Goal: Task Accomplishment & Management: Complete application form

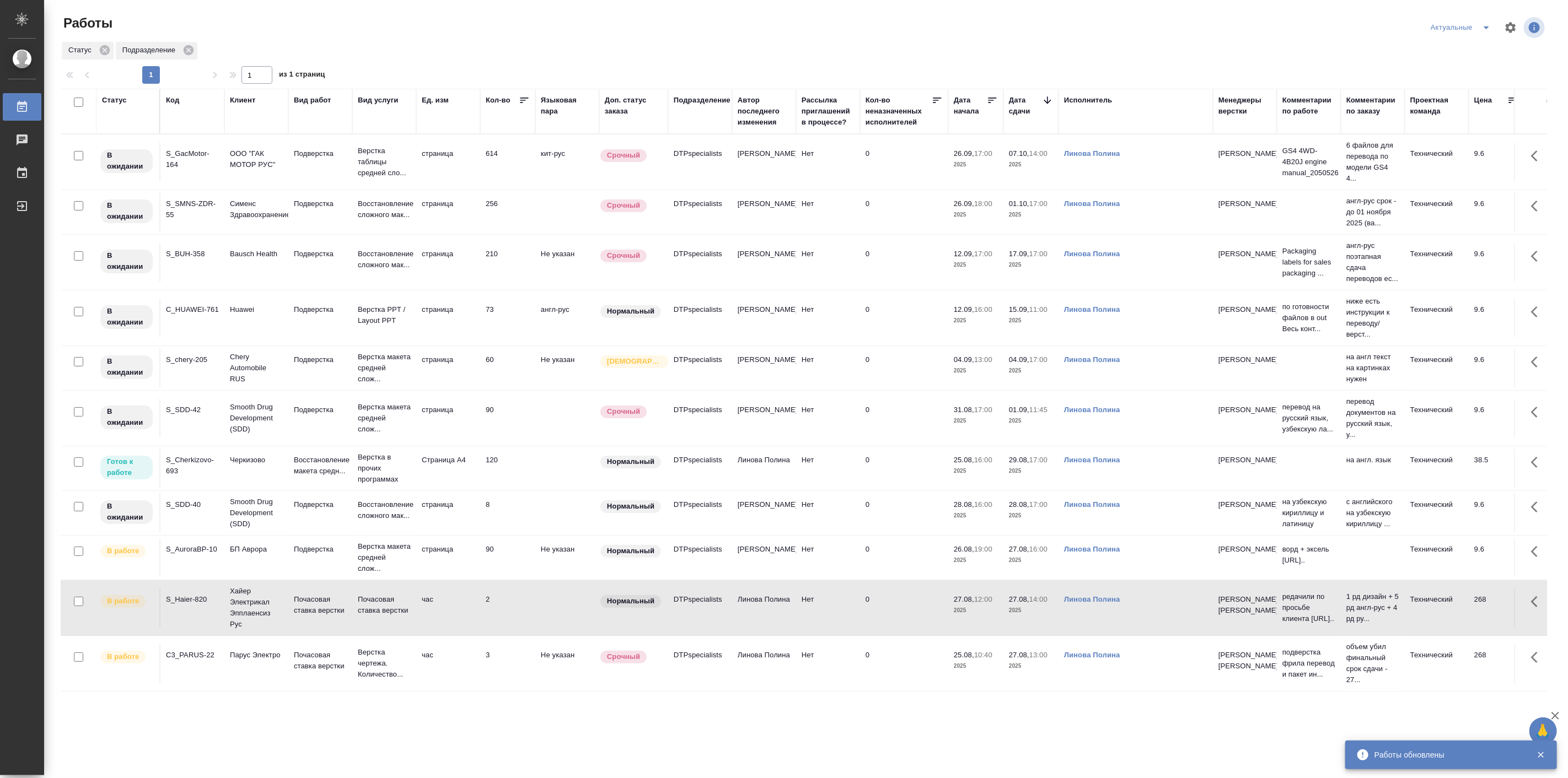
scroll to position [102, 0]
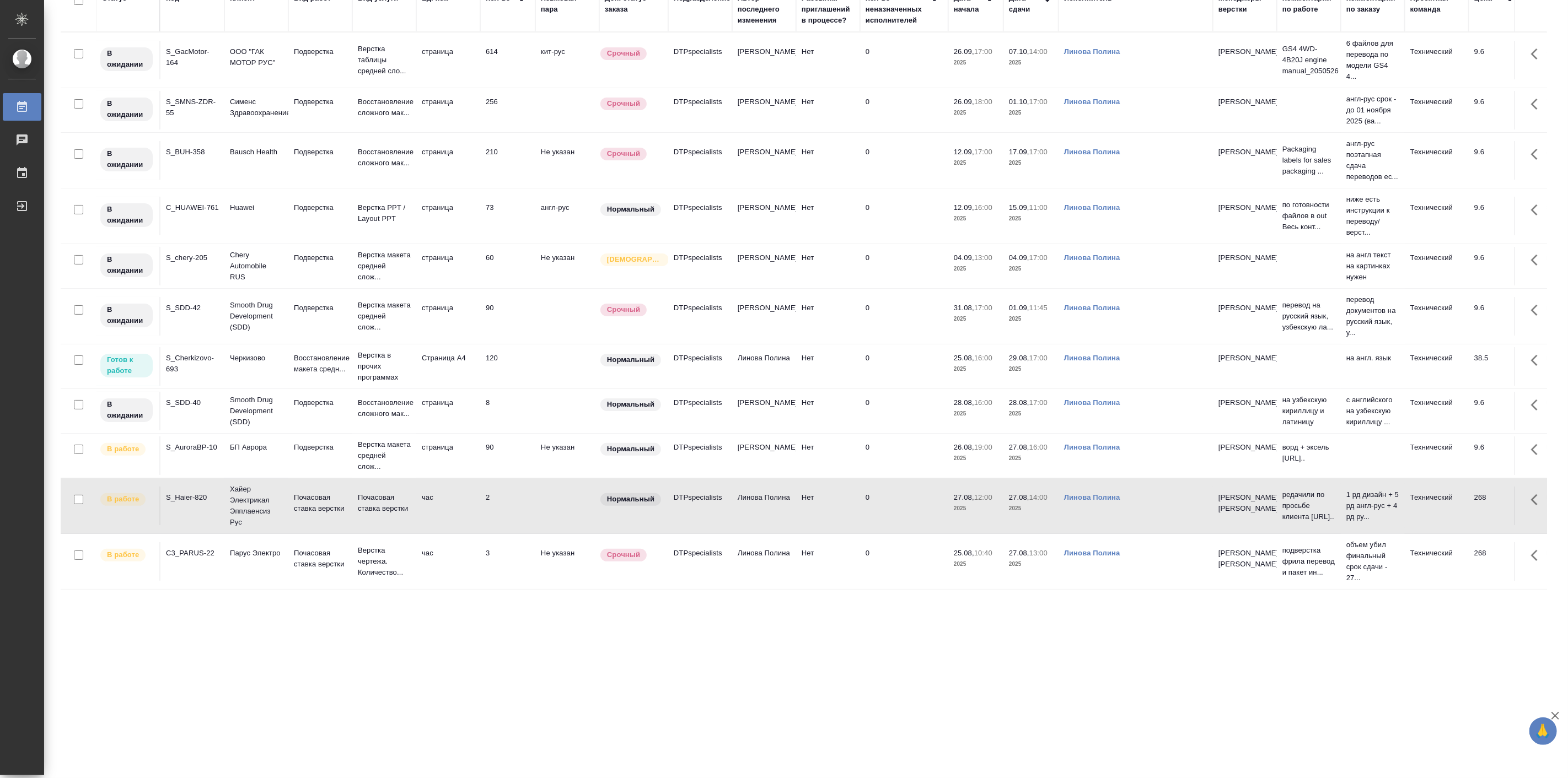
click at [256, 581] on td "Парус Электро" at bounding box center [256, 561] width 64 height 39
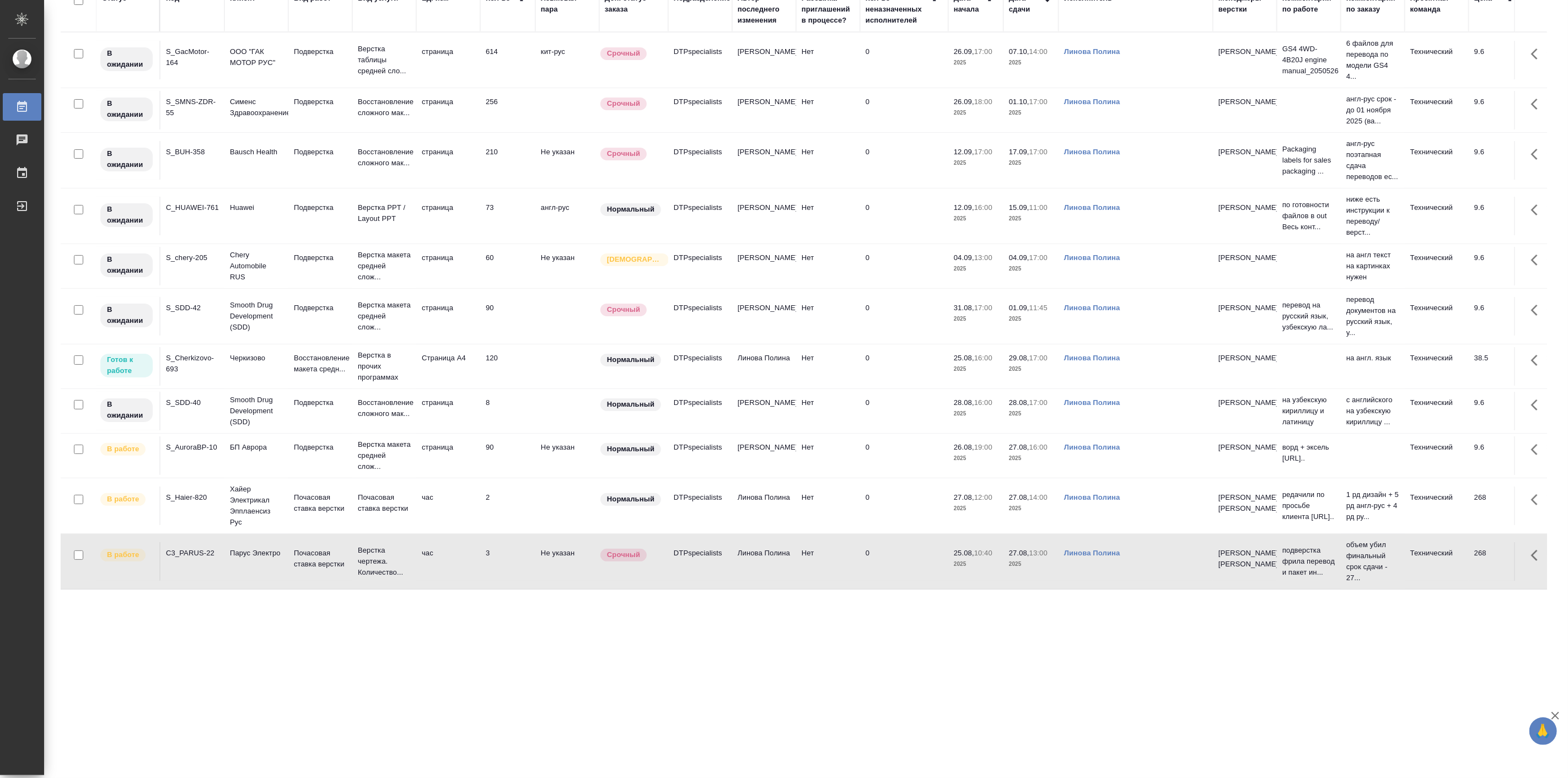
click at [256, 581] on td "Парус Электро" at bounding box center [256, 561] width 64 height 39
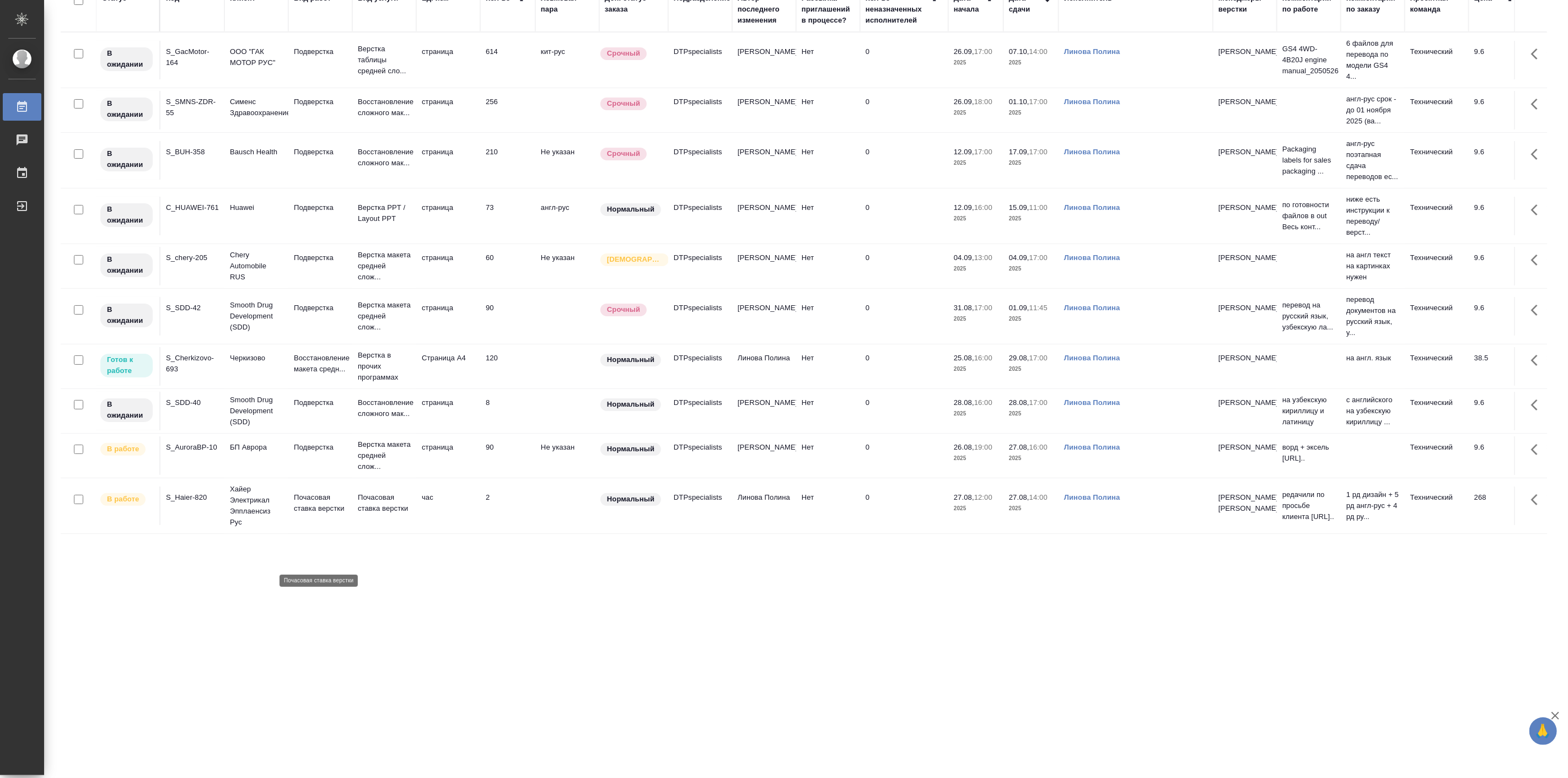
click at [326, 514] on p "Почасовая ставка верстки" at bounding box center [320, 503] width 53 height 22
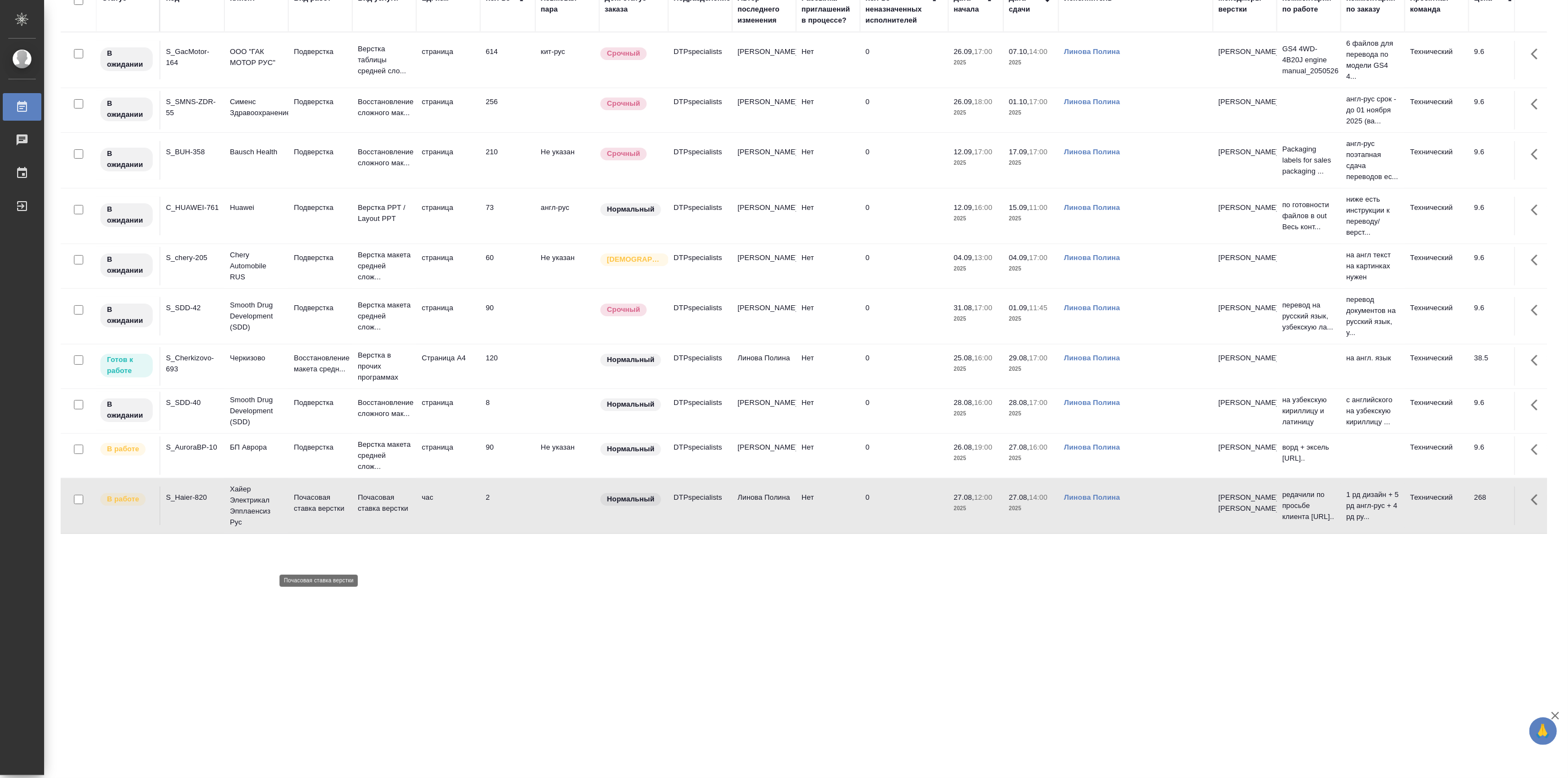
click at [326, 514] on p "Почасовая ставка верстки" at bounding box center [320, 503] width 53 height 22
click at [298, 514] on p "Почасовая ставка верстки" at bounding box center [320, 503] width 53 height 22
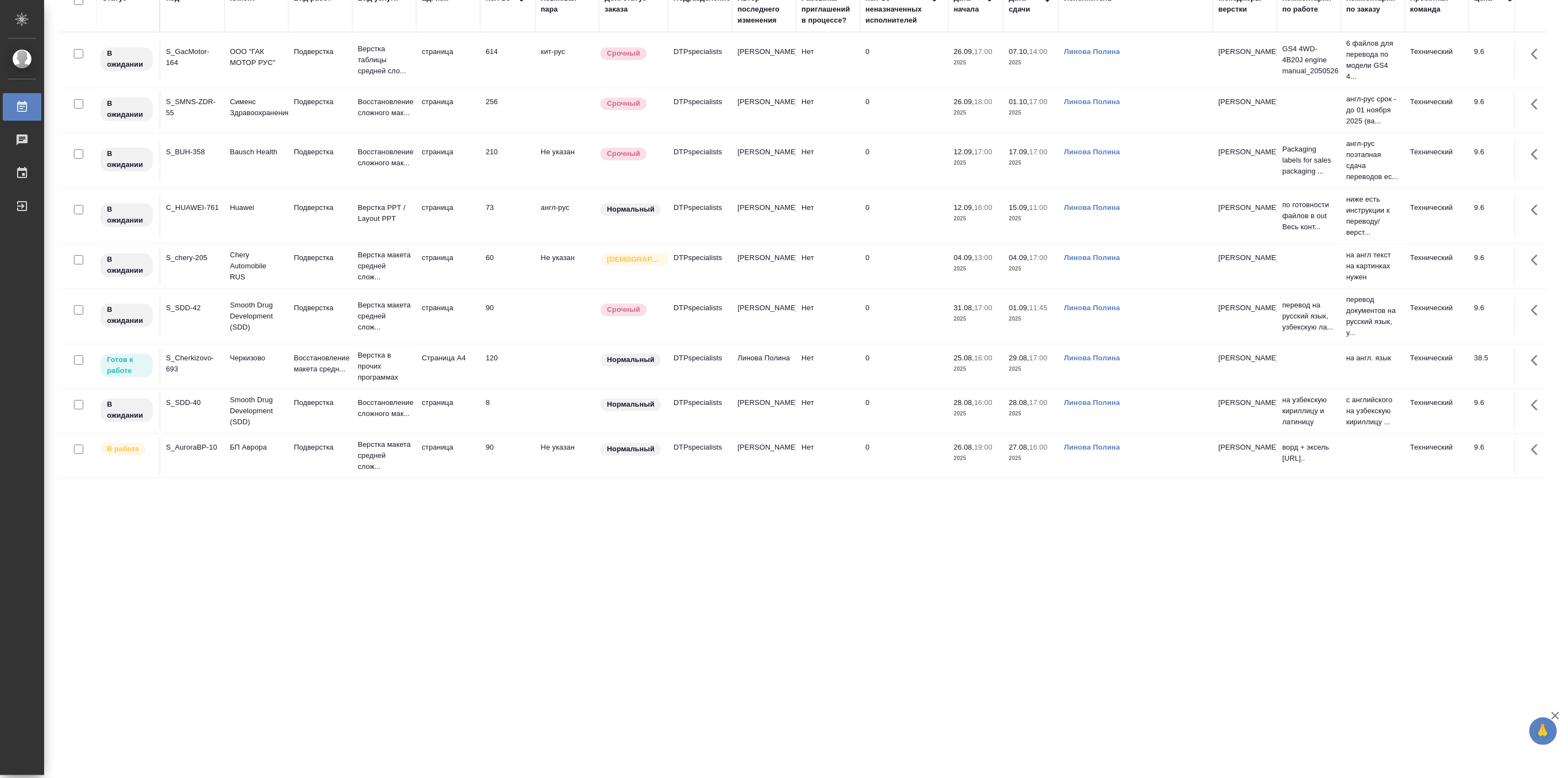
click at [282, 453] on p "БП Аврора" at bounding box center [256, 447] width 53 height 11
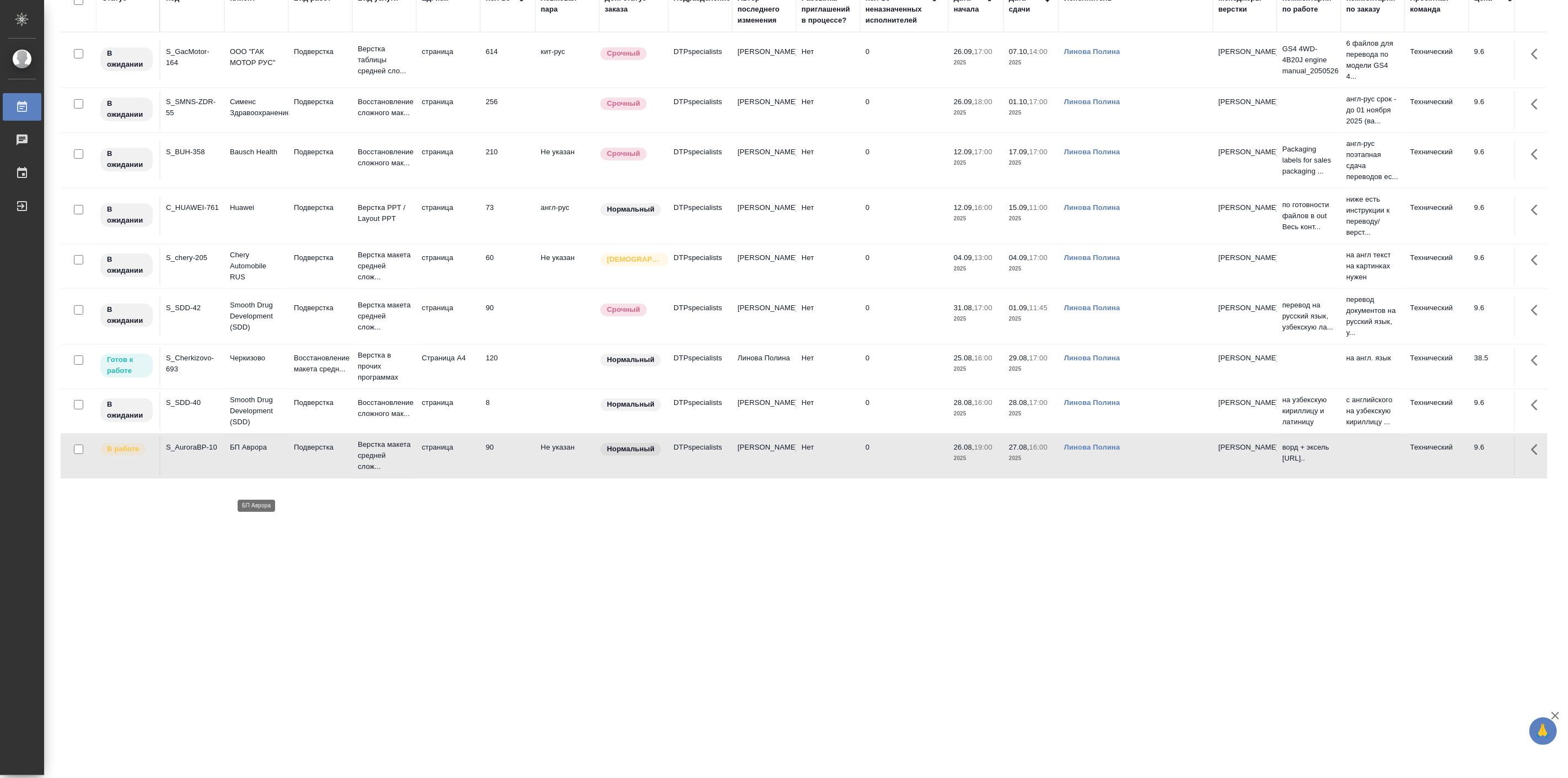
click at [282, 453] on p "БП Аврора" at bounding box center [256, 447] width 53 height 11
click at [384, 472] on p "Верстка макета средней слож..." at bounding box center [384, 456] width 53 height 33
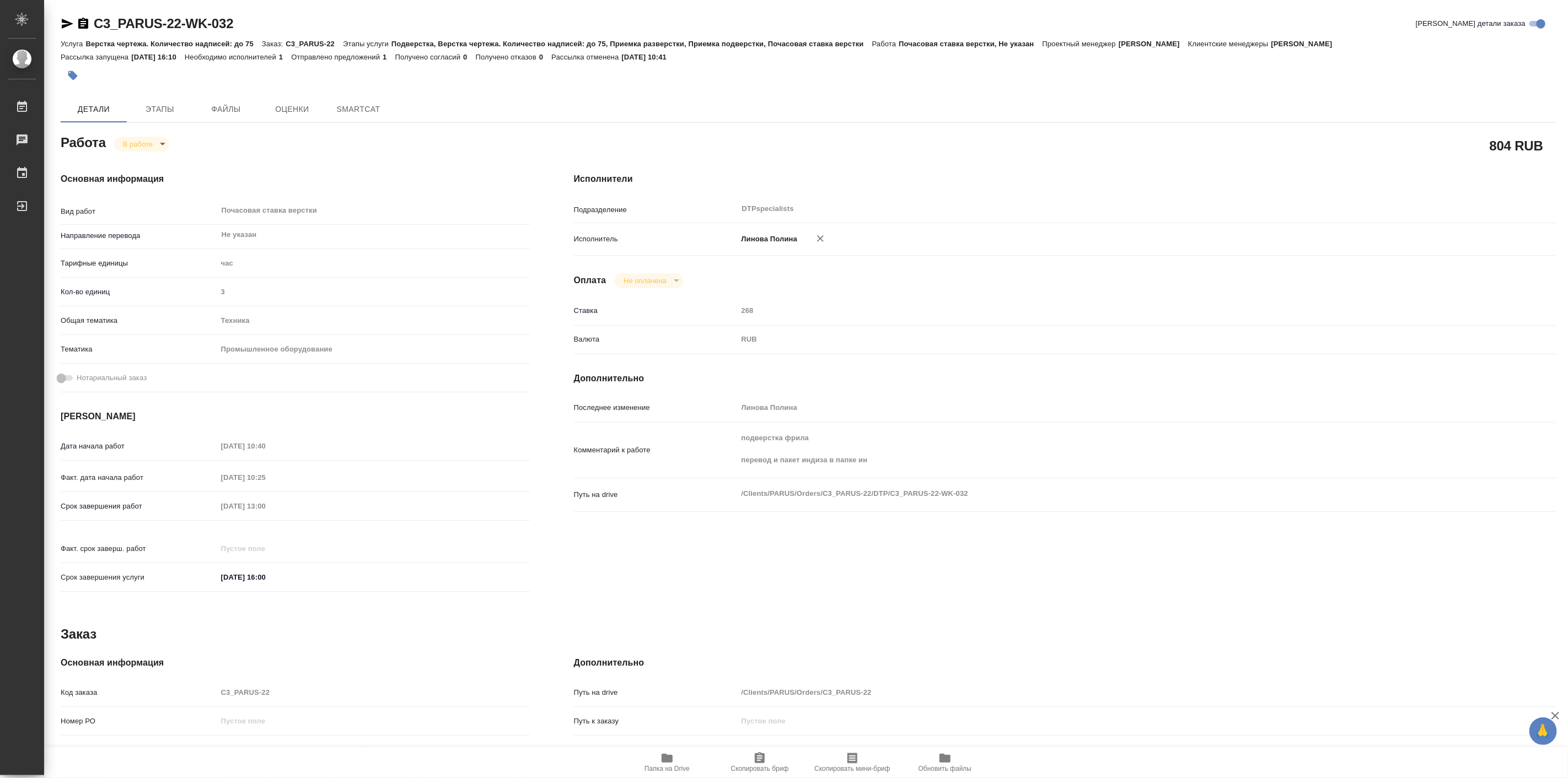
type textarea "x"
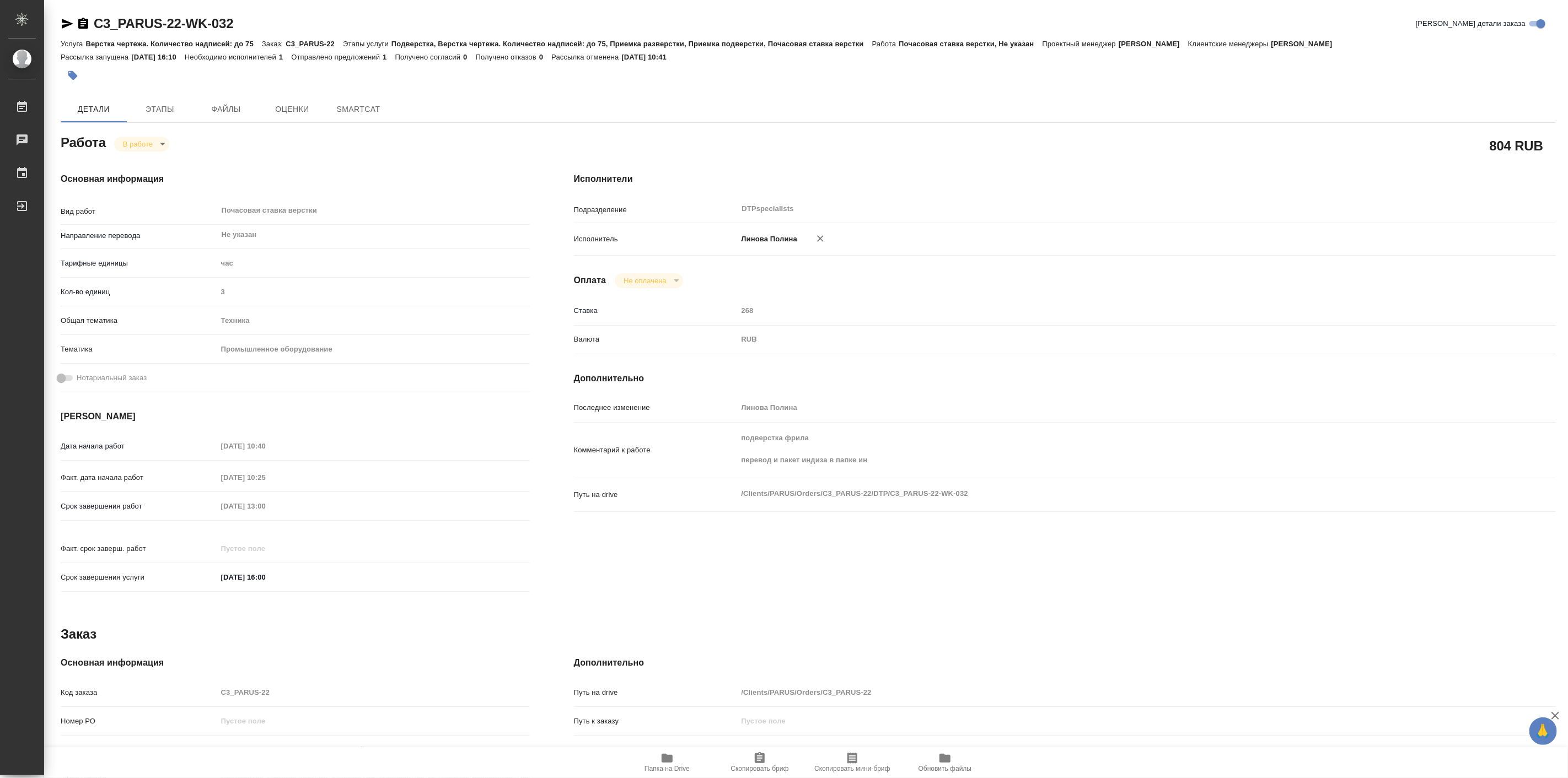
type textarea "x"
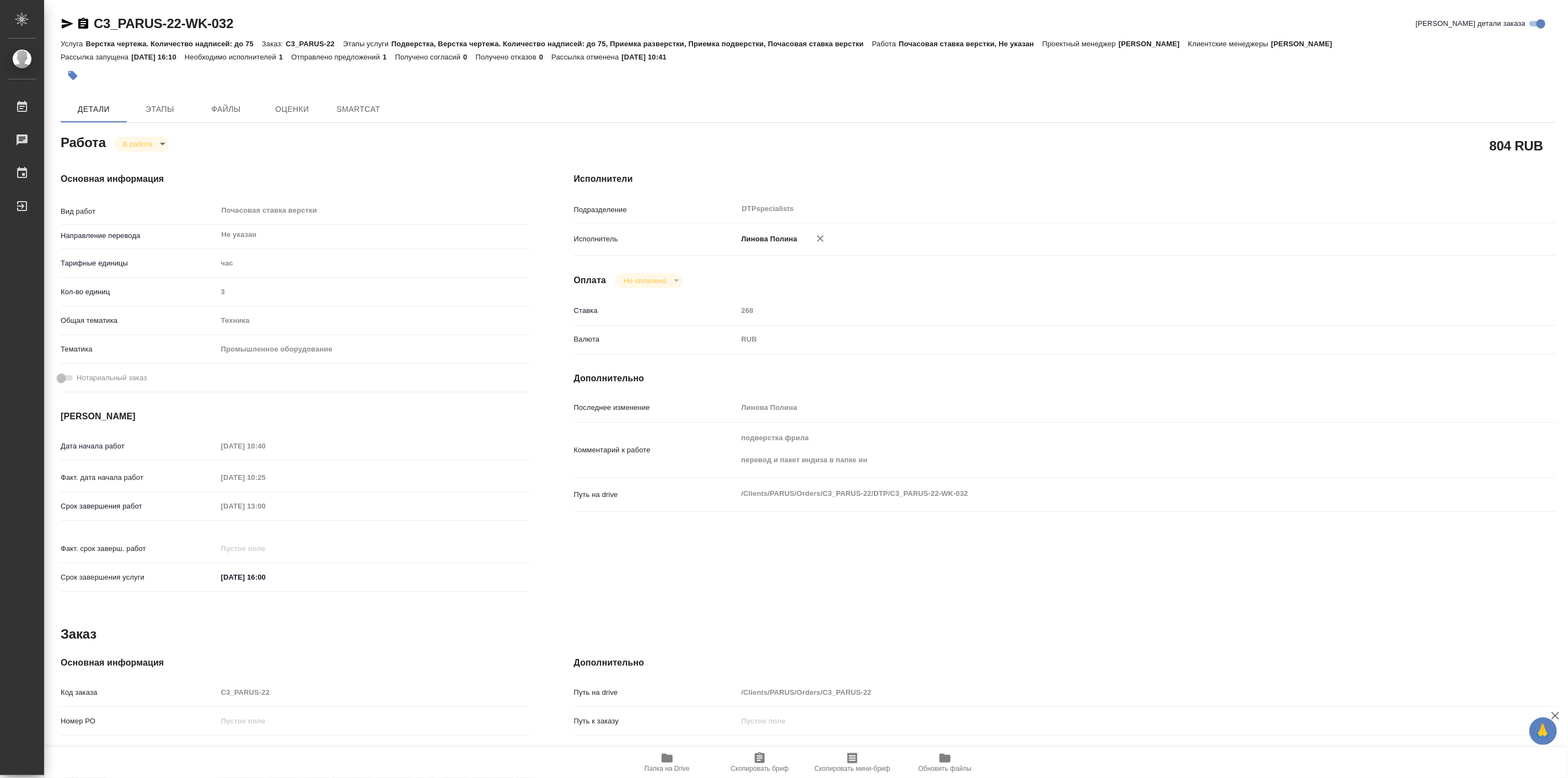
type textarea "x"
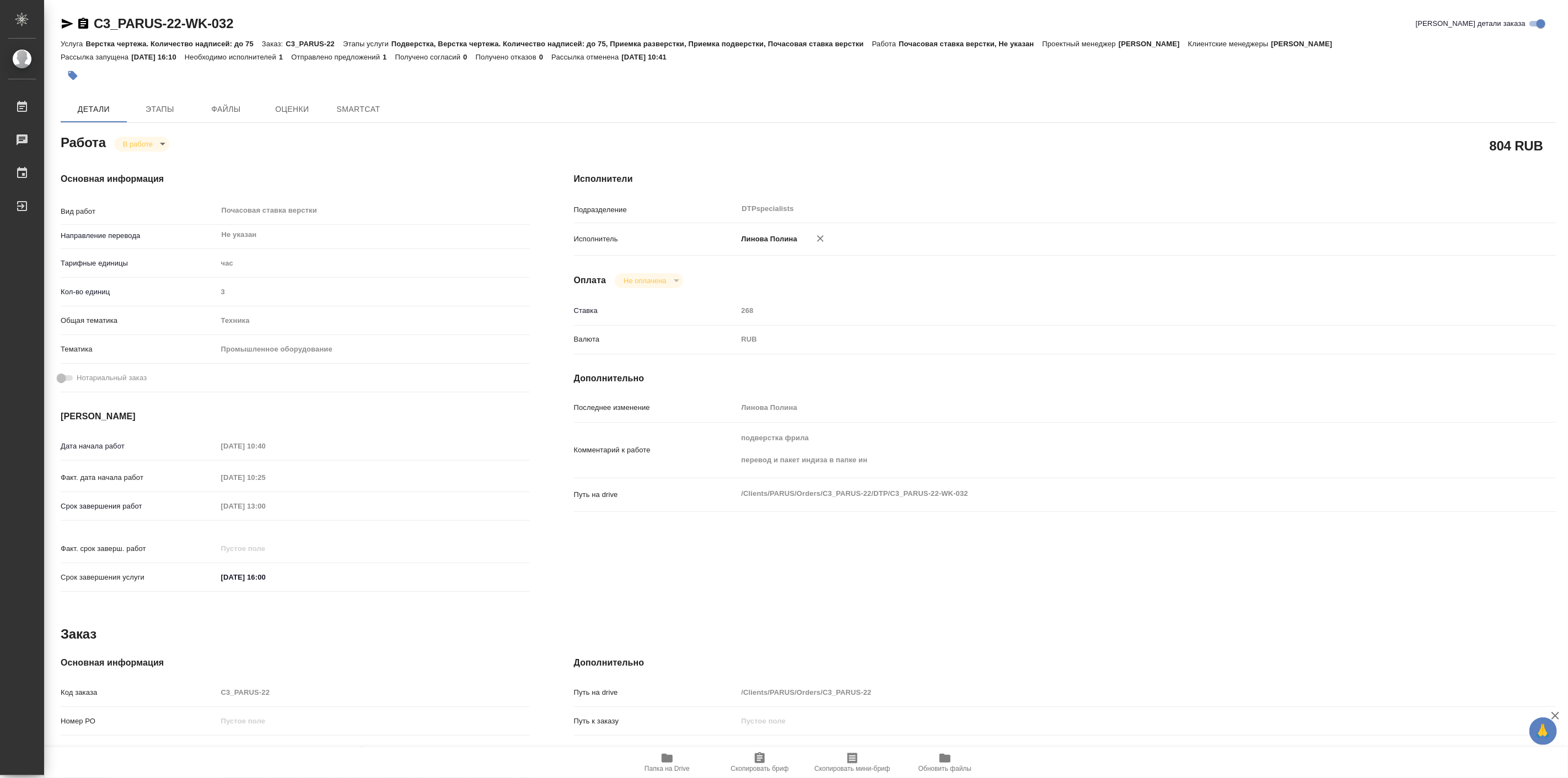
type textarea "x"
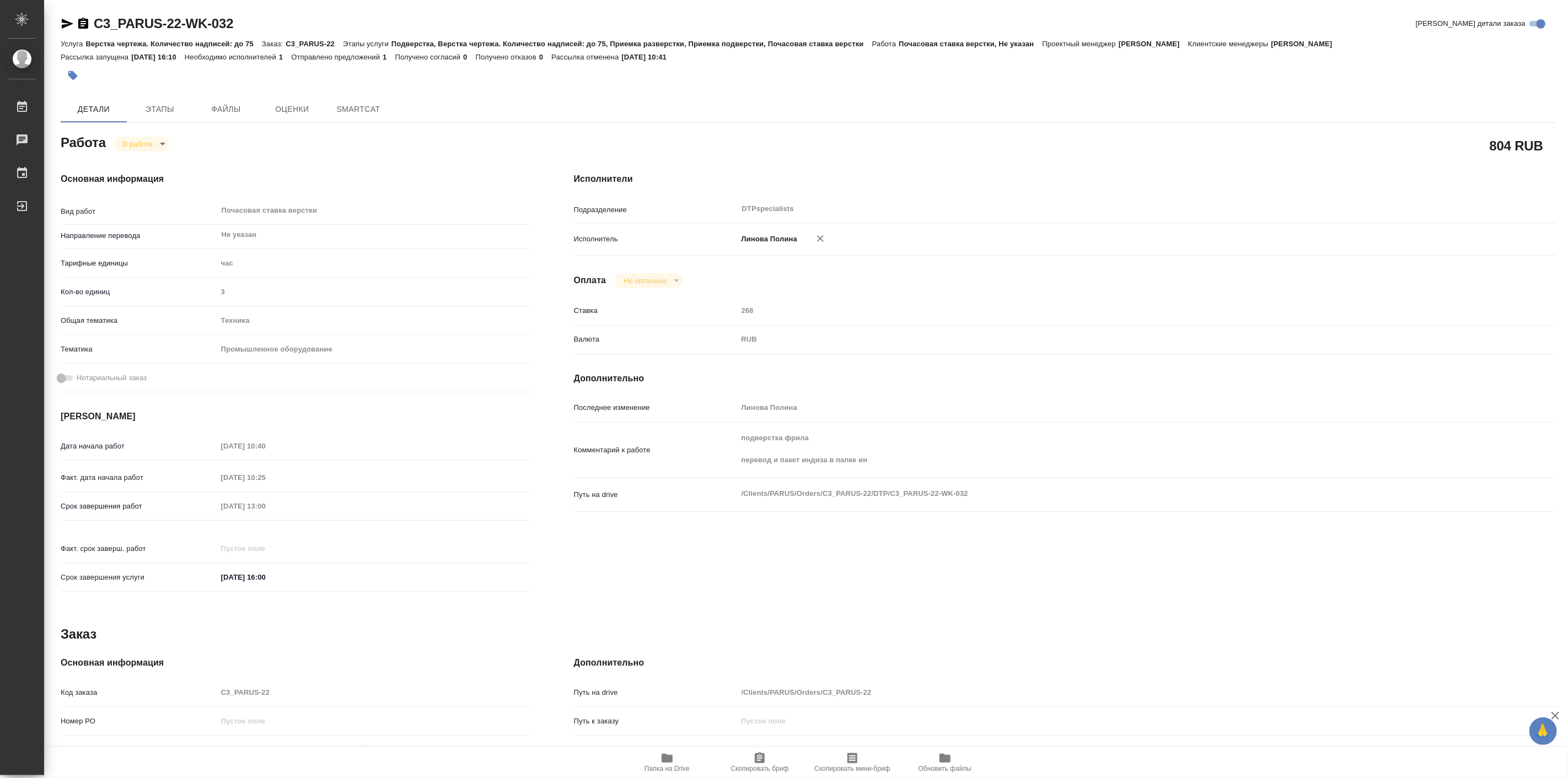
type textarea "x"
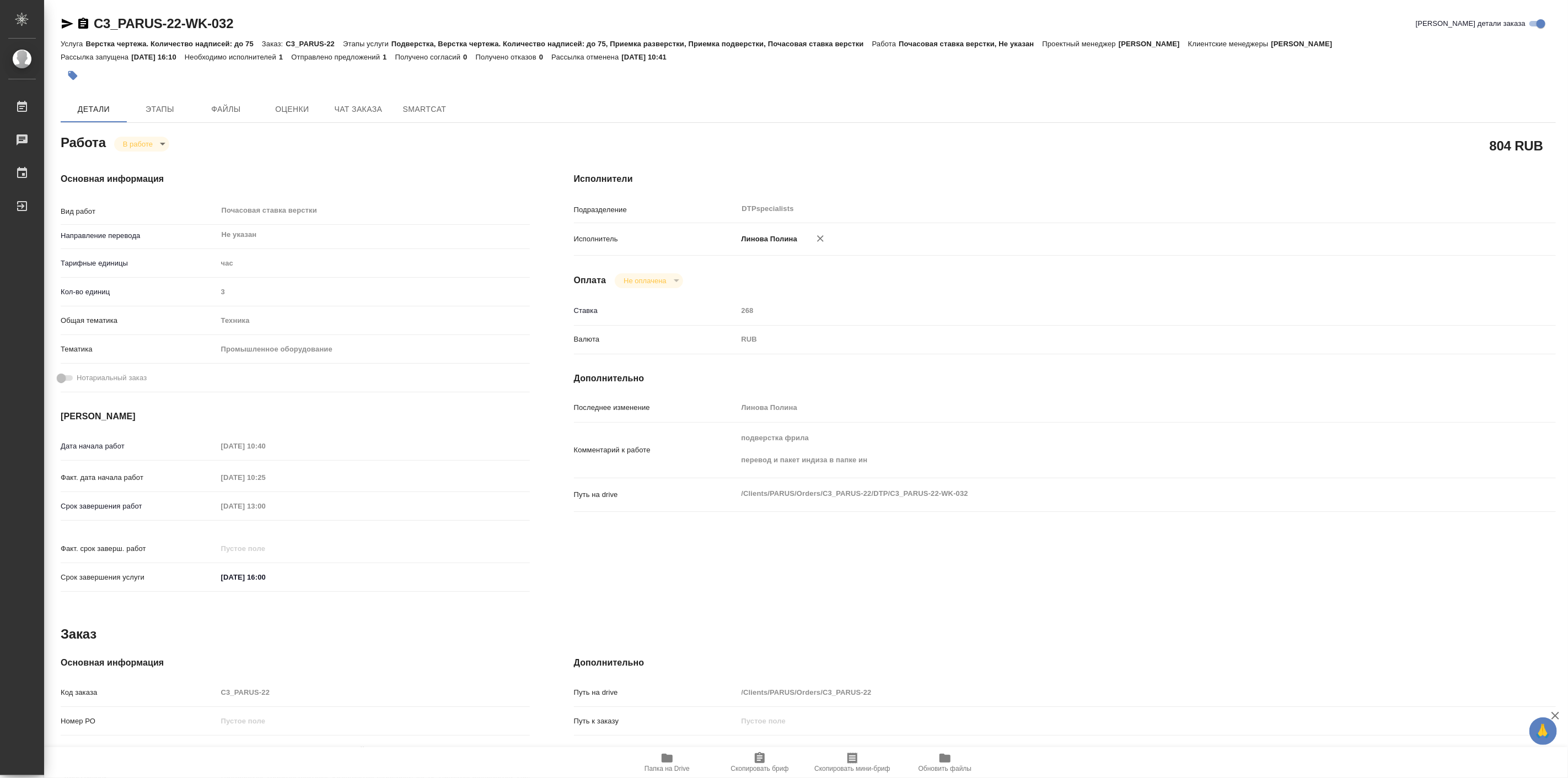
click at [658, 759] on span "Папка на Drive" at bounding box center [667, 762] width 79 height 21
type textarea "x"
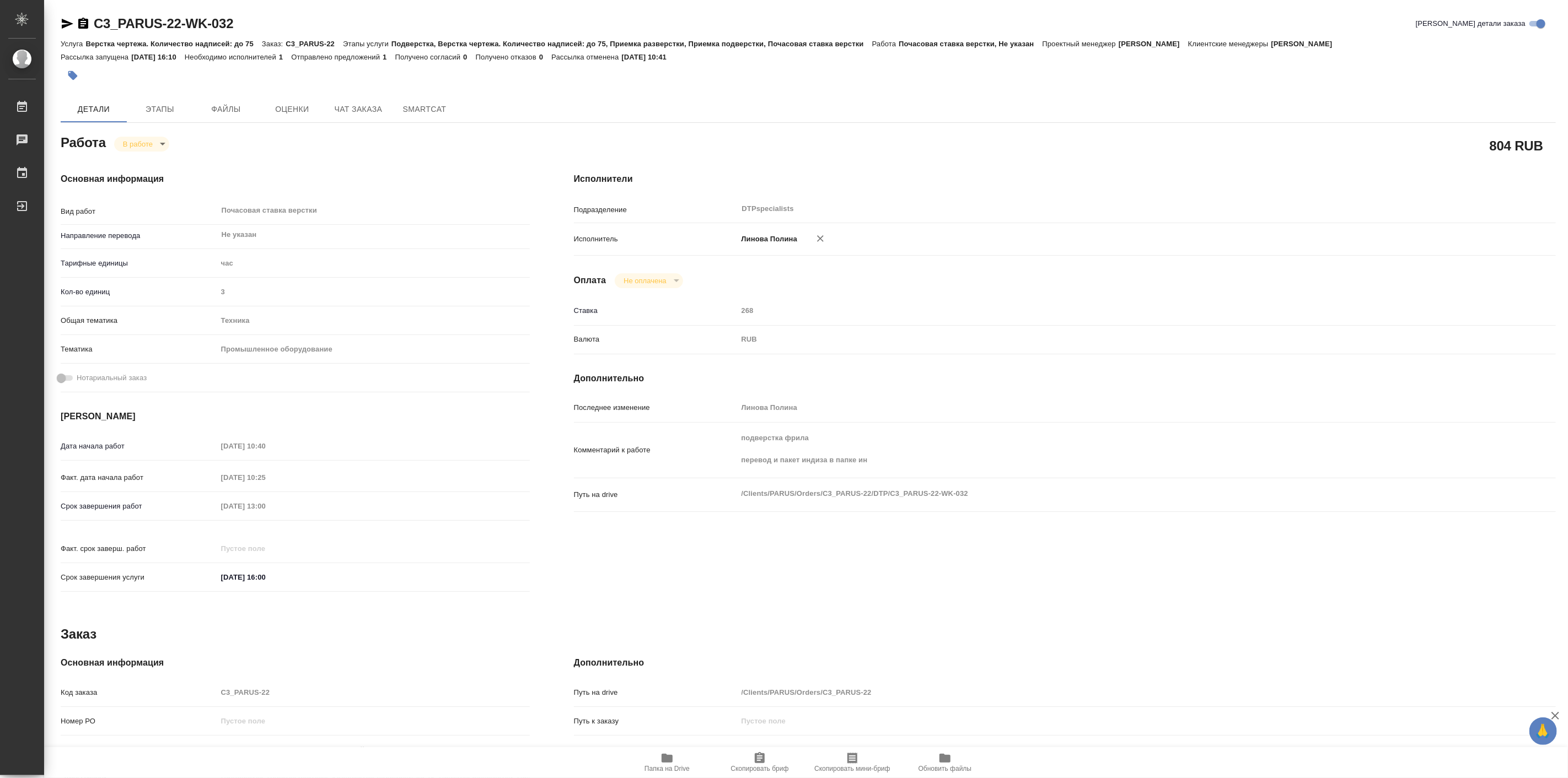
type textarea "x"
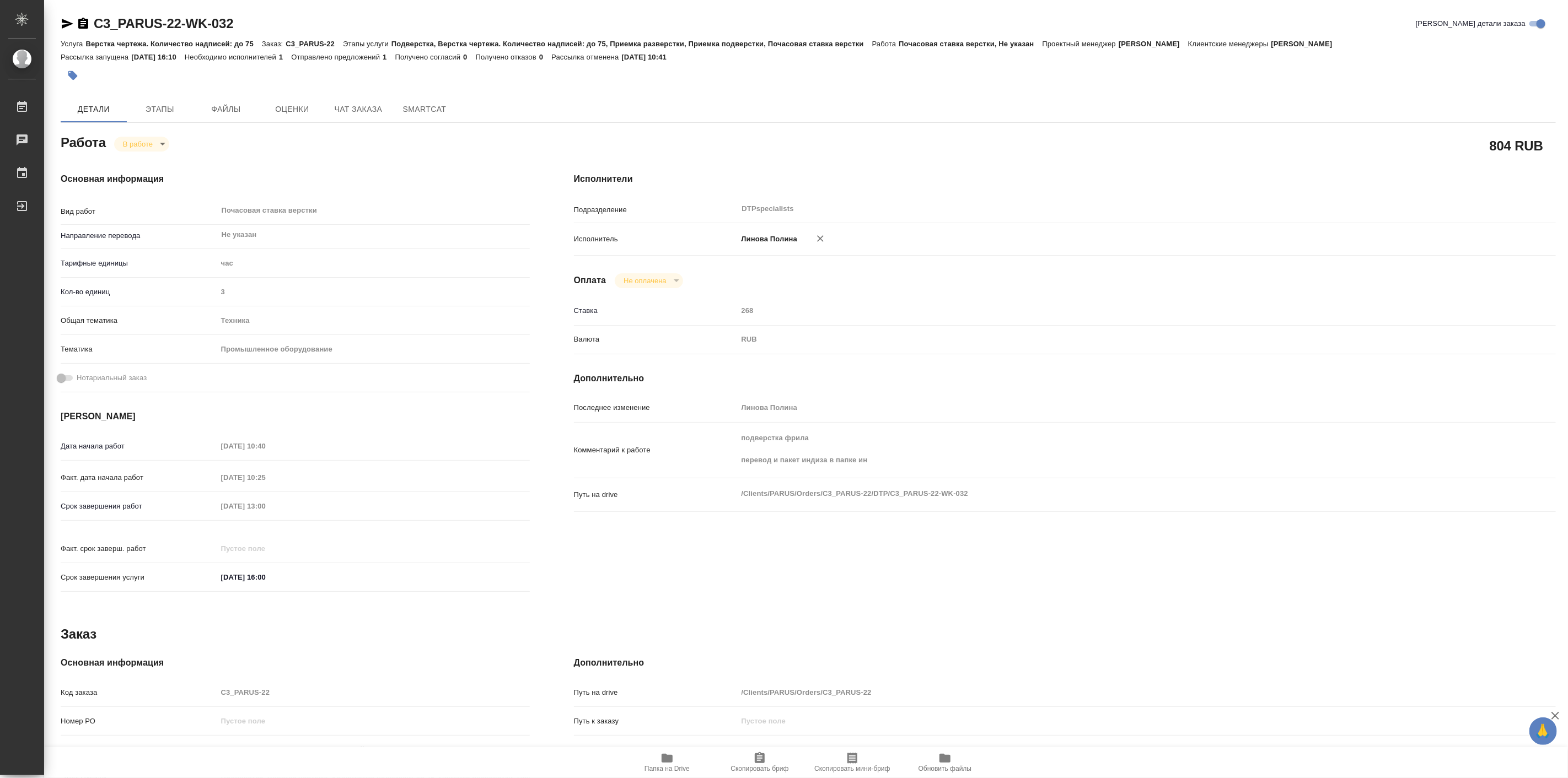
type textarea "x"
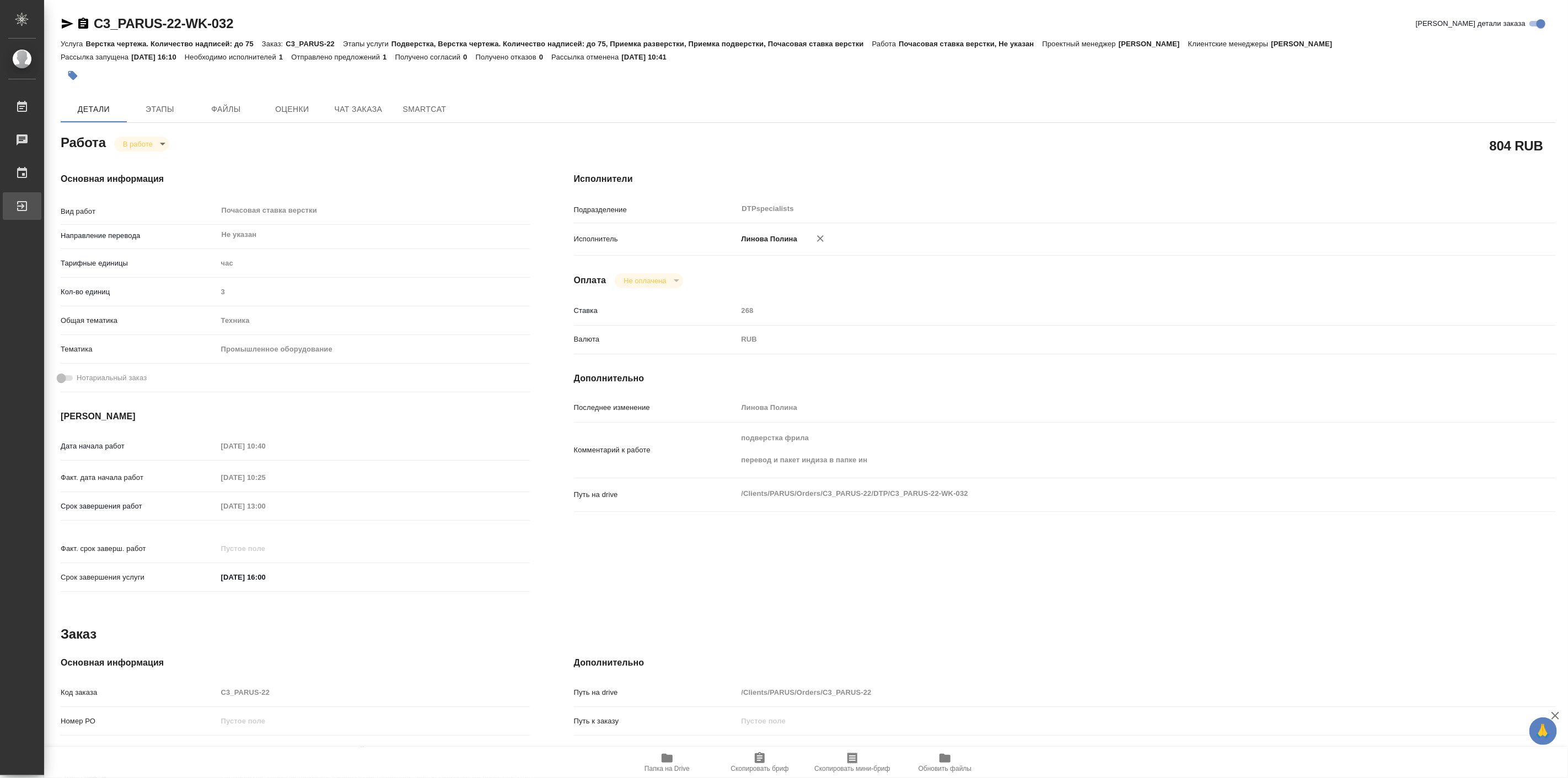
type textarea "x"
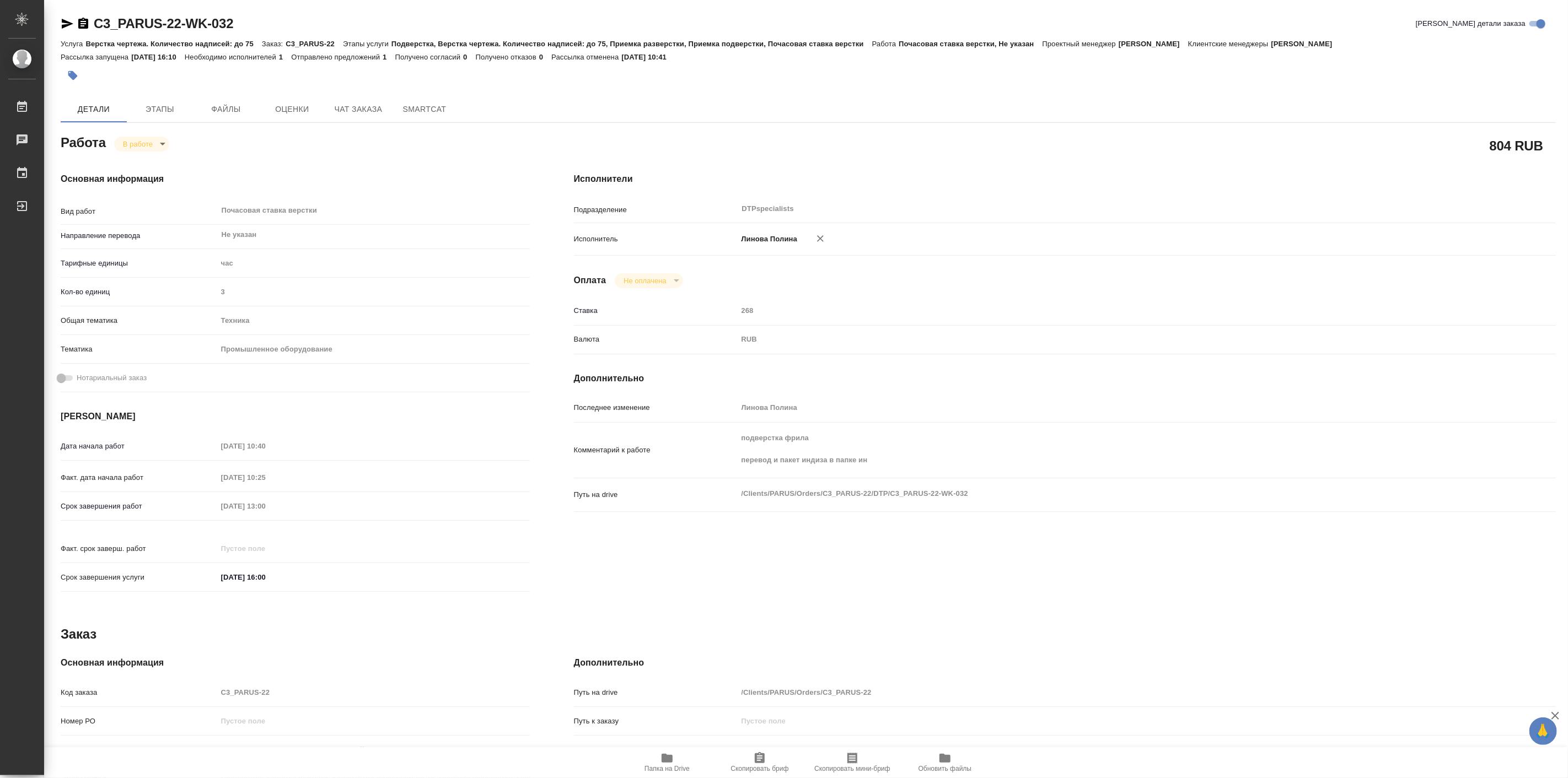
type textarea "x"
click at [137, 145] on body "🙏 .cls-1 fill:#fff; AWATERA Linova Polina Работы 0 Чаты График Выйти C3_PARUS-2…" at bounding box center [784, 389] width 1568 height 778
click at [155, 166] on button "Выполнен" at bounding box center [143, 163] width 40 height 12
type textarea "x"
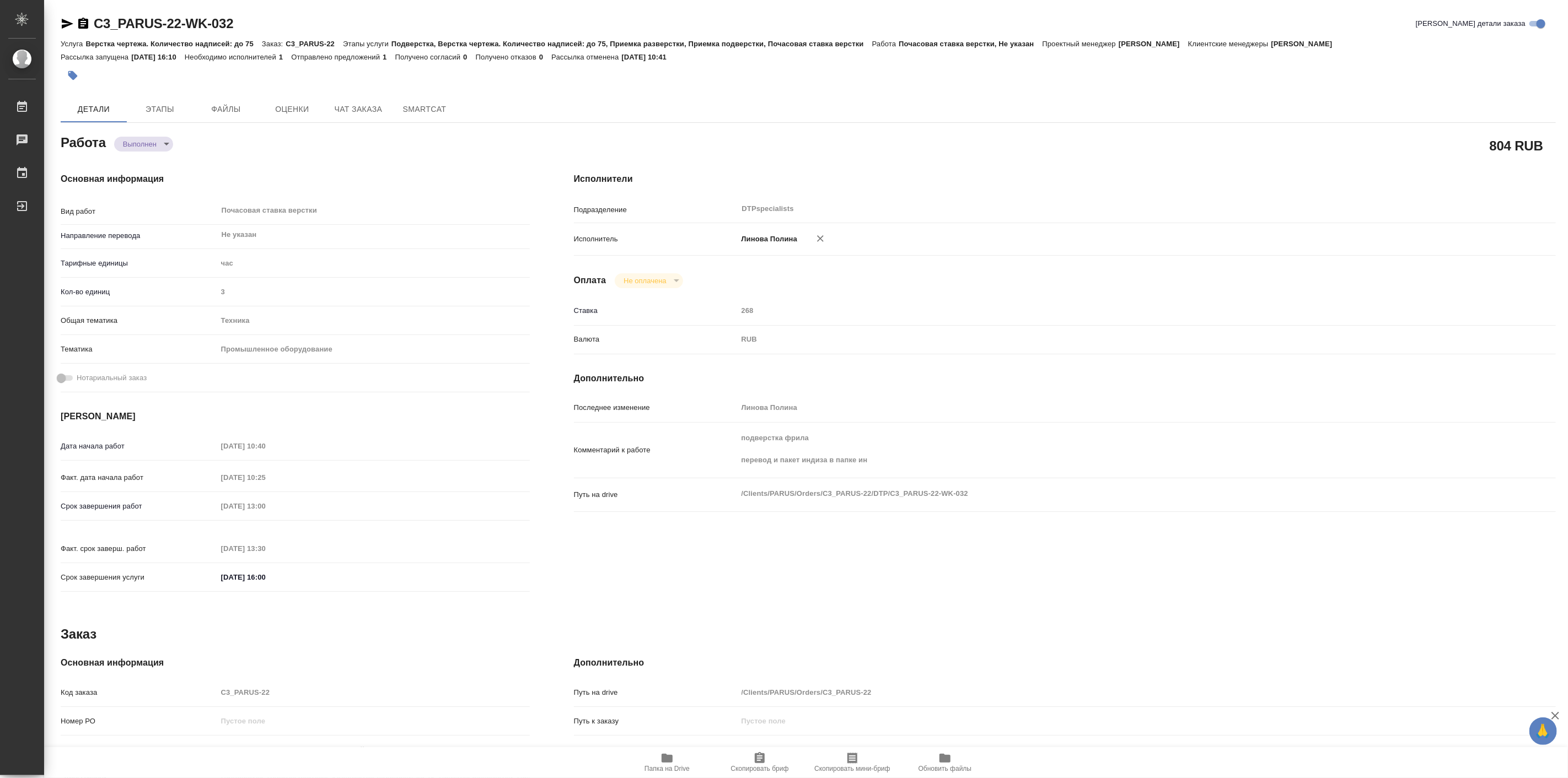
type textarea "x"
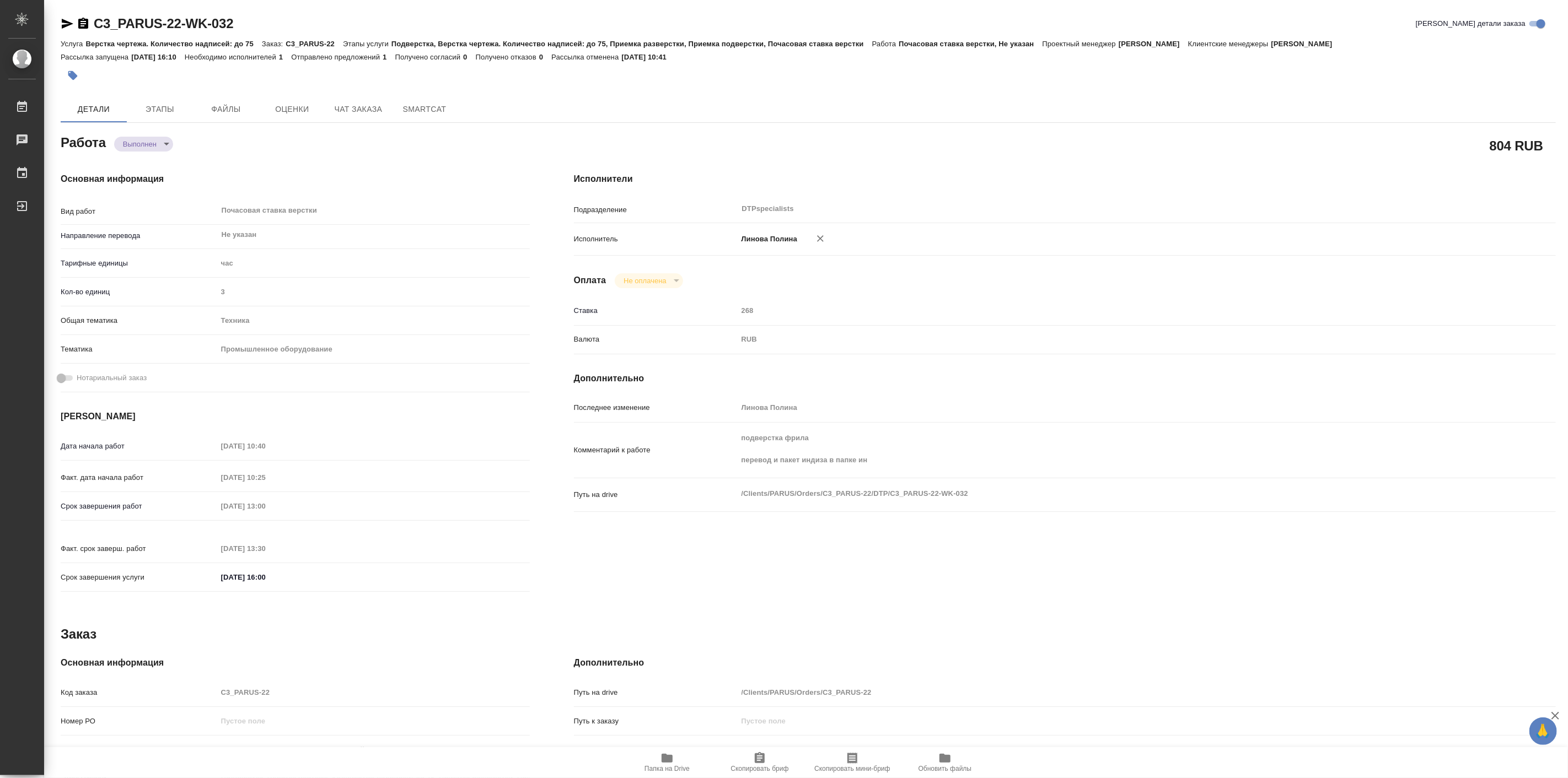
type textarea "x"
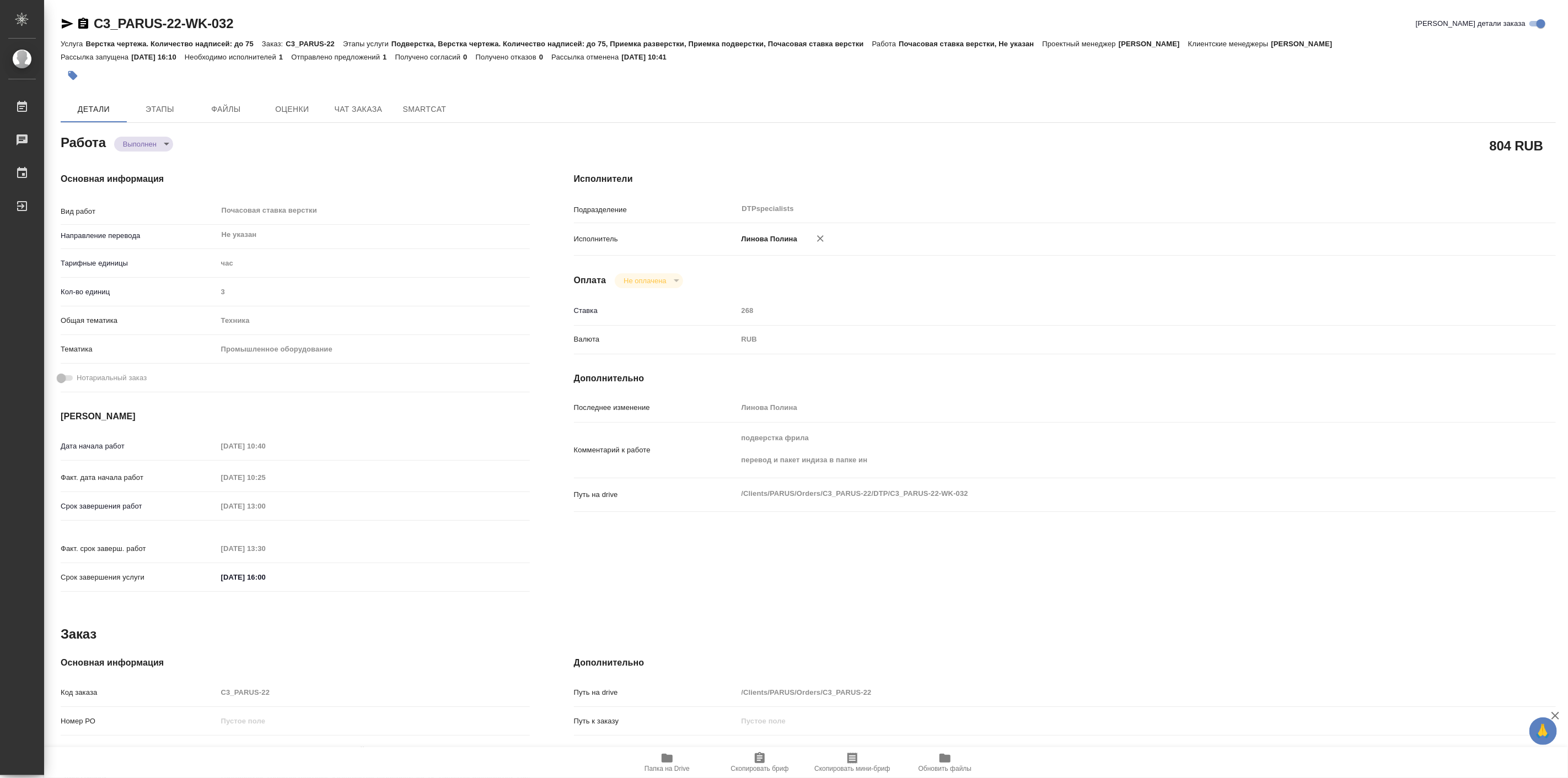
type textarea "x"
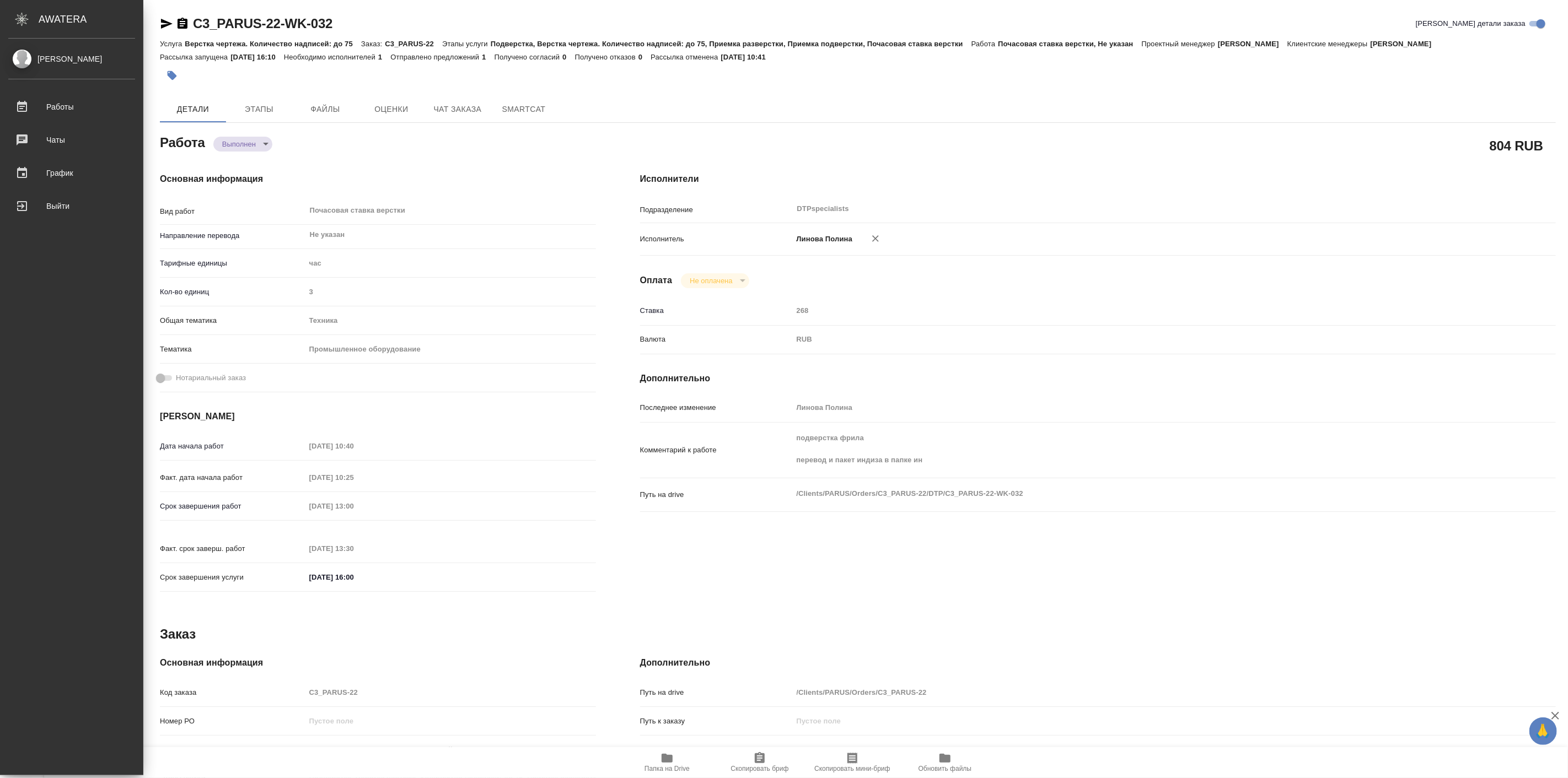
type textarea "x"
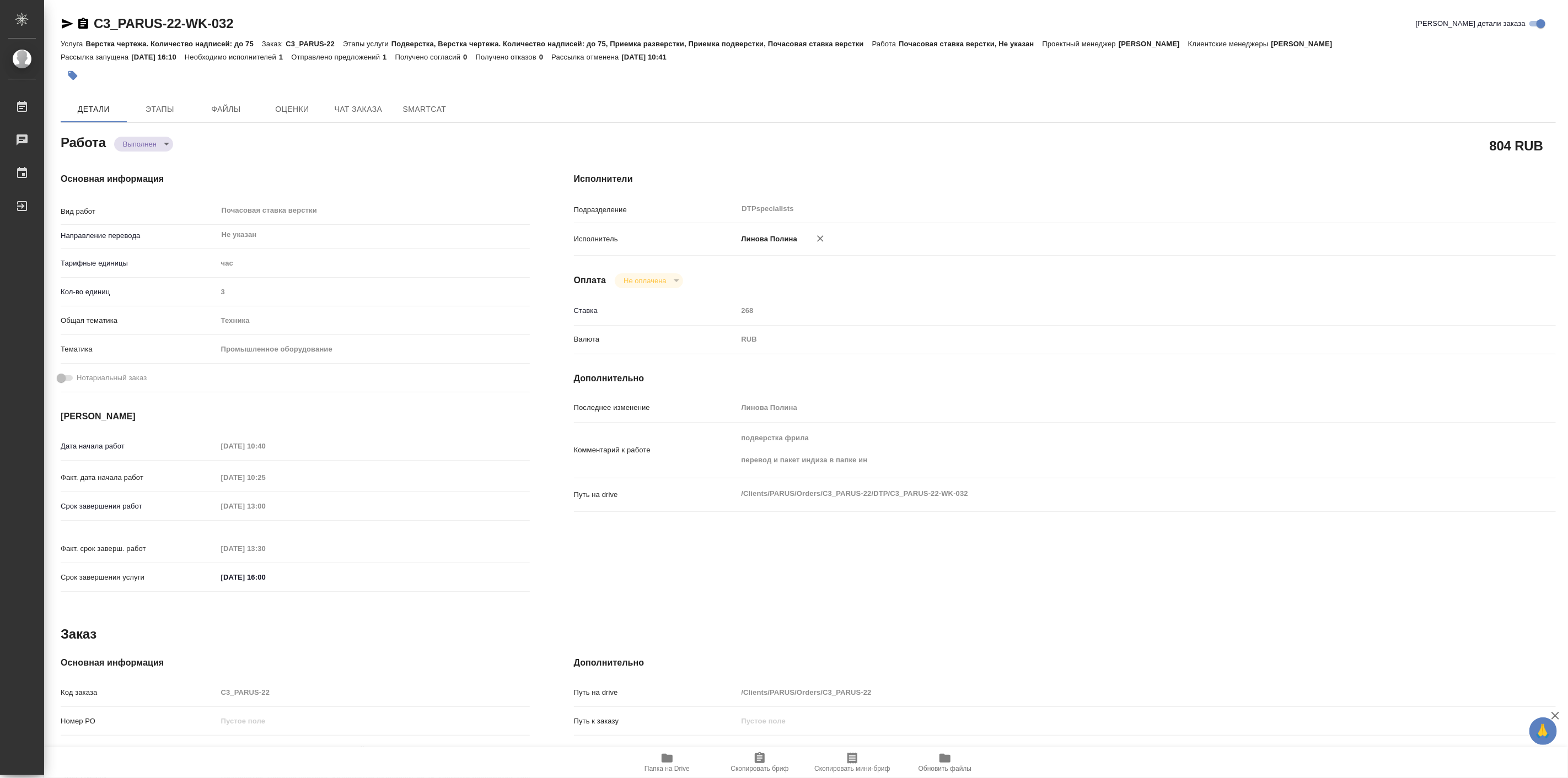
type textarea "x"
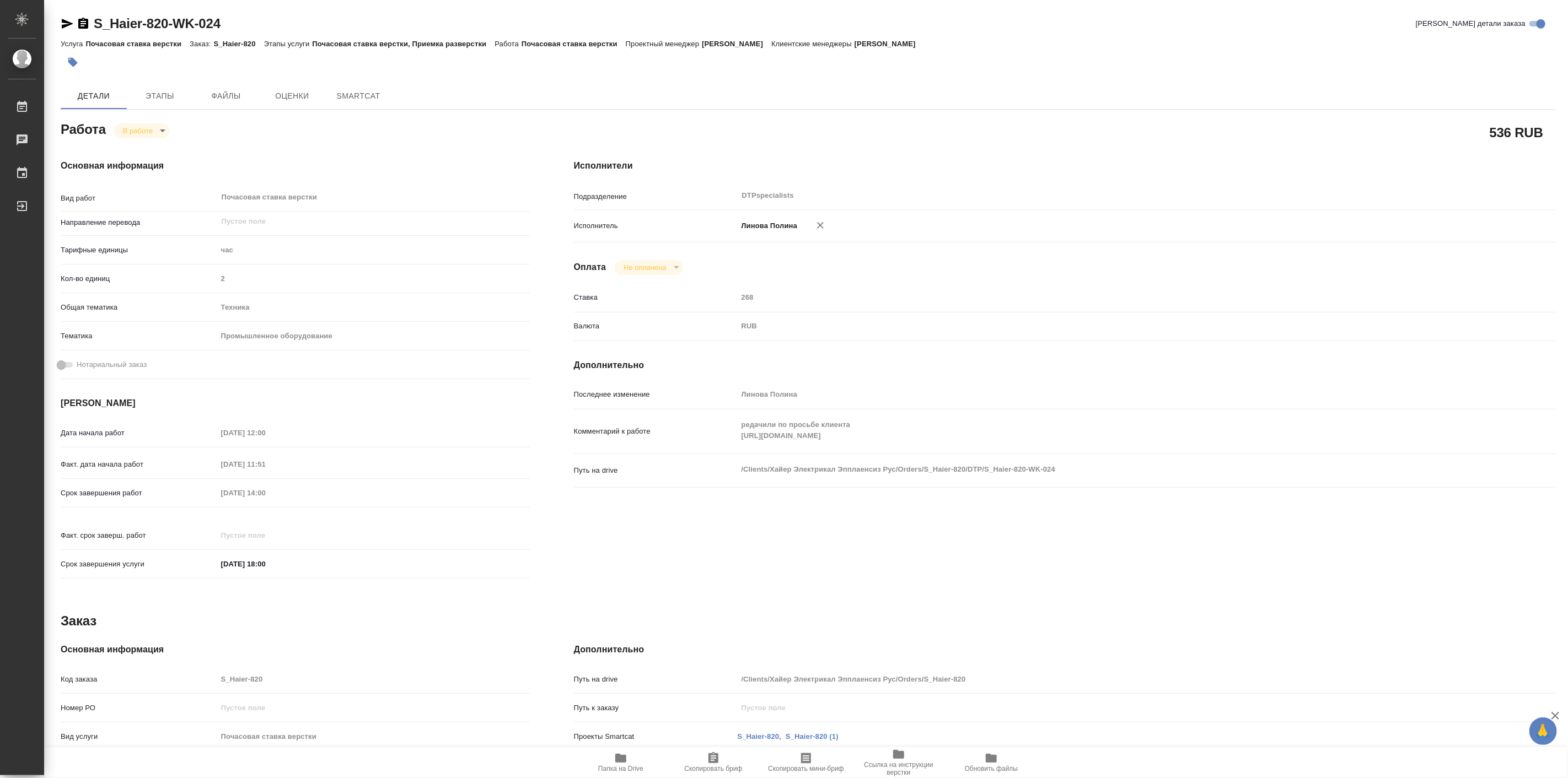
type textarea "x"
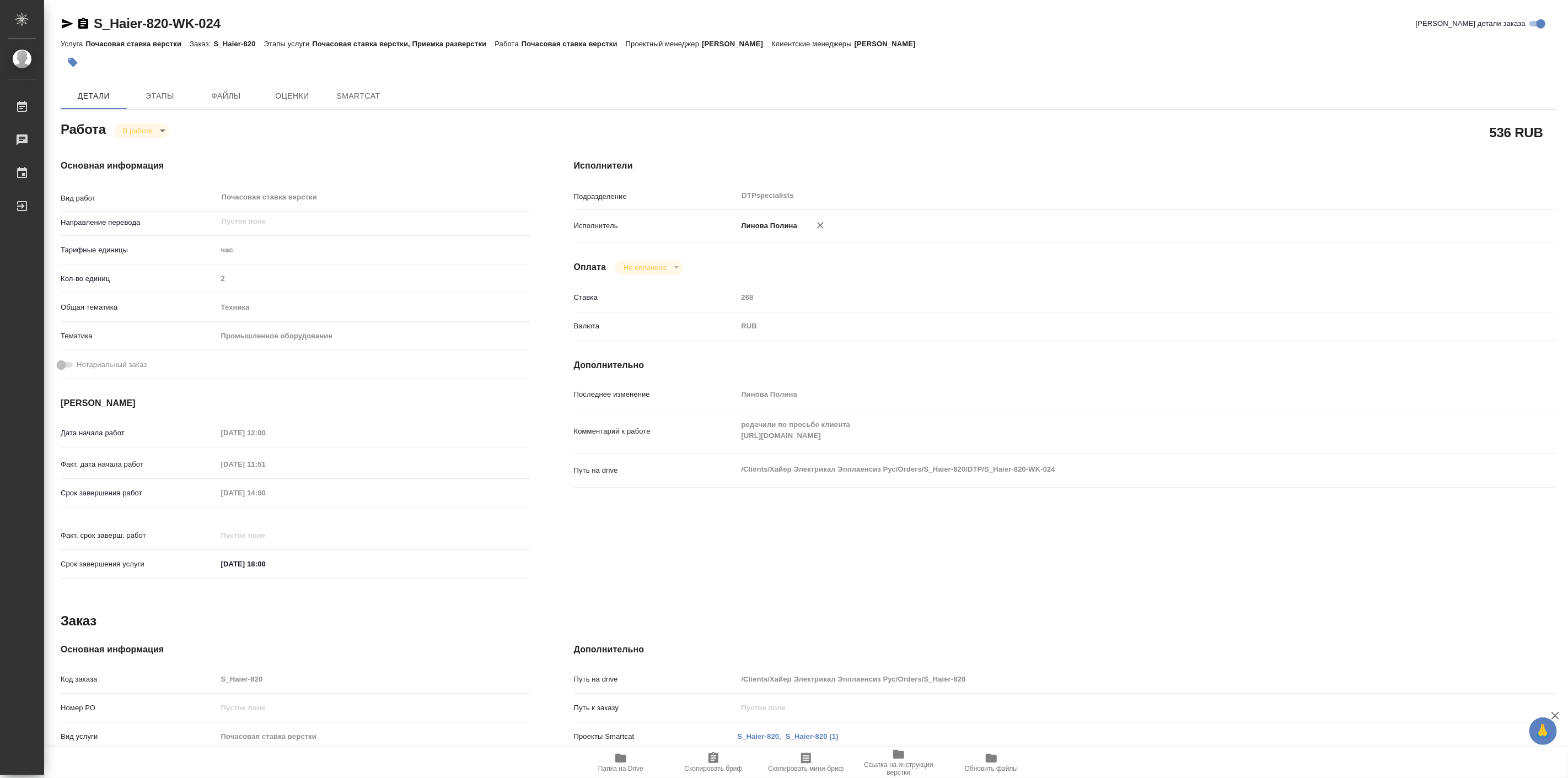
type textarea "x"
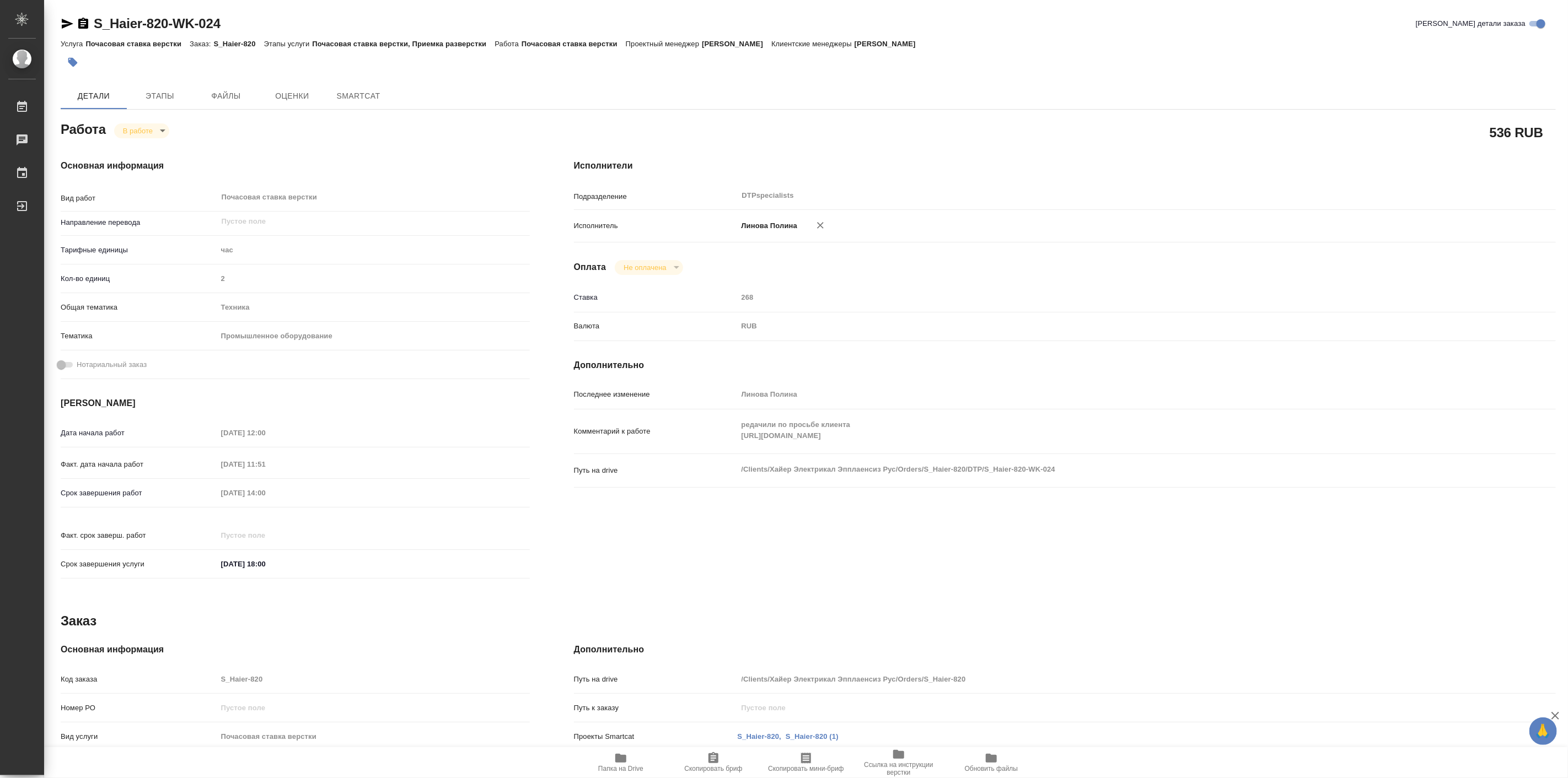
type textarea "x"
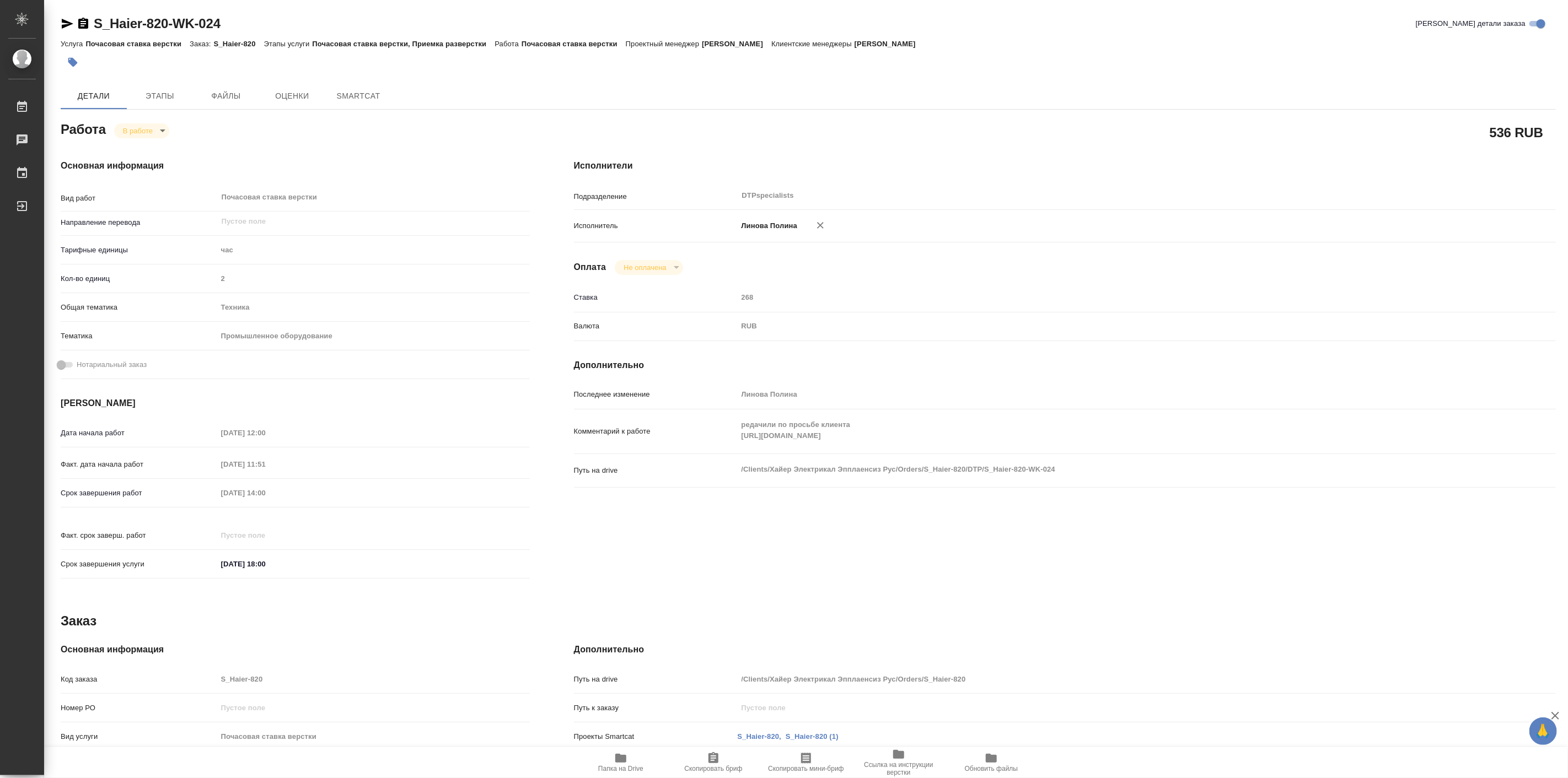
type textarea "x"
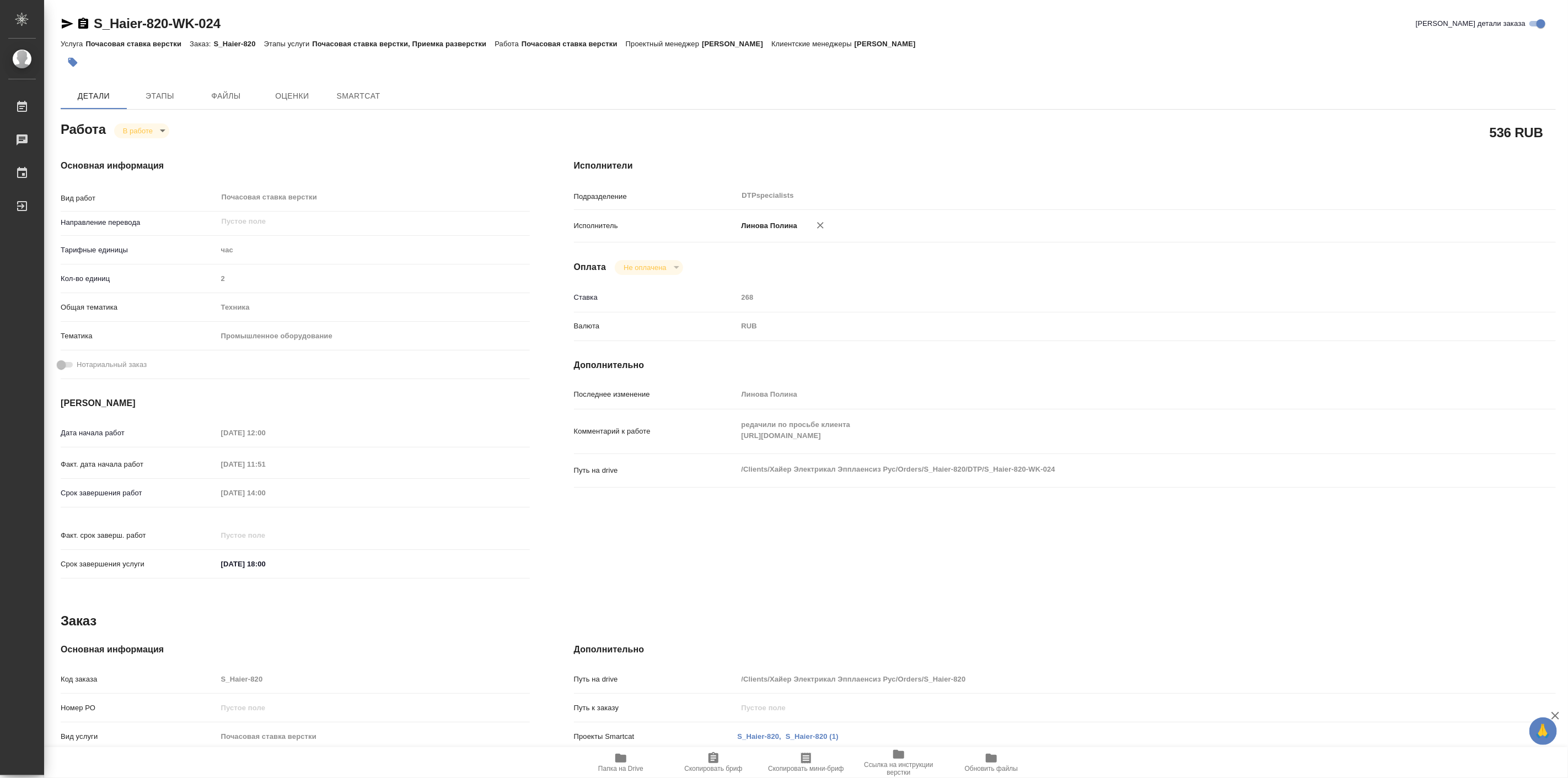
type textarea "x"
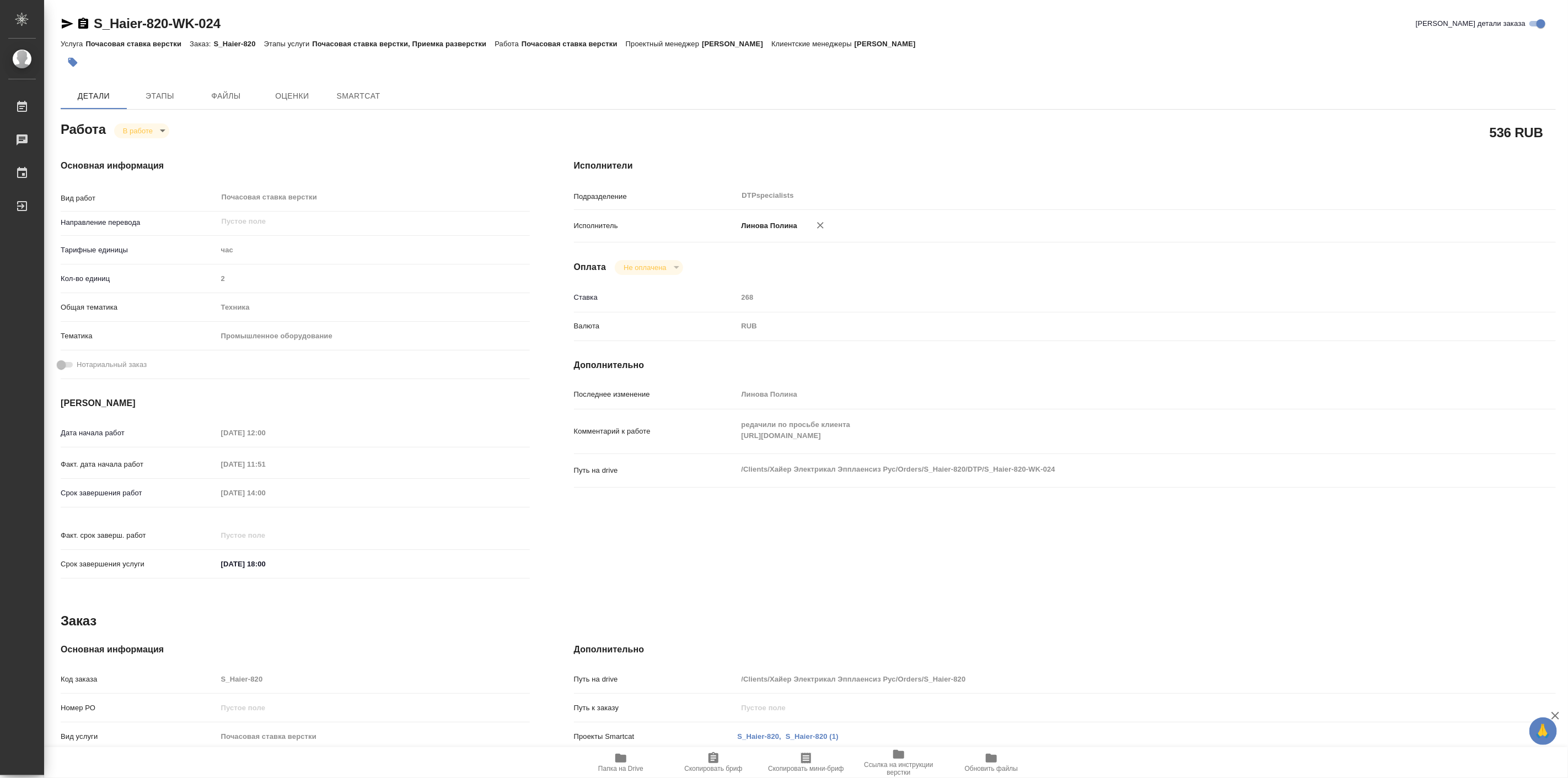
type textarea "x"
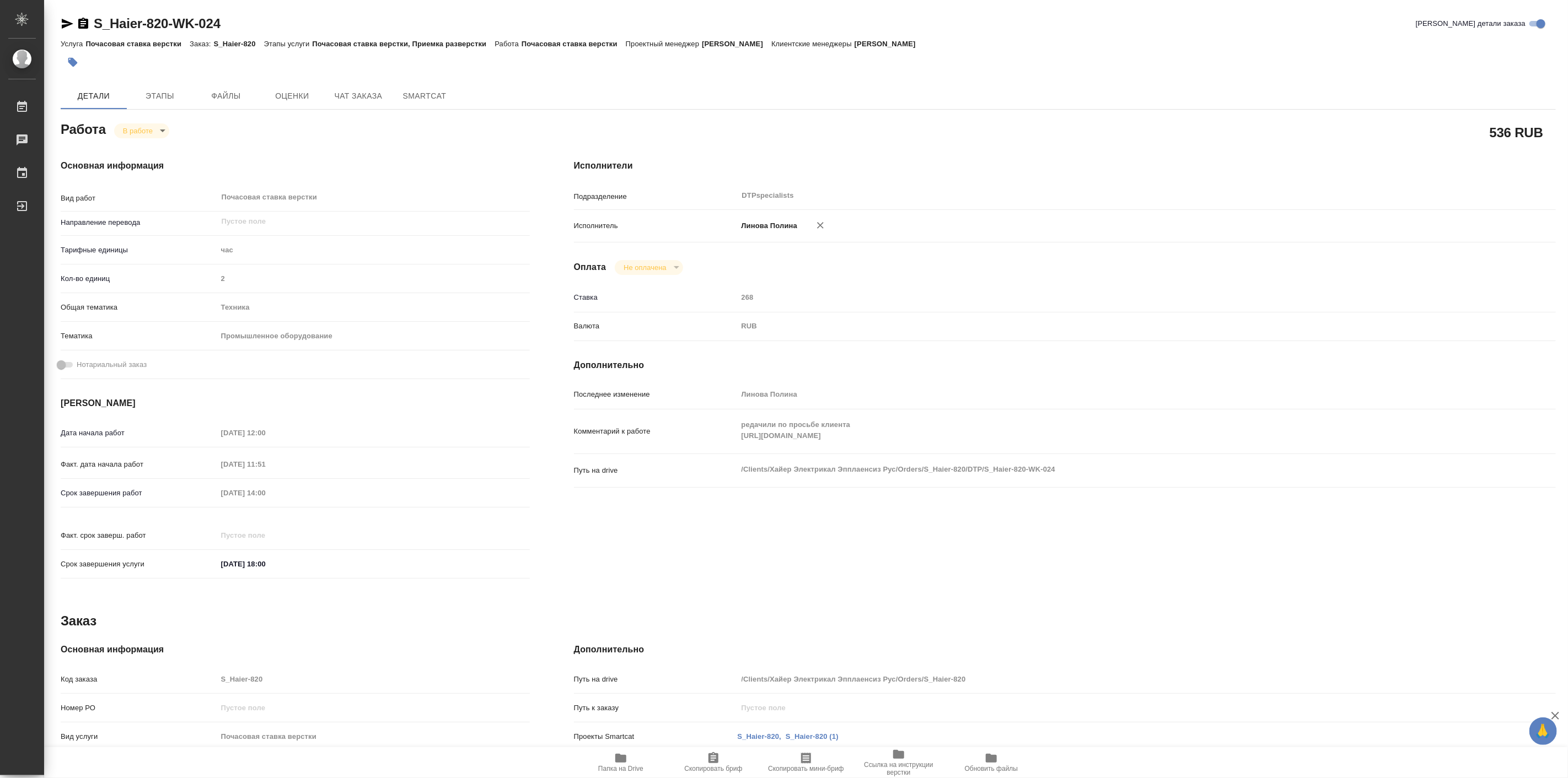
type textarea "x"
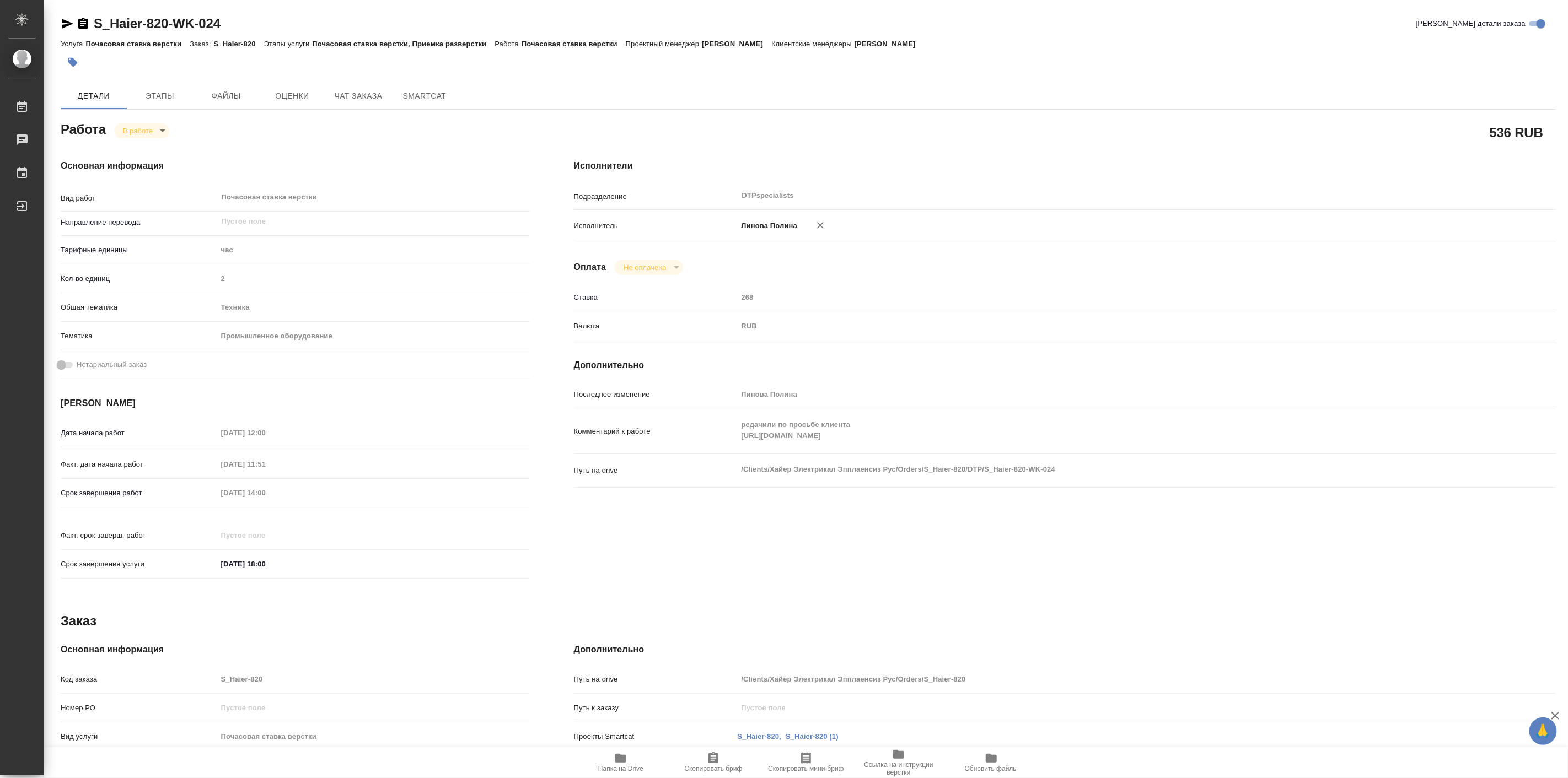
type textarea "x"
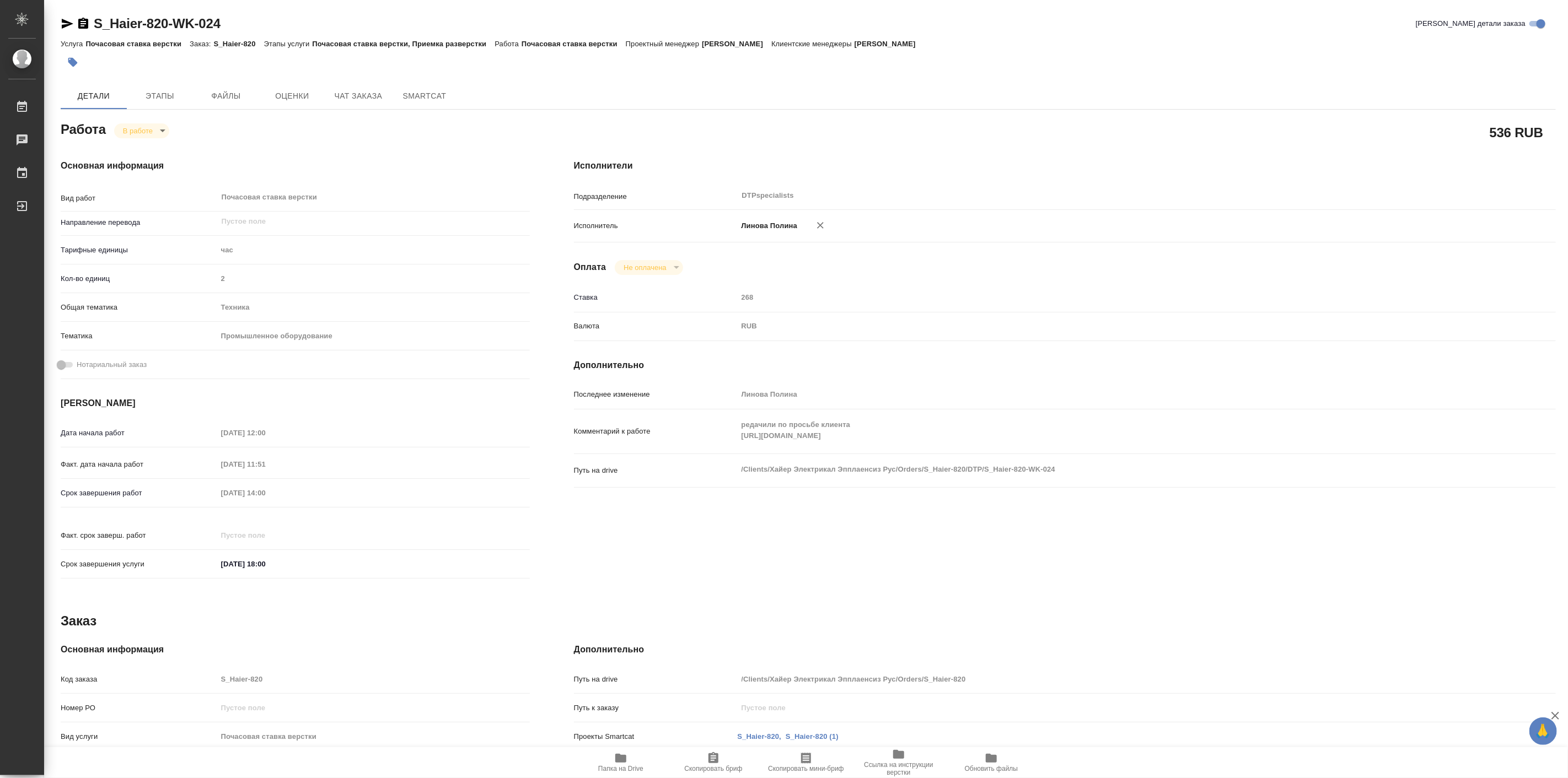
type textarea "x"
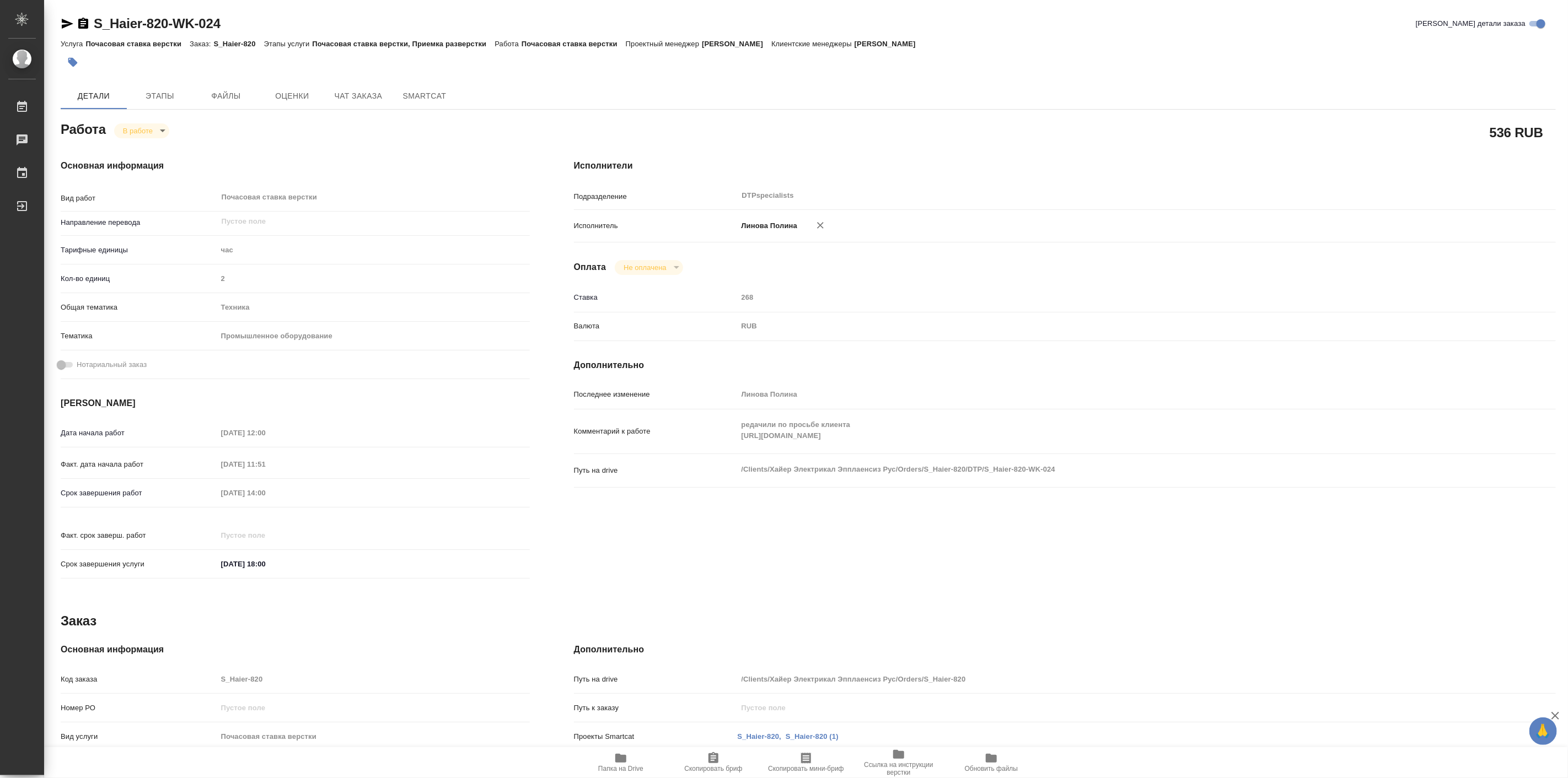
type textarea "x"
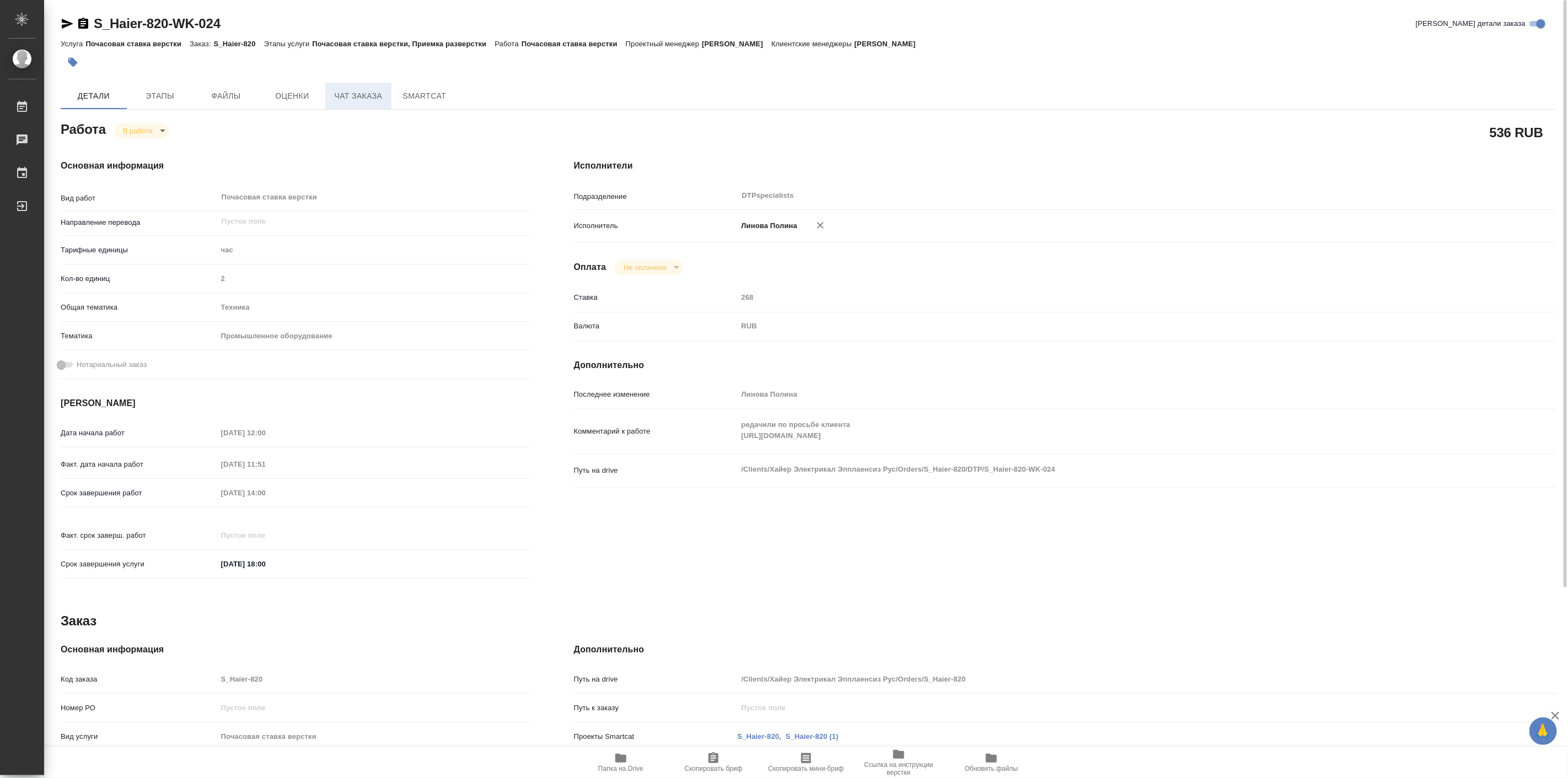
click at [372, 104] on button "Чат заказа" at bounding box center [358, 96] width 66 height 27
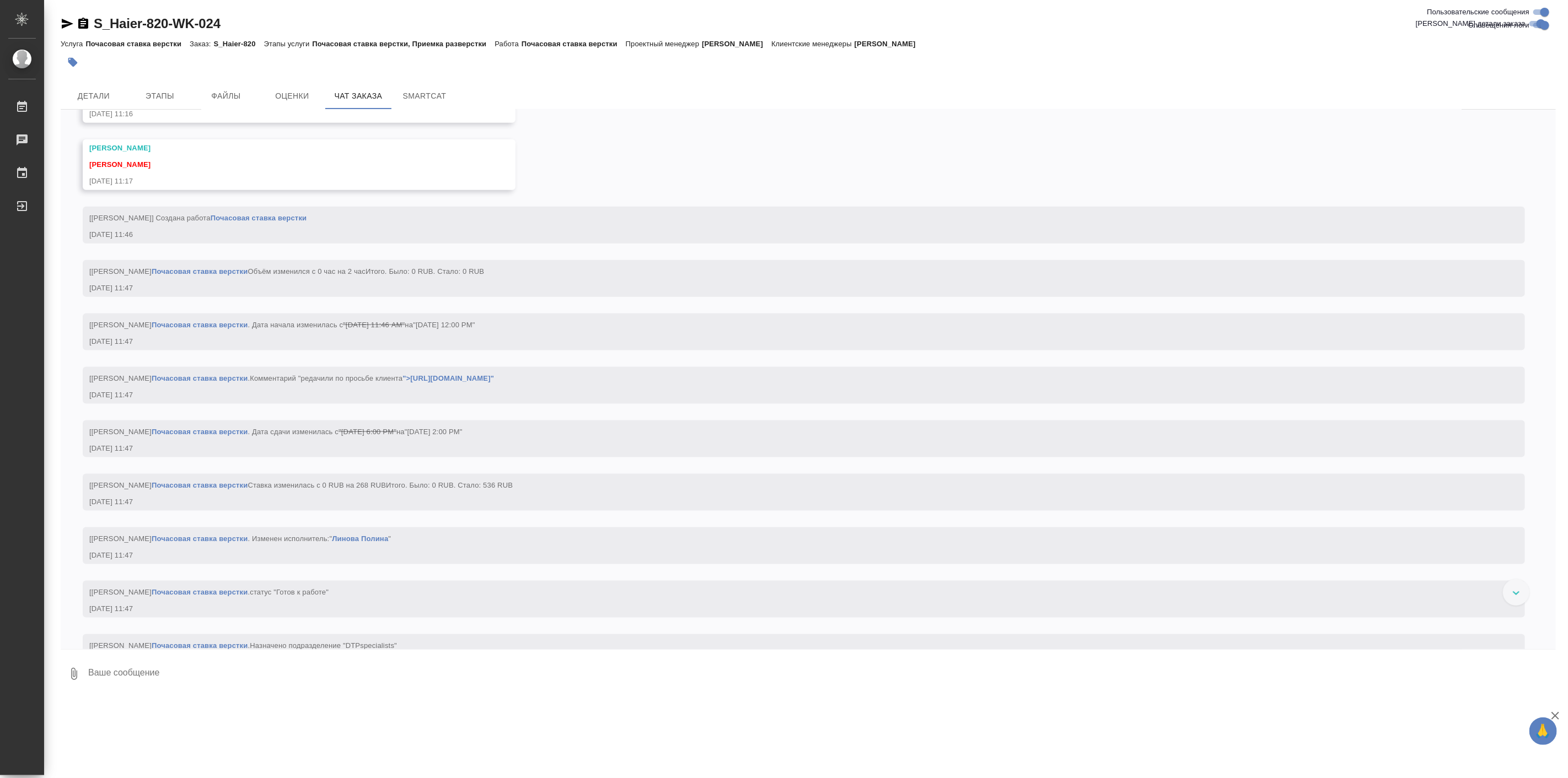
scroll to position [18732, 0]
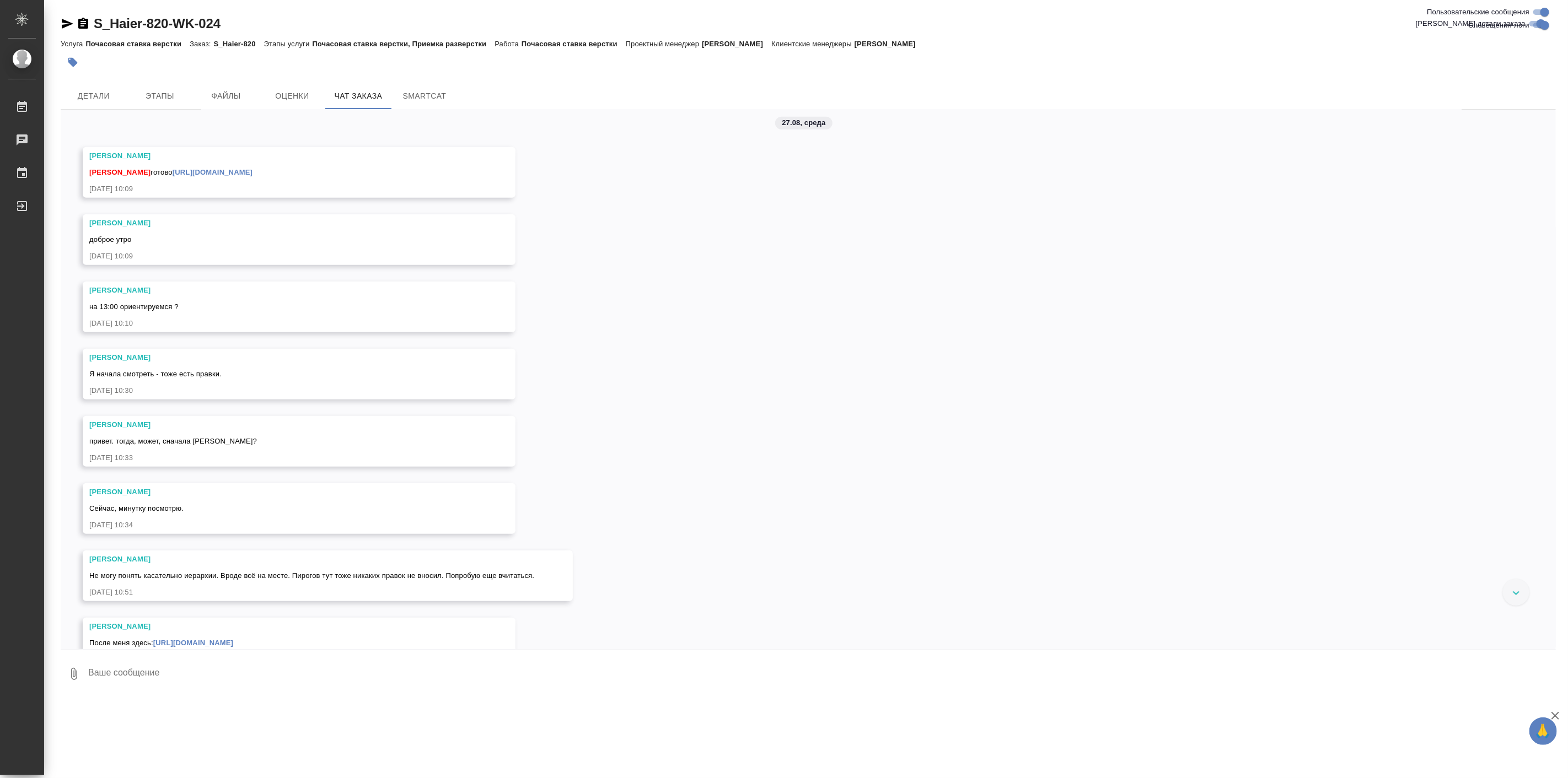
scroll to position [18221, 0]
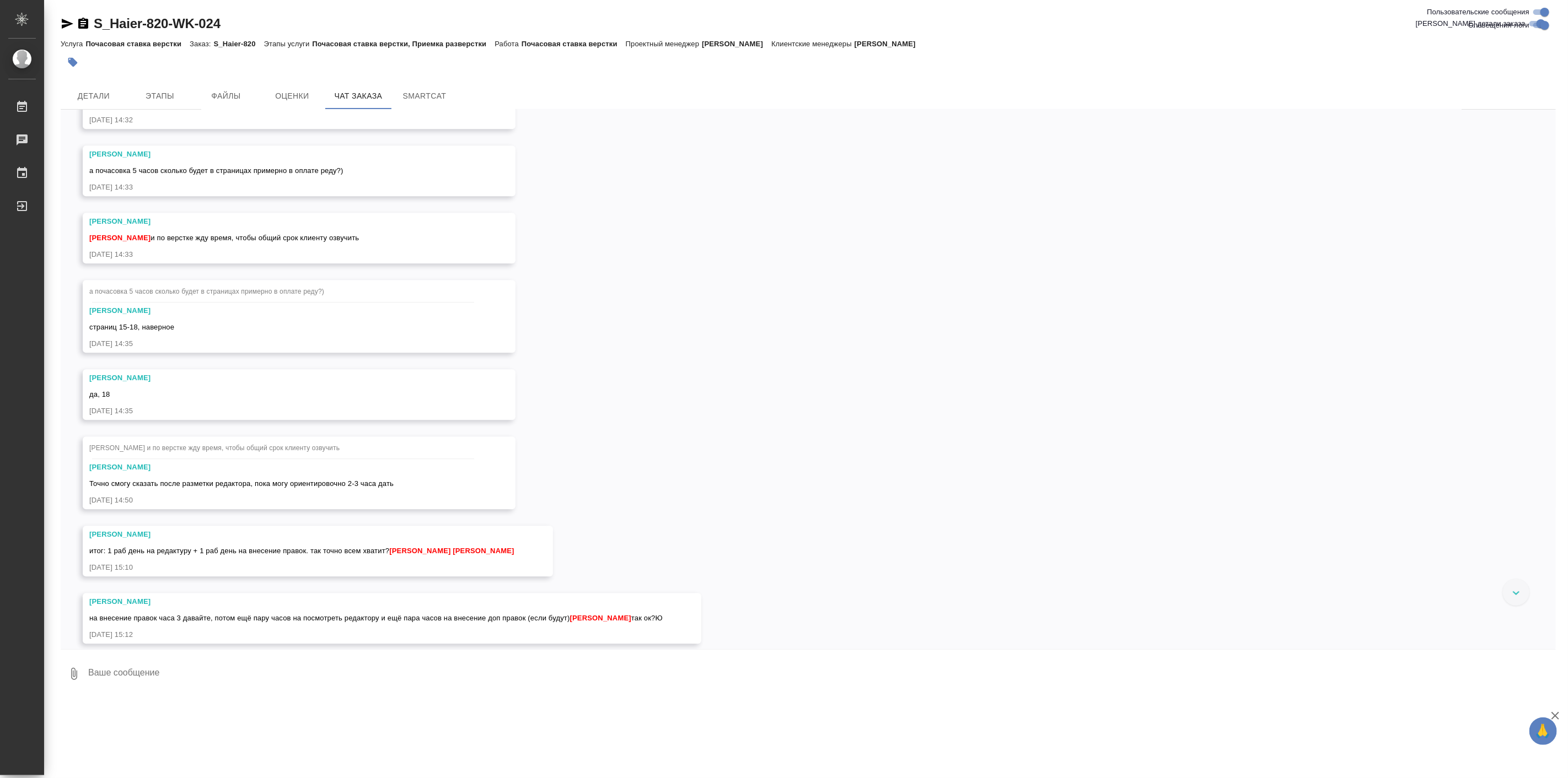
scroll to position [16385, 0]
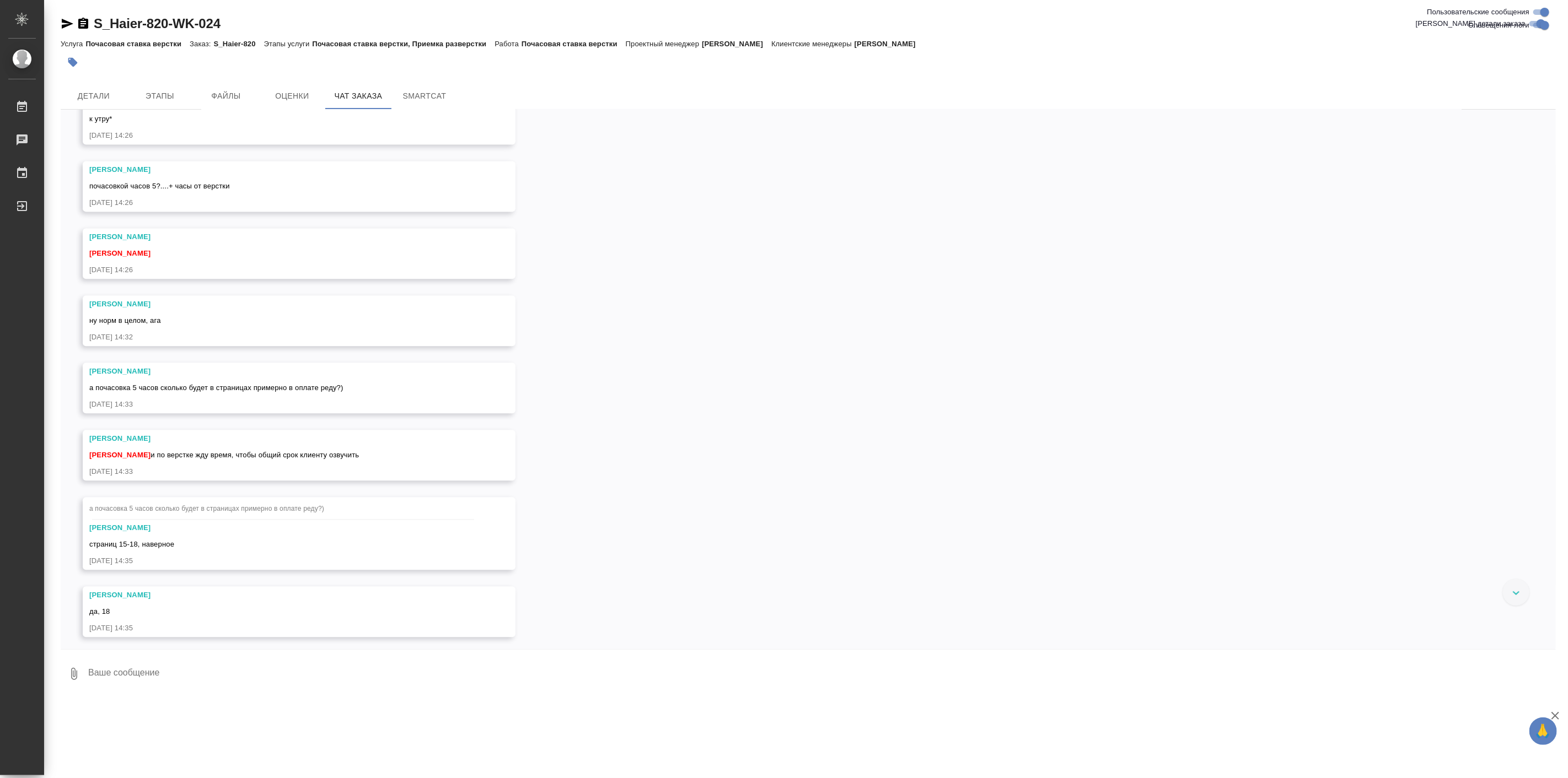
scroll to position [16181, 0]
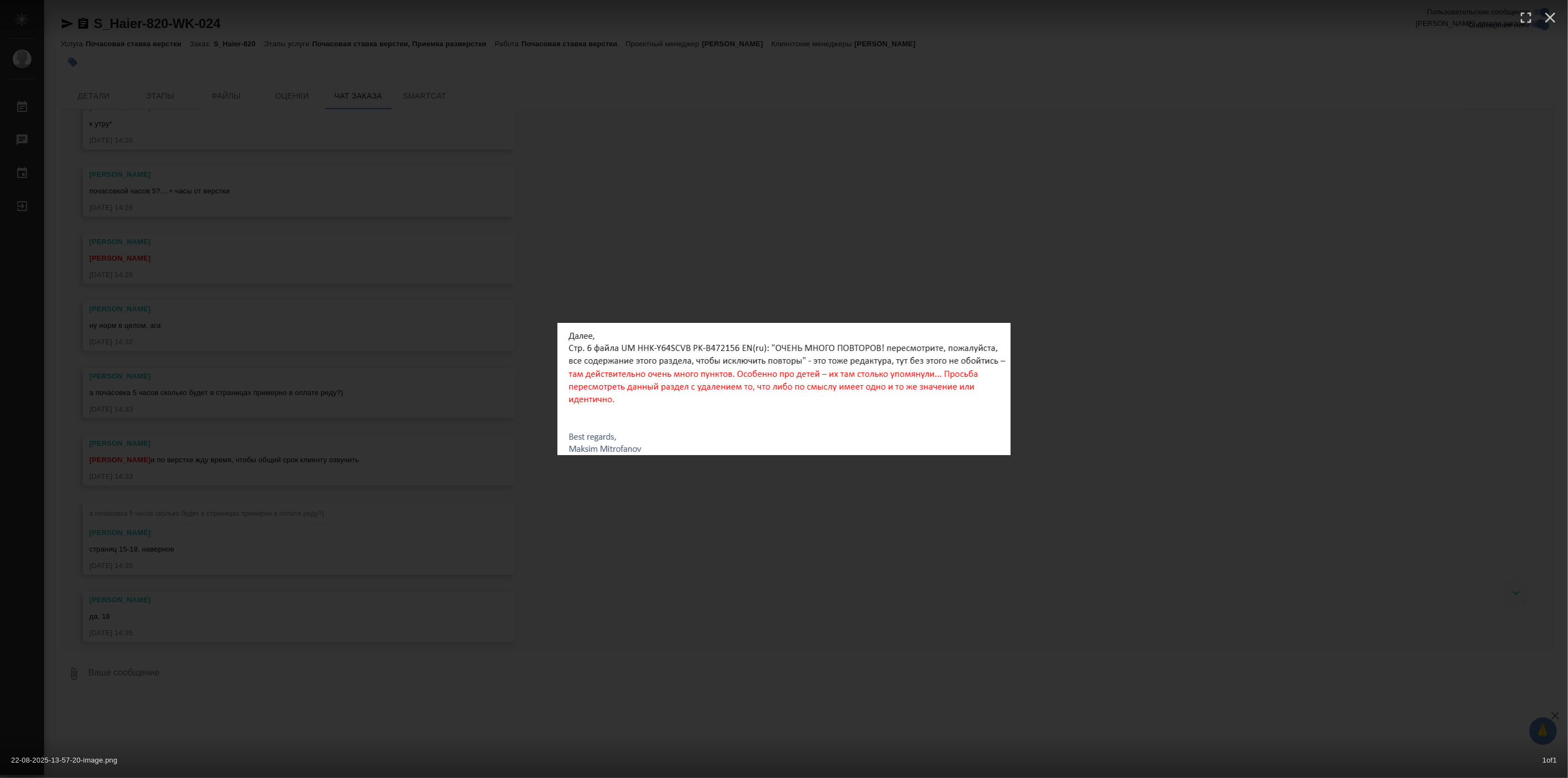
click at [930, 516] on div "22-08-2025-13-57-20-image.png 1 of 1" at bounding box center [784, 389] width 1568 height 778
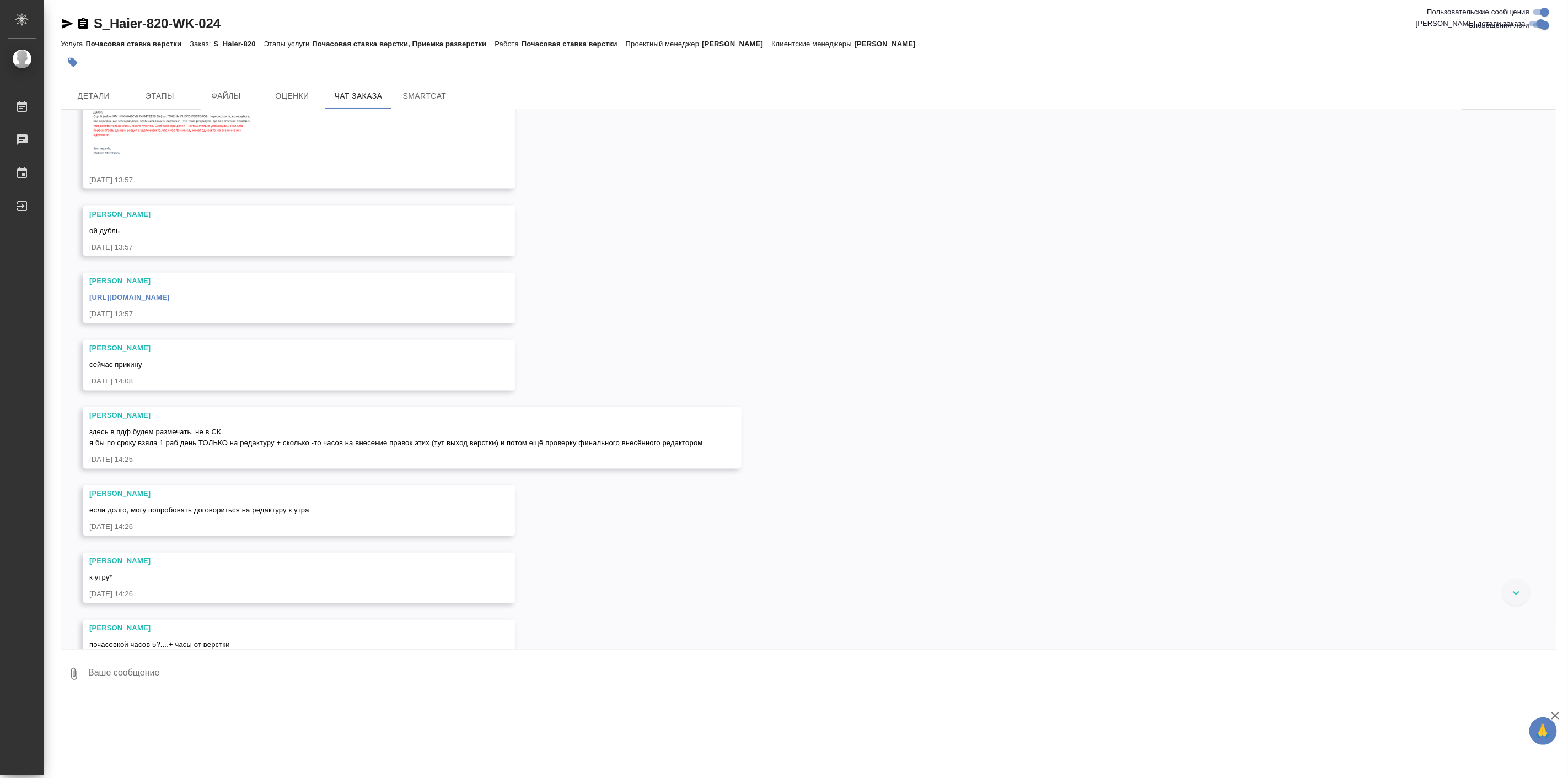
scroll to position [15671, 0]
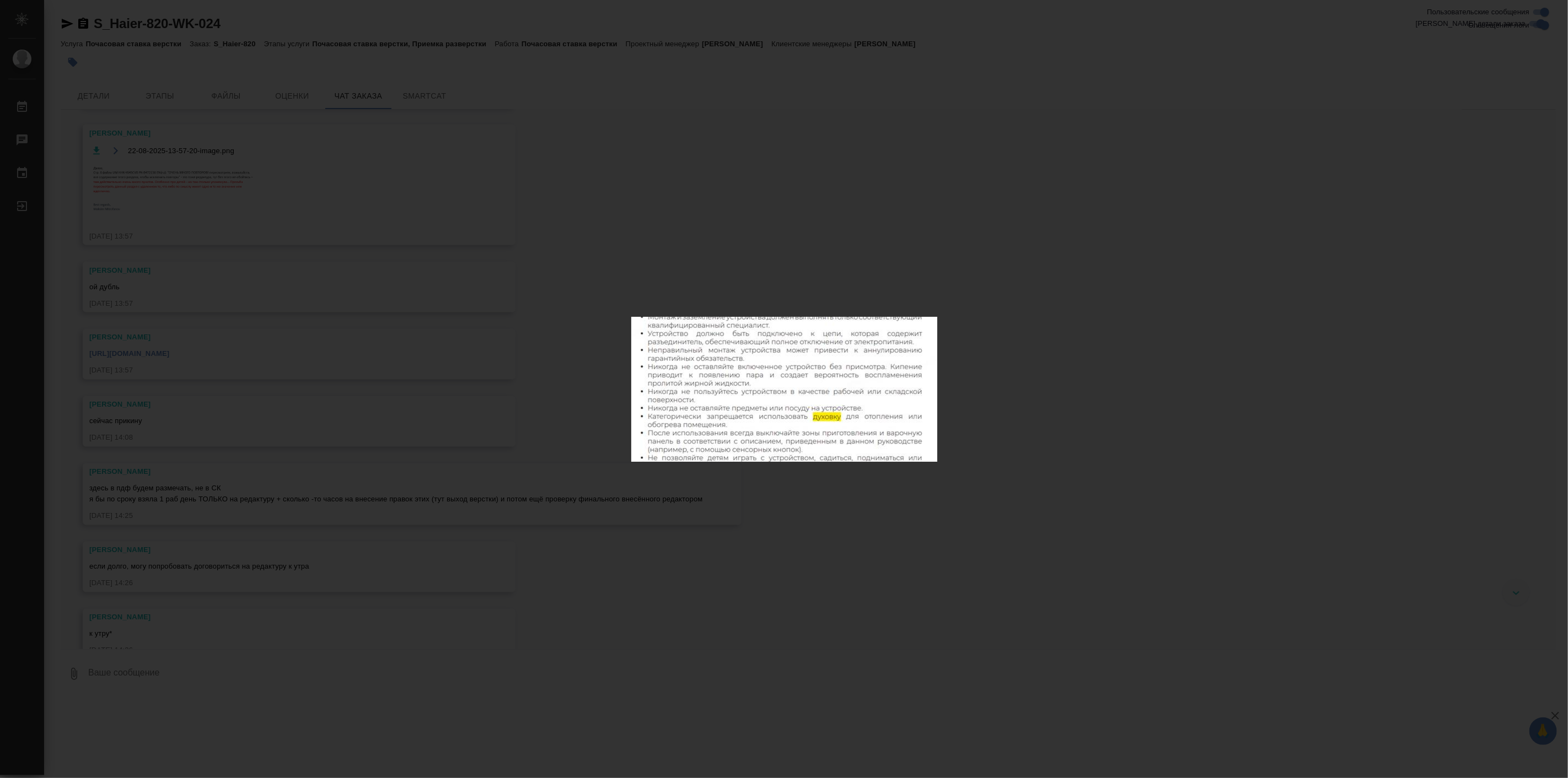
click at [889, 519] on div "22-08-2025-13-56-57-image.png 1 of 1" at bounding box center [784, 389] width 1568 height 778
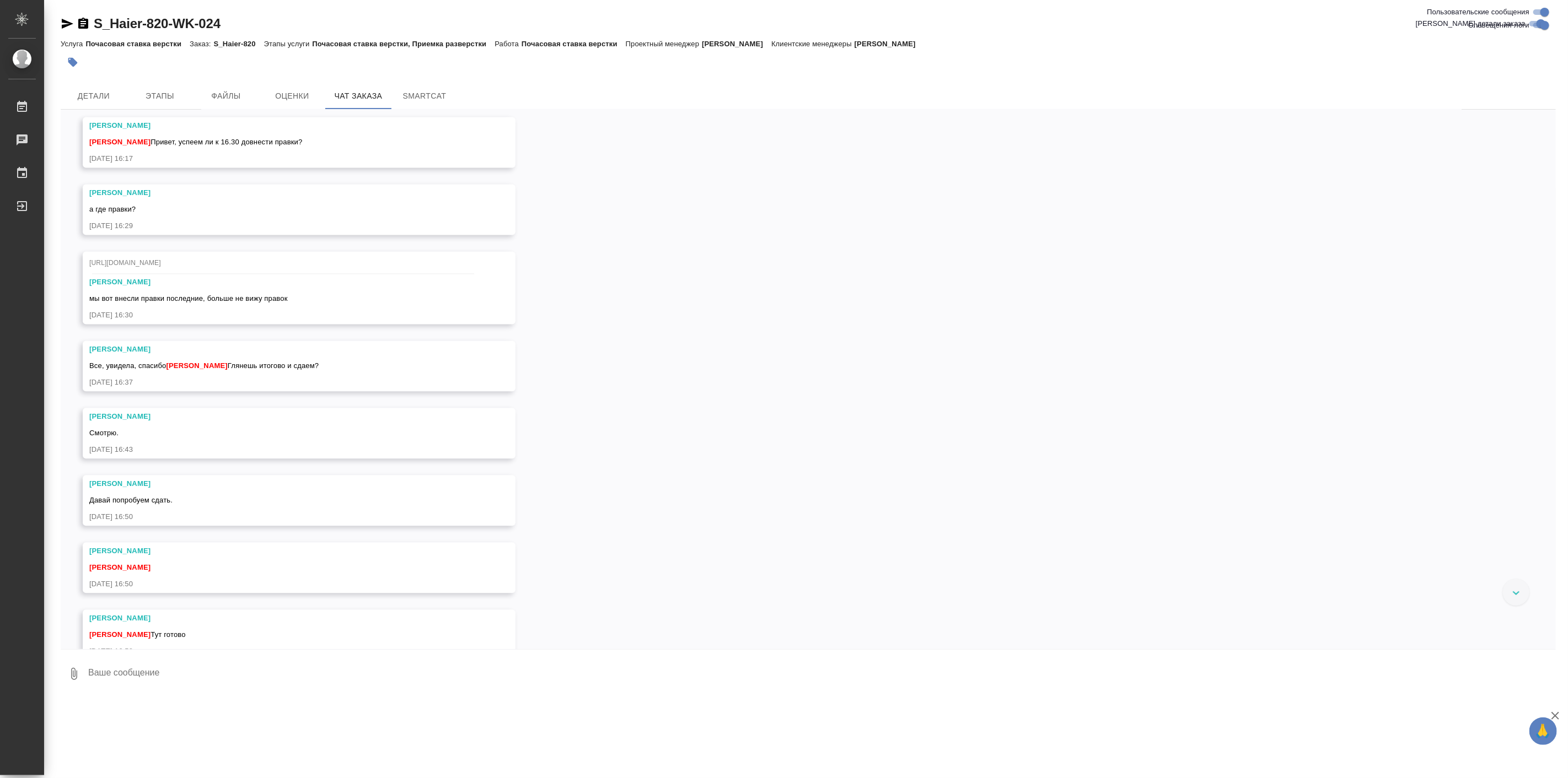
scroll to position [12507, 0]
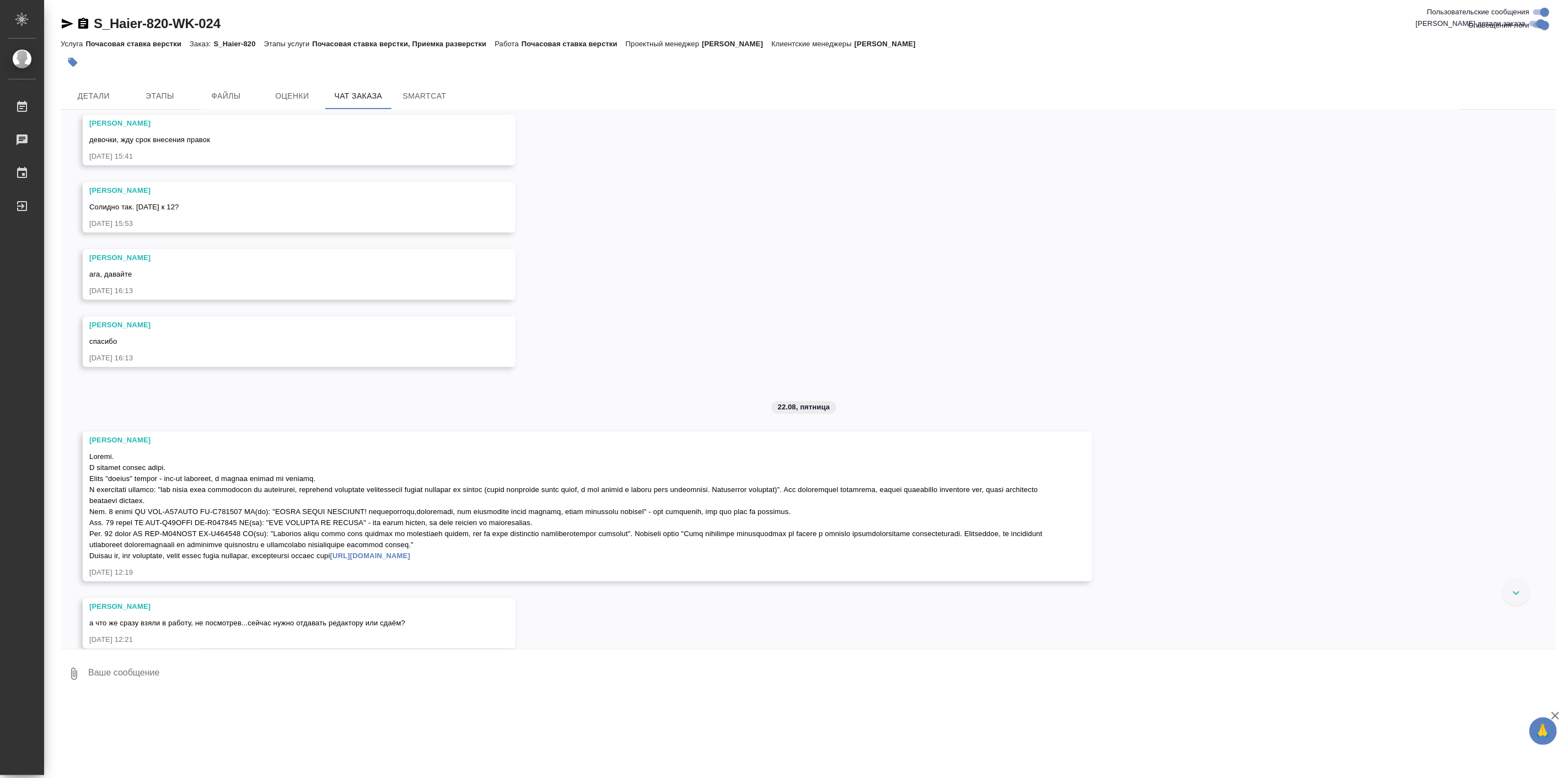
scroll to position [13935, 0]
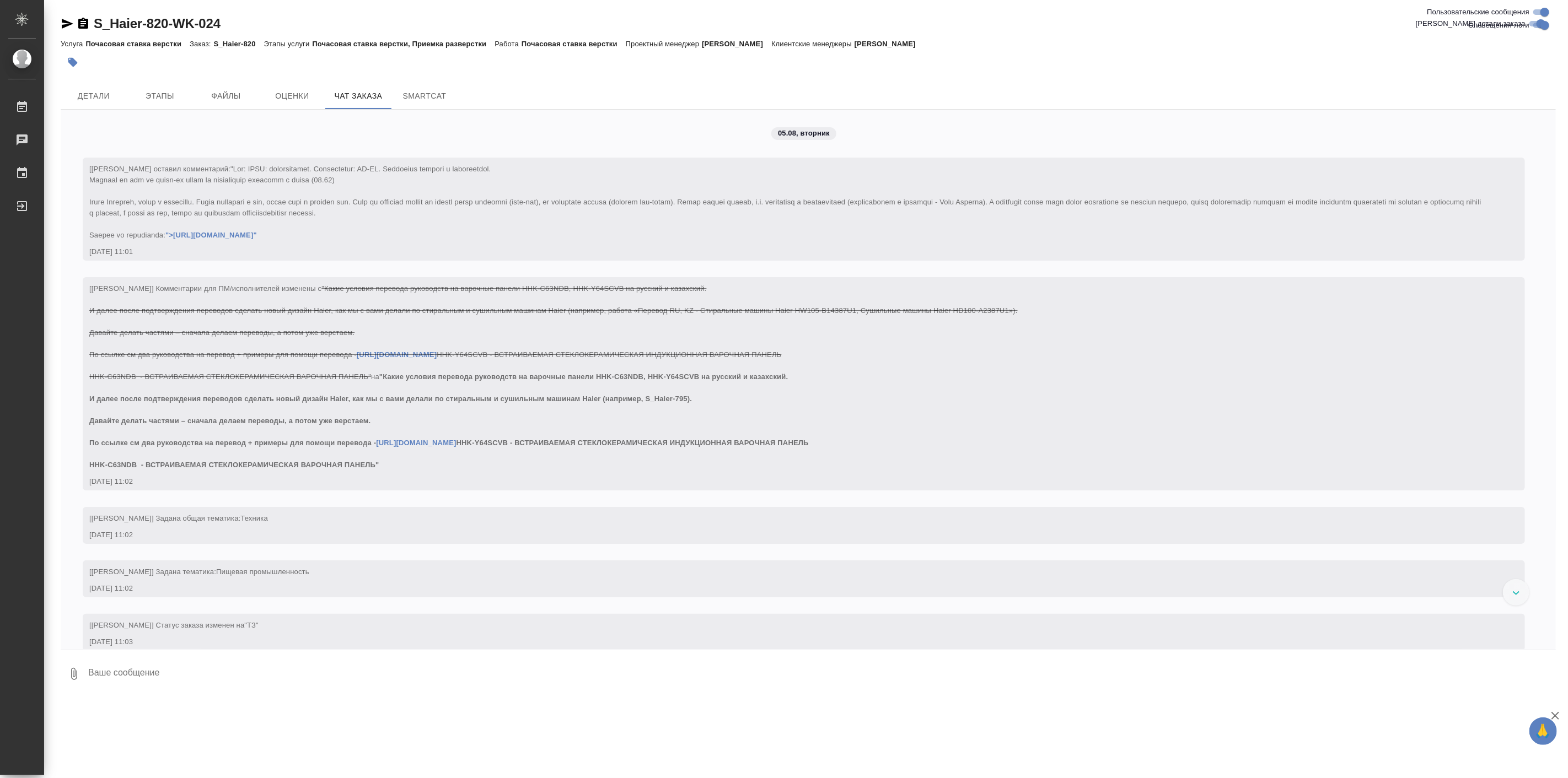
scroll to position [14140, 0]
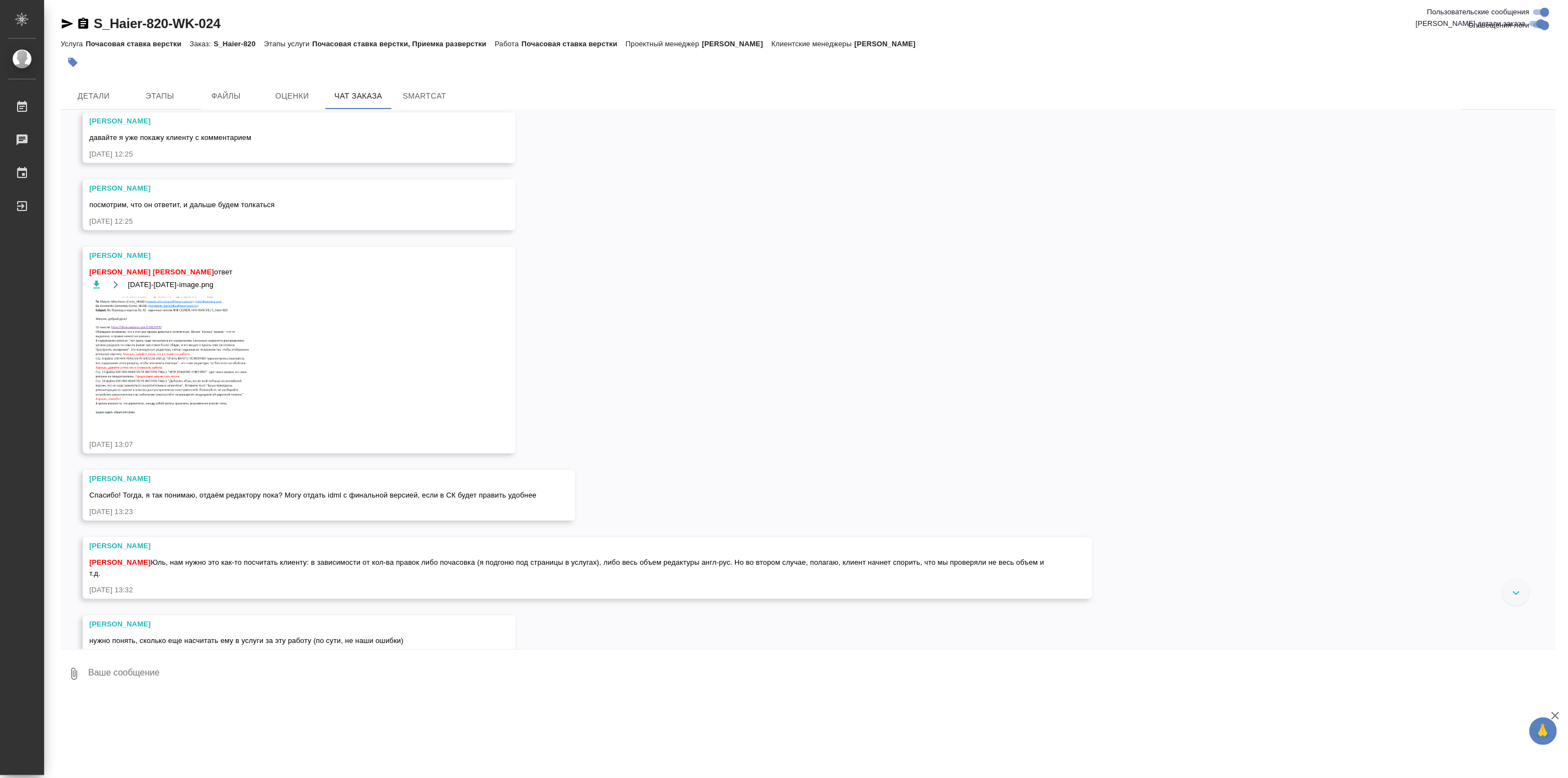
scroll to position [14547, 0]
click at [63, 25] on icon "button" at bounding box center [68, 23] width 12 height 10
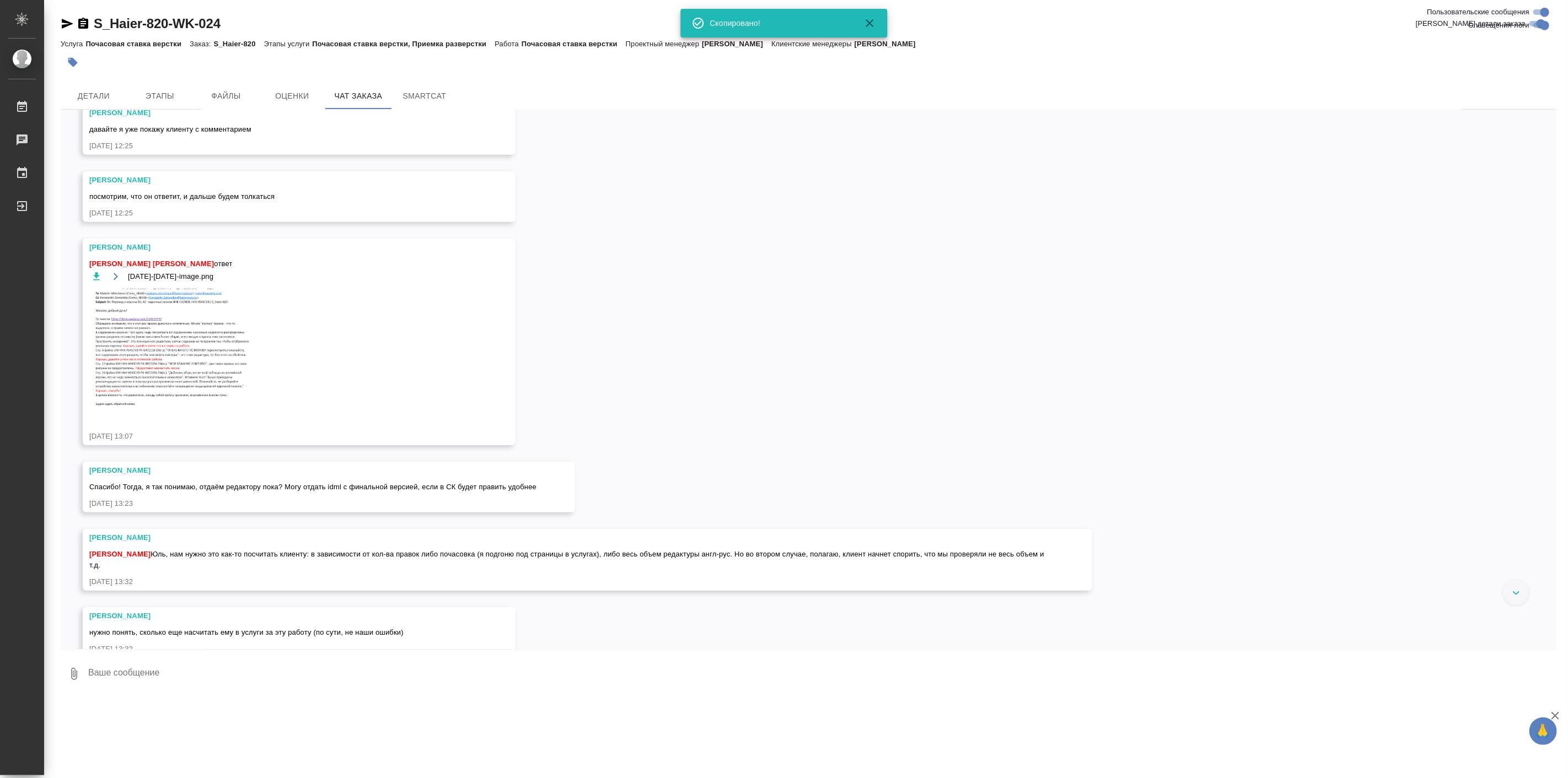
click at [194, 366] on div "05.08, вторник [Усманова Ольга] Клиент оставил комментарий: ">https://drive.awa…" at bounding box center [808, 379] width 1495 height 540
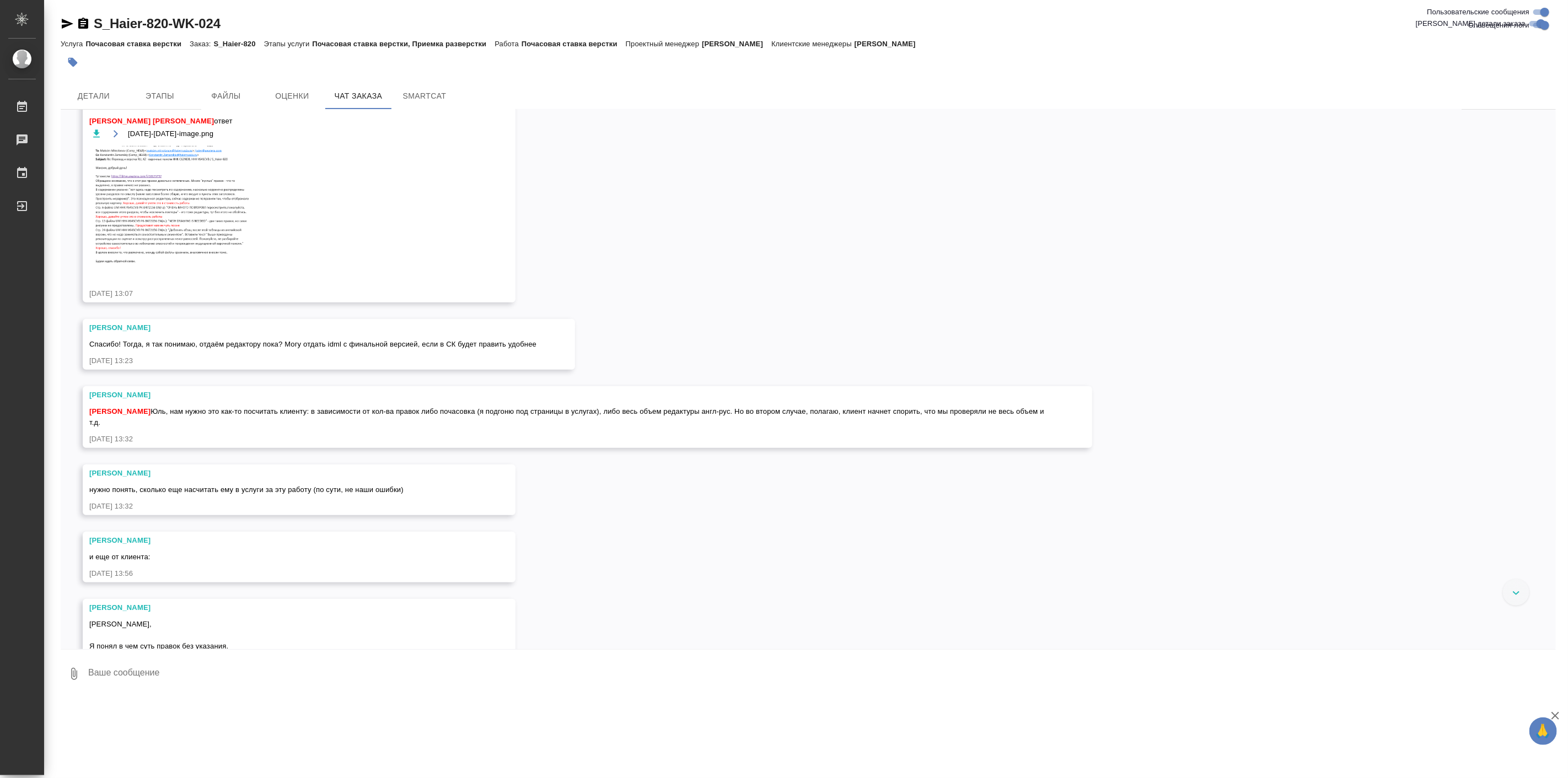
scroll to position [14752, 0]
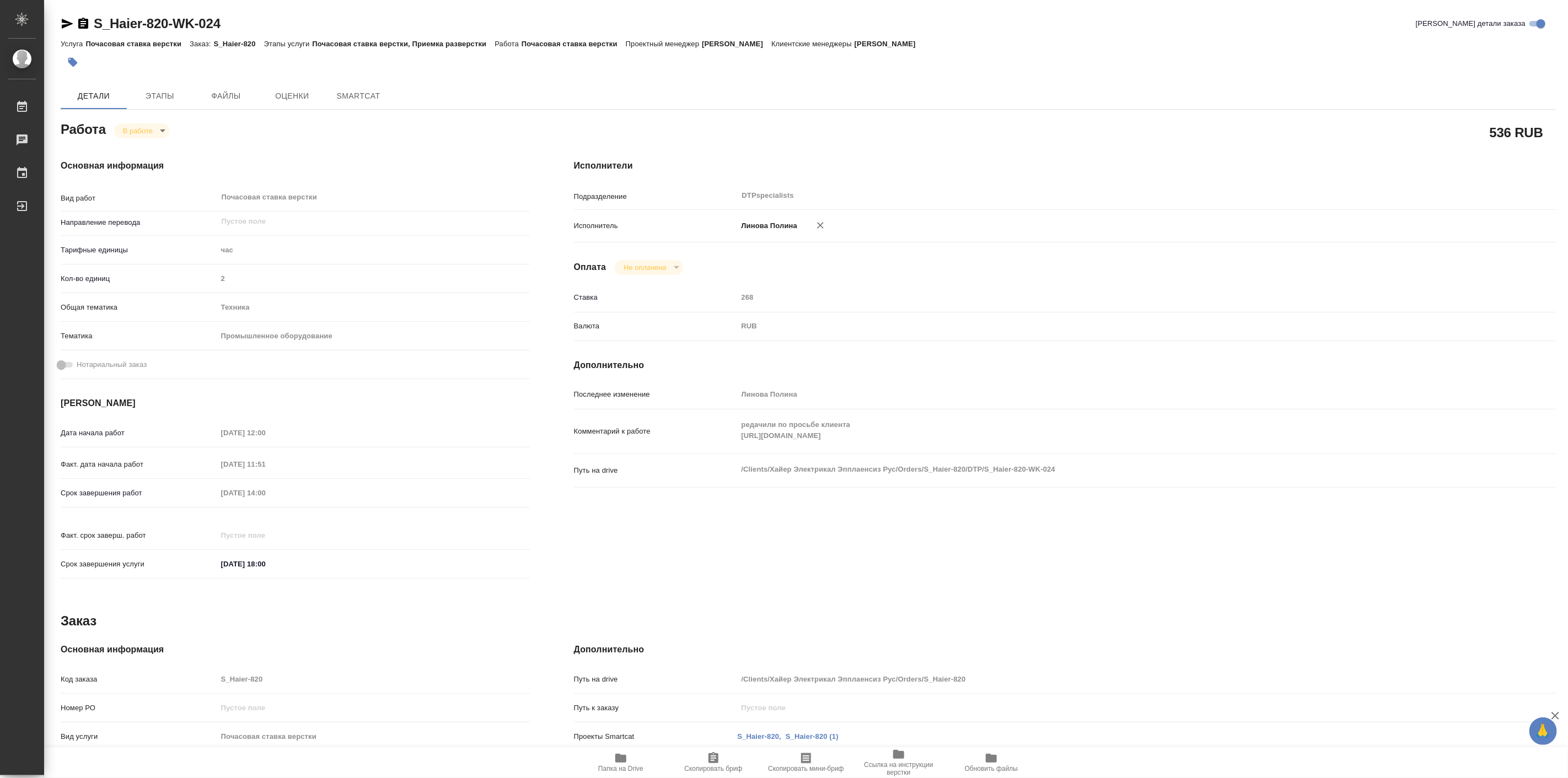
type textarea "x"
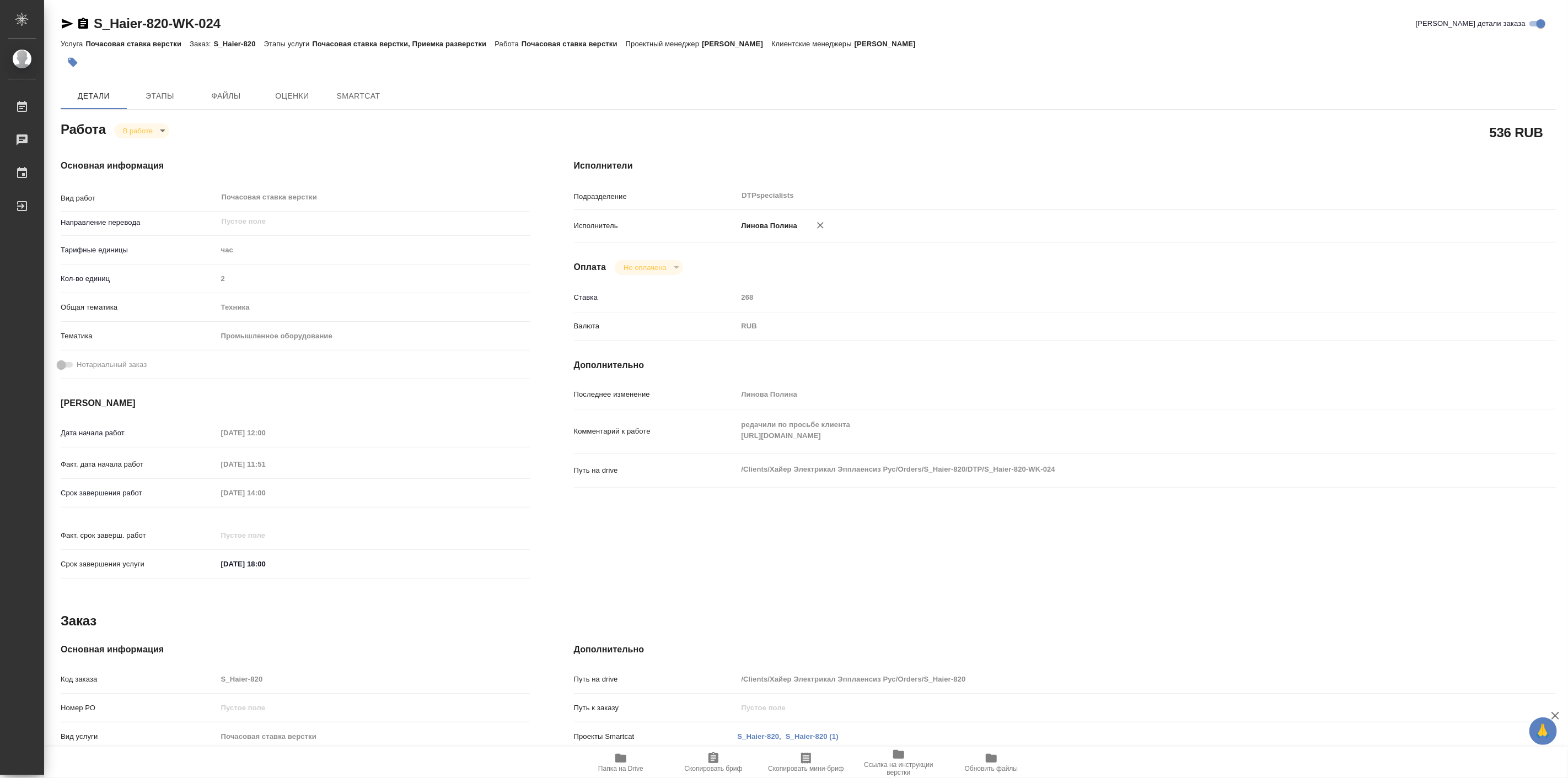
type textarea "x"
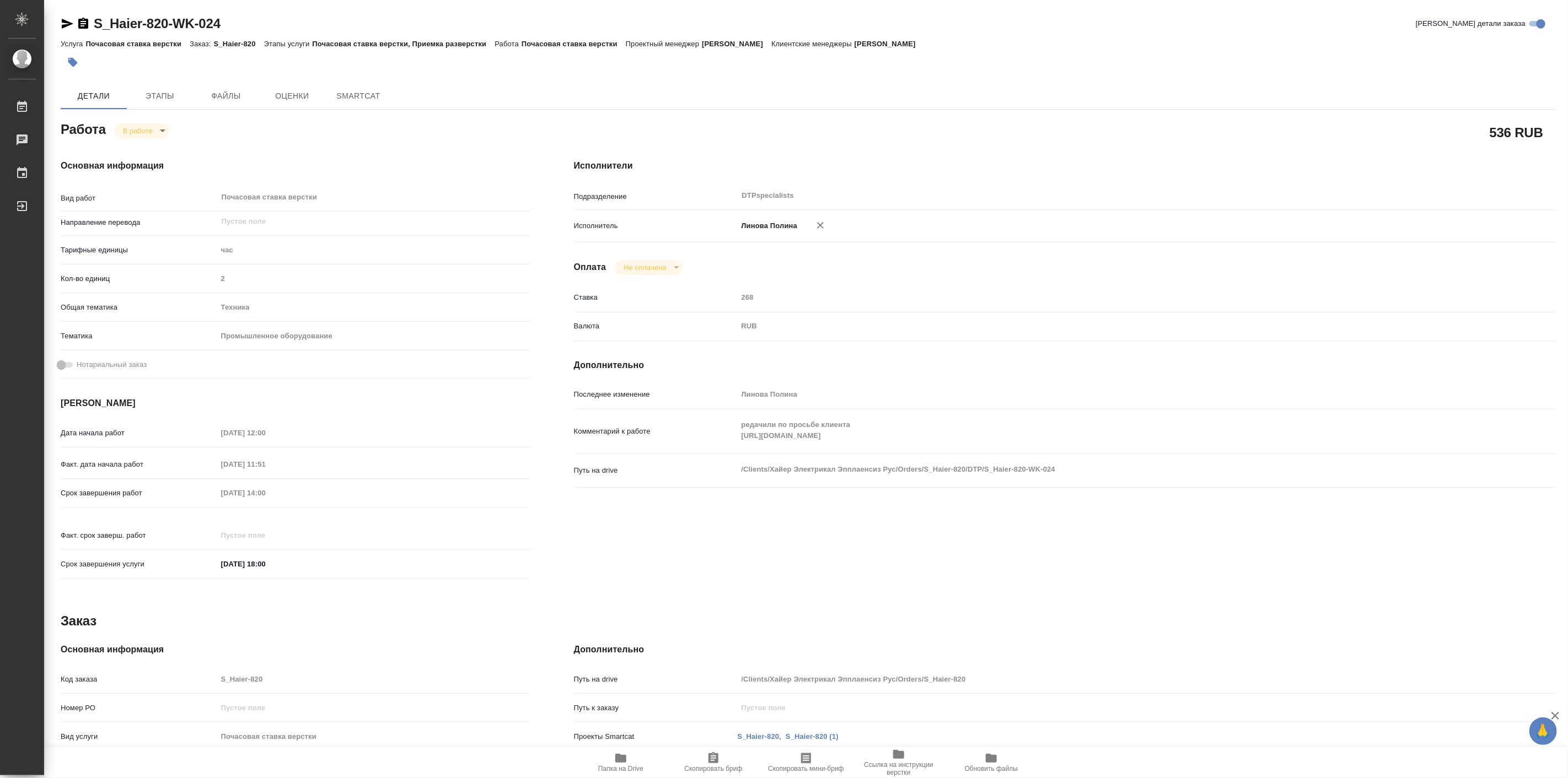
type textarea "x"
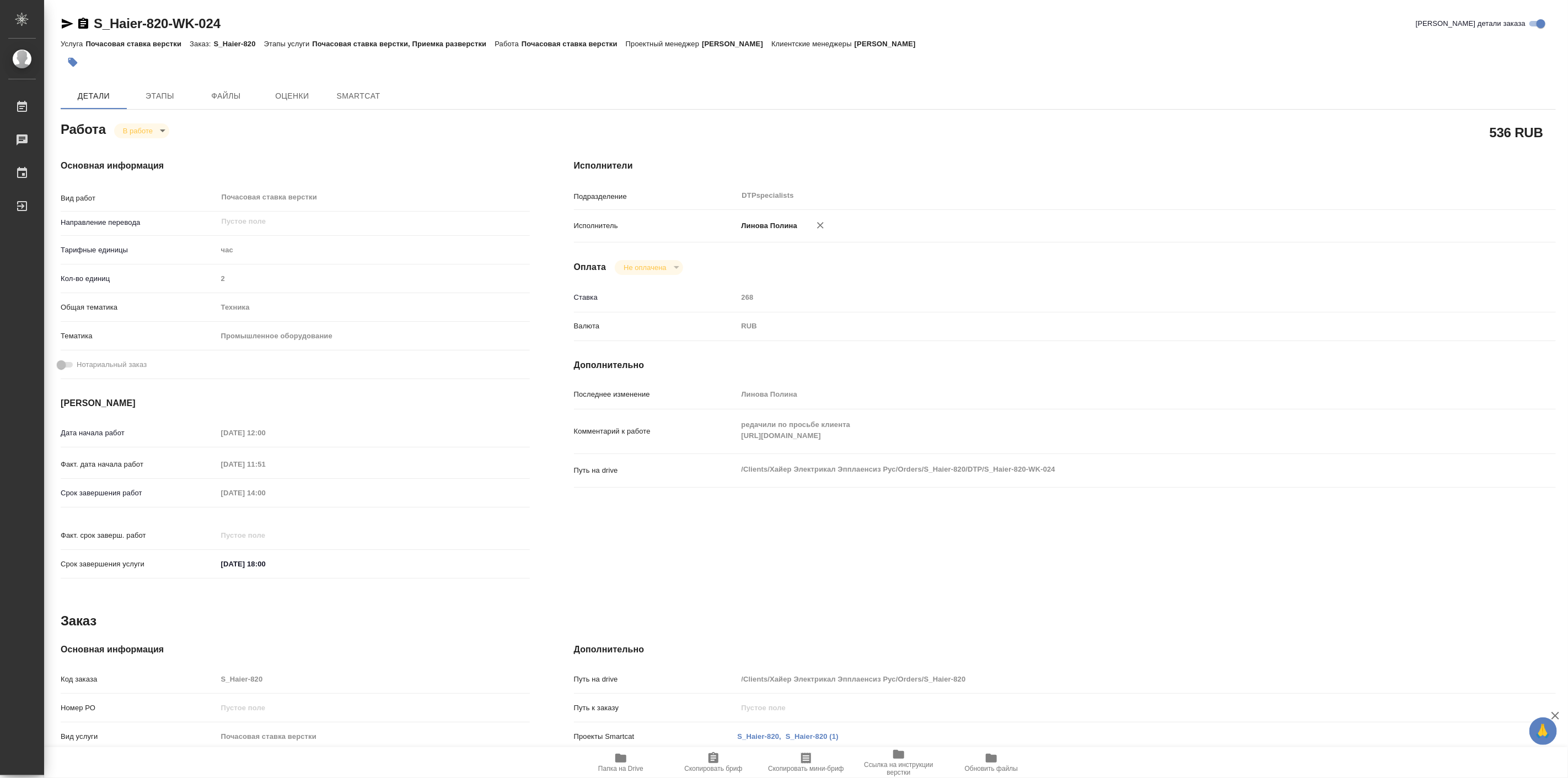
type textarea "x"
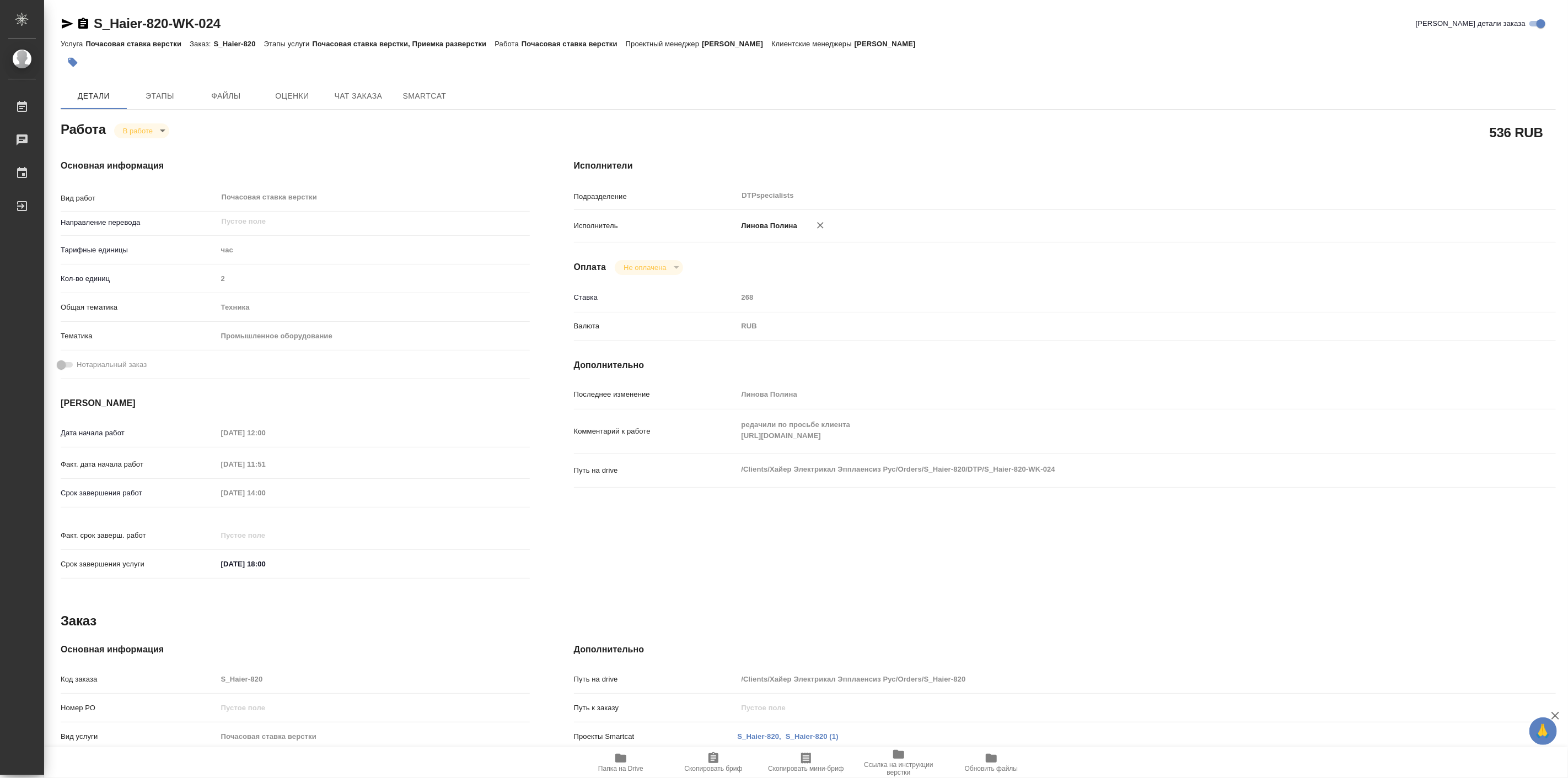
type textarea "x"
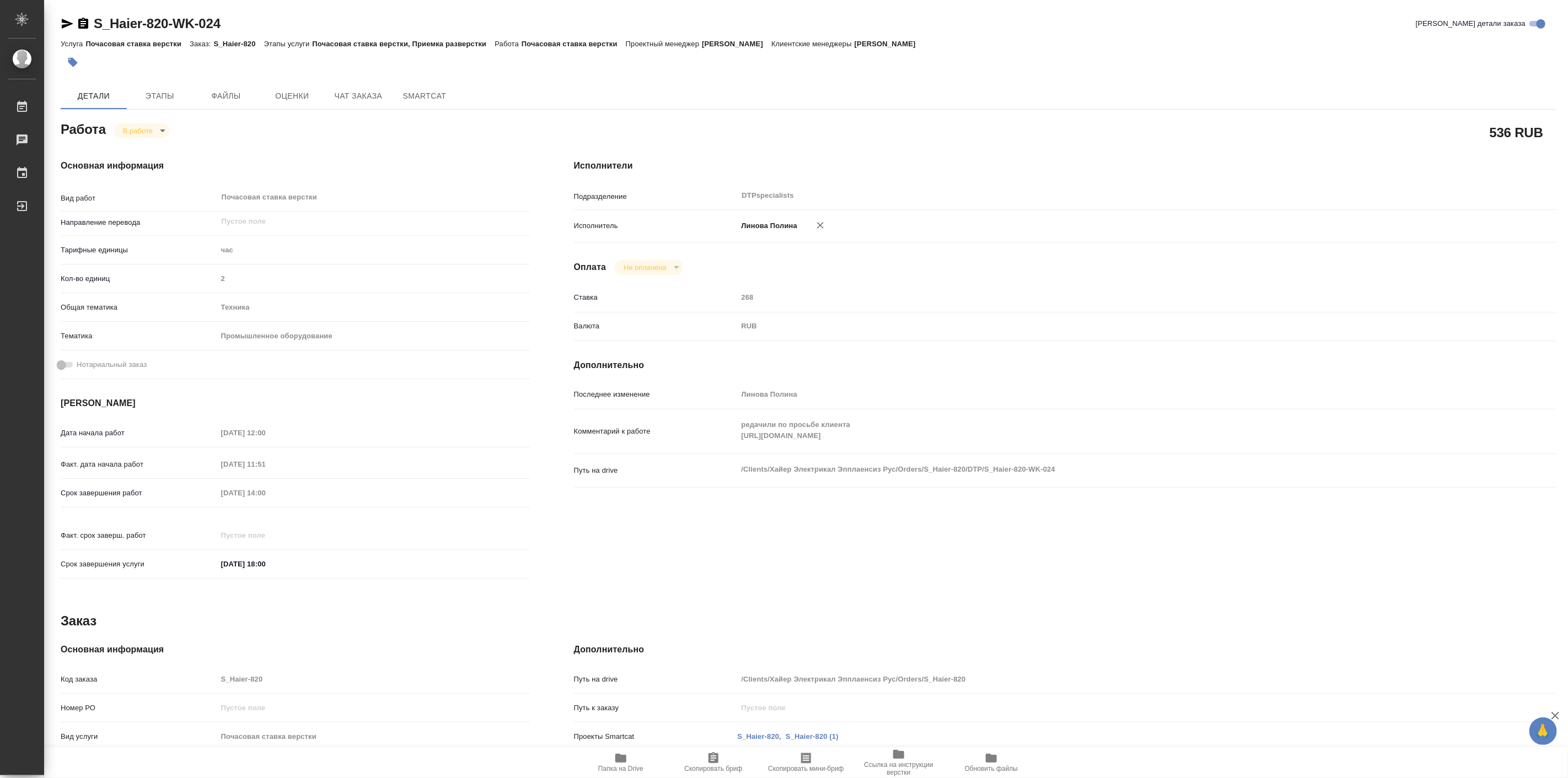
type textarea "x"
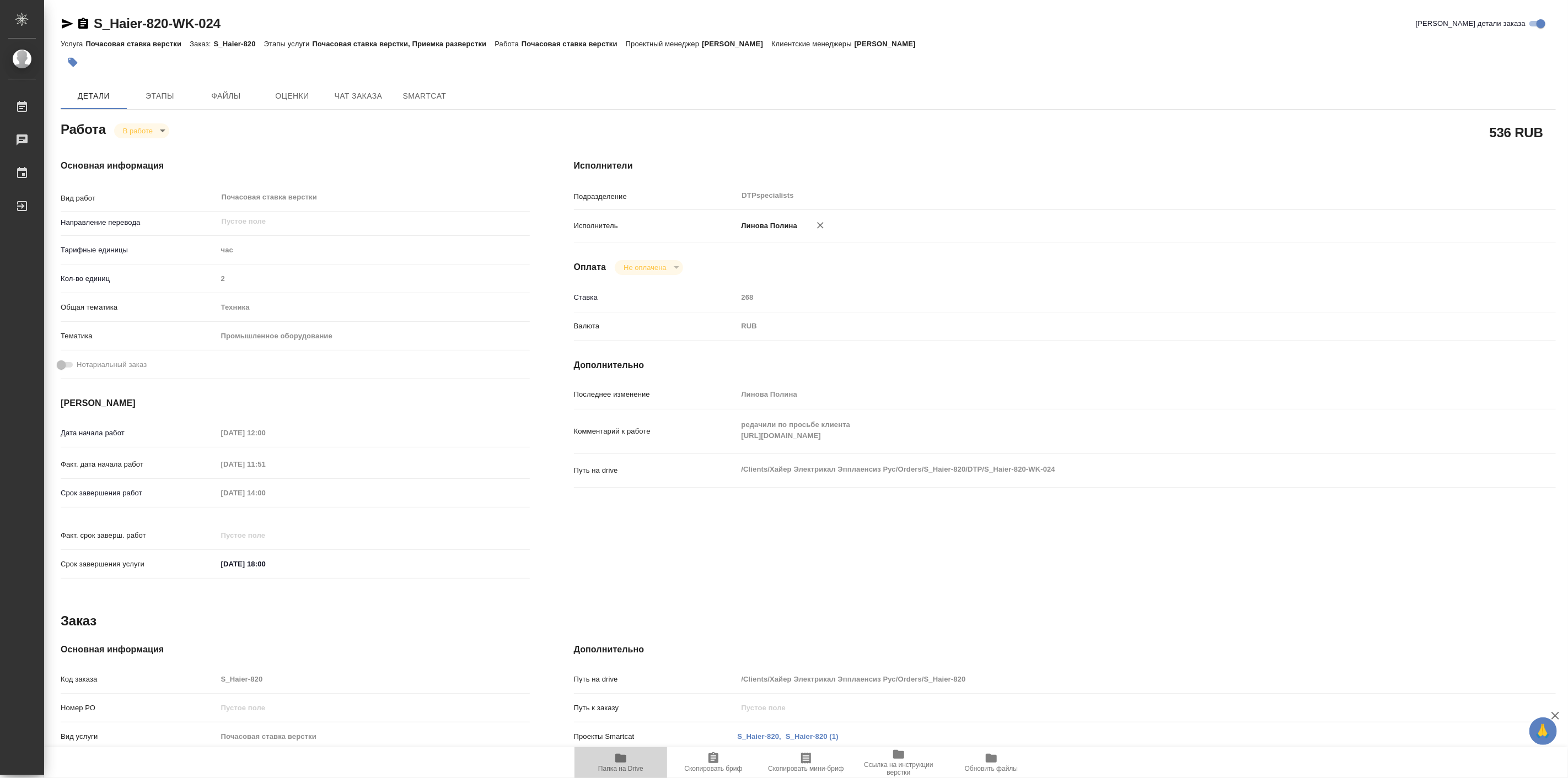
click at [616, 758] on icon "button" at bounding box center [620, 759] width 11 height 9
type textarea "x"
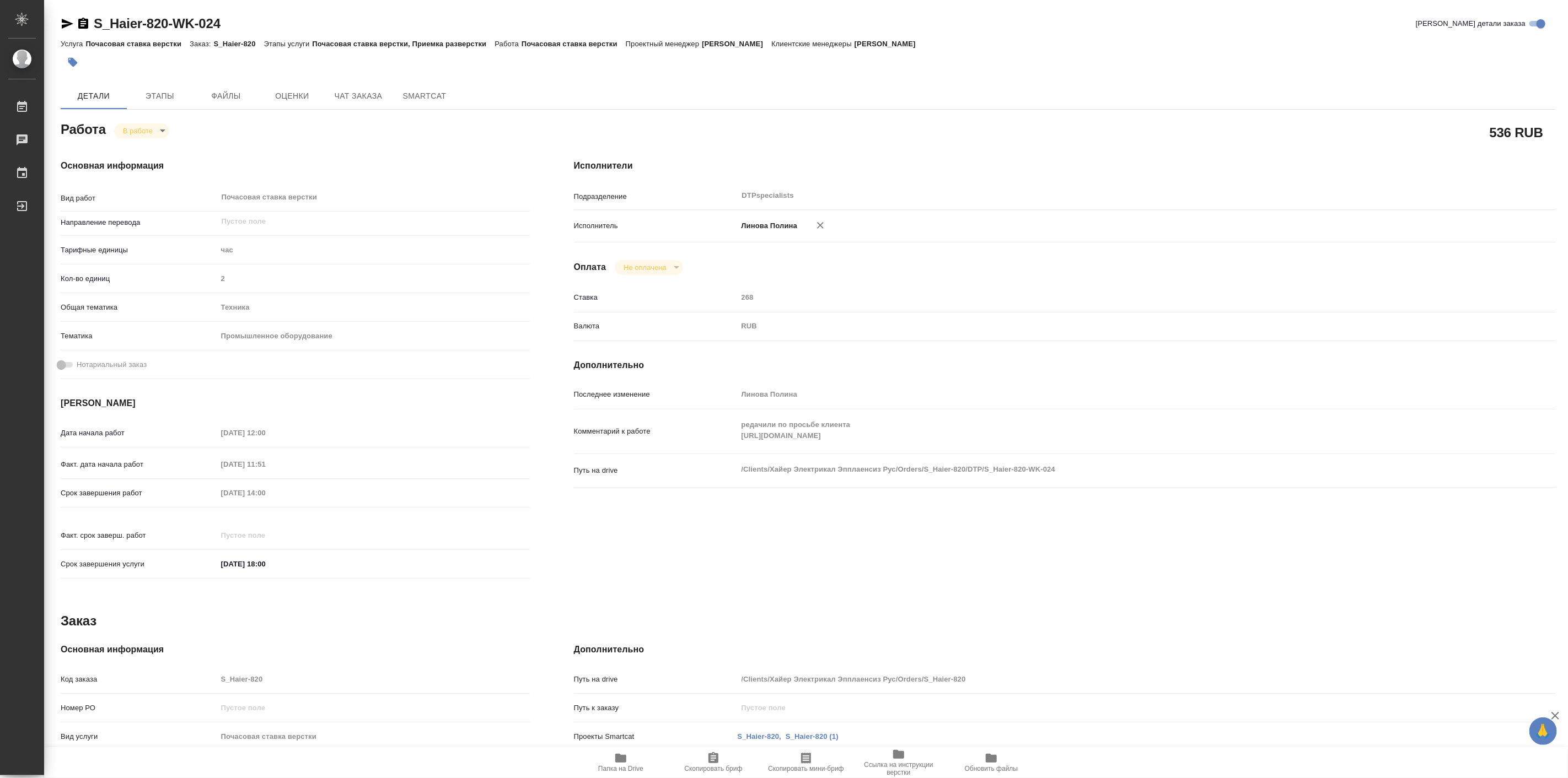
type textarea "x"
click at [134, 136] on body "🙏 .cls-1 fill:#fff; AWATERA Linova Polina Работы 0 Чаты График Выйти S_Haier-82…" at bounding box center [784, 389] width 1568 height 778
click at [138, 152] on button "Выполнен" at bounding box center [143, 149] width 40 height 12
type textarea "x"
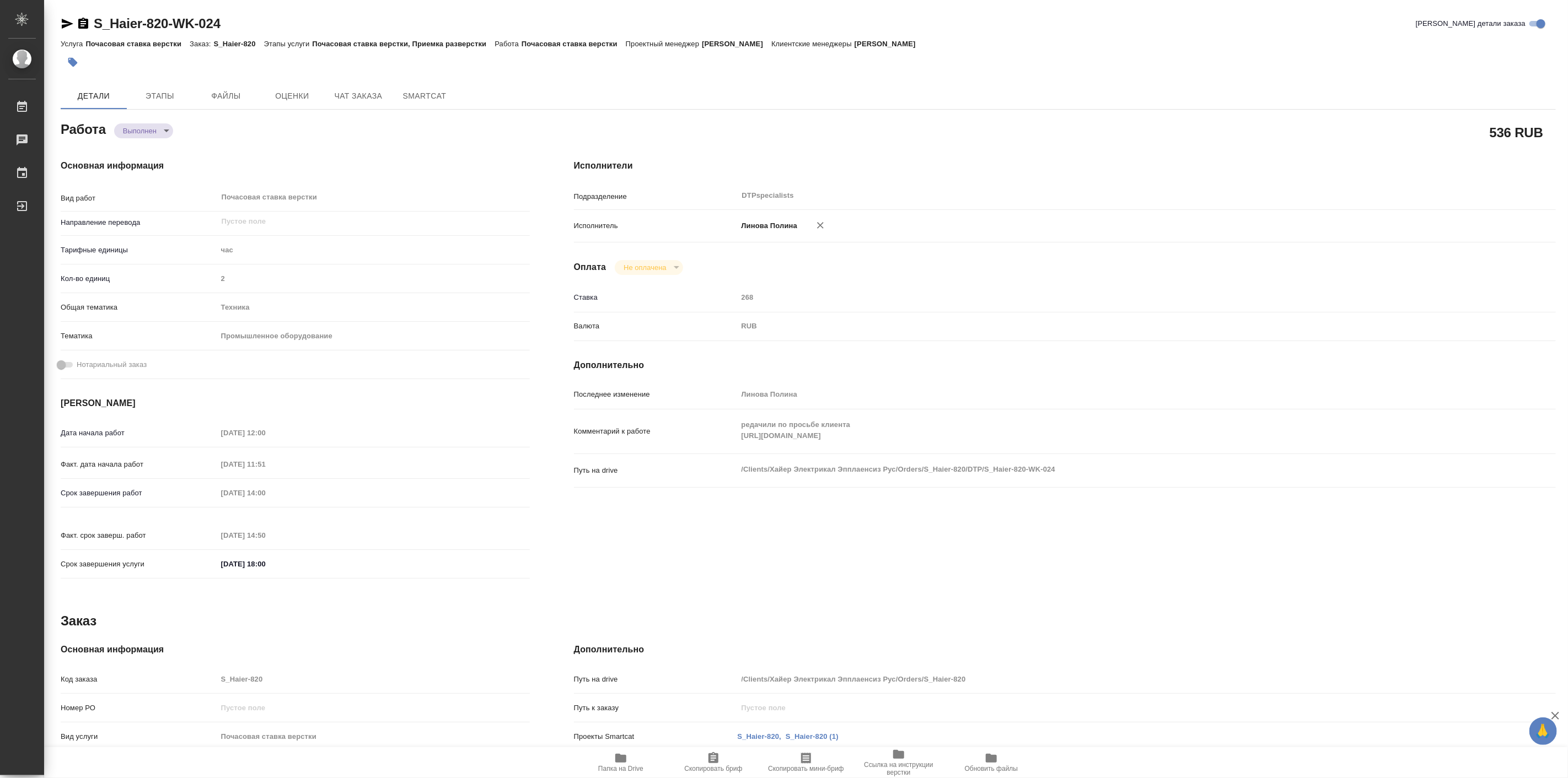
type textarea "x"
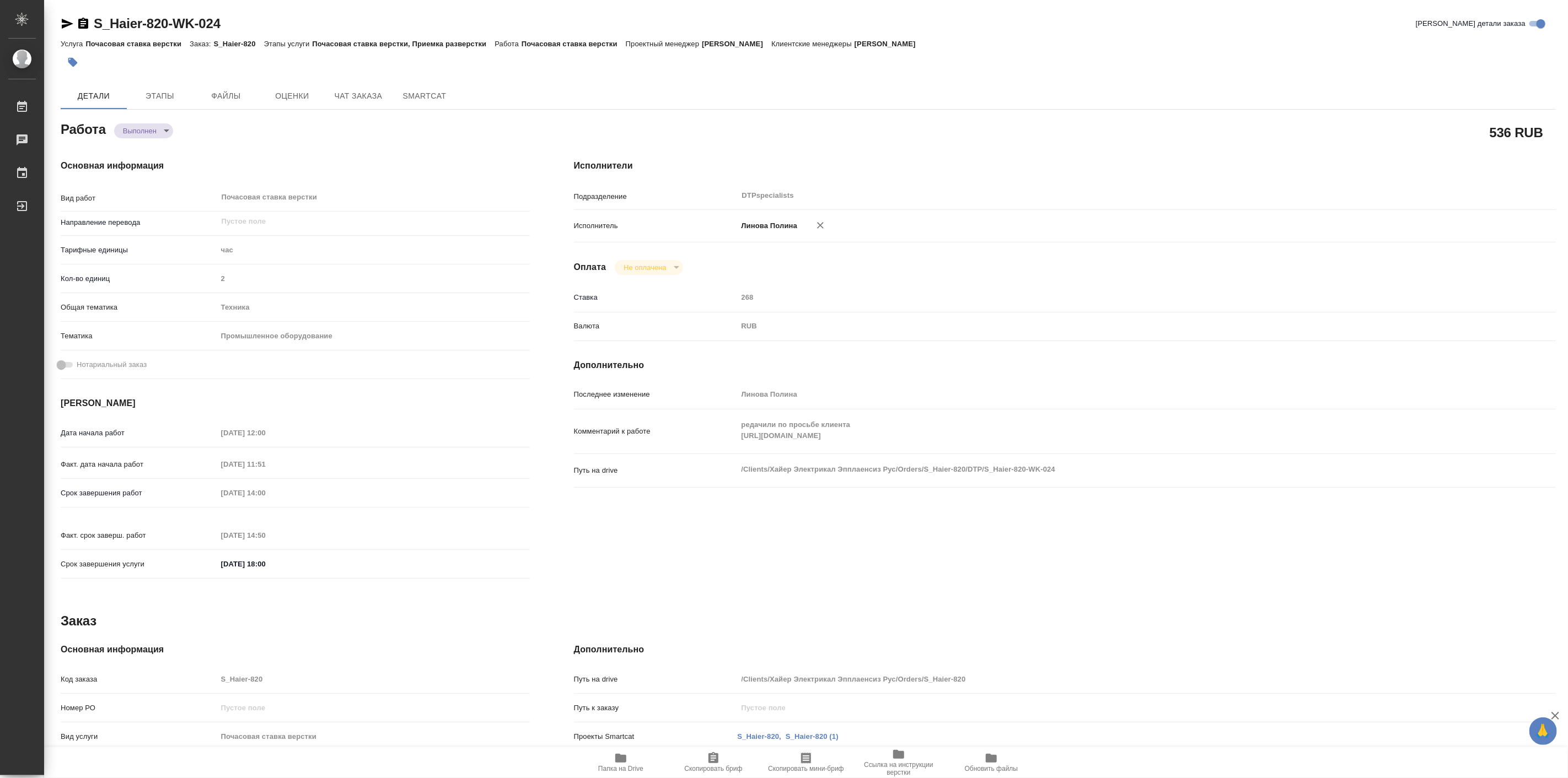
type textarea "x"
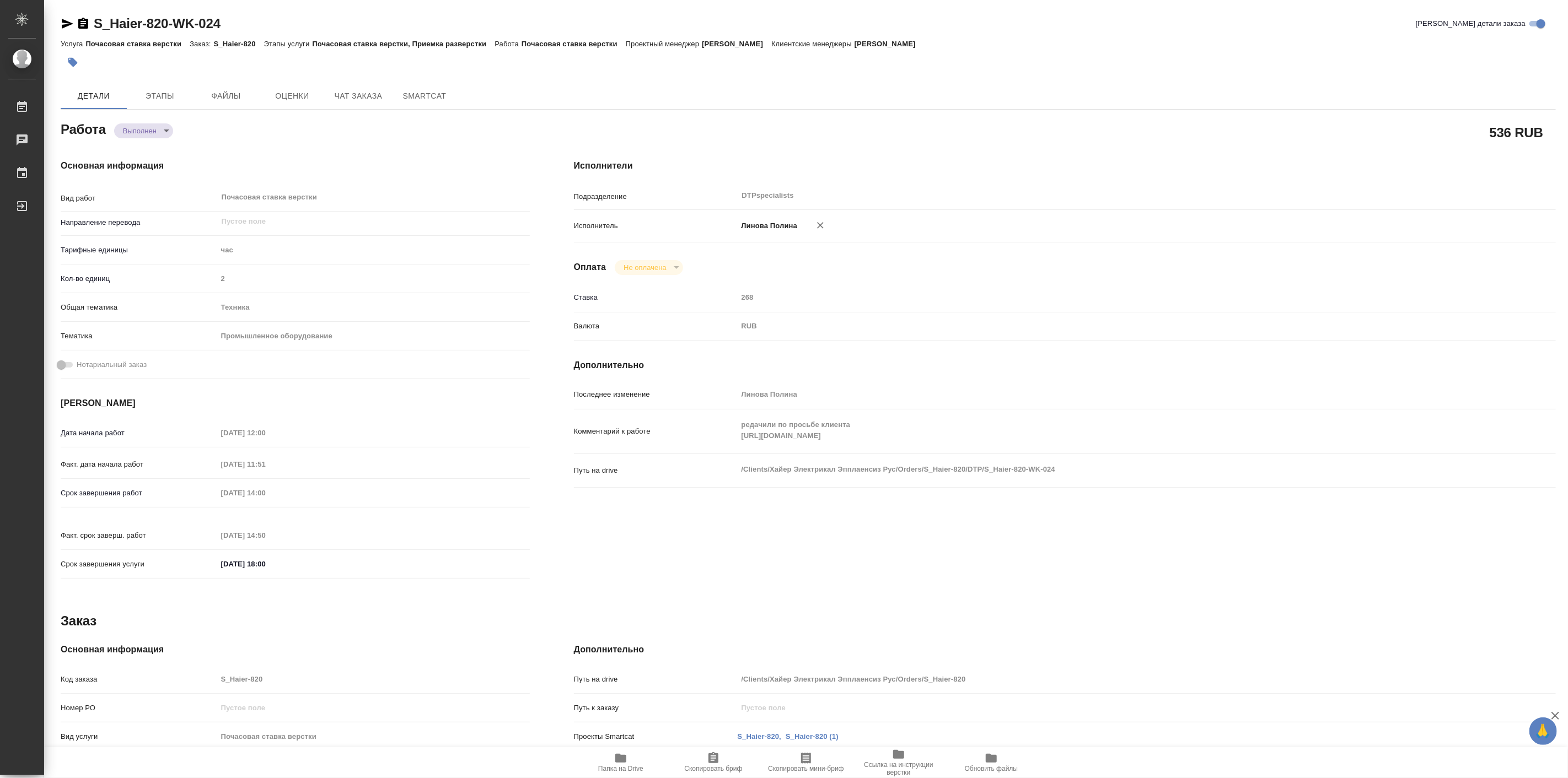
type textarea "x"
click at [349, 99] on span "Чат заказа" at bounding box center [358, 96] width 53 height 14
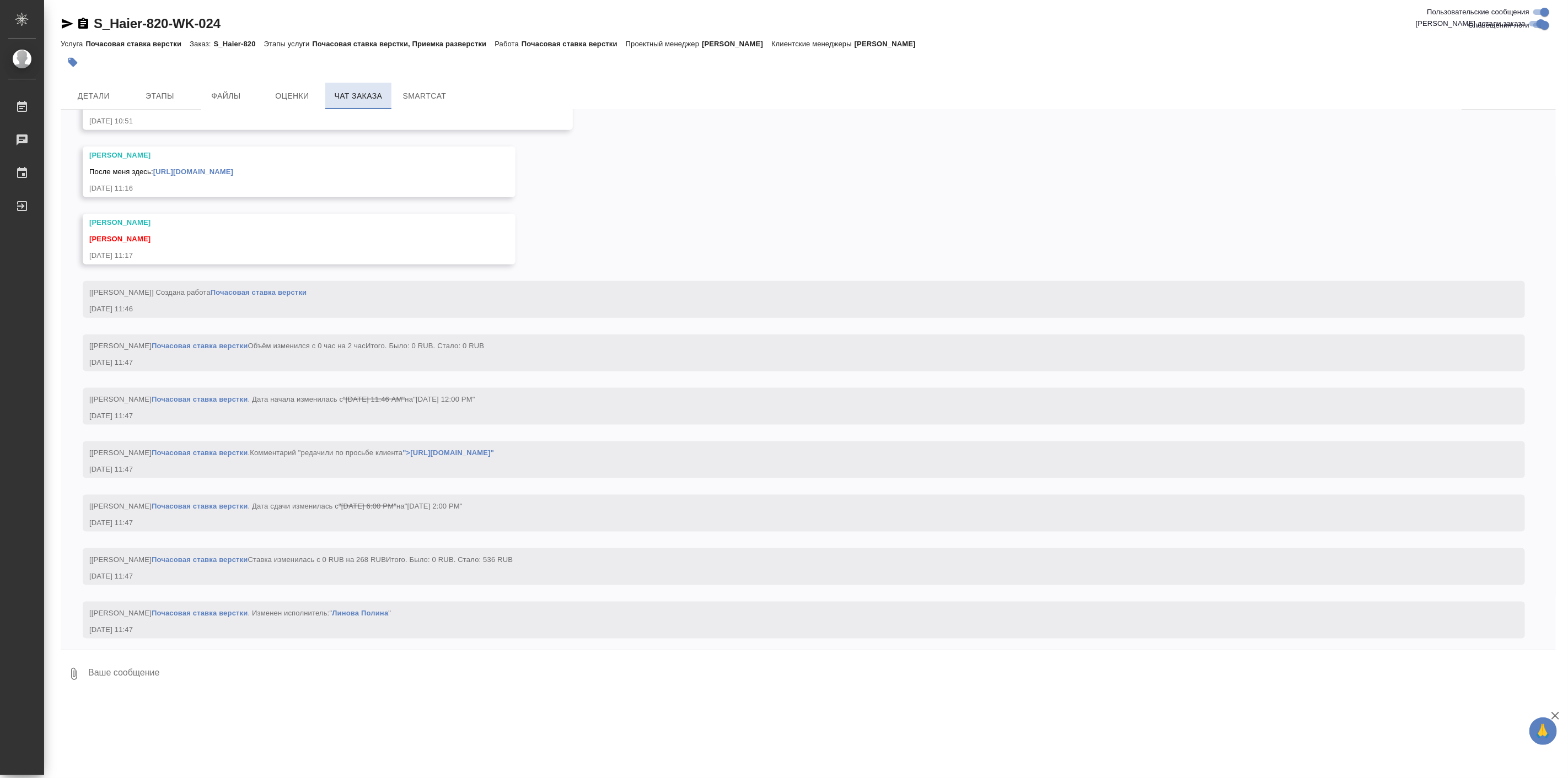
scroll to position [18723, 0]
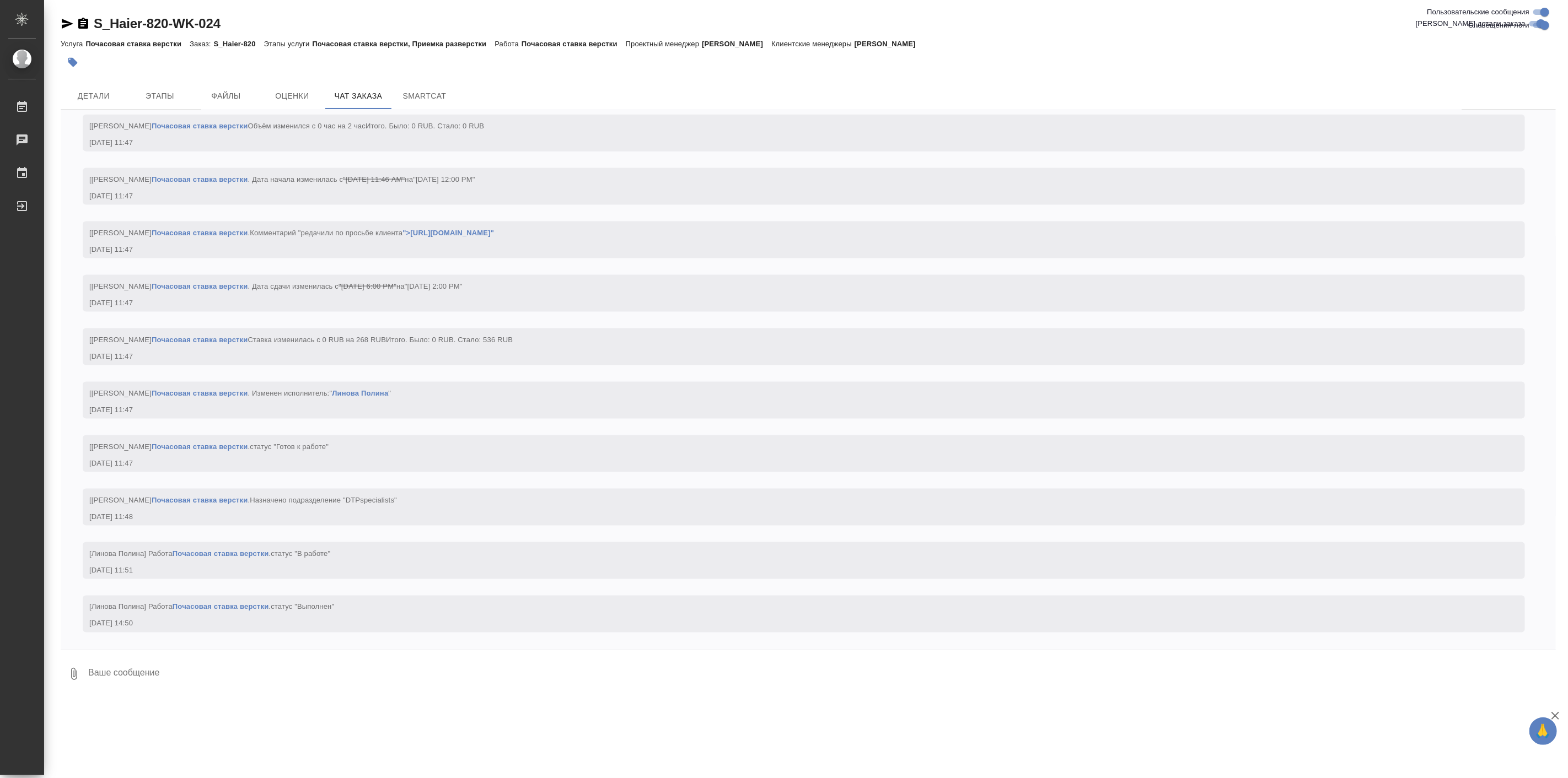
scroll to position [19601, 0]
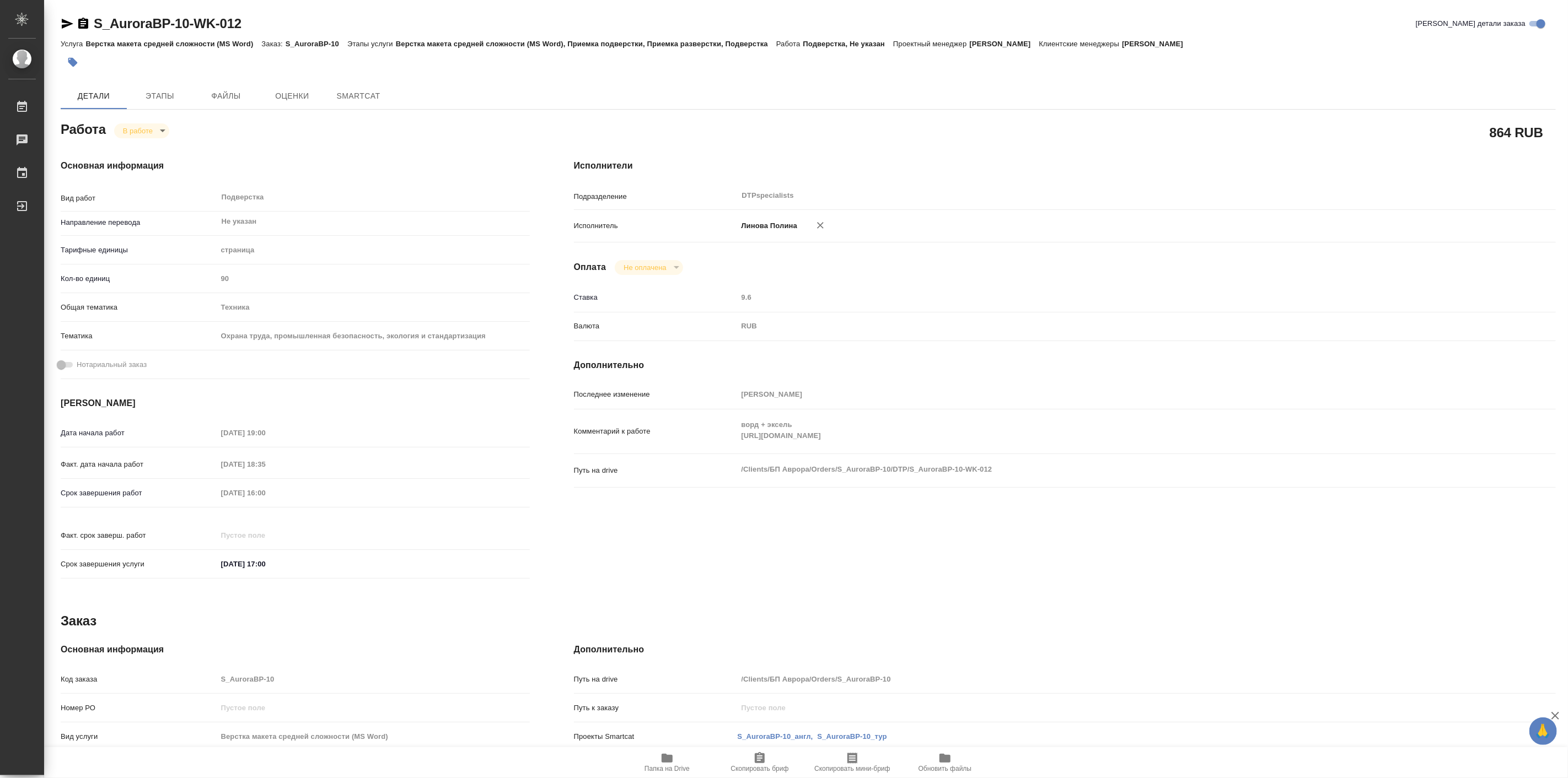
type textarea "x"
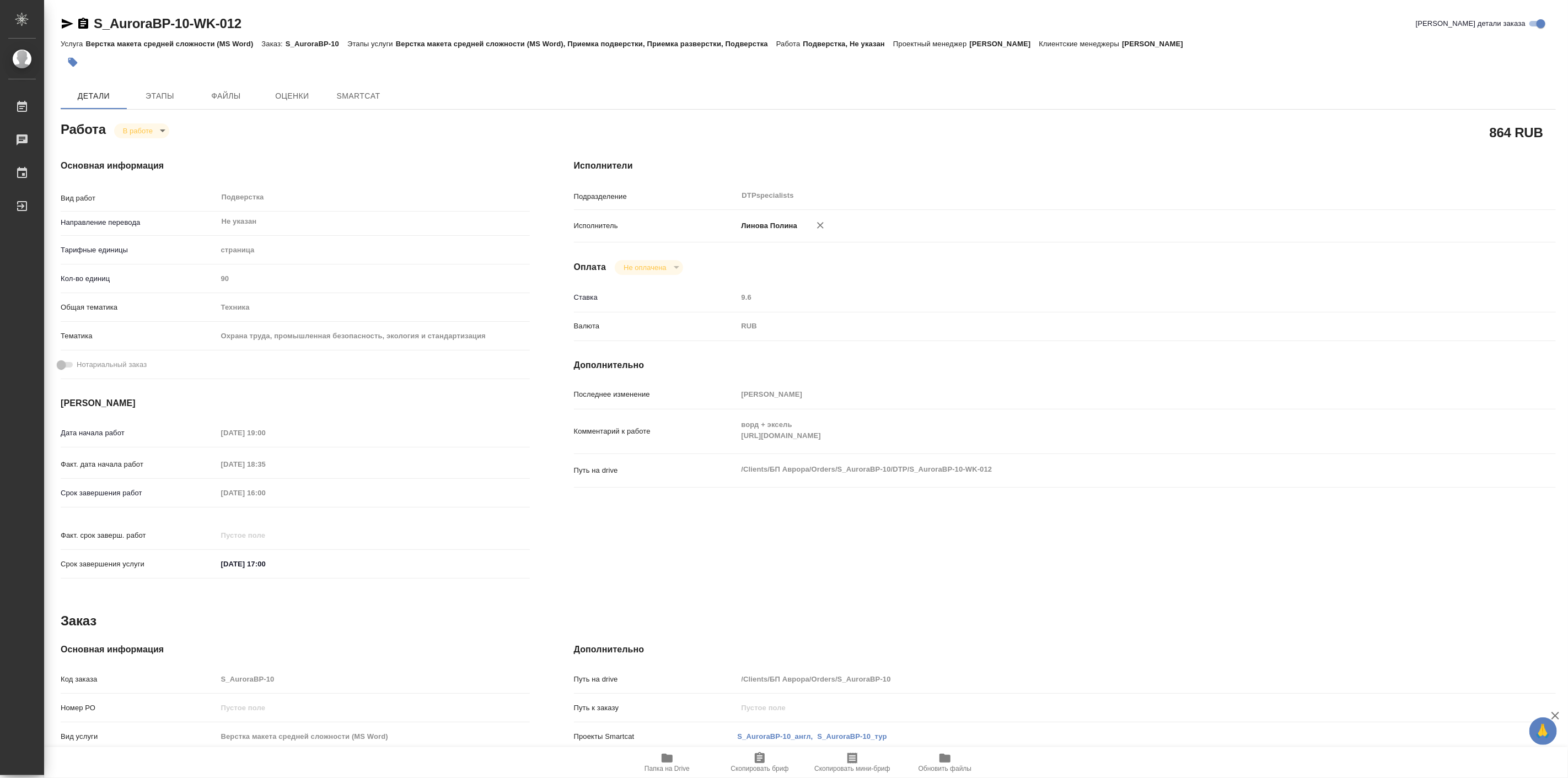
type textarea "x"
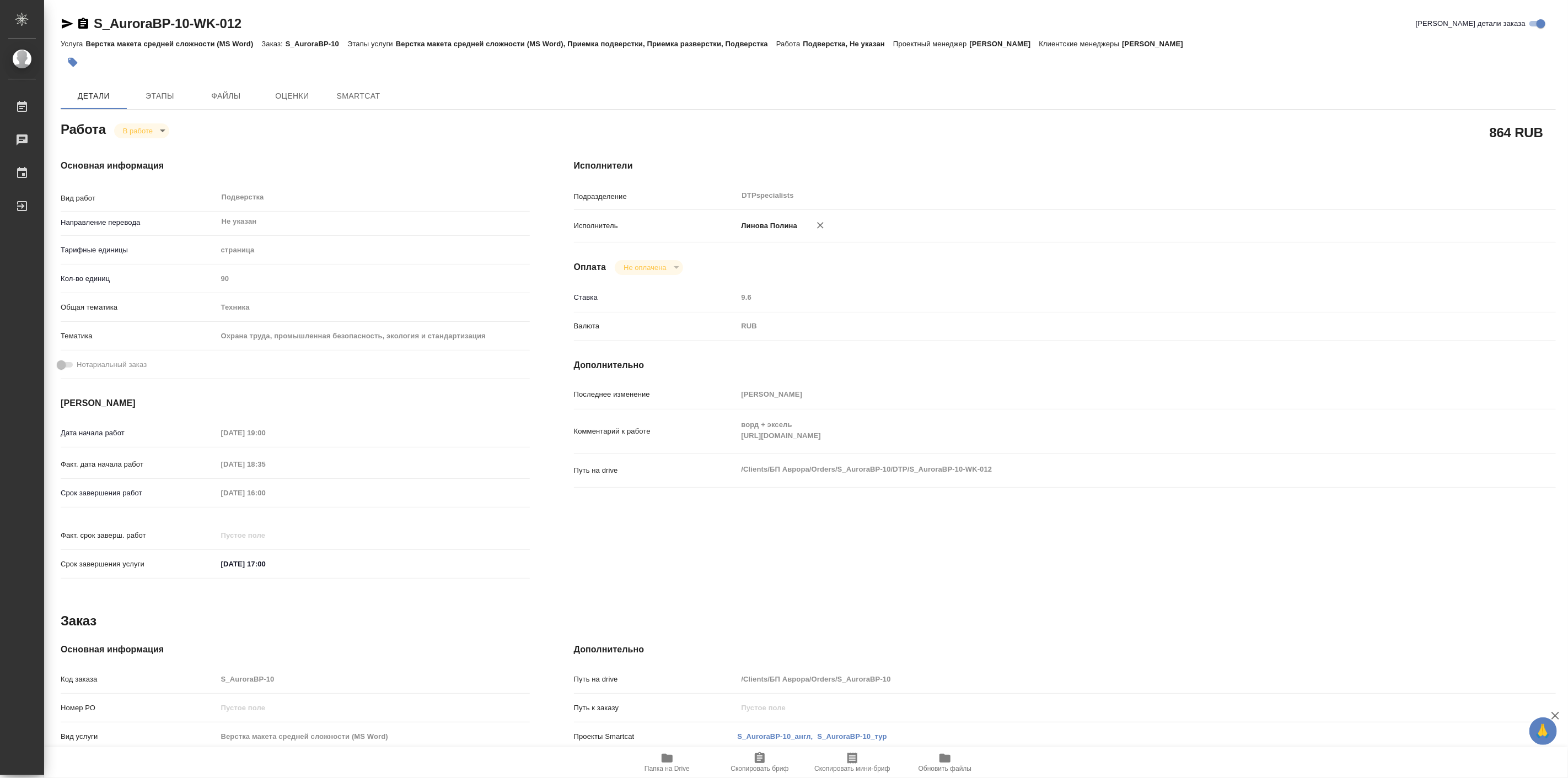
type textarea "x"
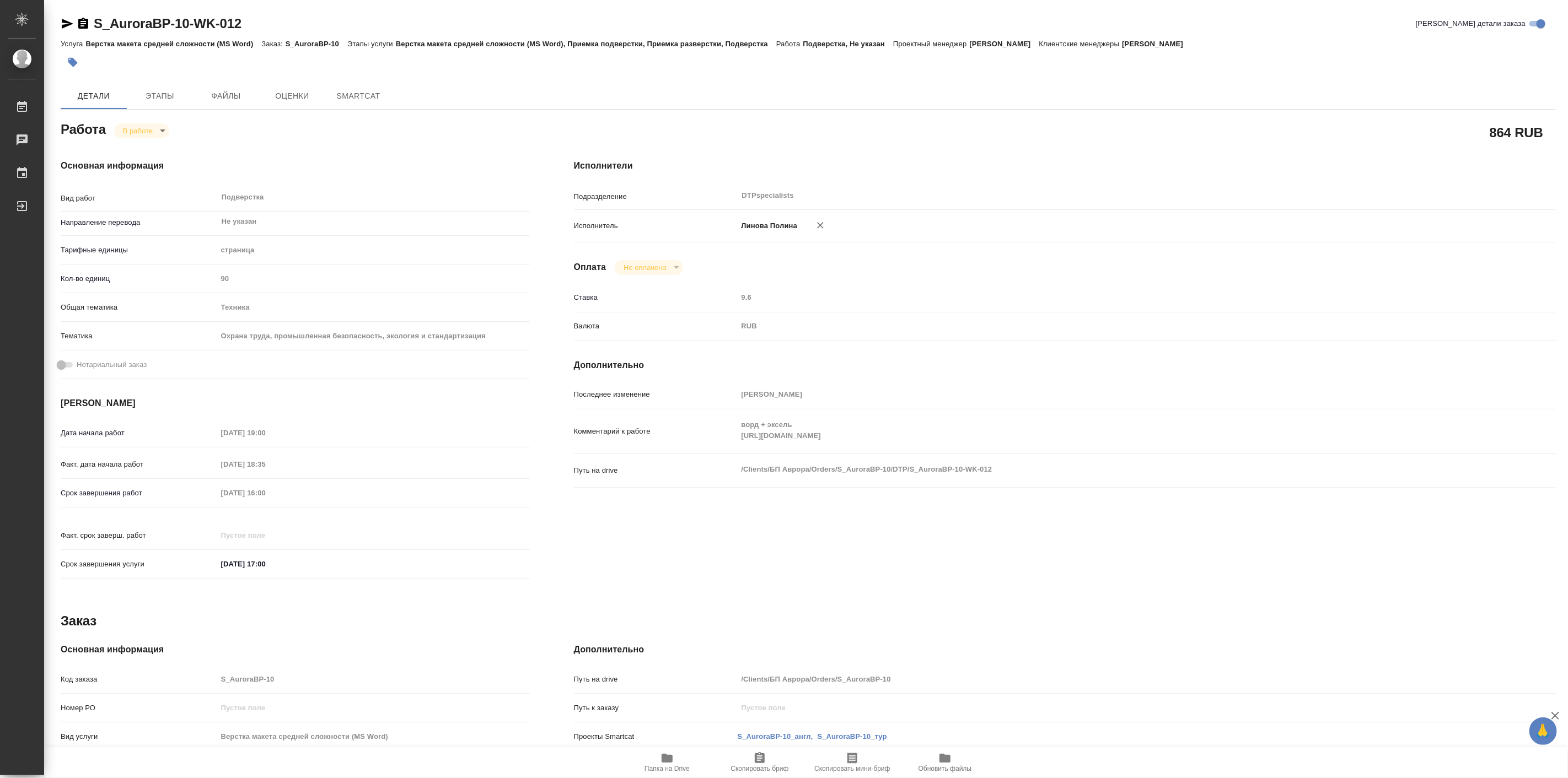
type textarea "x"
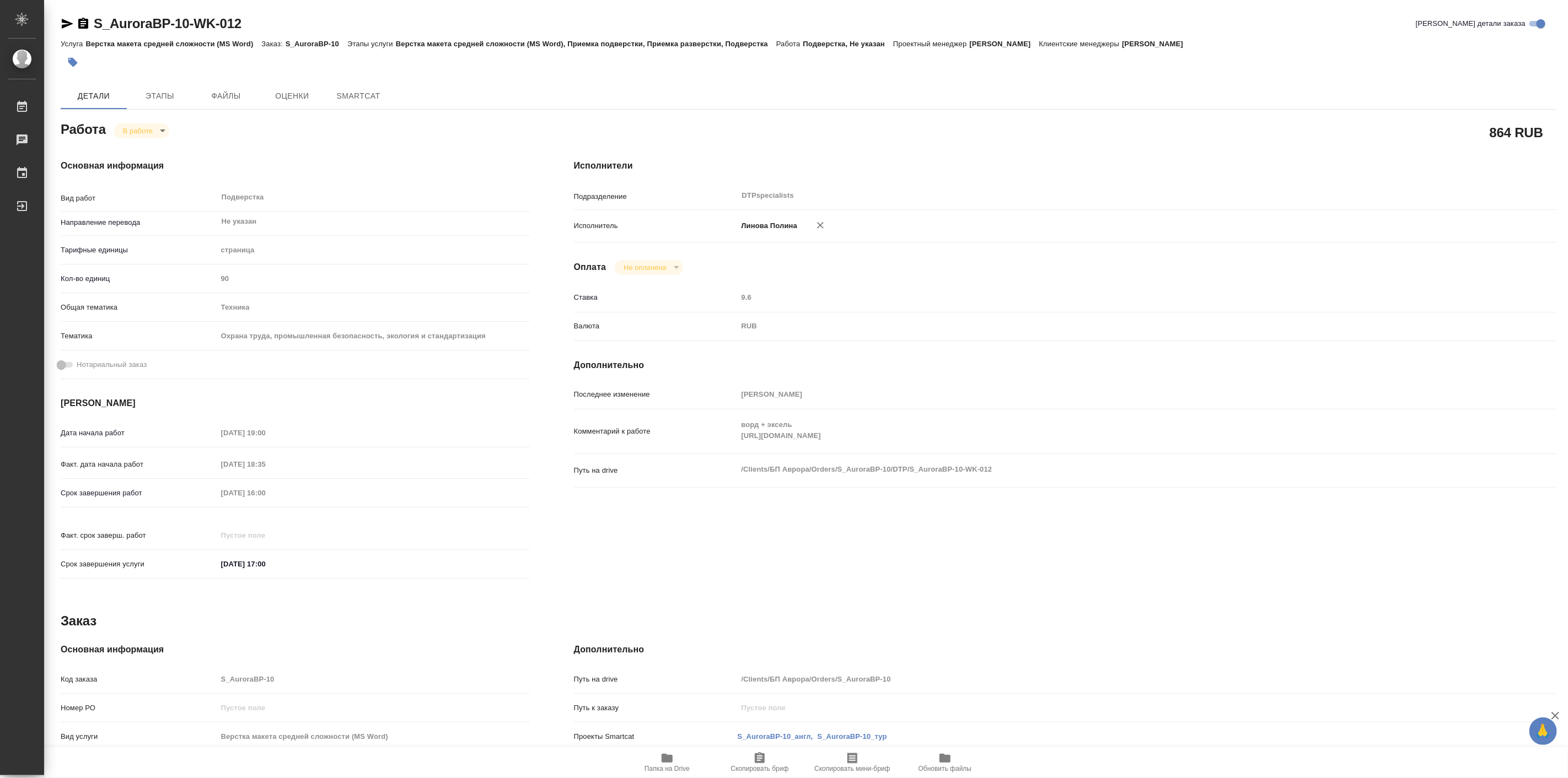
type textarea "x"
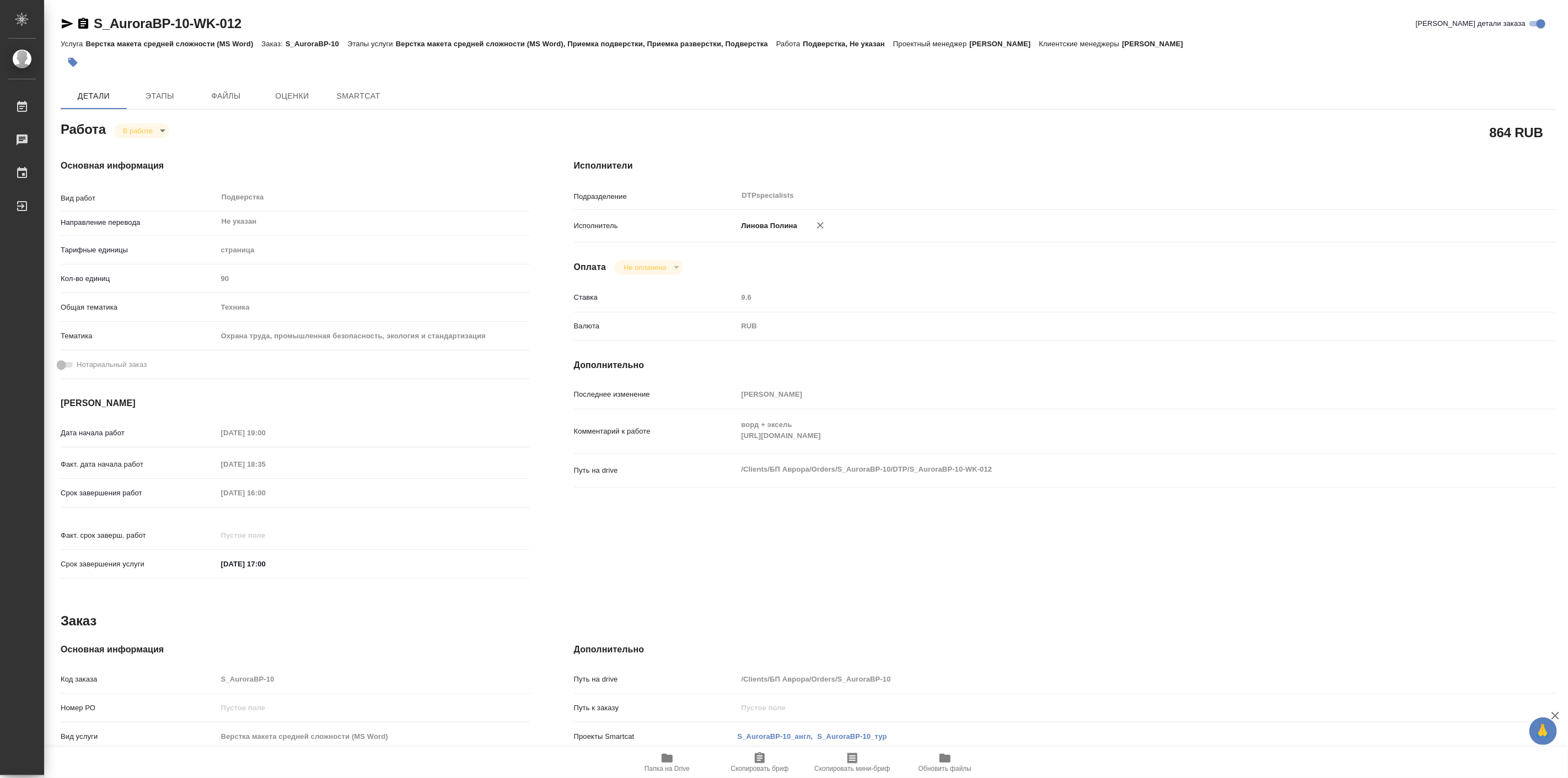
type textarea "x"
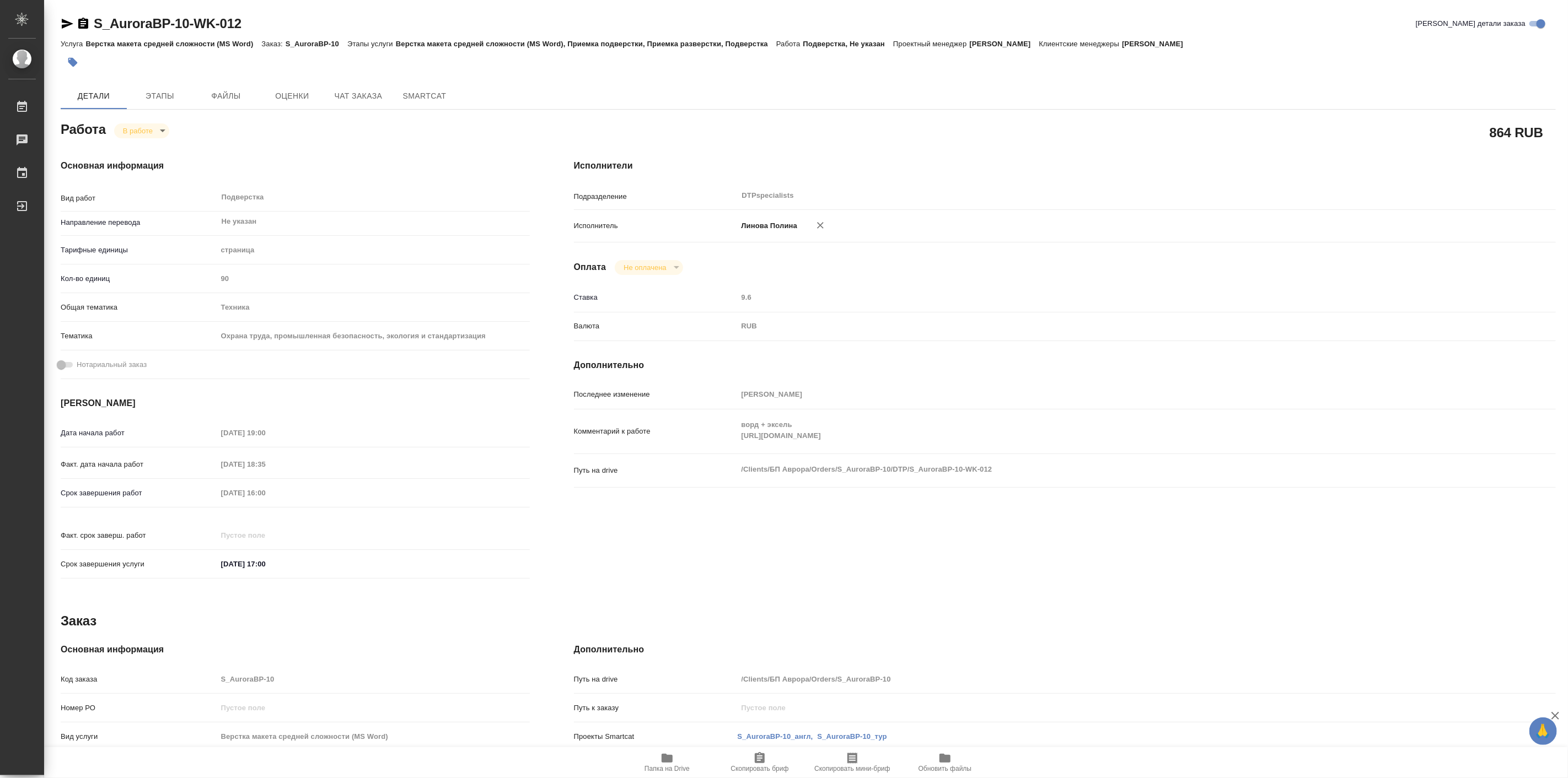
click at [667, 756] on icon "button" at bounding box center [667, 759] width 11 height 9
type textarea "x"
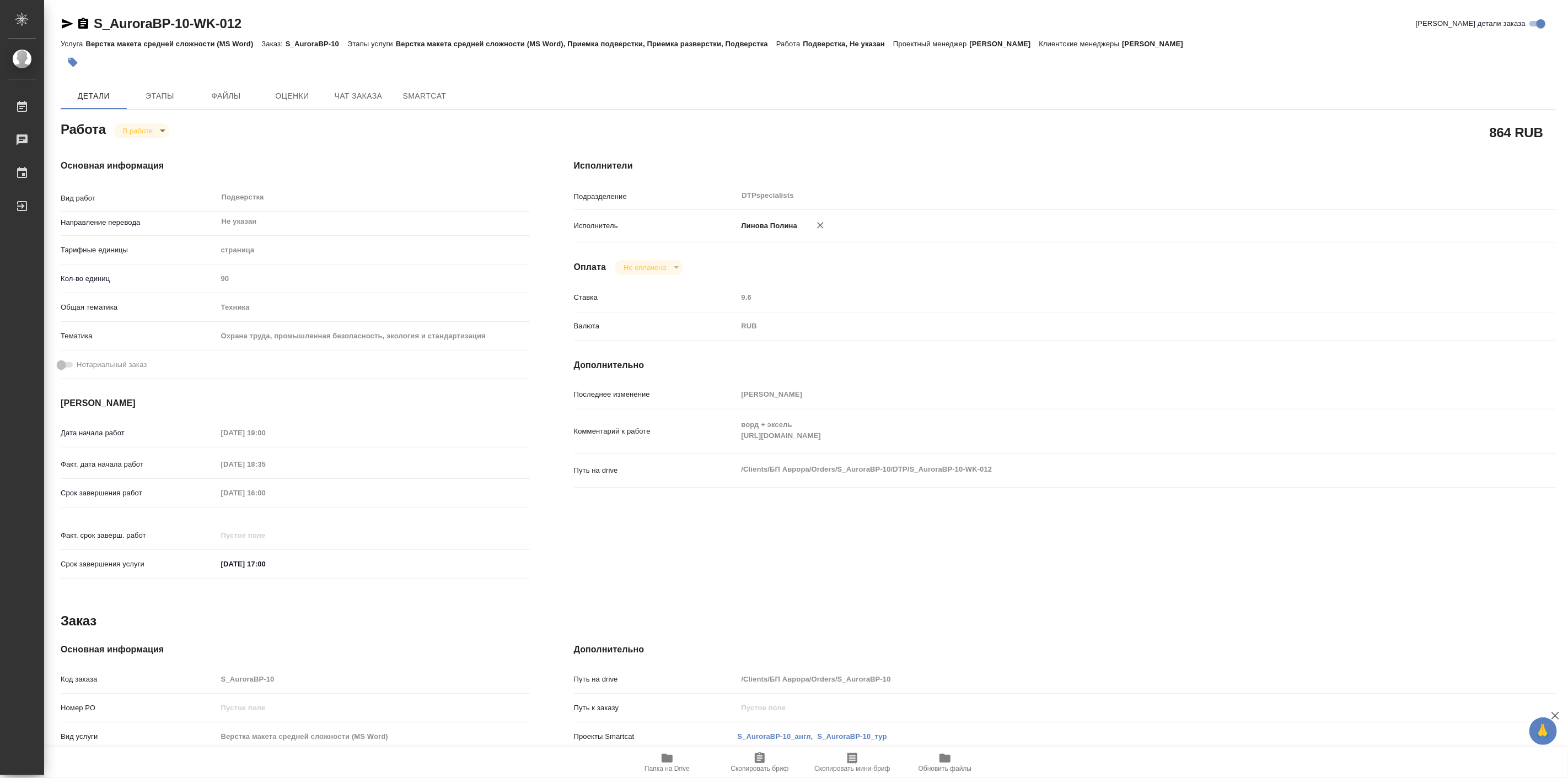
type textarea "x"
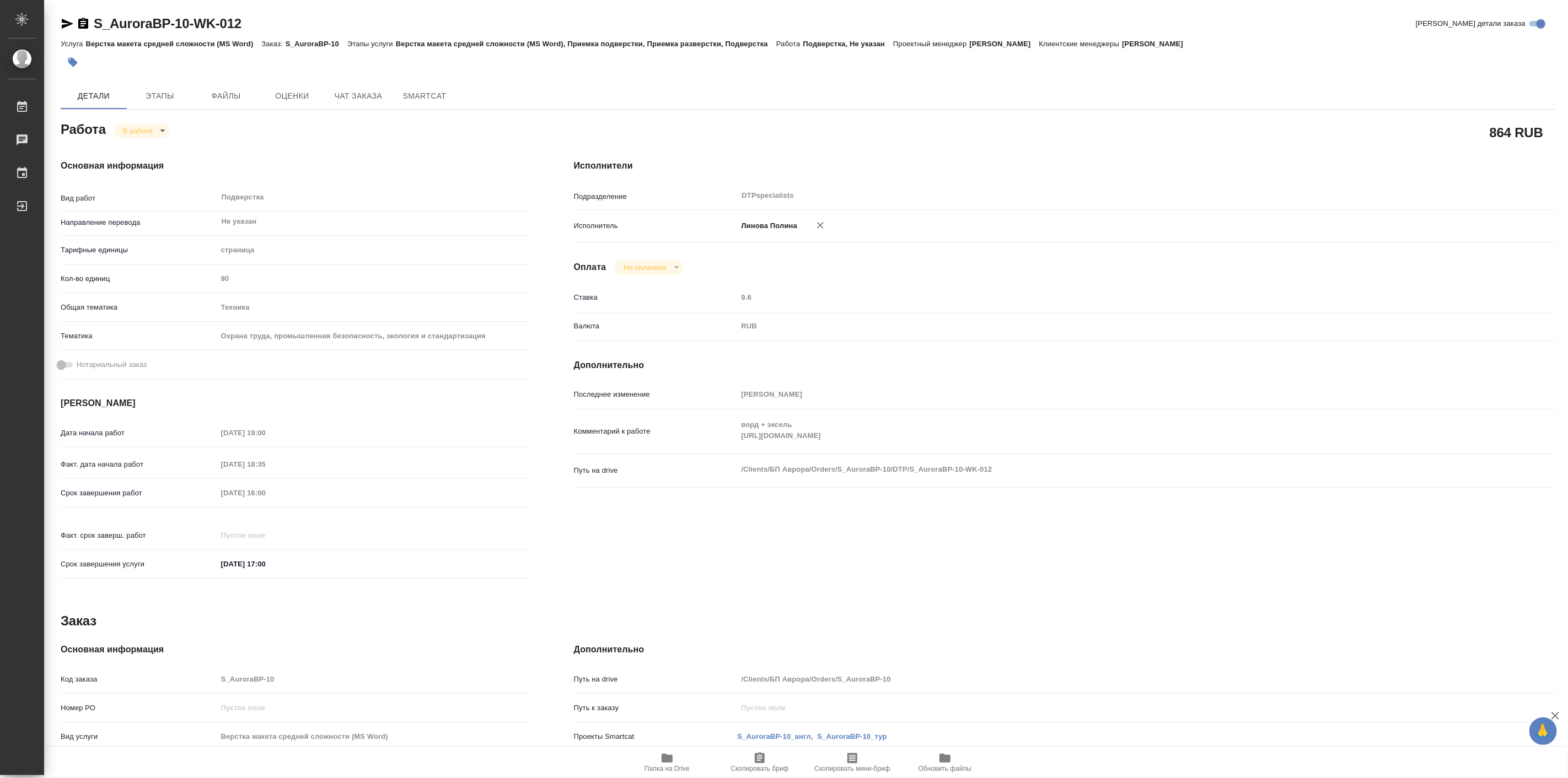
type textarea "x"
click at [665, 761] on icon "button" at bounding box center [667, 759] width 11 height 9
type textarea "x"
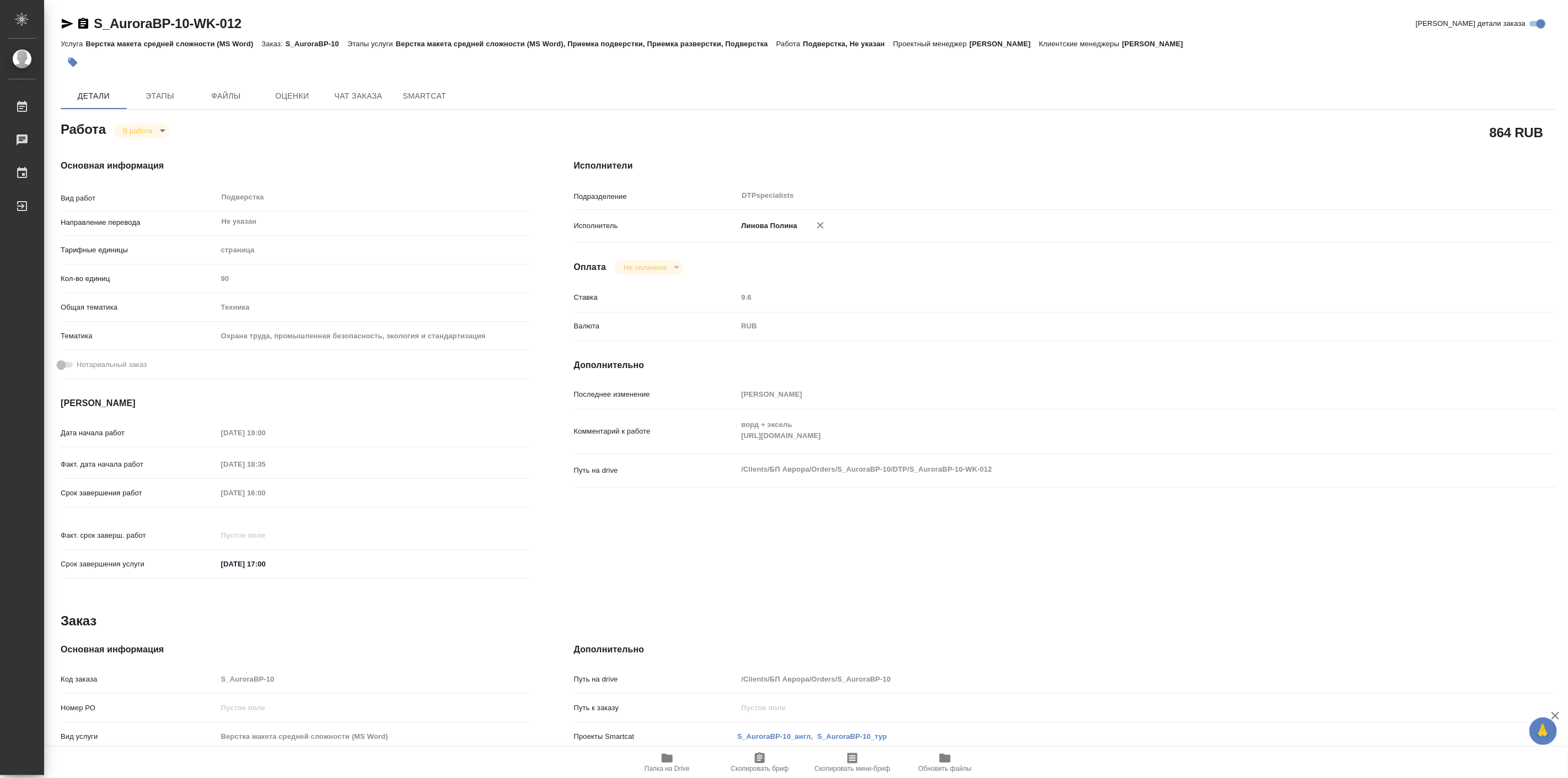
type textarea "x"
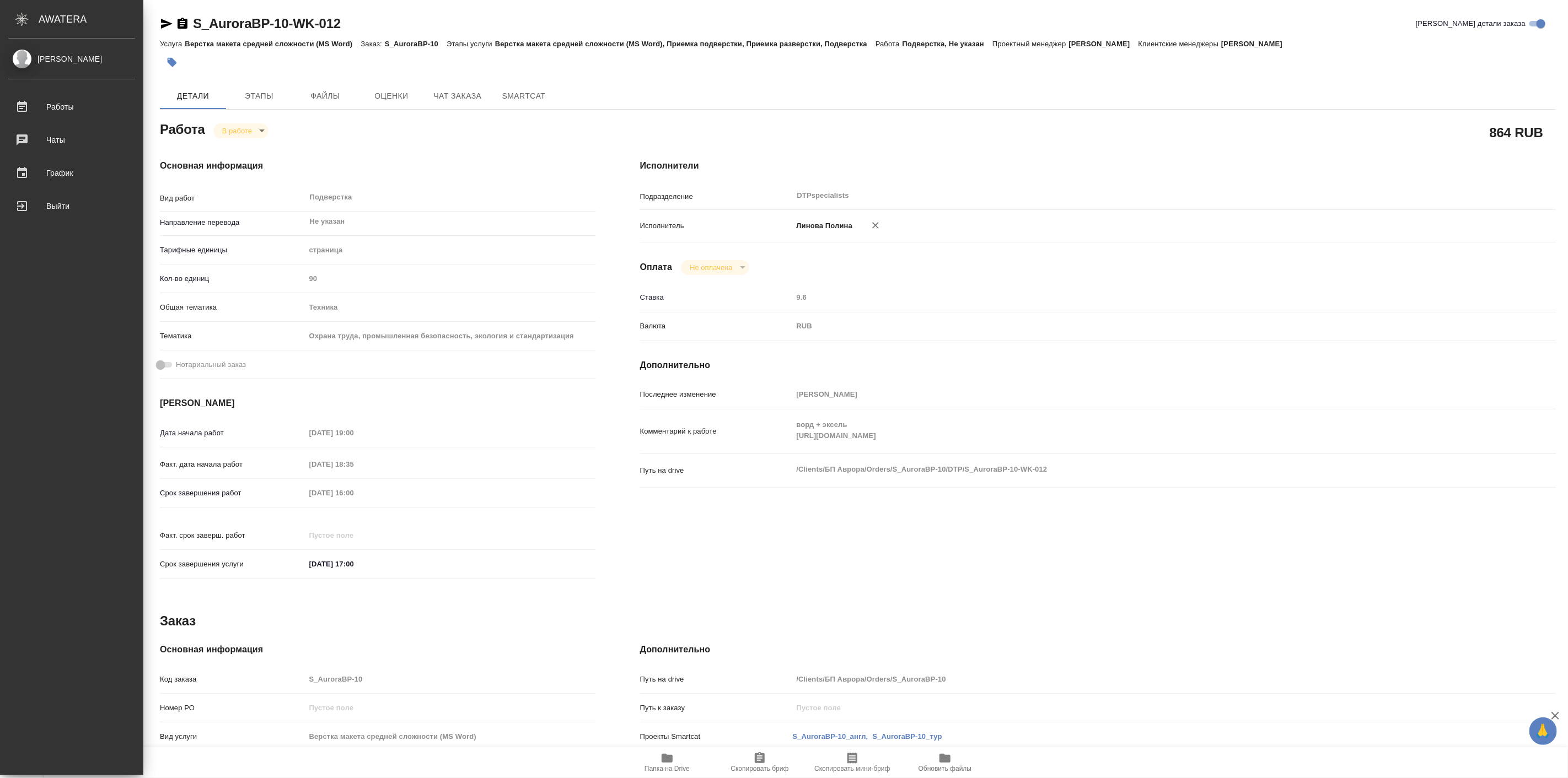
type textarea "x"
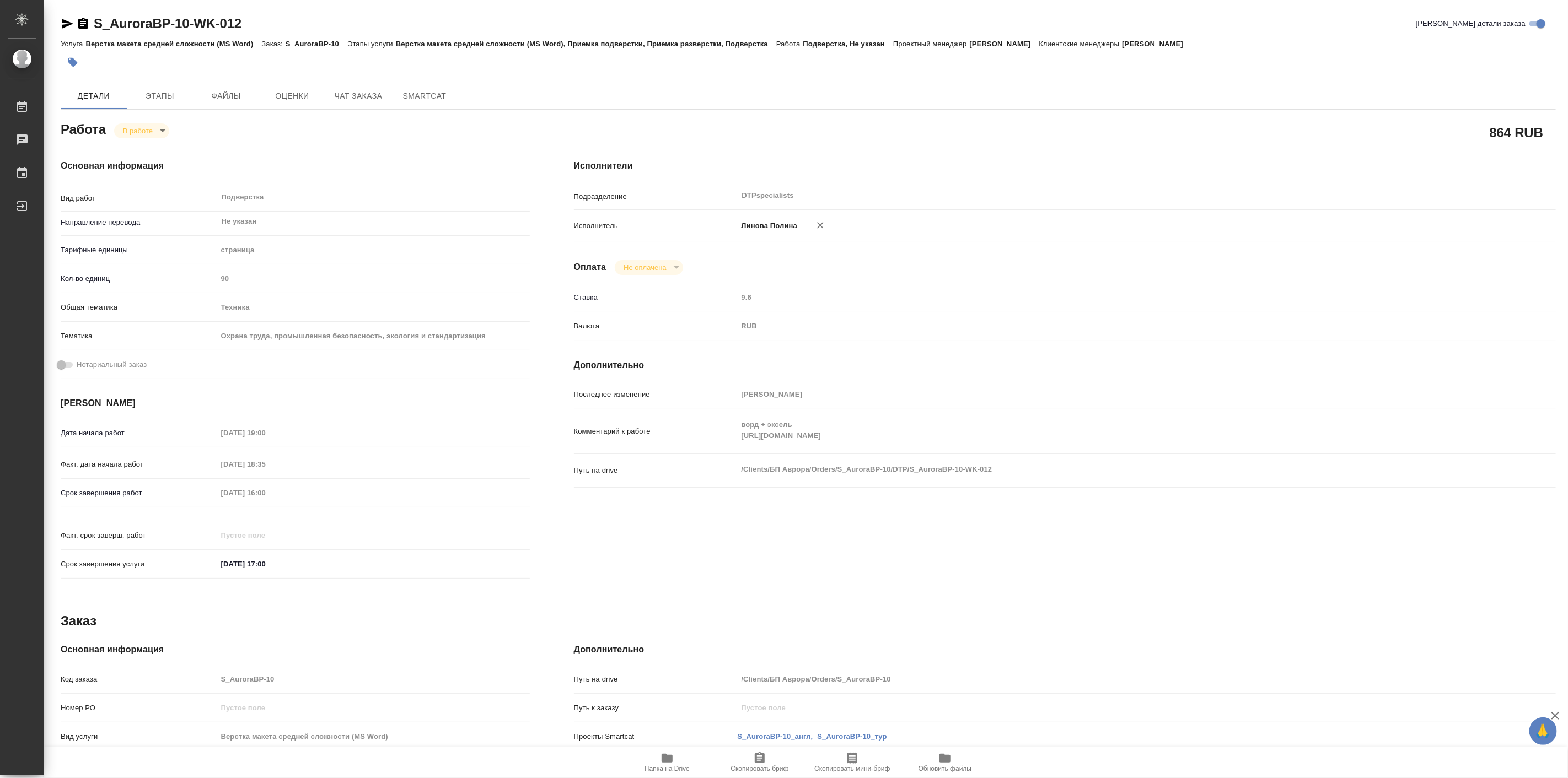
click at [232, 160] on h4 "Основная информация" at bounding box center [296, 166] width 469 height 13
type textarea "x"
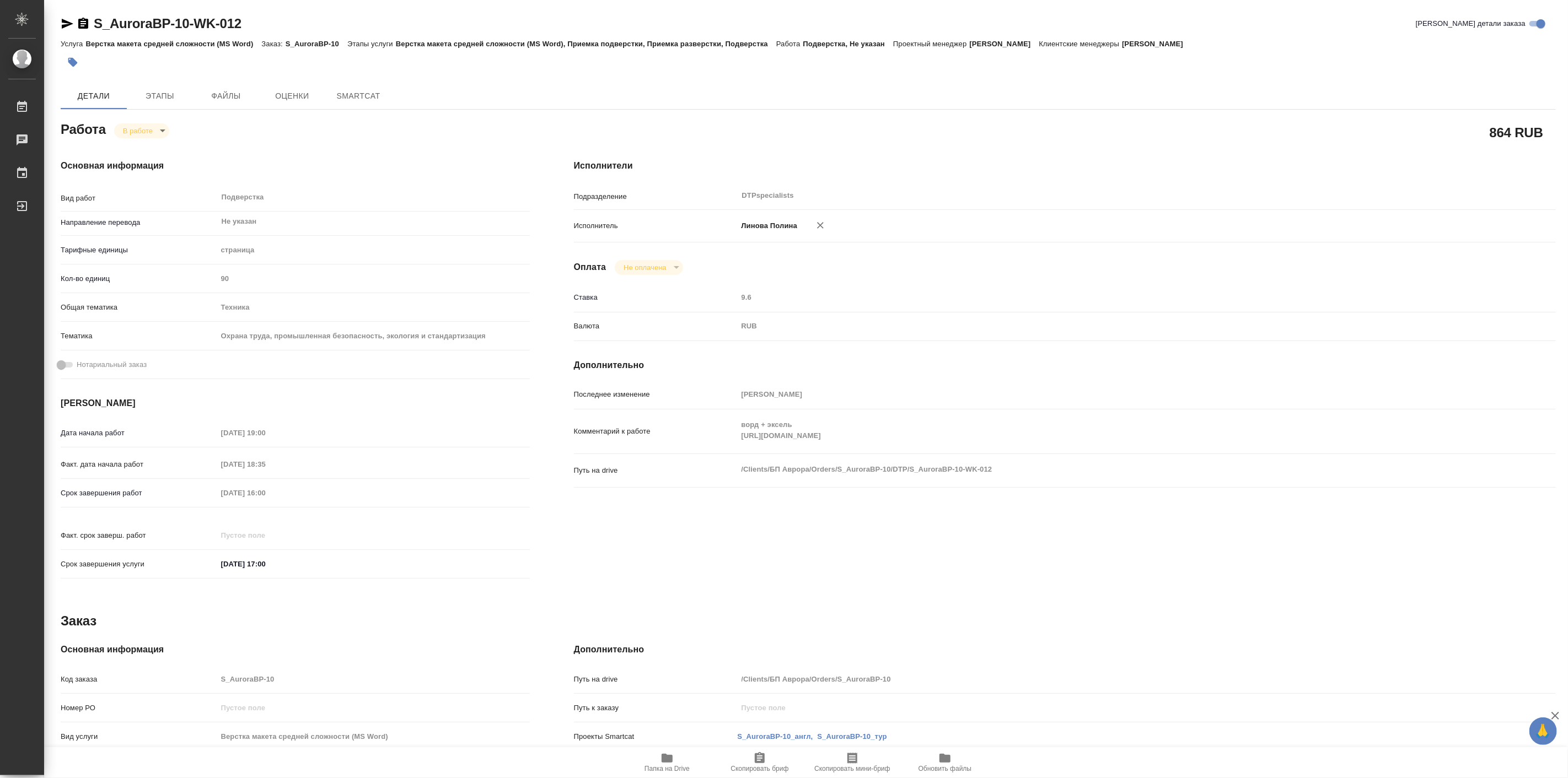
type textarea "x"
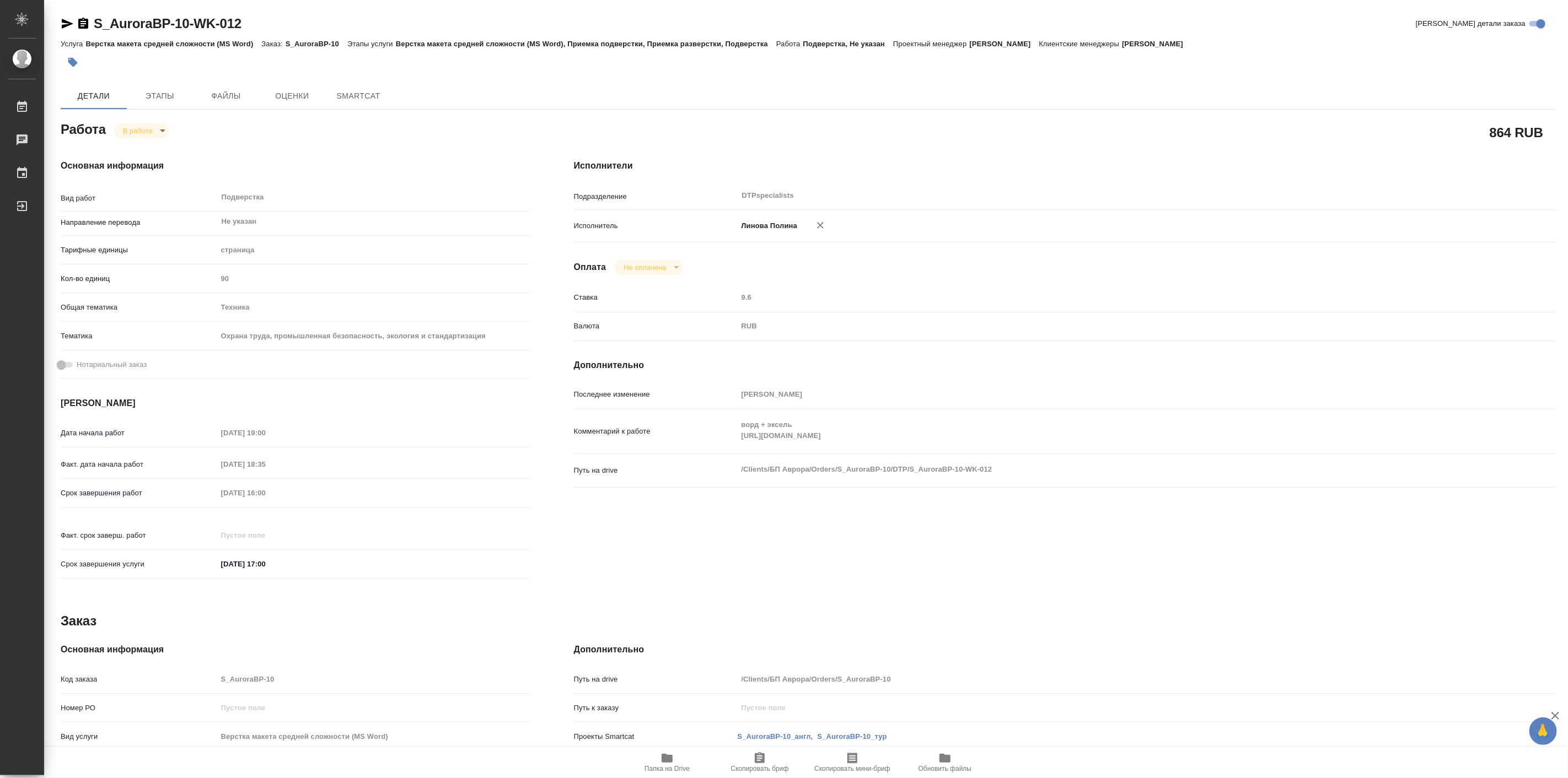
type textarea "x"
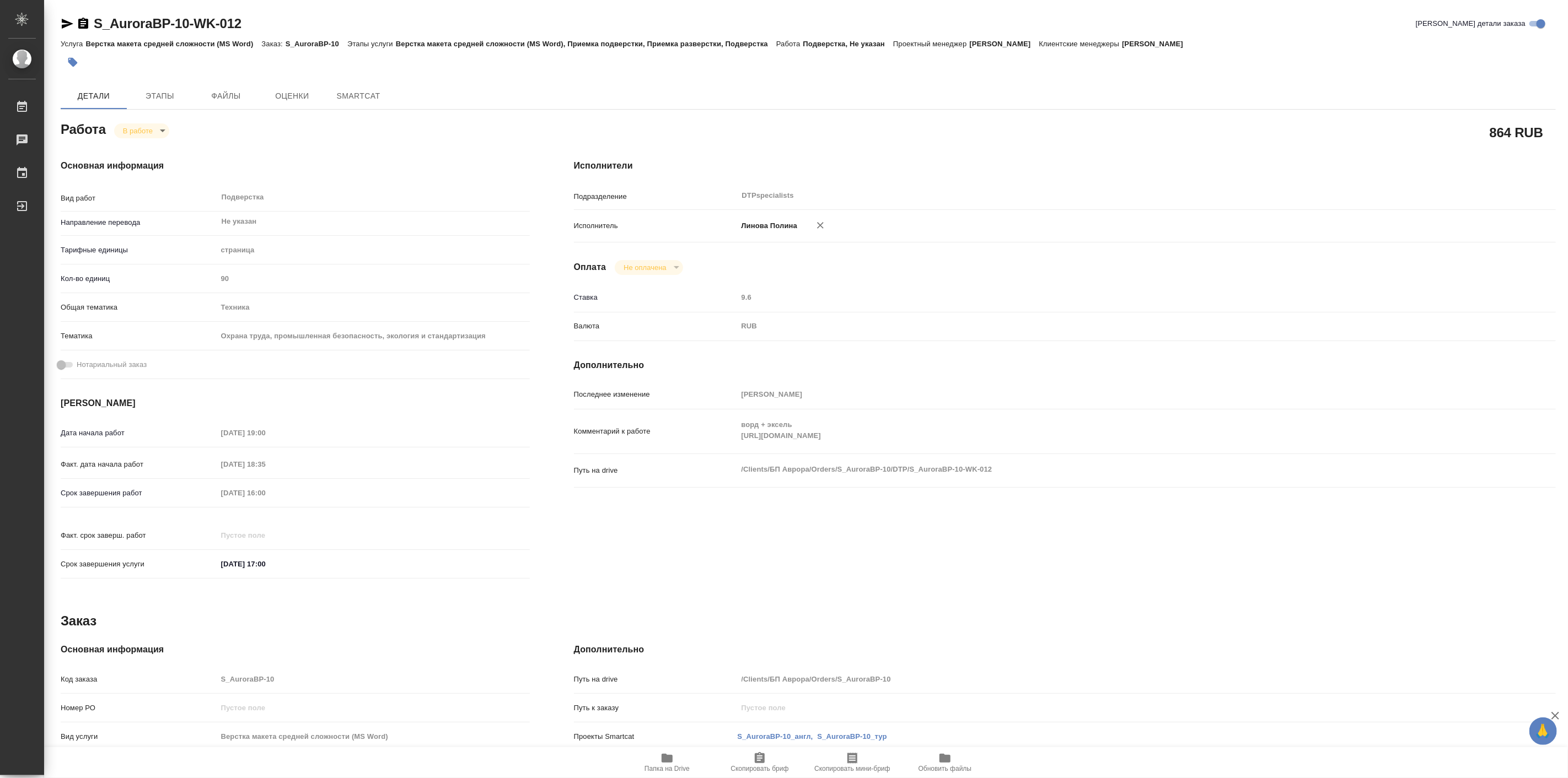
type textarea "x"
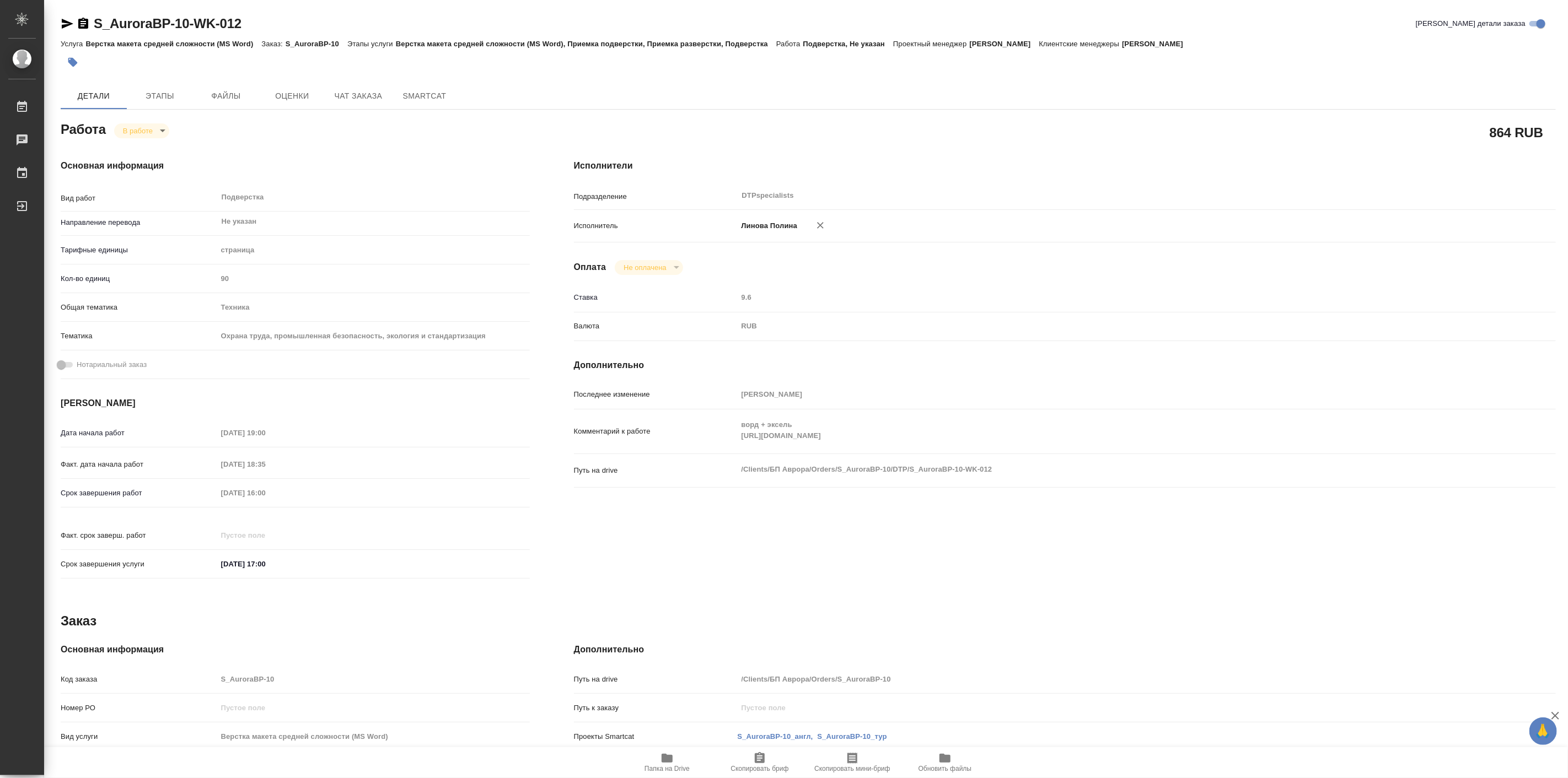
type textarea "x"
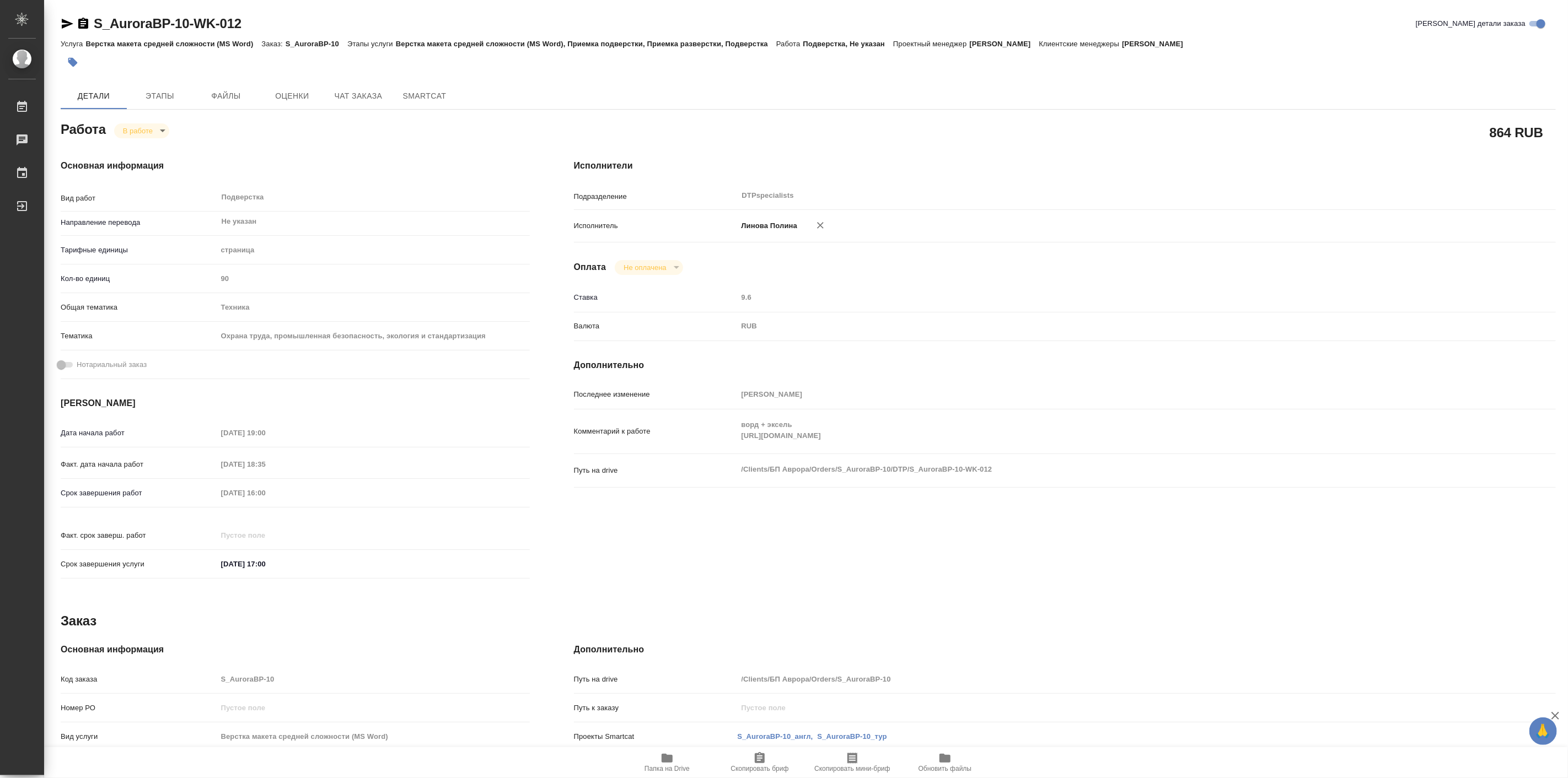
type textarea "x"
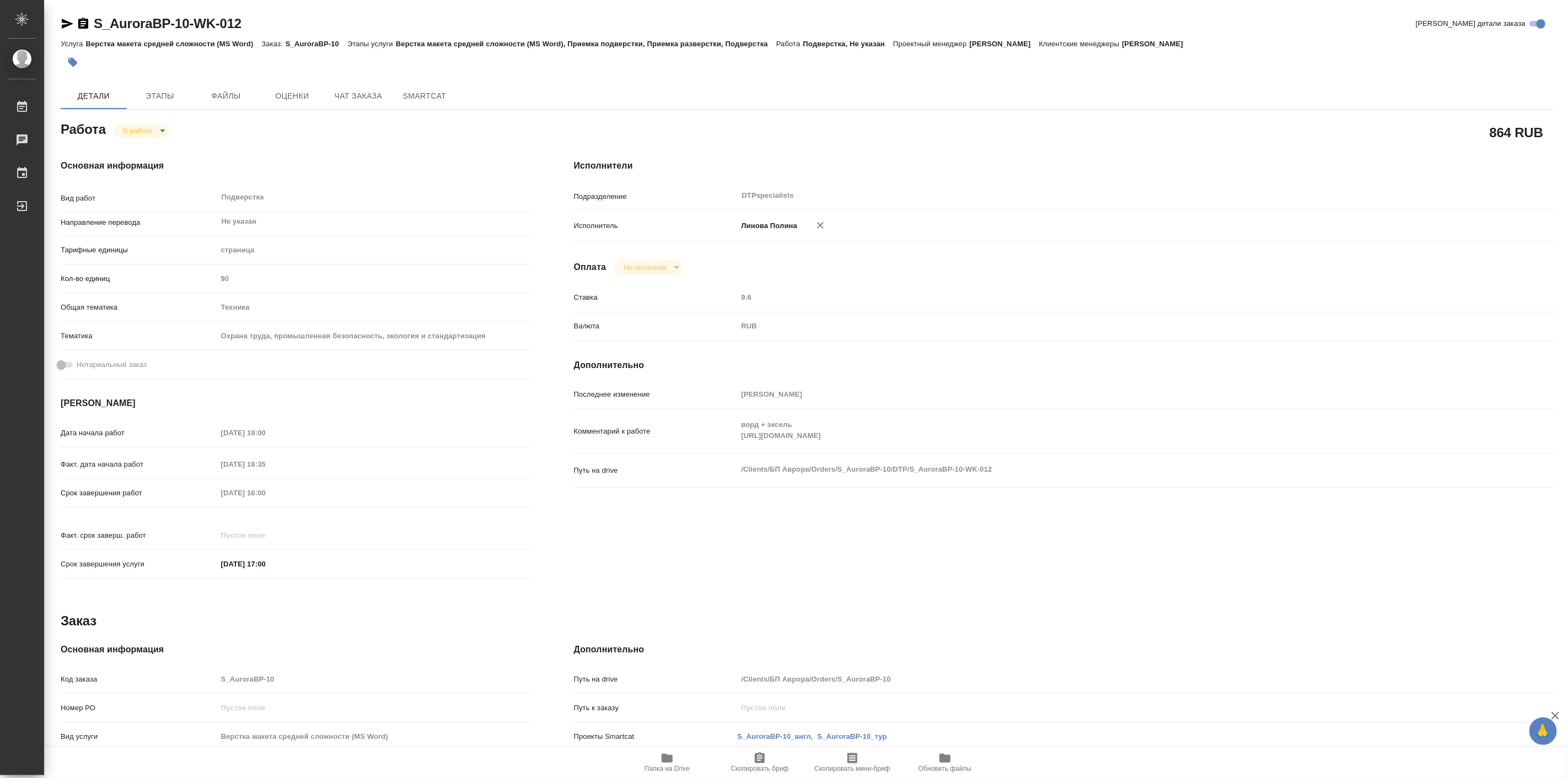
type textarea "x"
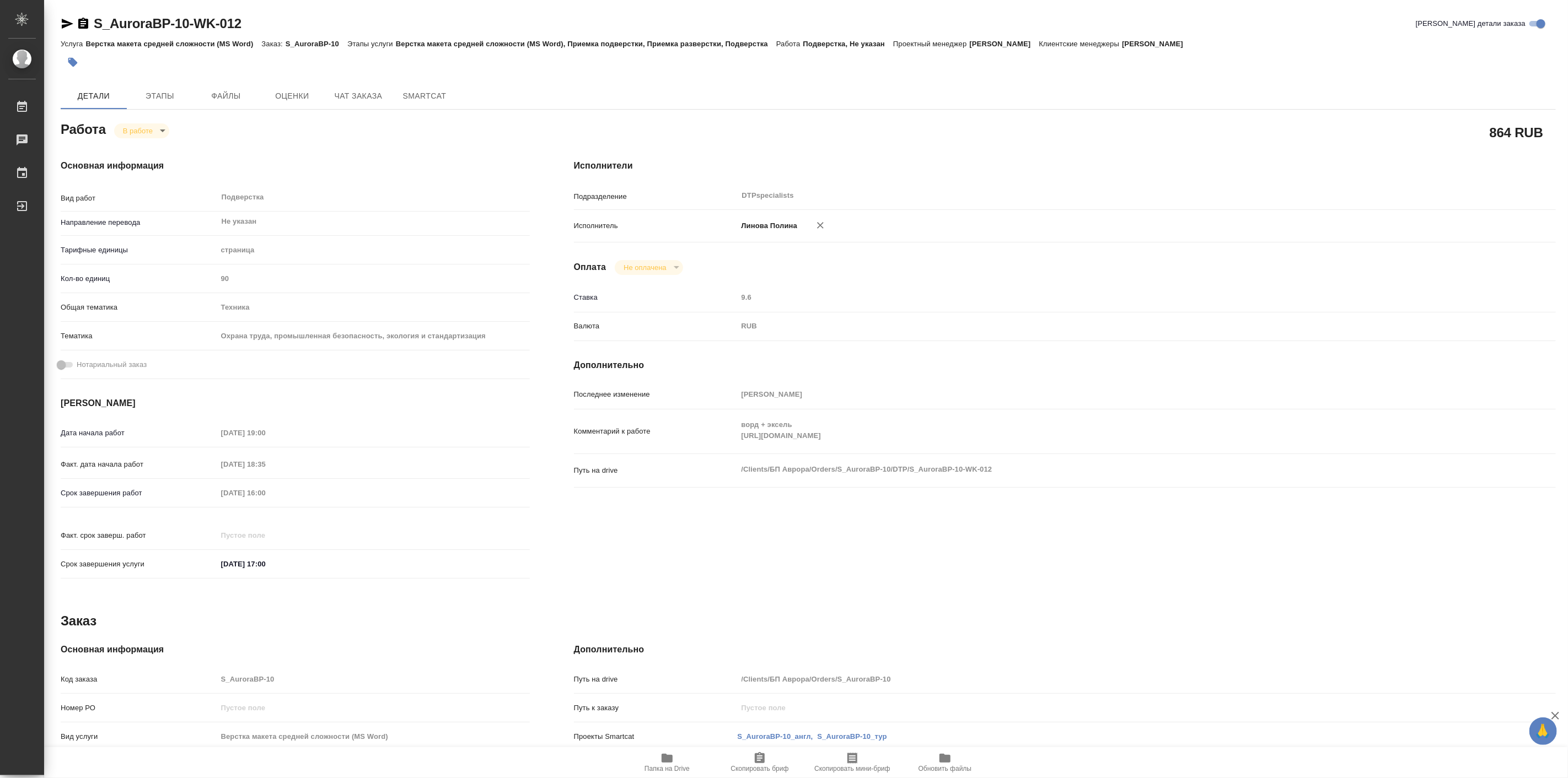
type textarea "x"
click at [664, 755] on icon "button" at bounding box center [667, 759] width 11 height 9
click at [73, 20] on icon "button" at bounding box center [68, 24] width 13 height 13
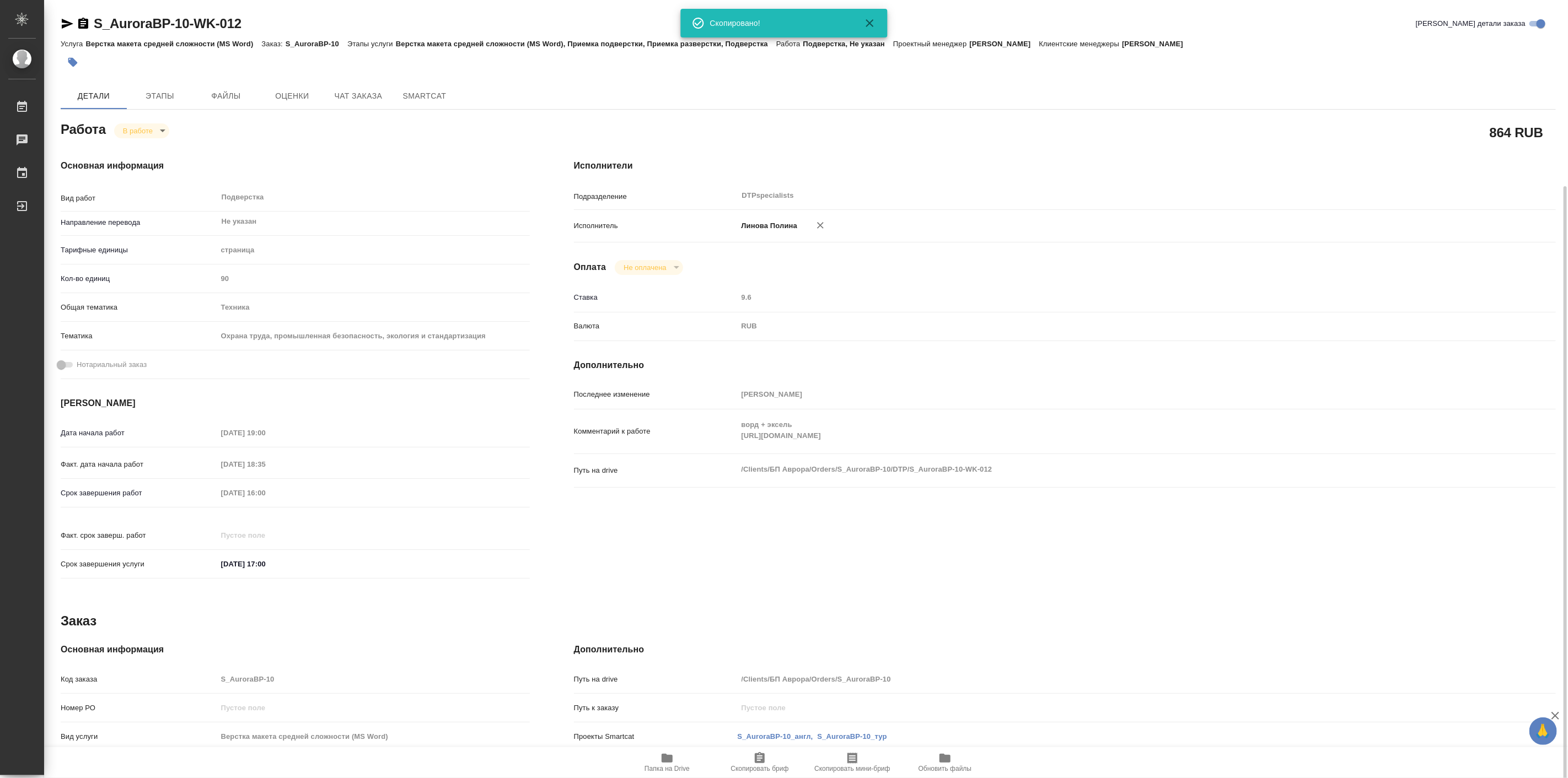
scroll to position [159, 0]
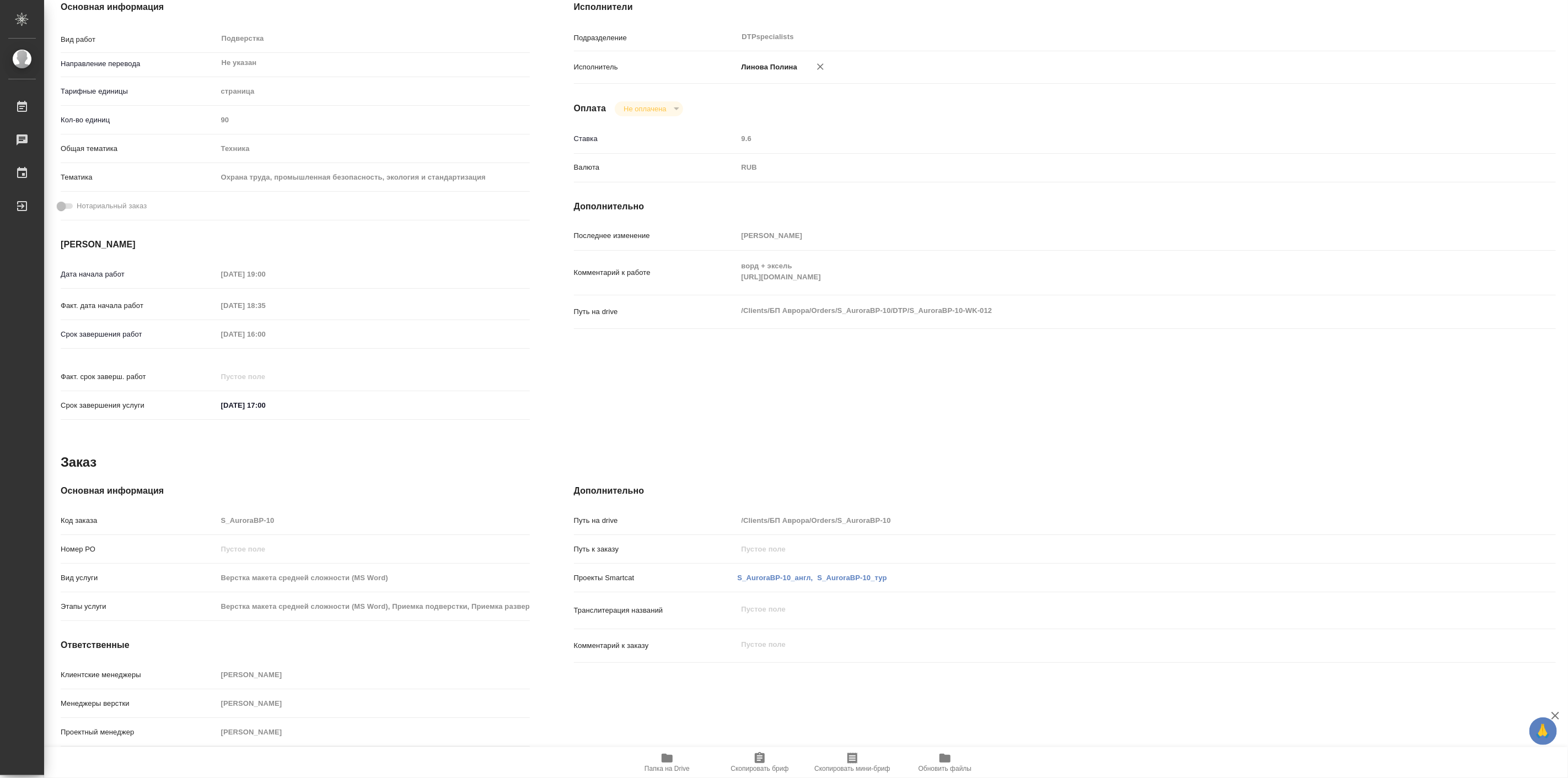
type textarea "x"
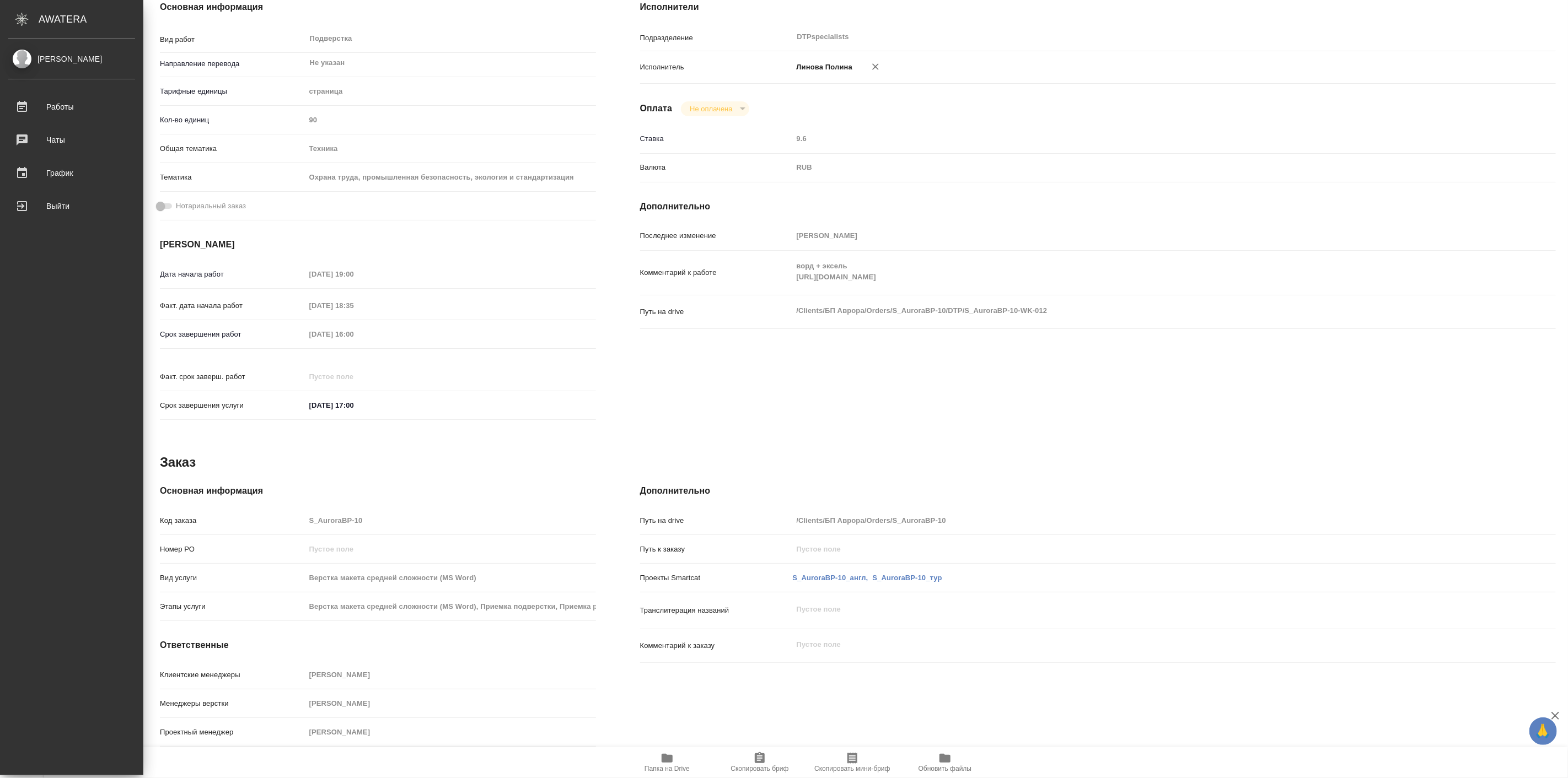
type textarea "x"
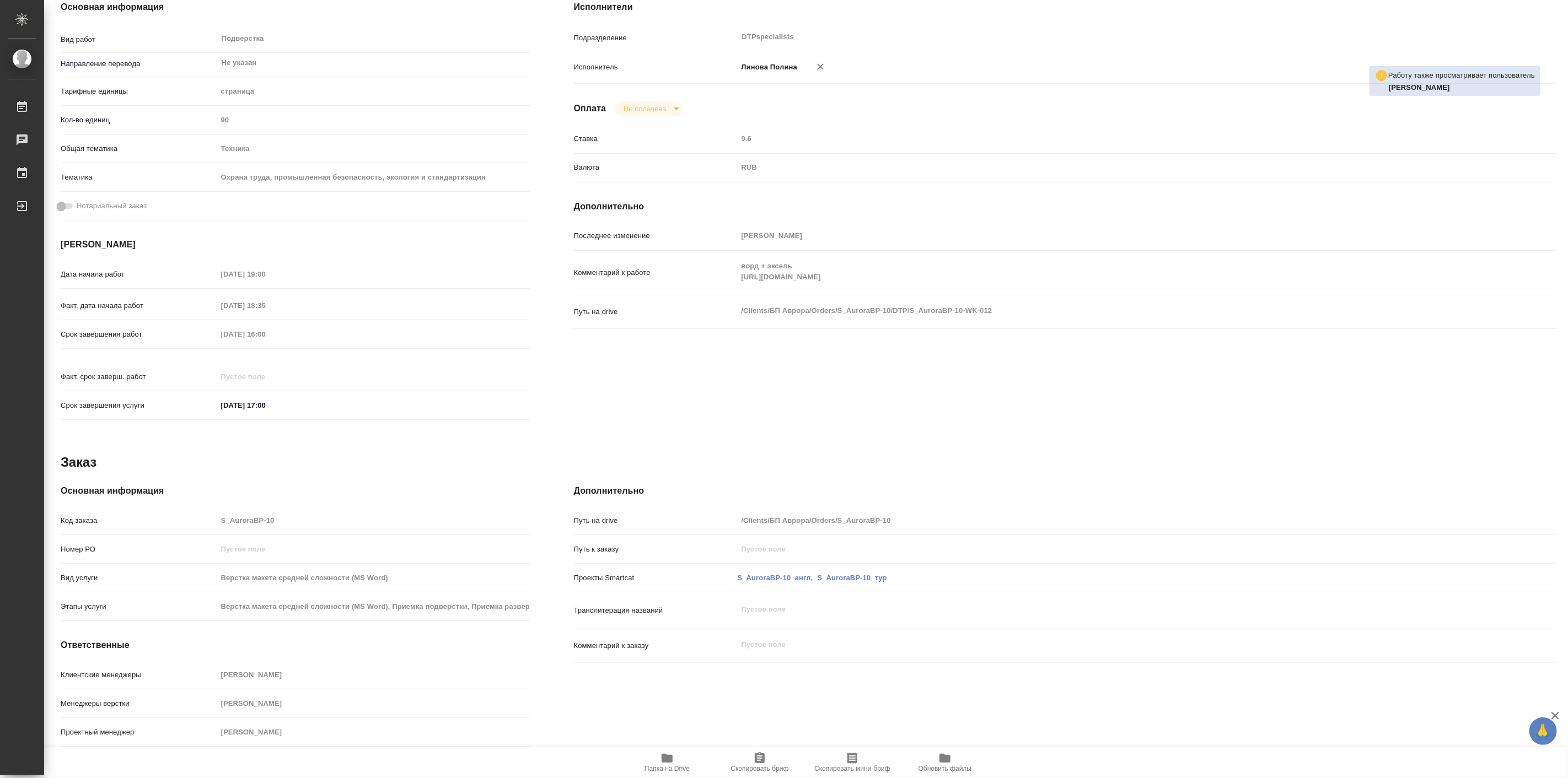
click at [209, 245] on h4 "[PERSON_NAME]" at bounding box center [296, 245] width 469 height 13
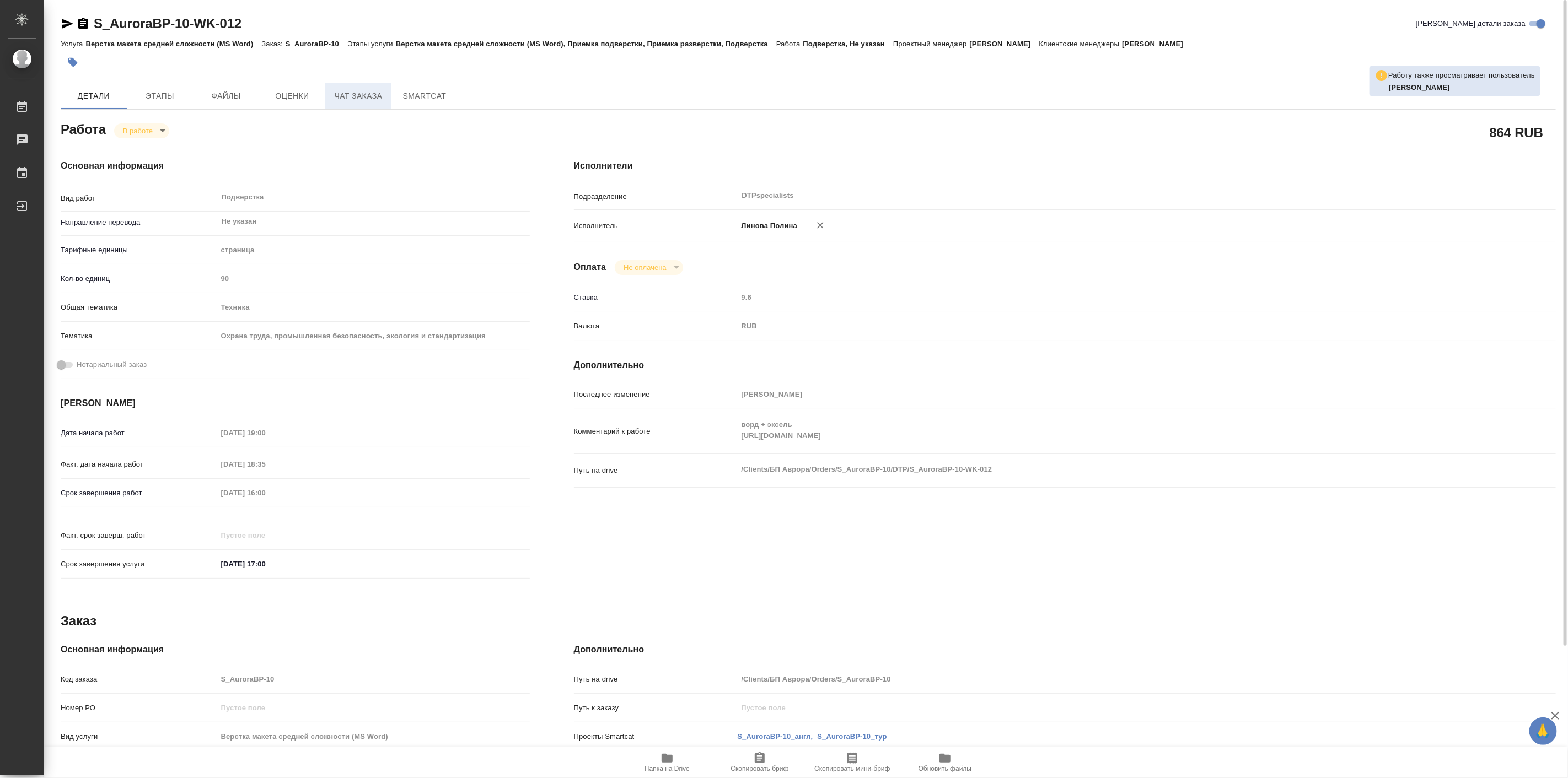
click at [351, 97] on span "Чат заказа" at bounding box center [358, 96] width 53 height 14
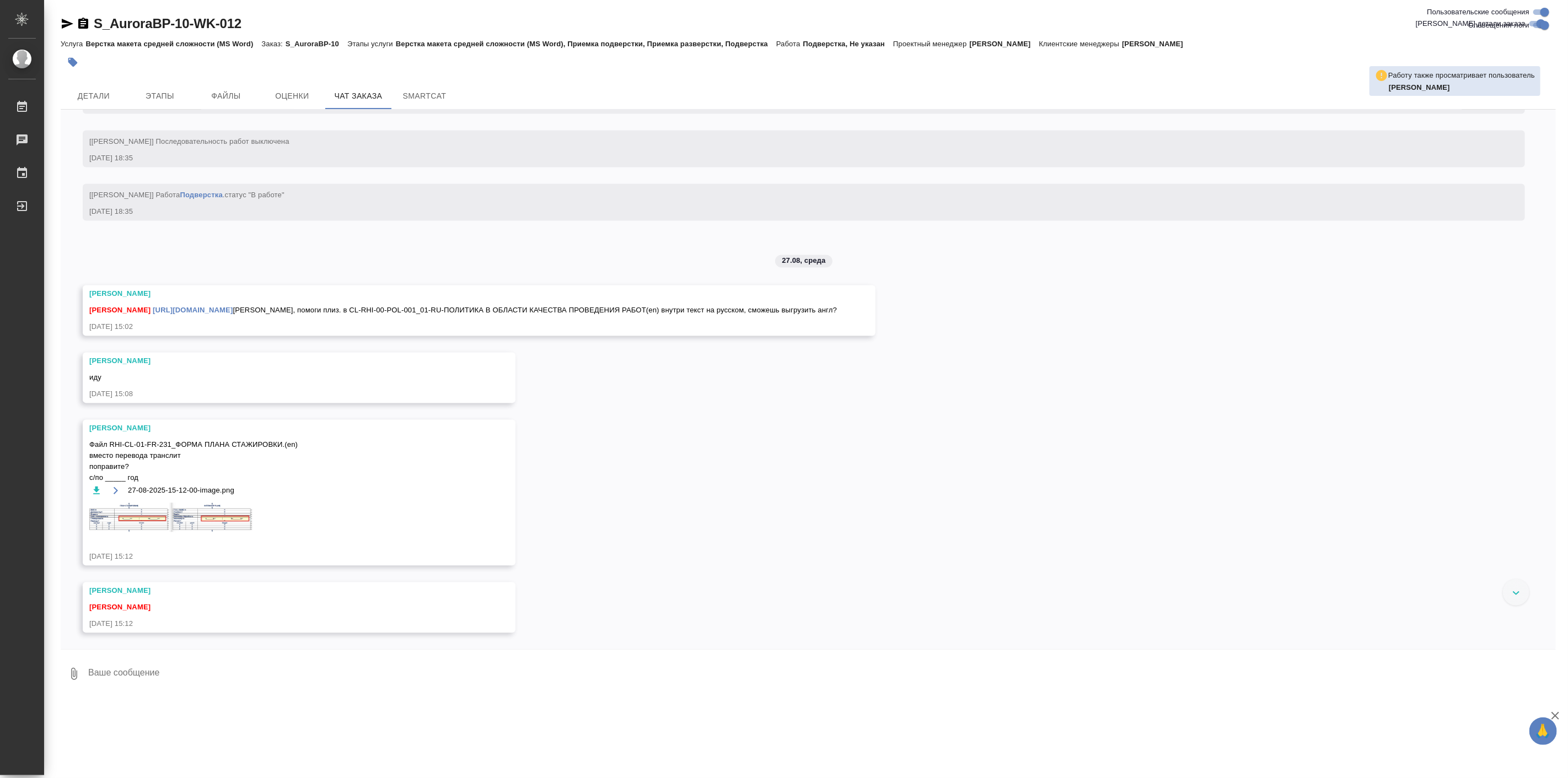
scroll to position [5532, 0]
click at [245, 523] on img at bounding box center [172, 517] width 166 height 29
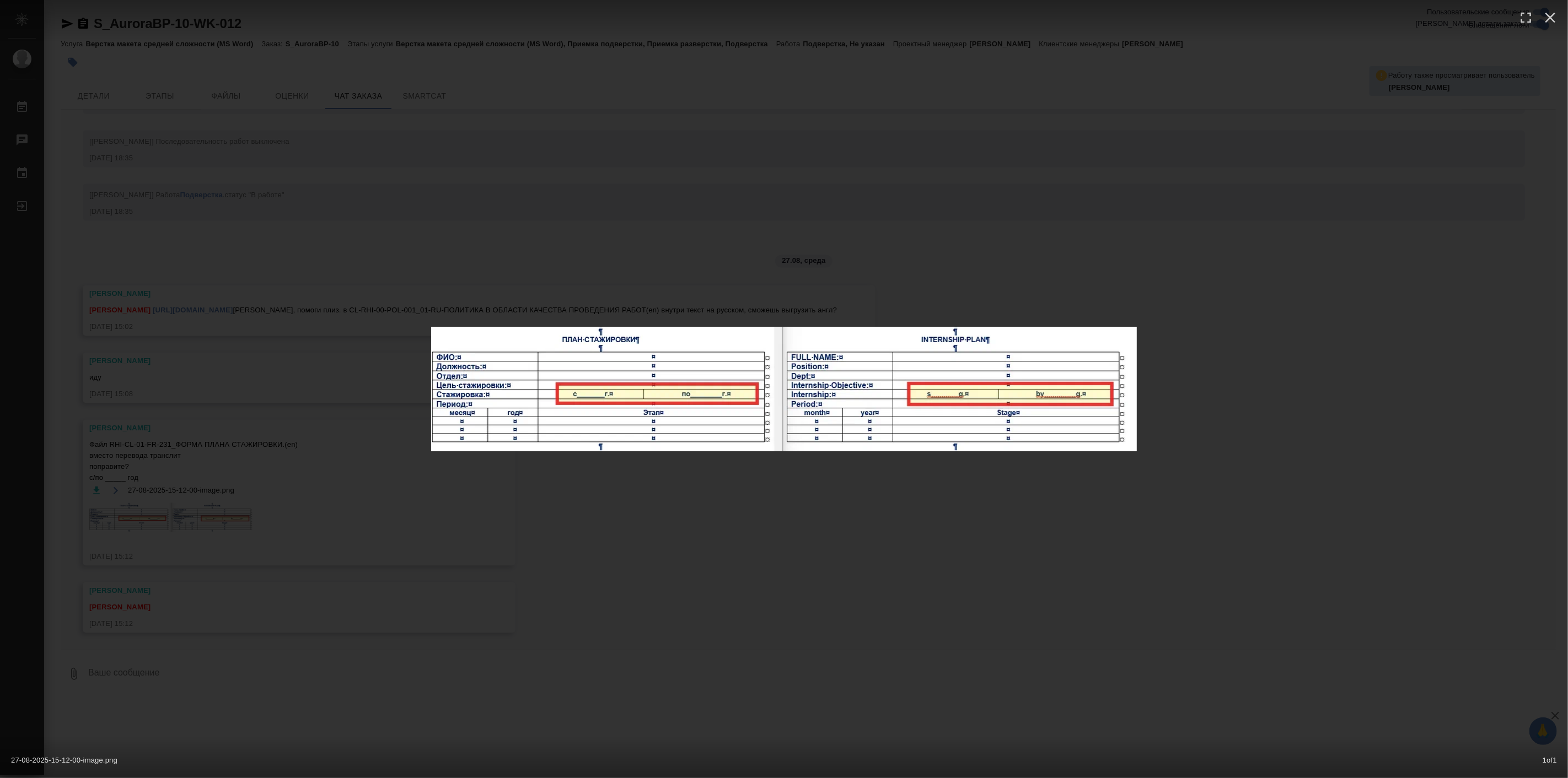
click at [1260, 575] on div "27-08-2025-15-12-00-image.png 1 of 1" at bounding box center [784, 389] width 1568 height 778
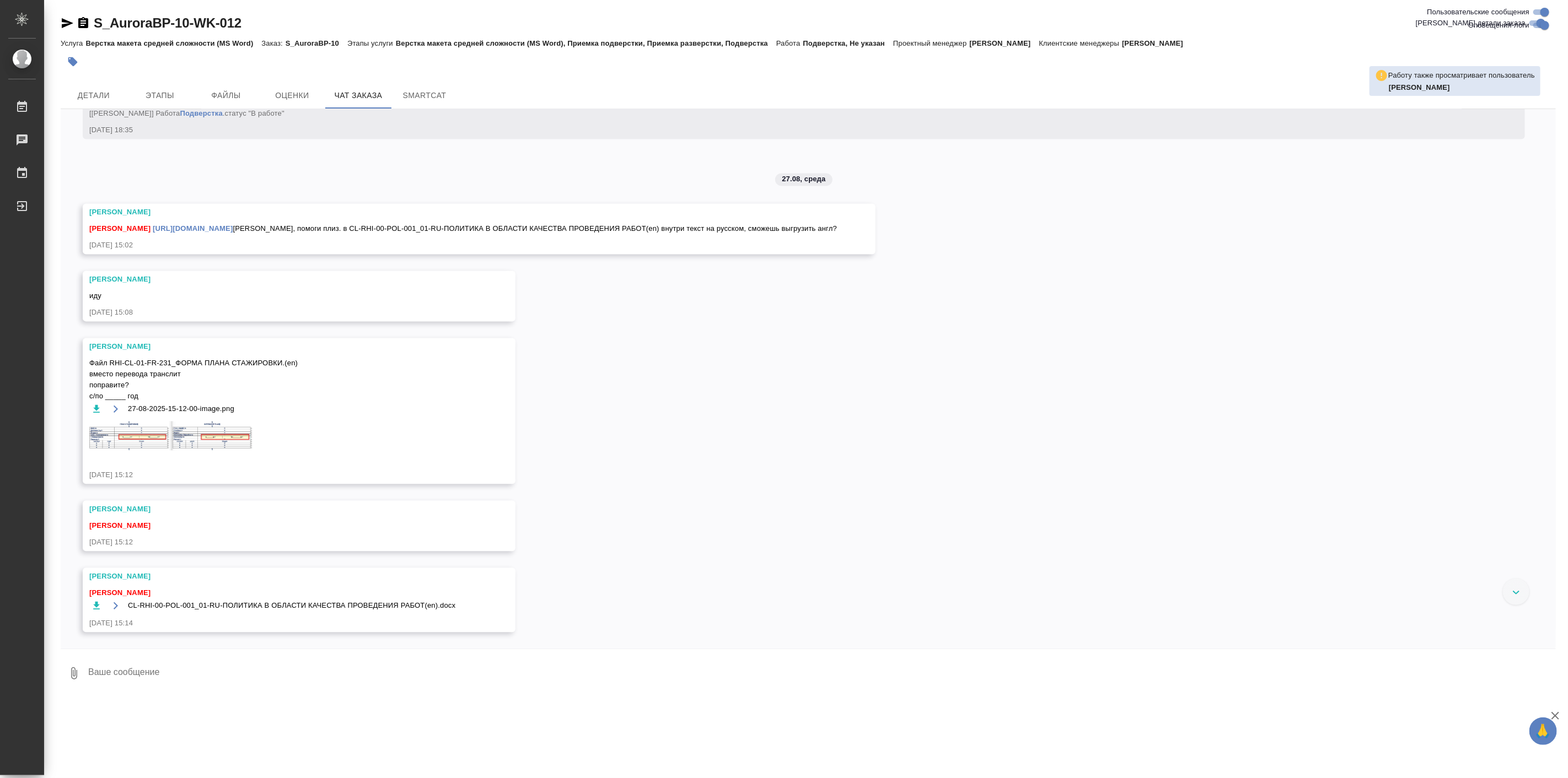
scroll to position [5613, 0]
click at [95, 607] on icon "button" at bounding box center [96, 605] width 11 height 11
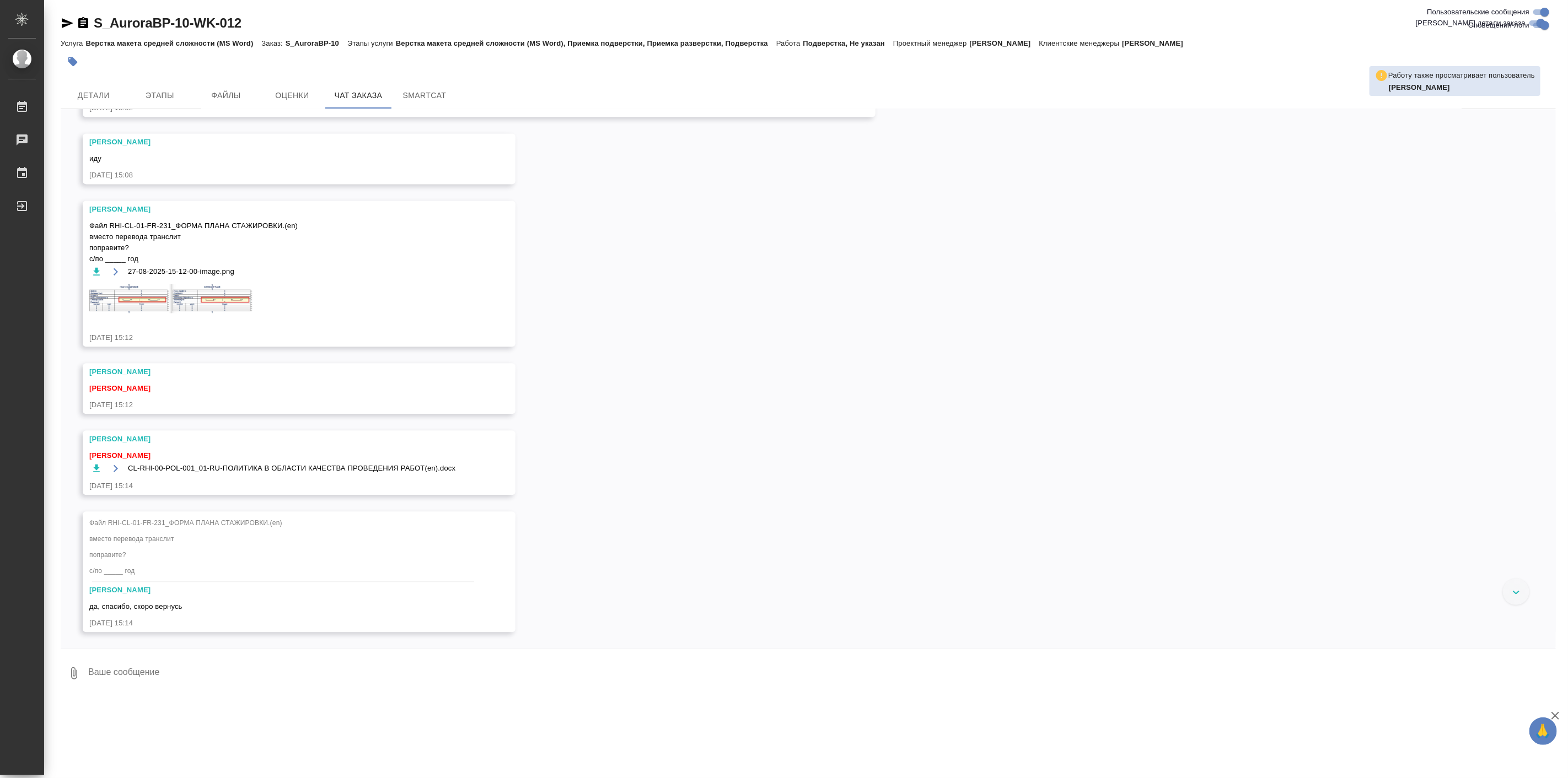
scroll to position [5753, 0]
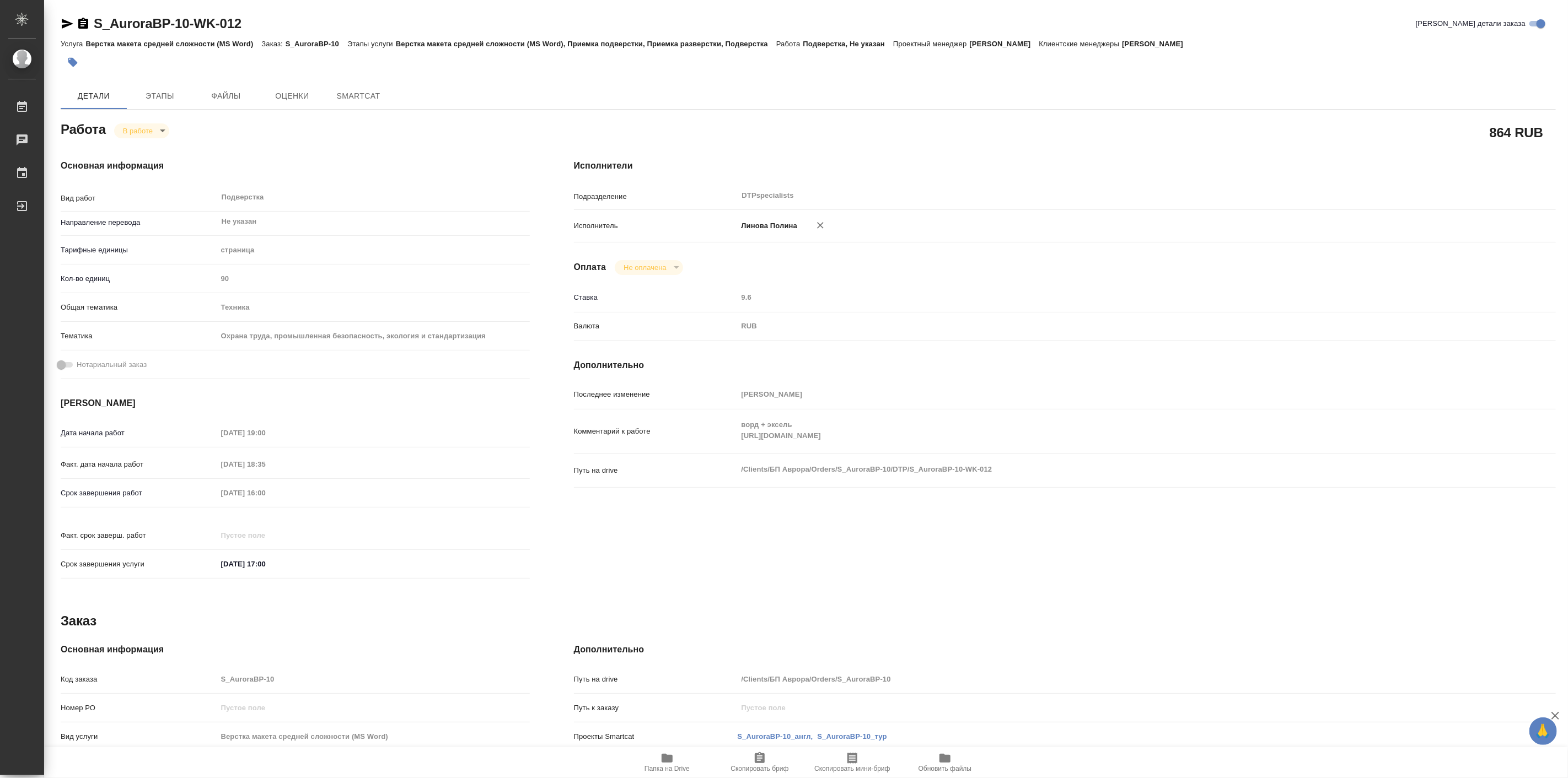
type textarea "x"
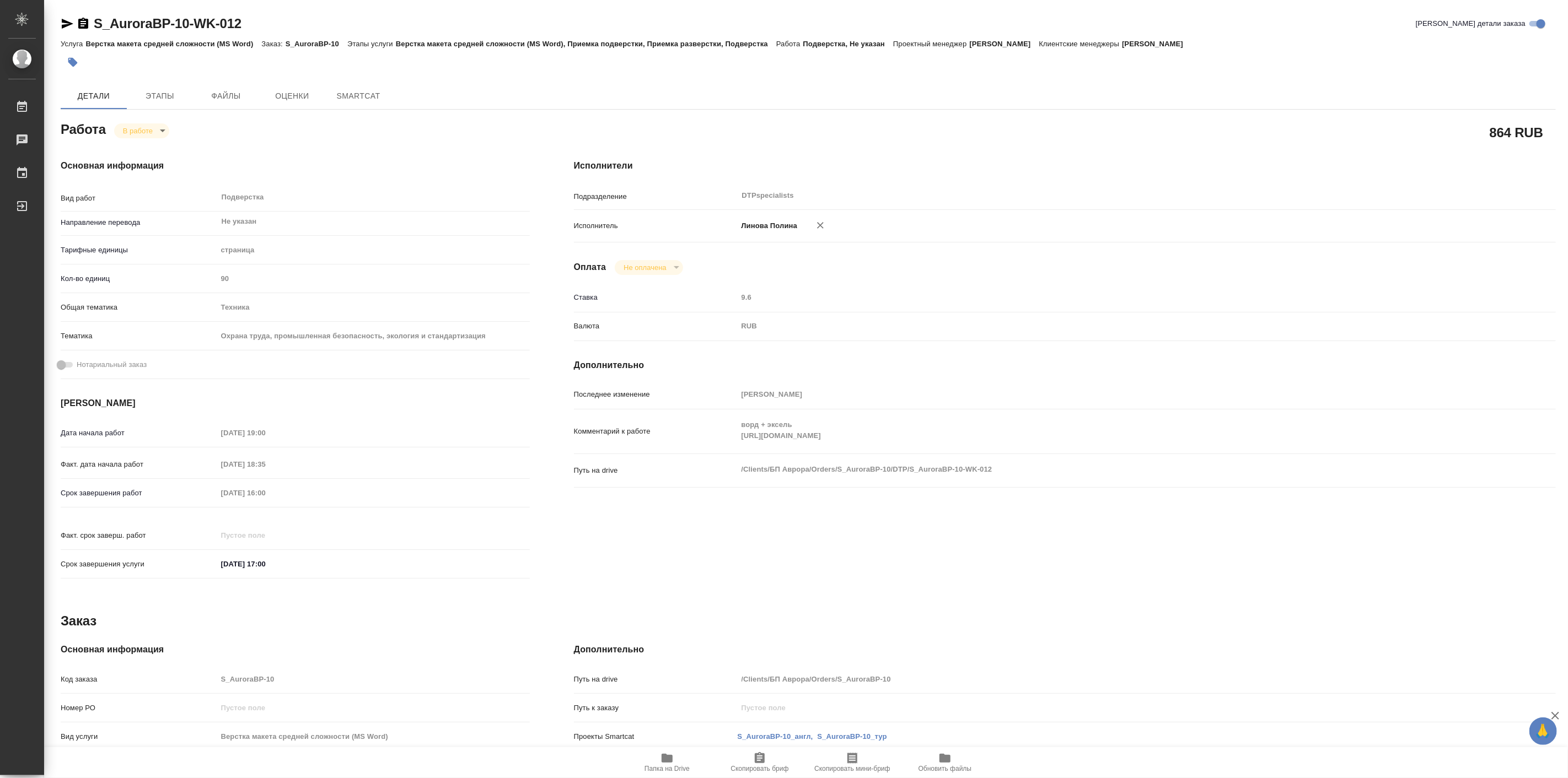
type textarea "x"
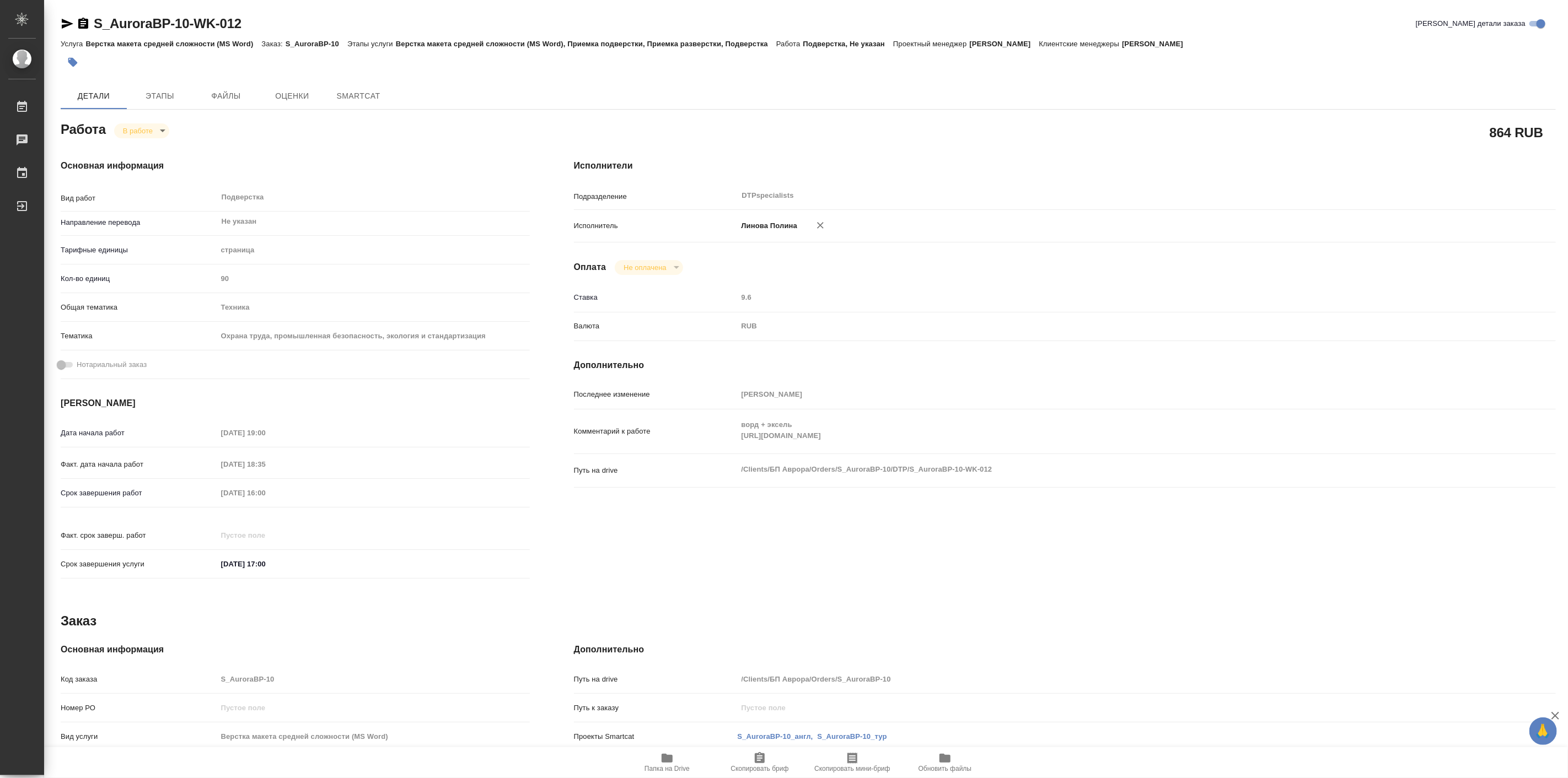
type textarea "x"
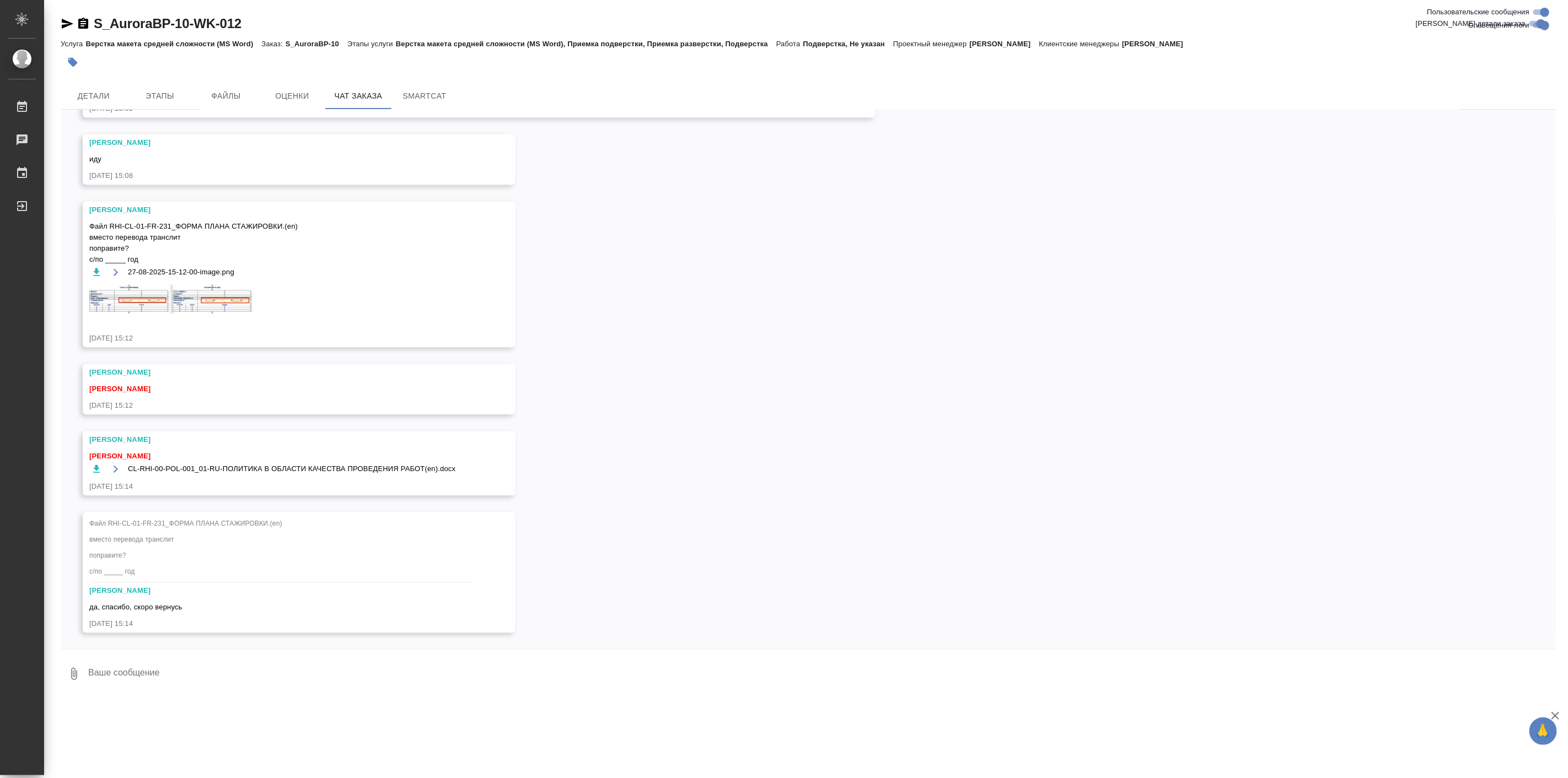
scroll to position [5753, 0]
click at [80, 102] on button "Детали" at bounding box center [94, 96] width 66 height 27
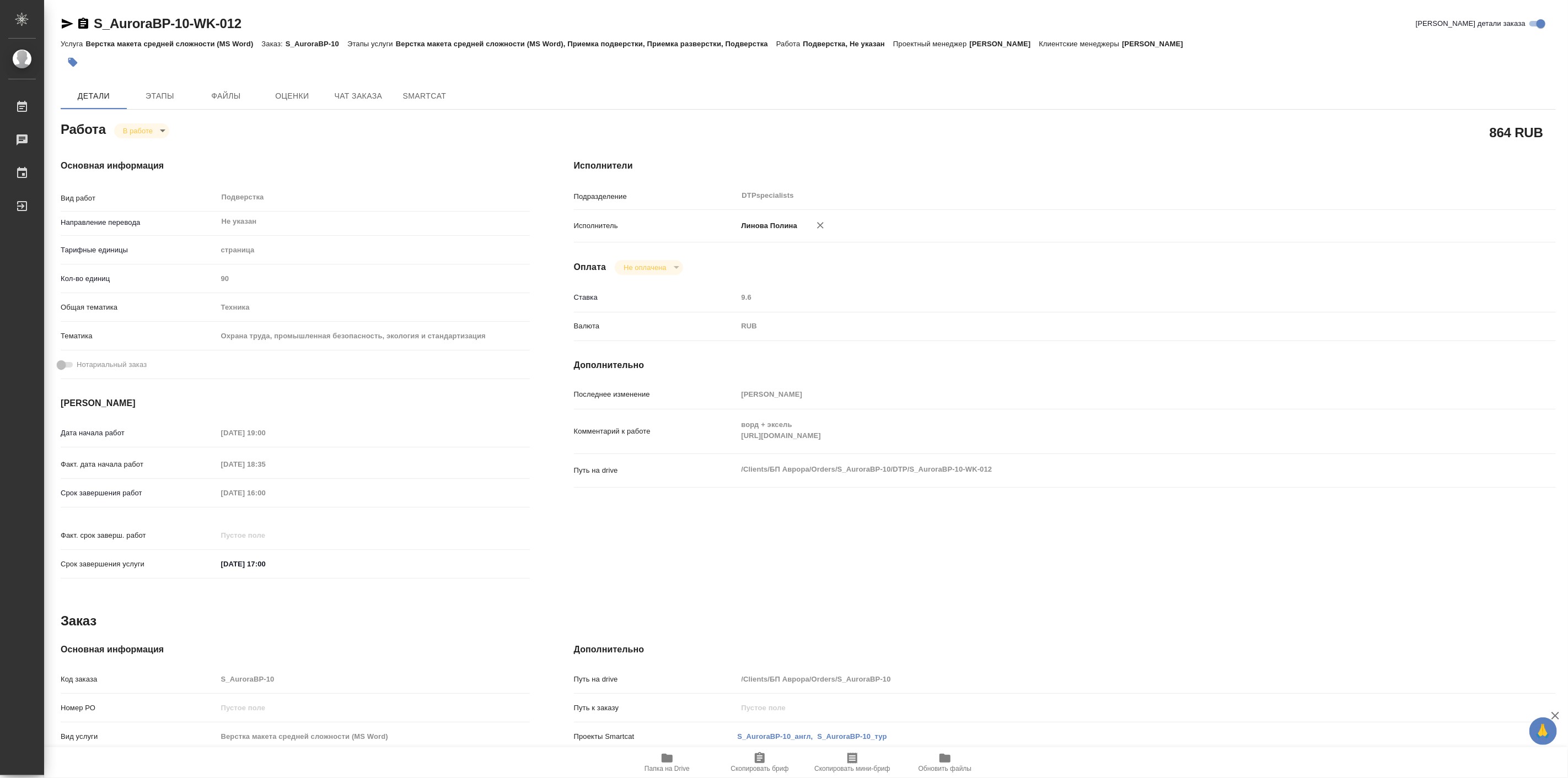
type textarea "x"
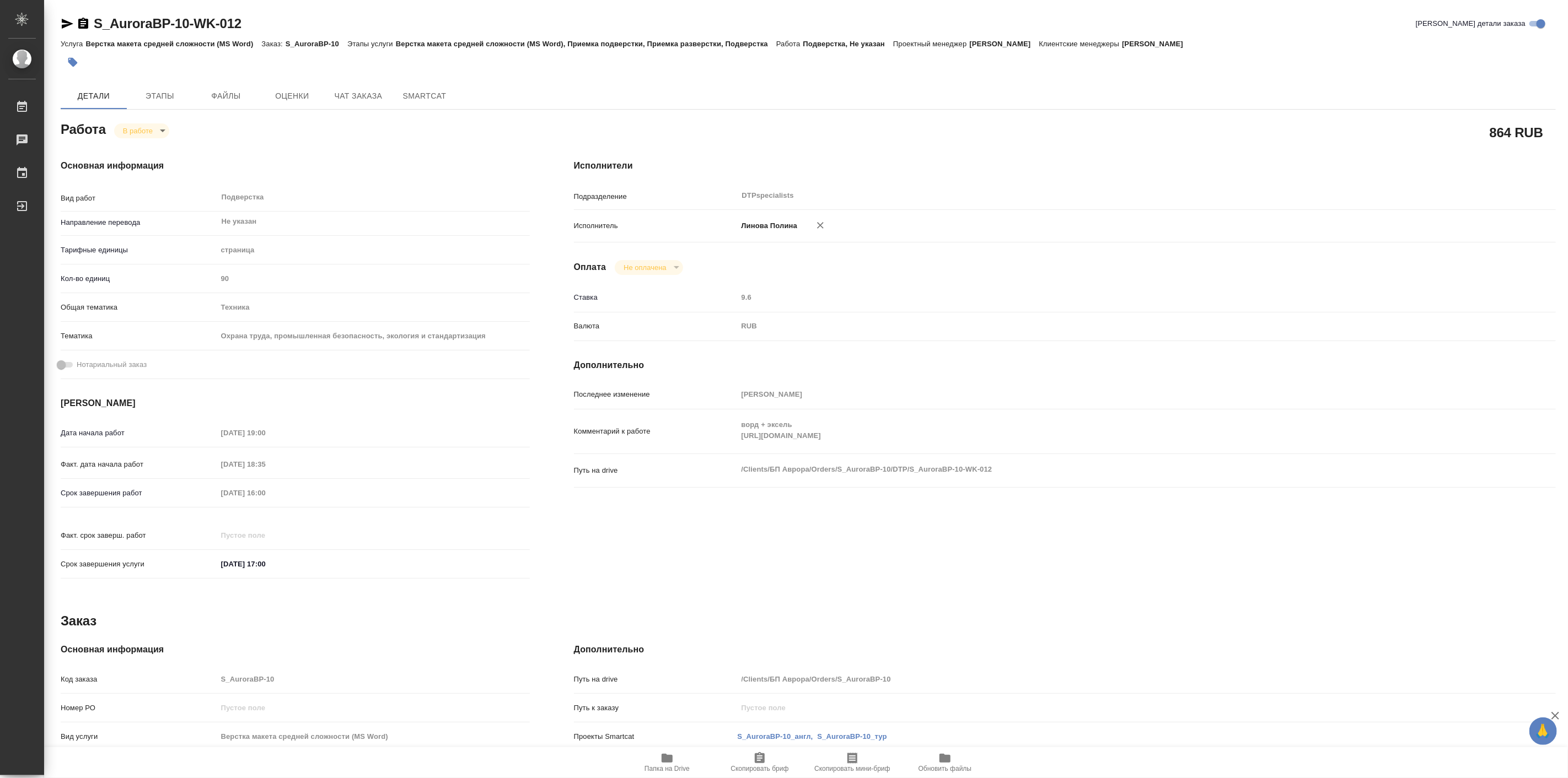
type textarea "x"
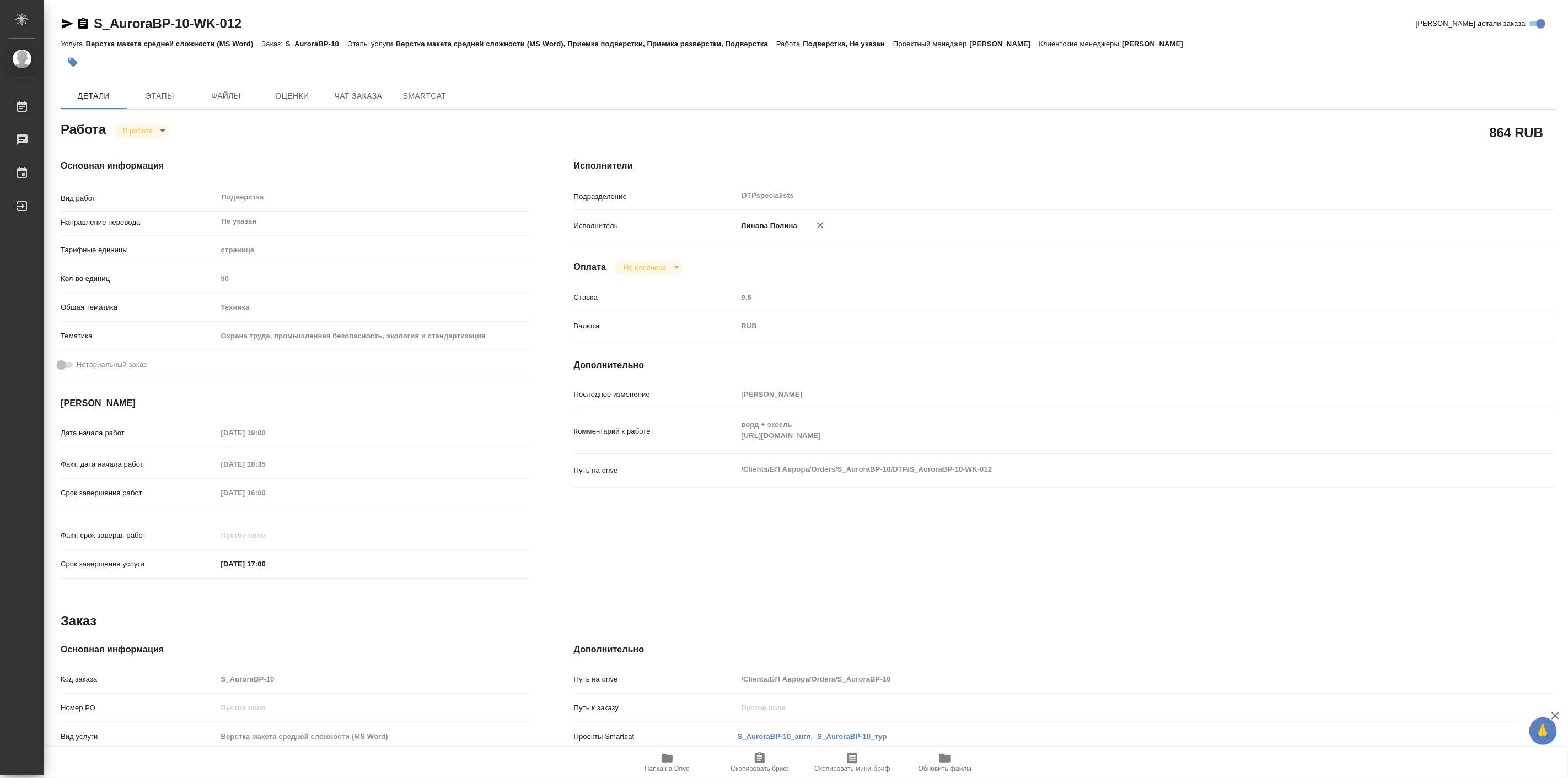
type textarea "x"
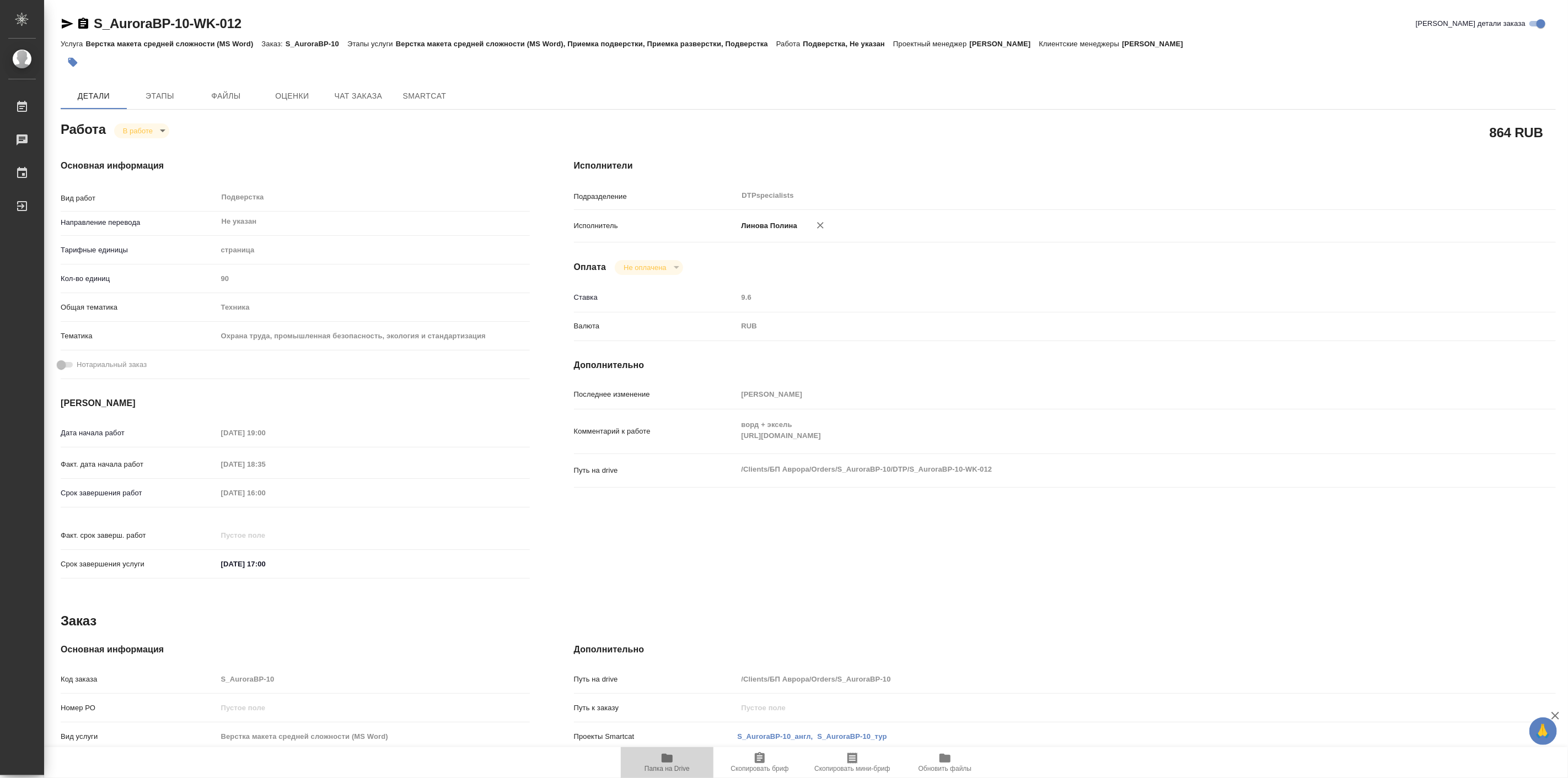
click at [673, 767] on span "Папка на Drive" at bounding box center [667, 768] width 45 height 7
click at [368, 90] on span "Чат заказа" at bounding box center [358, 96] width 53 height 14
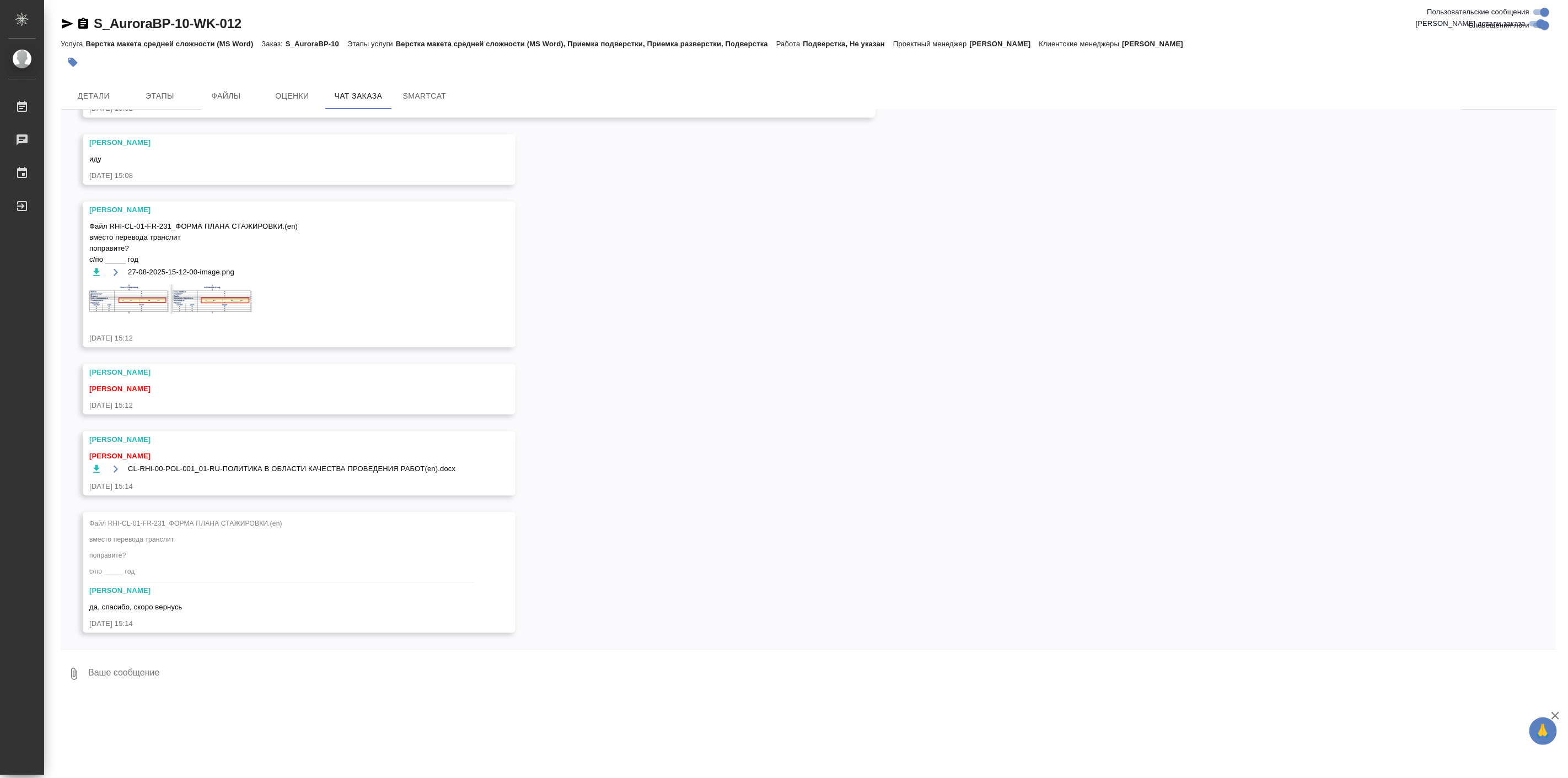
scroll to position [5753, 0]
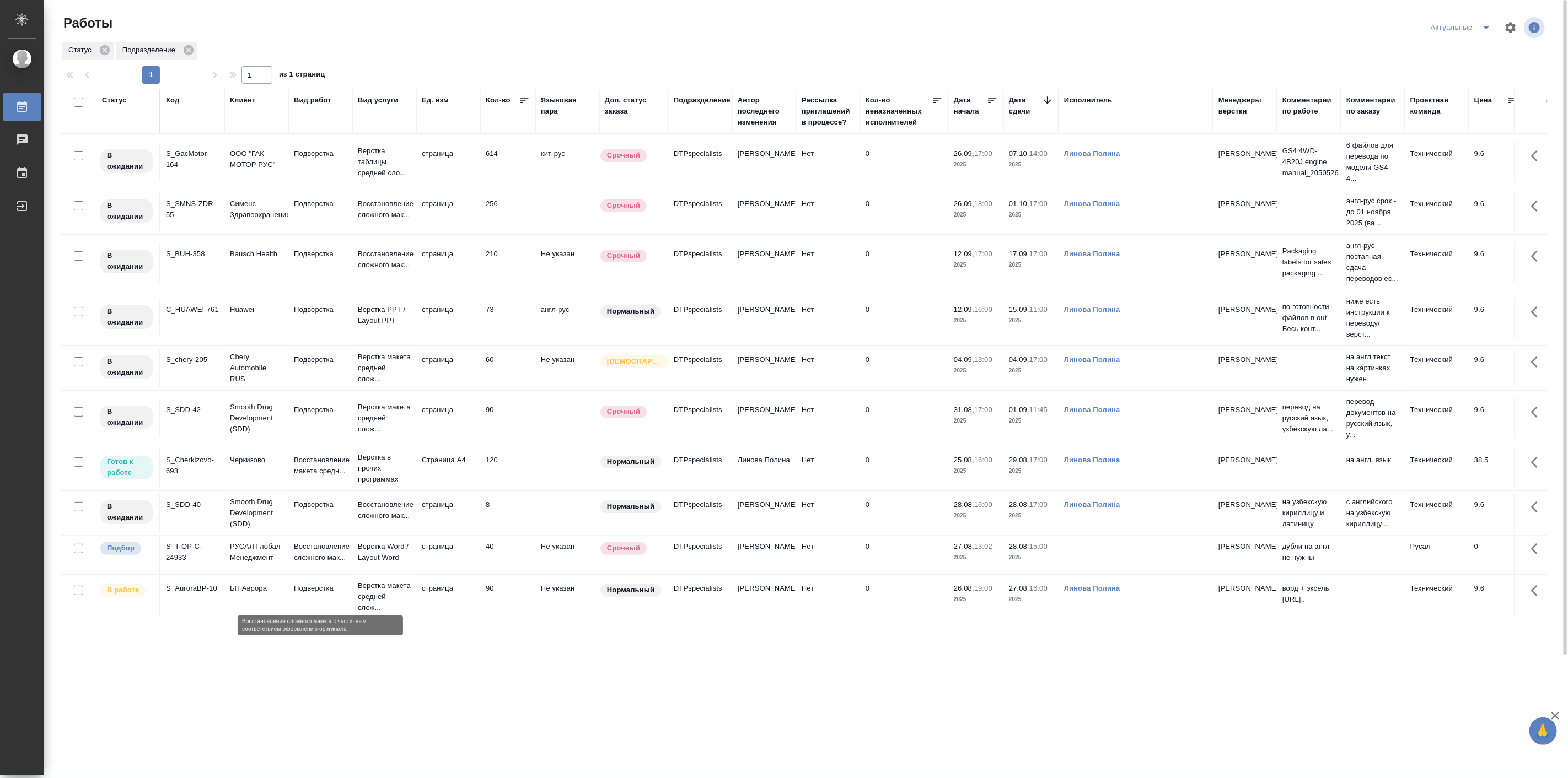
click at [314, 563] on p "Восстановление сложного мак..." at bounding box center [320, 552] width 53 height 22
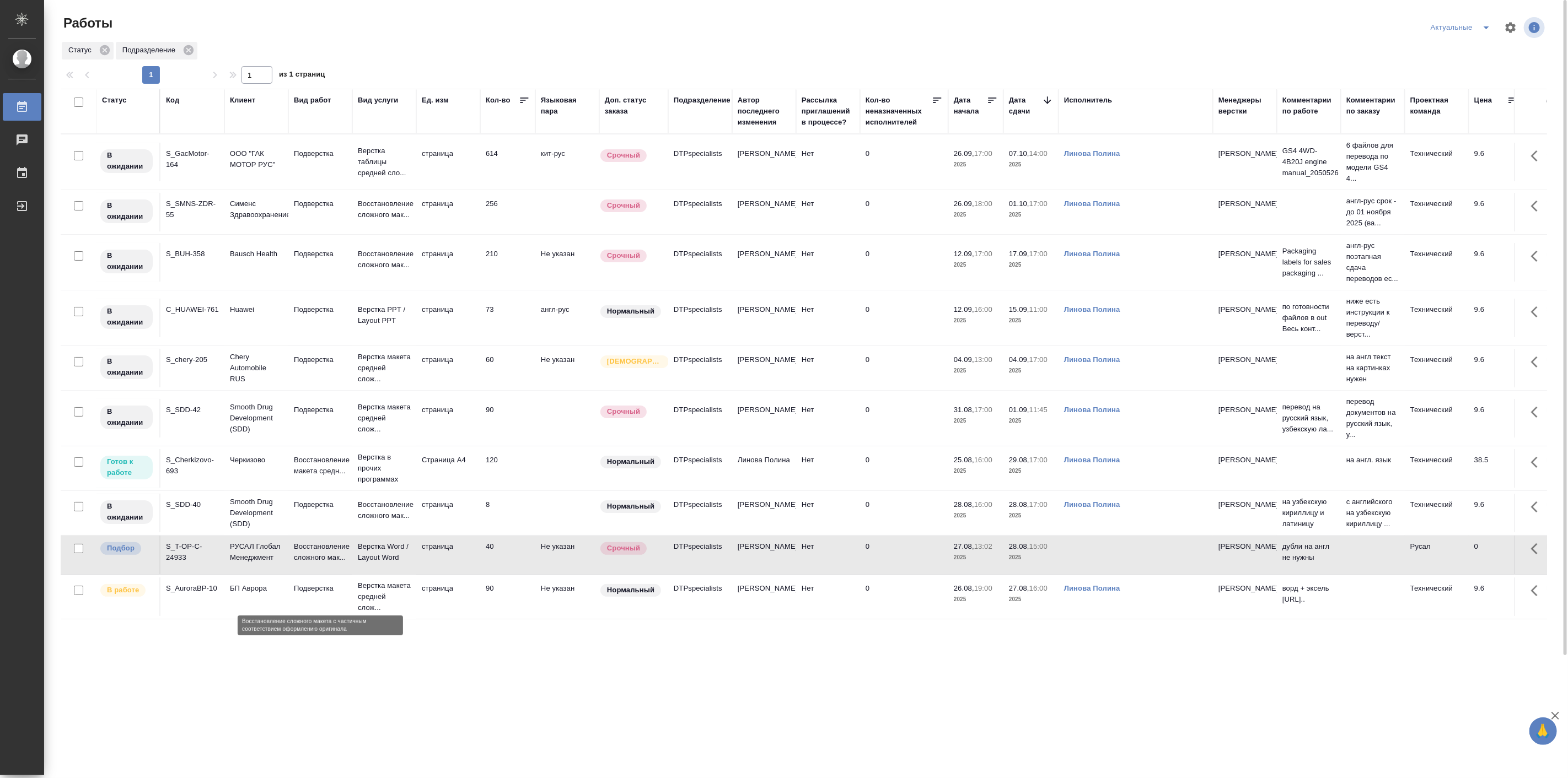
click at [314, 563] on p "Восстановление сложного мак..." at bounding box center [320, 552] width 53 height 22
click at [1508, 30] on icon "button" at bounding box center [1511, 27] width 10 height 10
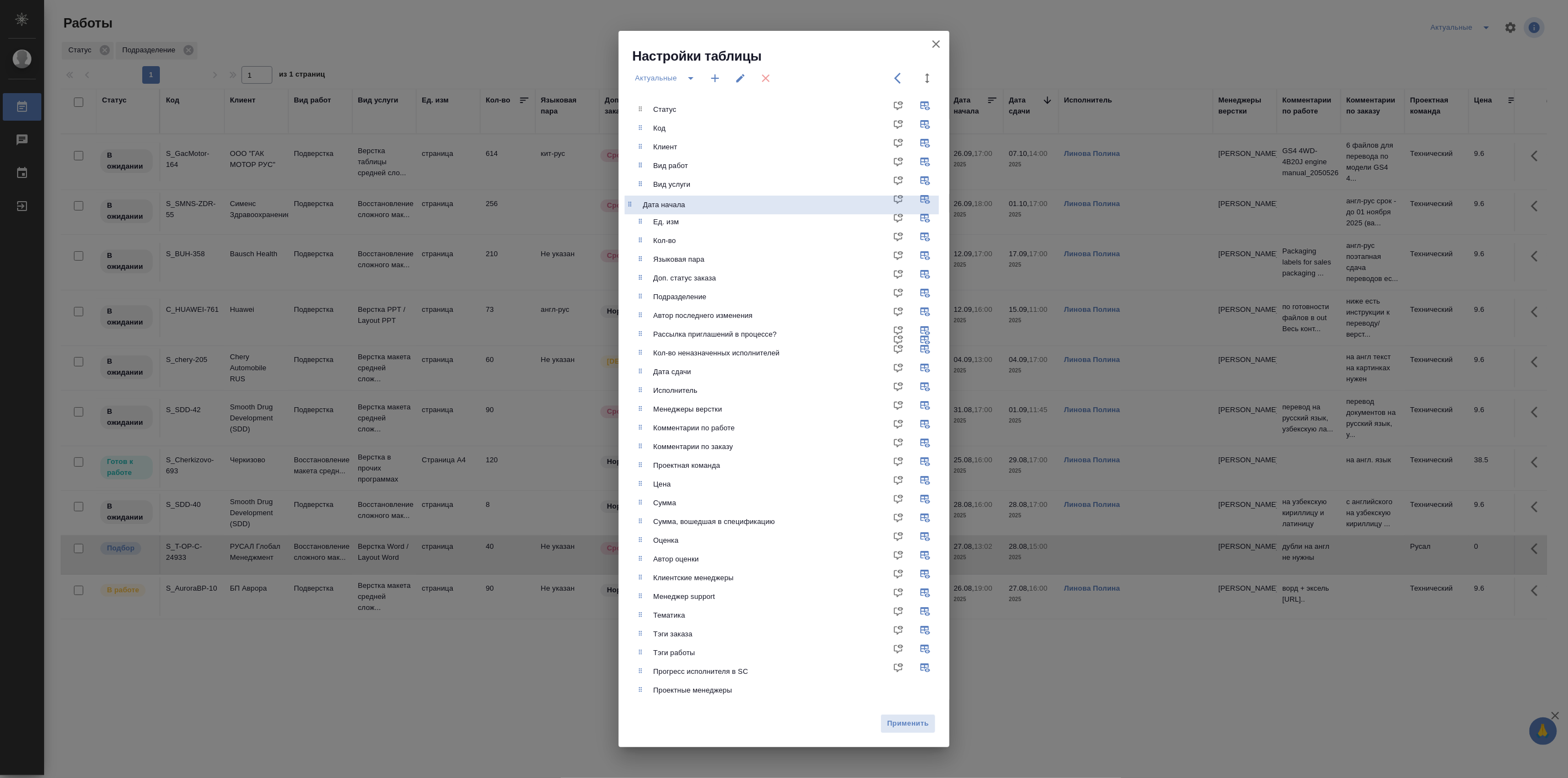
drag, startPoint x: 651, startPoint y: 360, endPoint x: 644, endPoint y: 211, distance: 149.2
click at [644, 211] on ul "Статус Код Клиент Вид работ Вид услуги Ед. изм Кол-во Языковая пара Доп. статус…" at bounding box center [792, 400] width 314 height 609
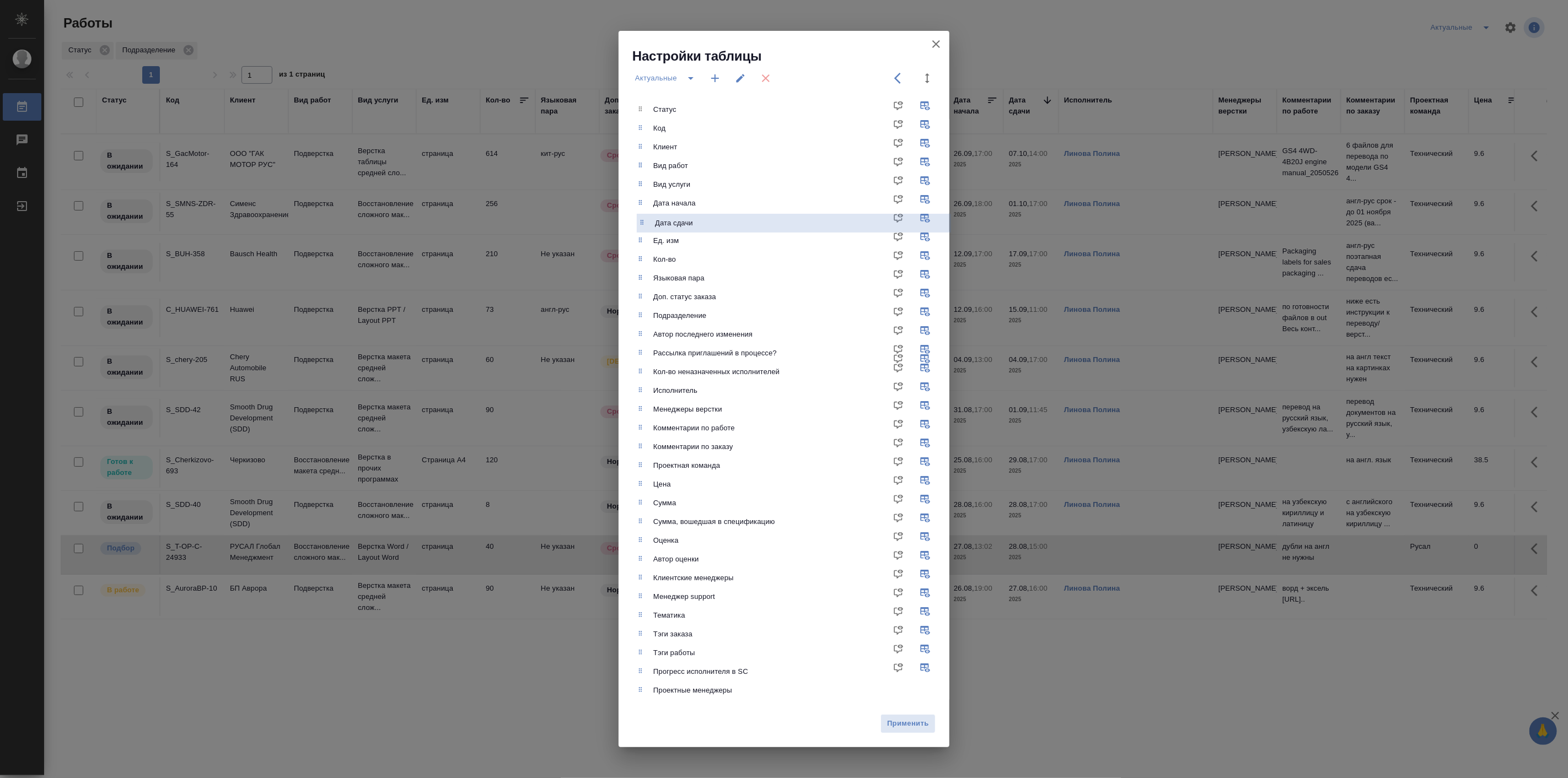
drag, startPoint x: 640, startPoint y: 376, endPoint x: 641, endPoint y: 224, distance: 152.0
click at [641, 224] on ul "Статус Код Клиент Вид работ Вид услуги Дата начала Ед. изм Кол-во Языковая пара…" at bounding box center [792, 400] width 314 height 609
click at [908, 723] on span "Применить" at bounding box center [908, 724] width 43 height 13
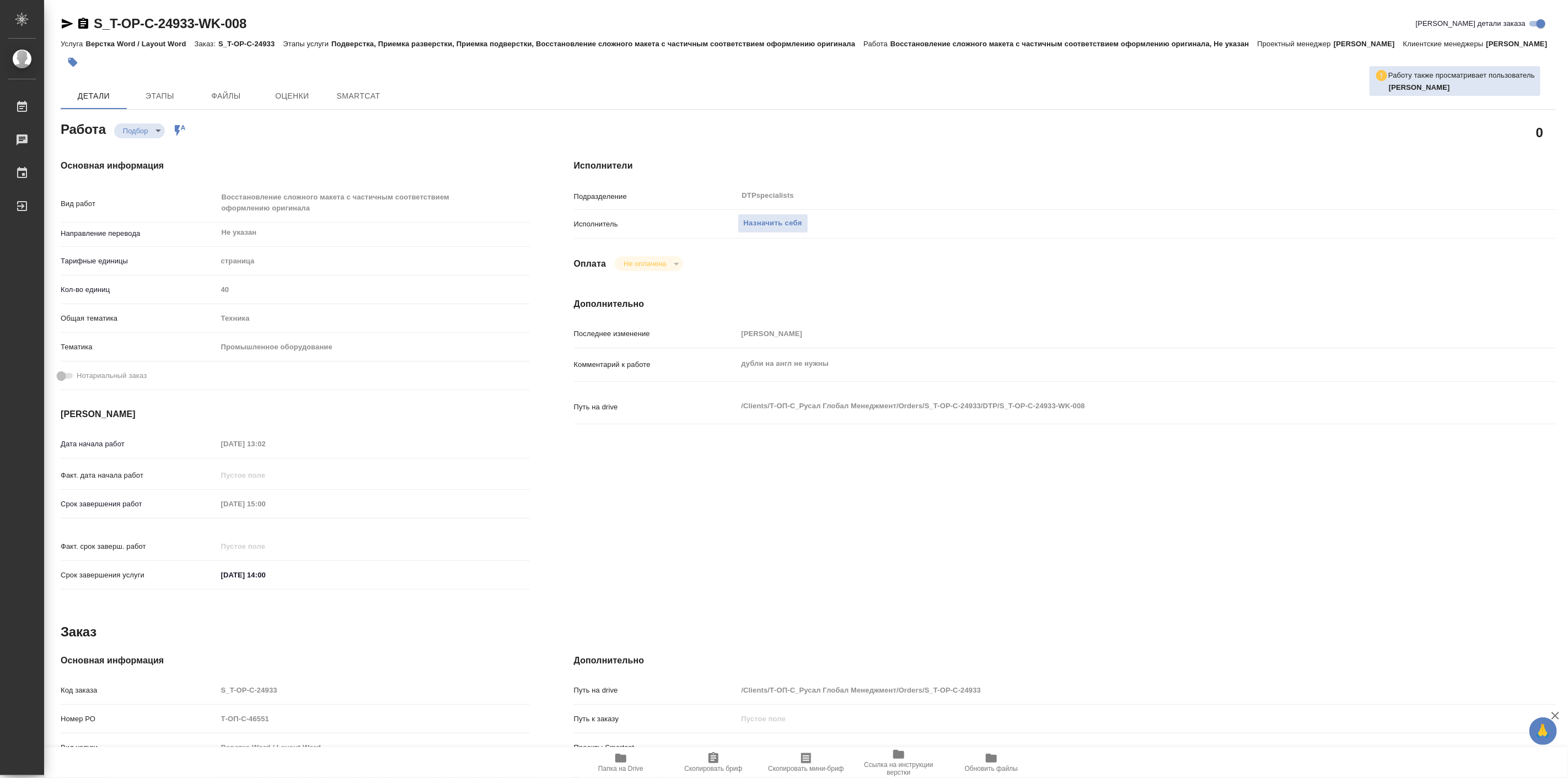
type textarea "x"
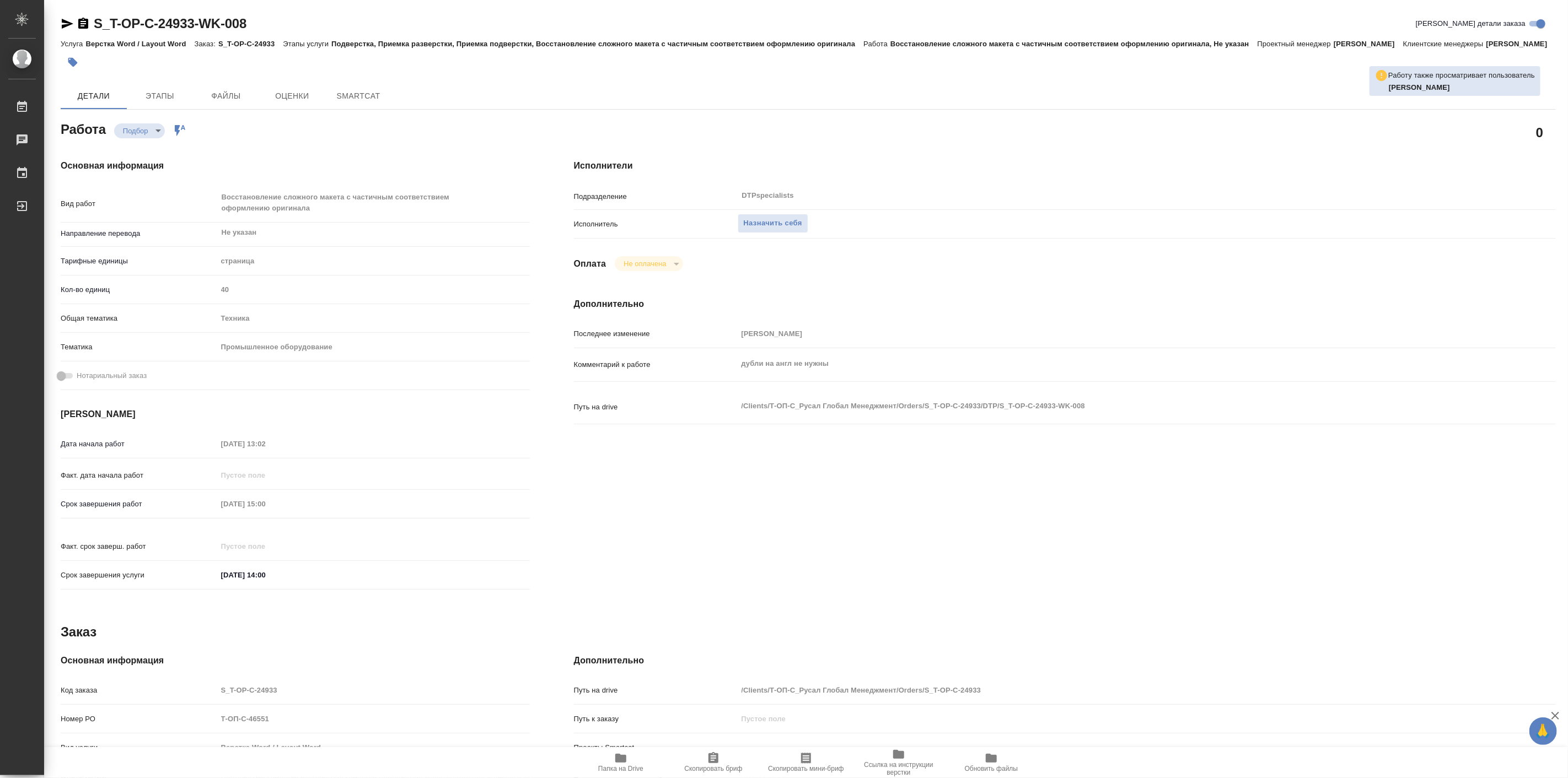
type textarea "x"
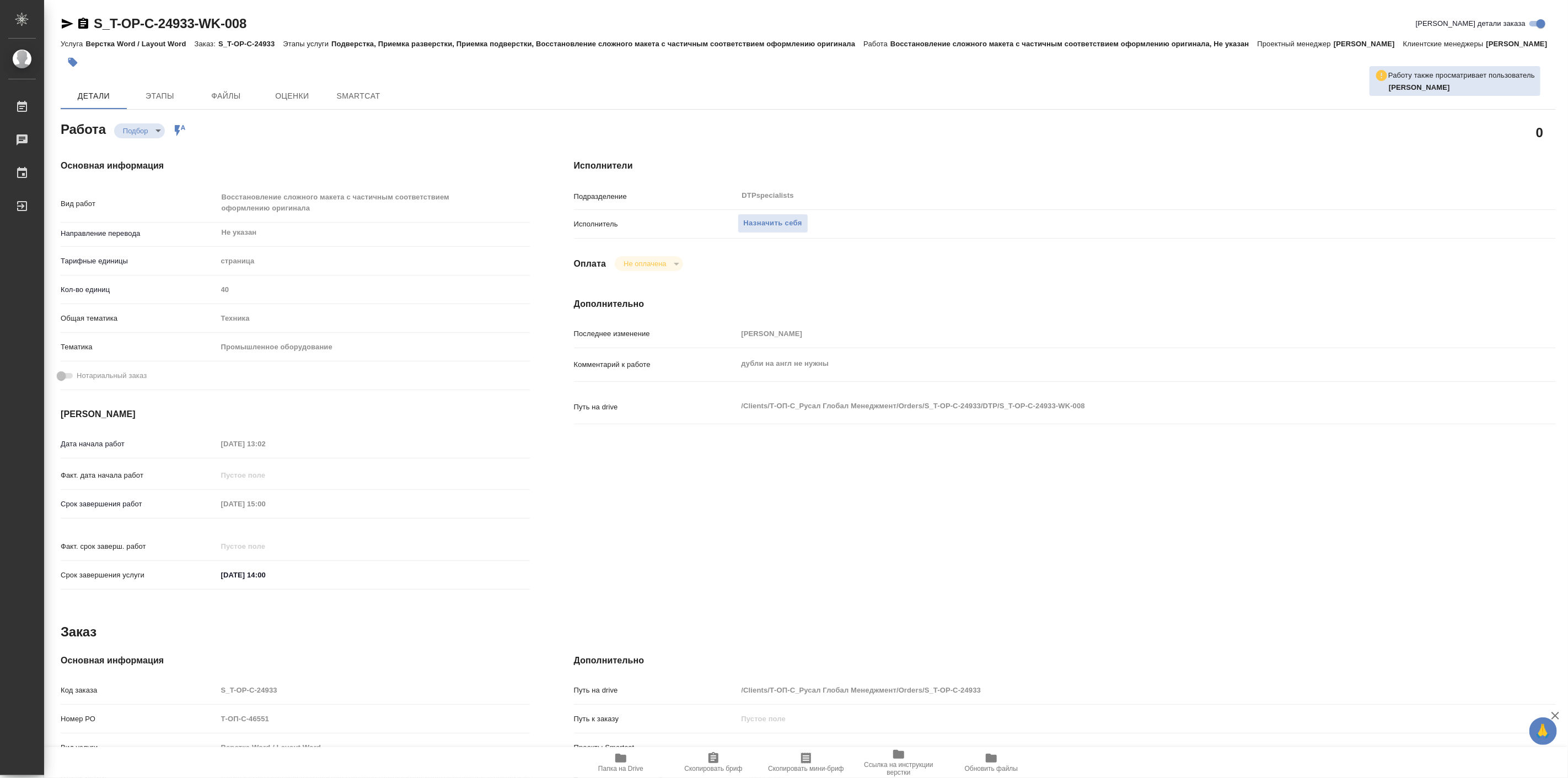
type textarea "x"
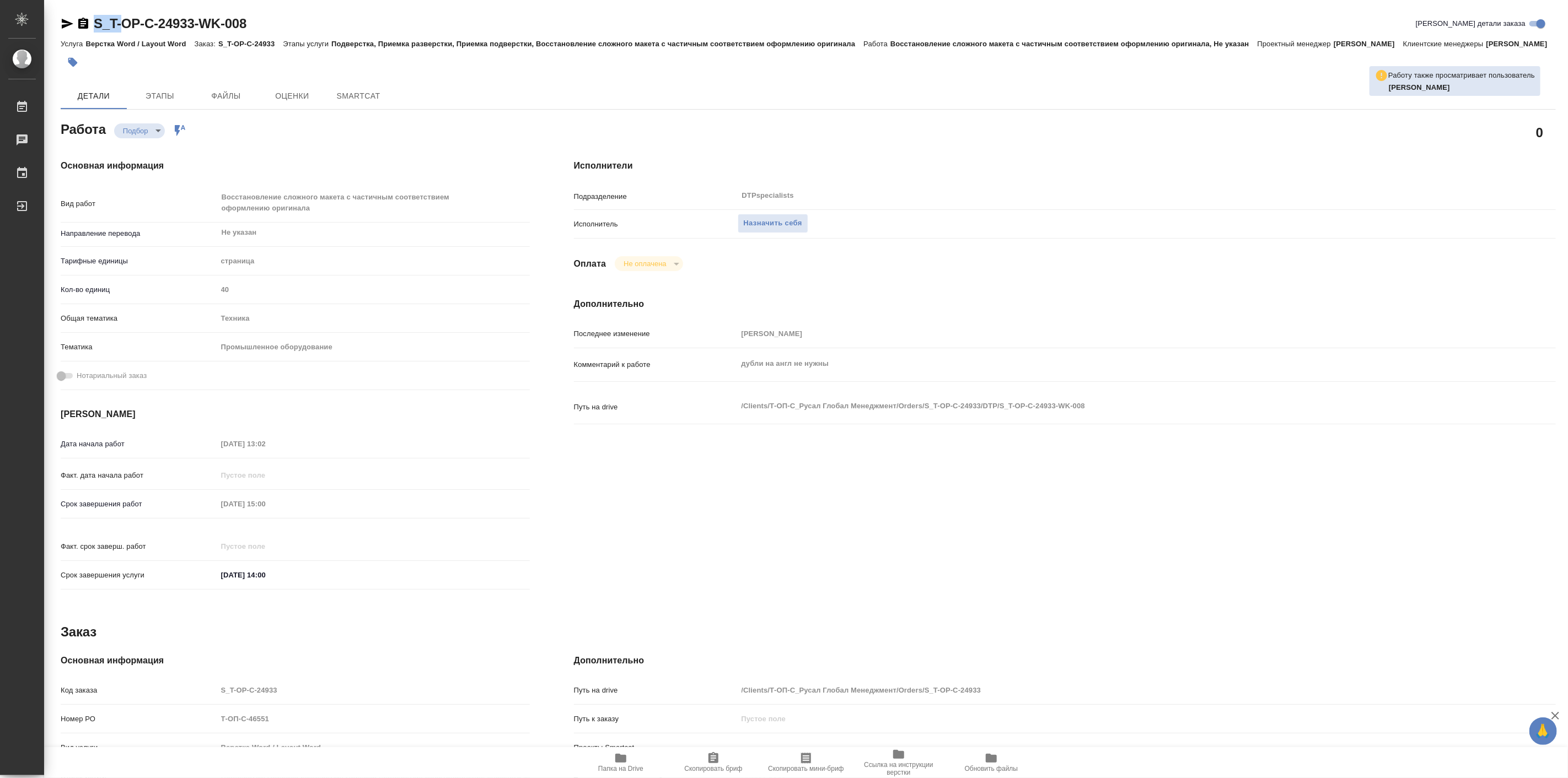
type textarea "x"
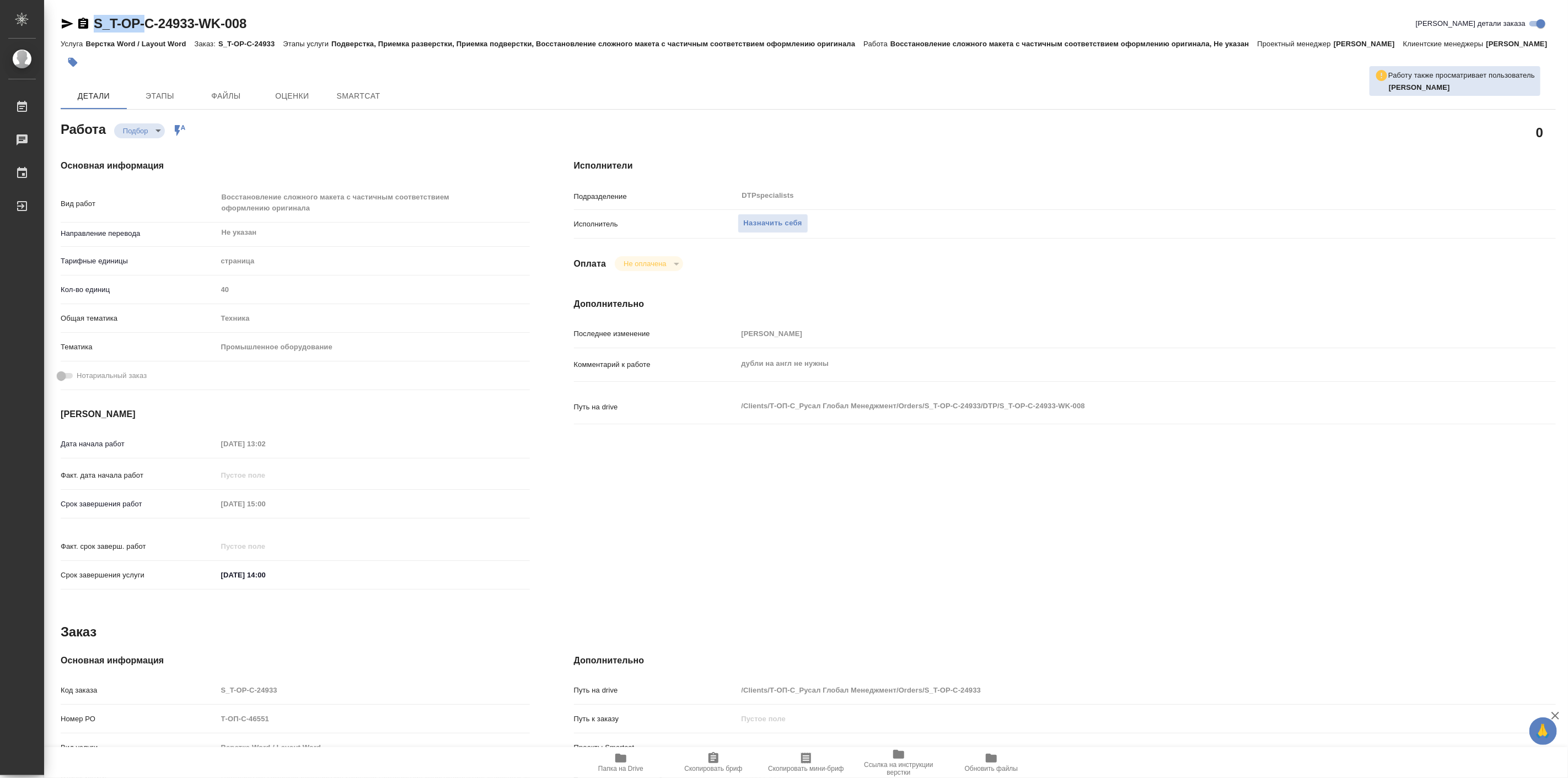
type textarea "x"
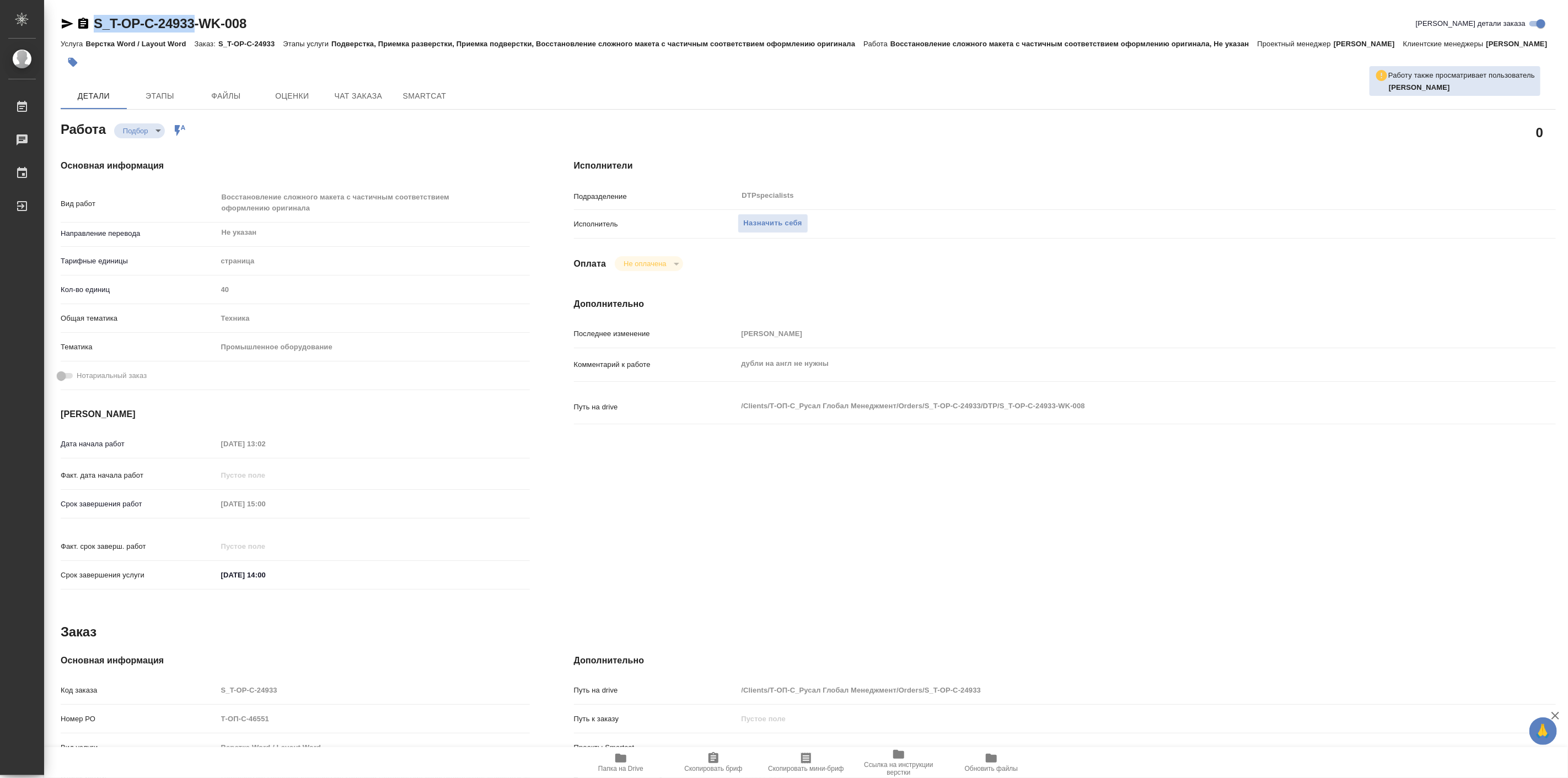
drag, startPoint x: 91, startPoint y: 6, endPoint x: 197, endPoint y: 24, distance: 107.5
click at [197, 24] on div "S_T-OP-C-24933-WK-008 Кратко детали заказа Услуга Верстка Word / Layout Word За…" at bounding box center [808, 474] width 1508 height 949
type textarea "x"
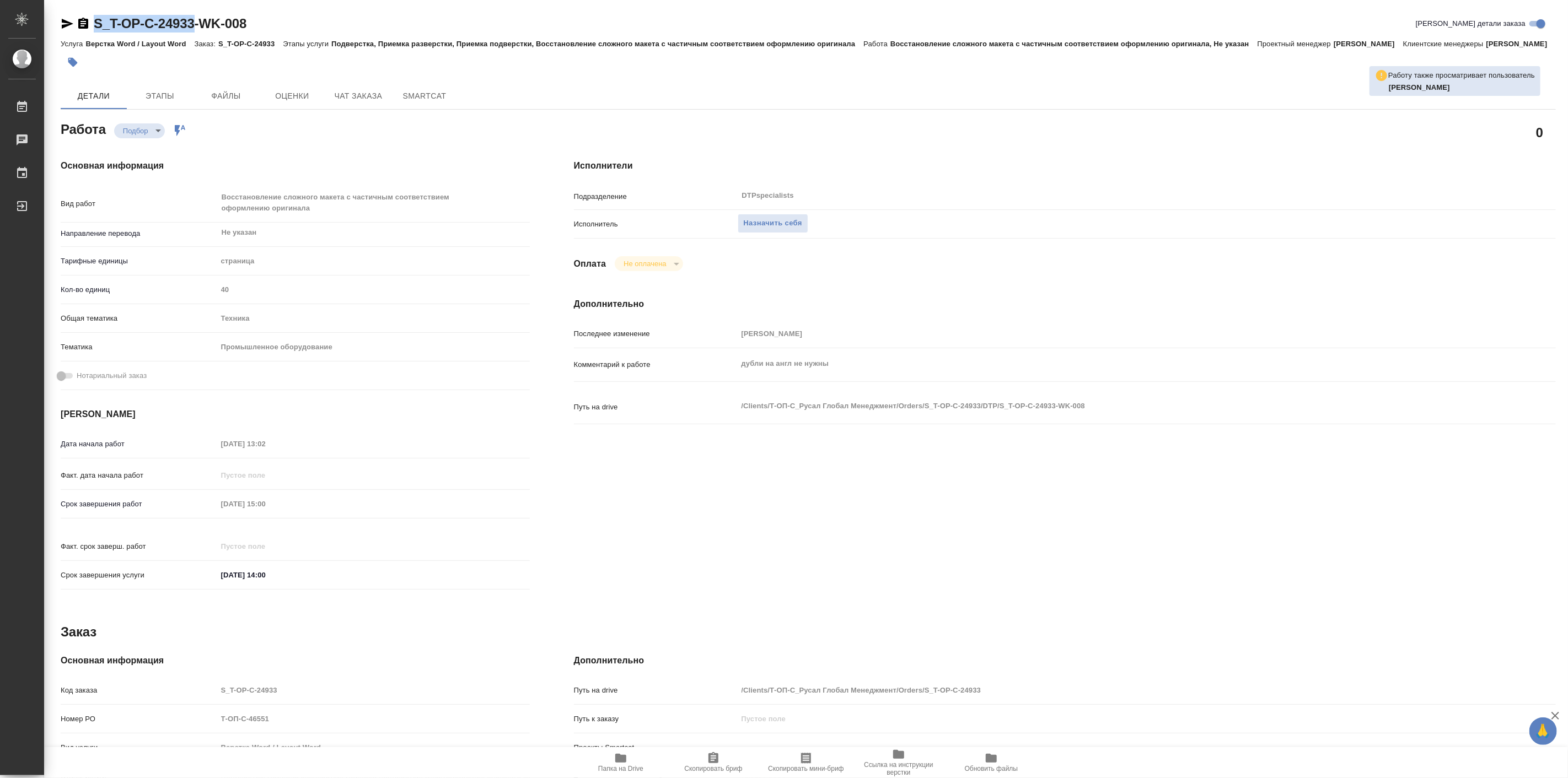
type textarea "x"
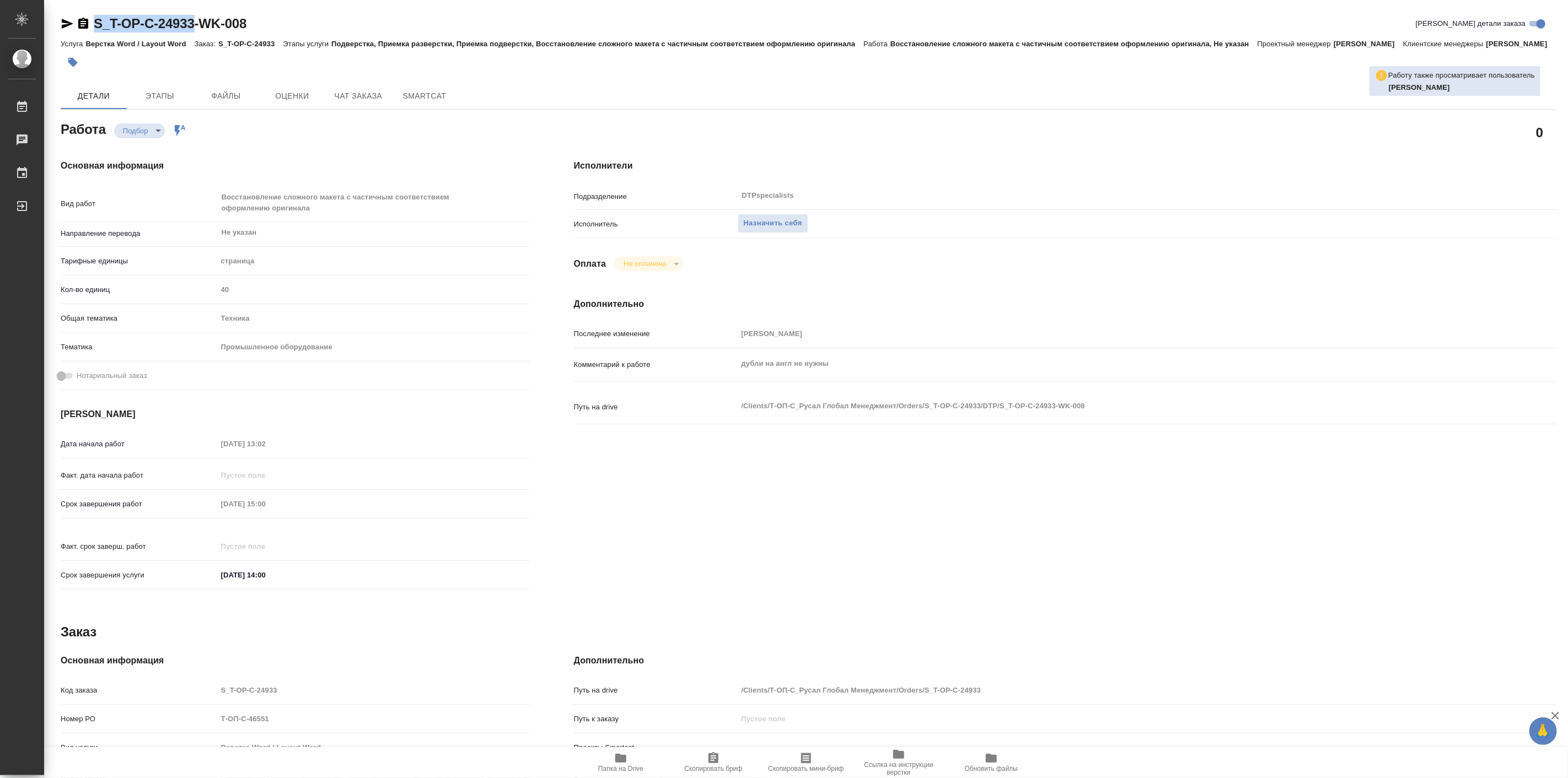
type textarea "x"
copy link "S_T-OP-C-24933"
click at [613, 771] on span "Папка на Drive" at bounding box center [620, 768] width 45 height 7
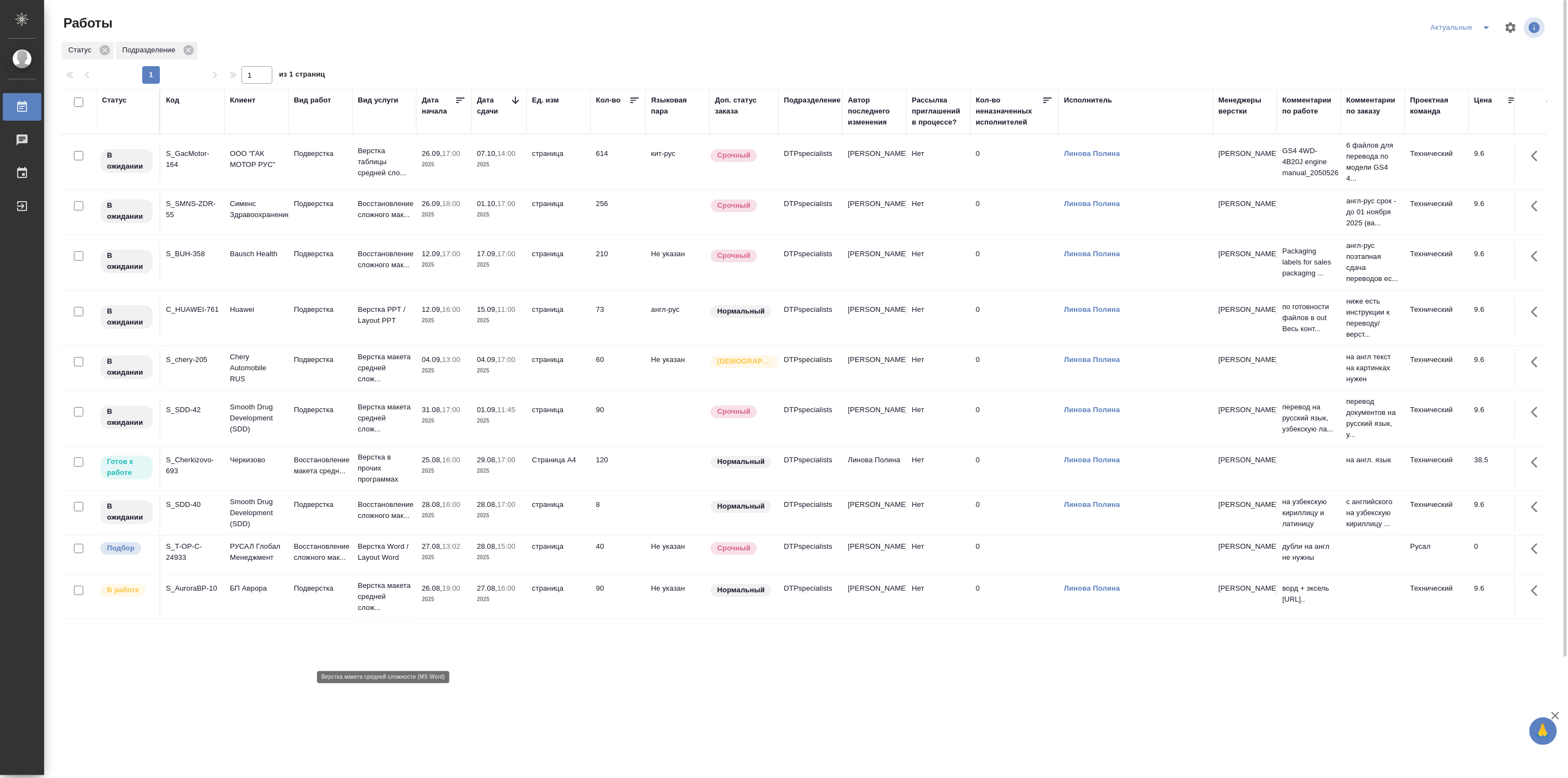
click at [378, 613] on p "Верстка макета средней слож..." at bounding box center [384, 597] width 53 height 33
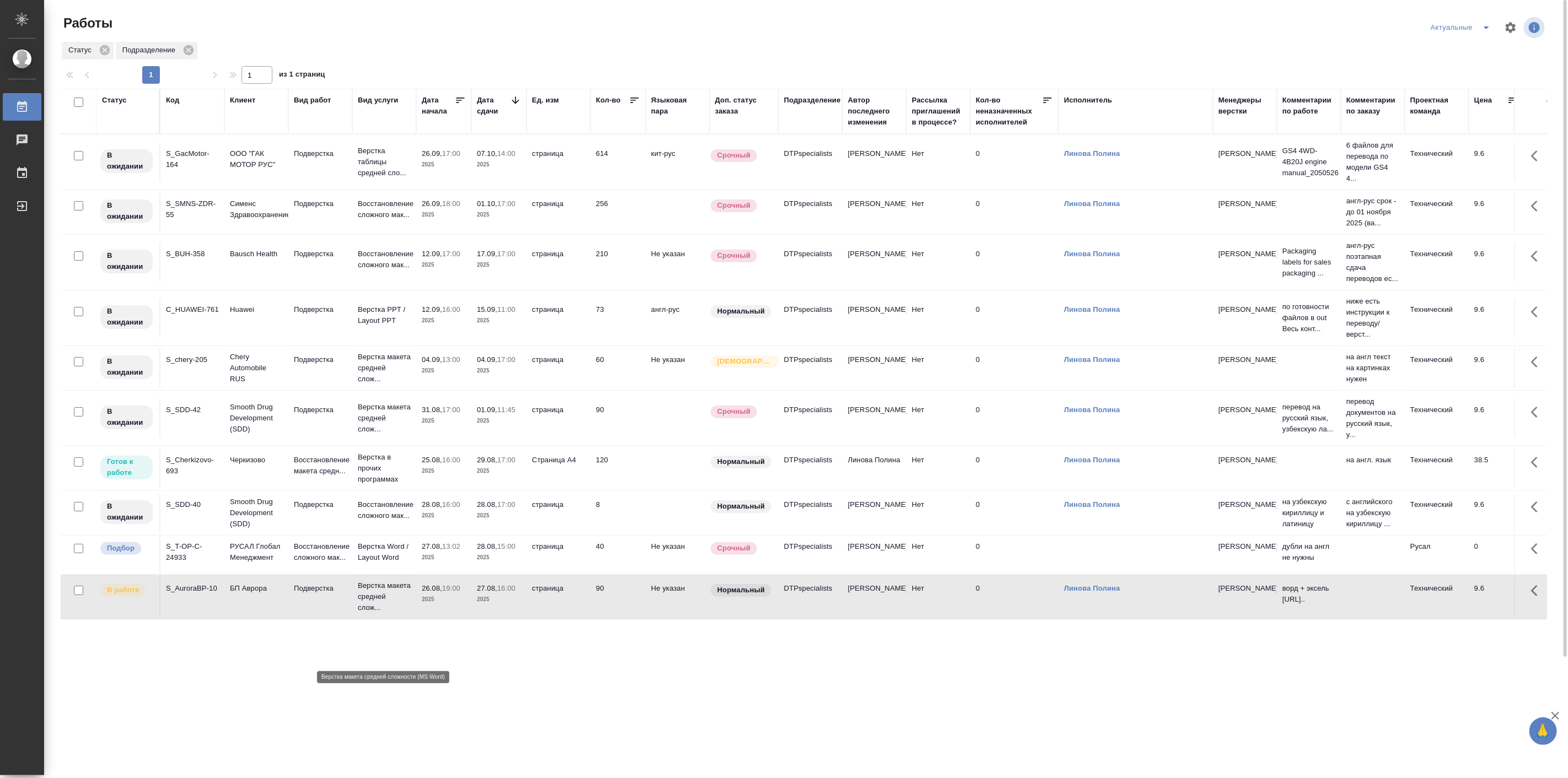
click at [378, 613] on p "Верстка макета средней слож..." at bounding box center [384, 597] width 53 height 33
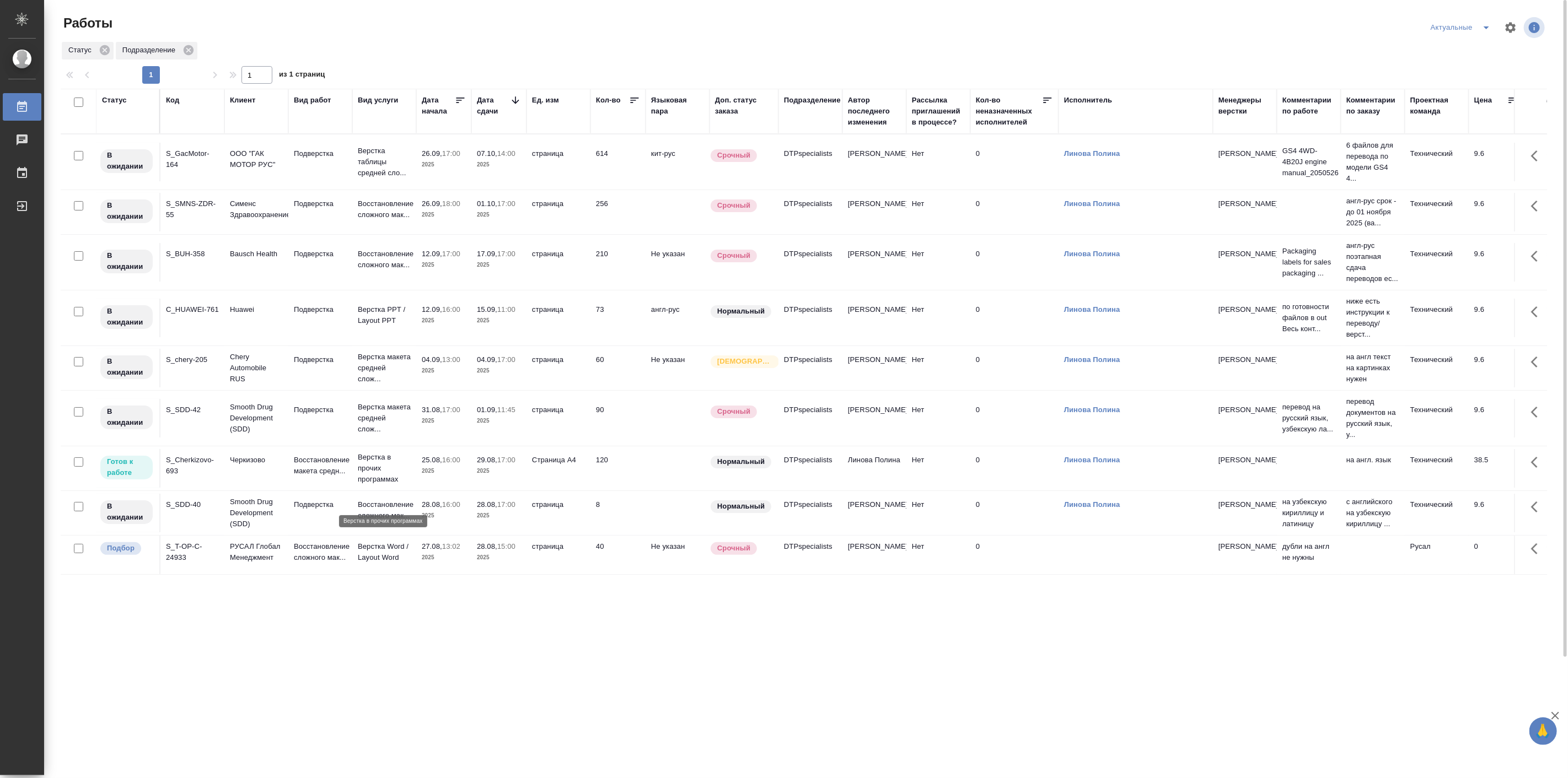
click at [397, 485] on p "Верстка в прочих программах" at bounding box center [384, 468] width 53 height 33
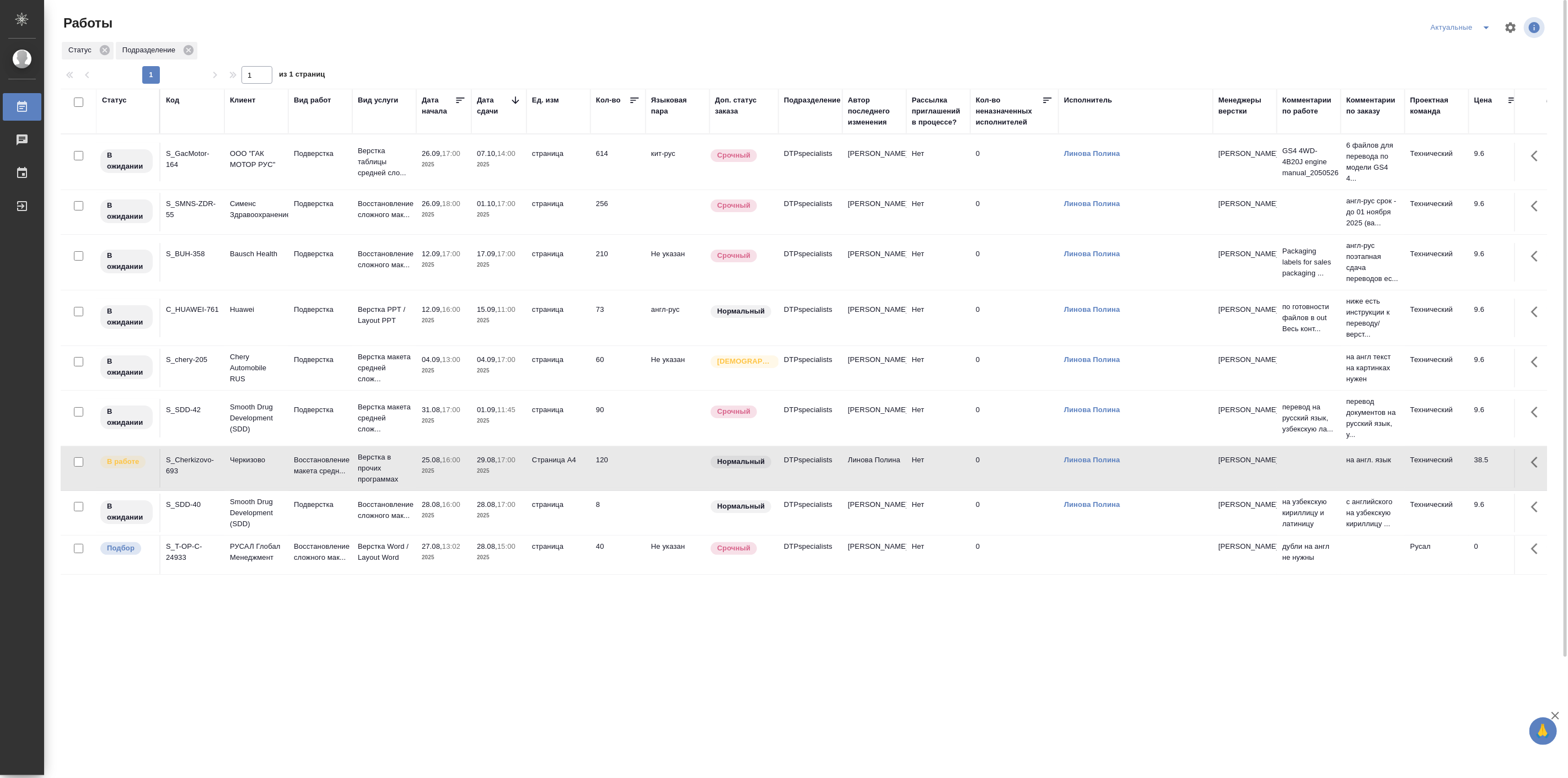
click at [455, 686] on div "Статус Код Клиент Вид работ Вид услуги Дата начала Дата сдачи Ед. изм Кол-во Яз…" at bounding box center [804, 503] width 1486 height 827
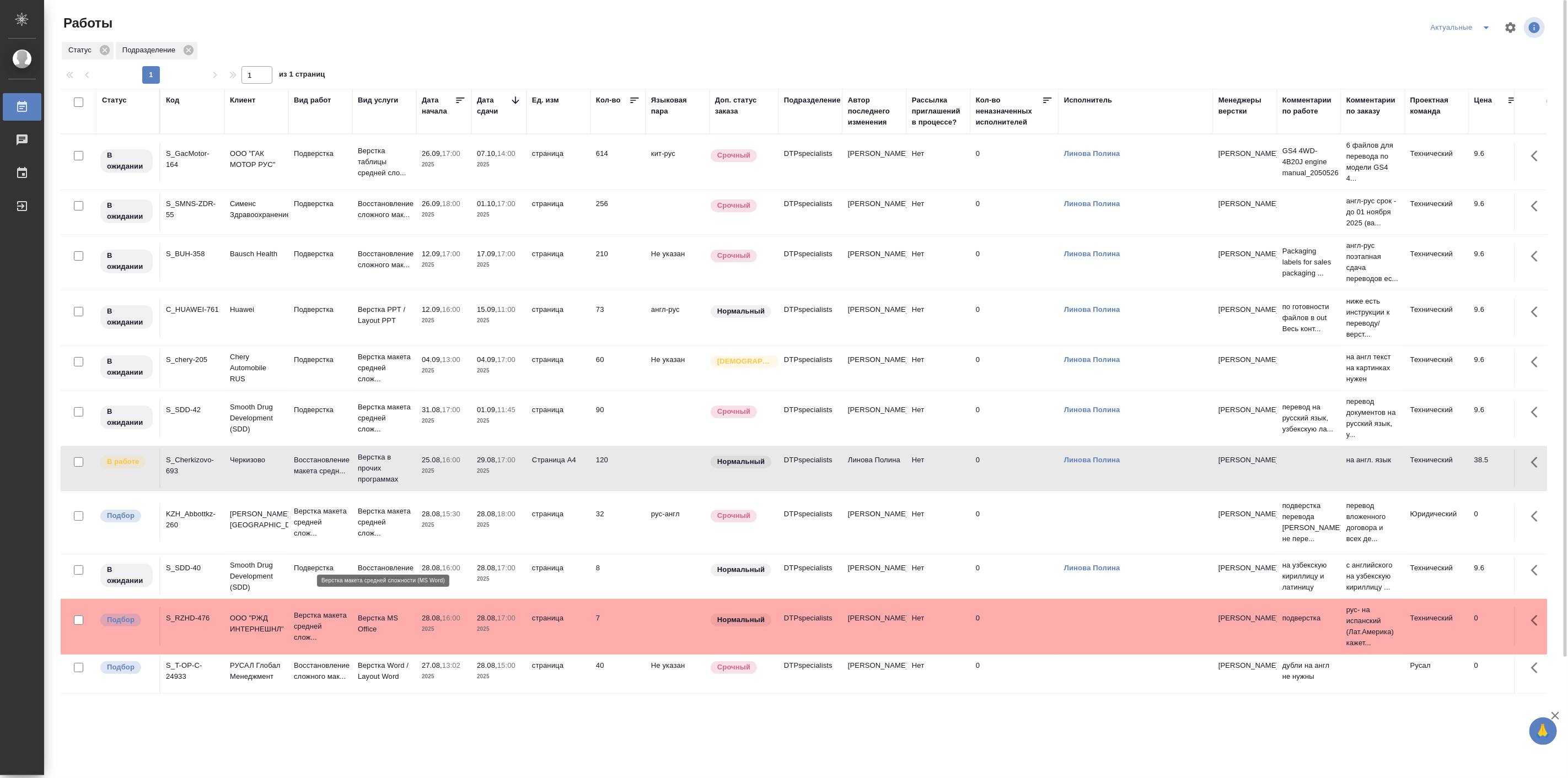
click at [378, 537] on p "Верстка макета средней слож..." at bounding box center [384, 522] width 53 height 33
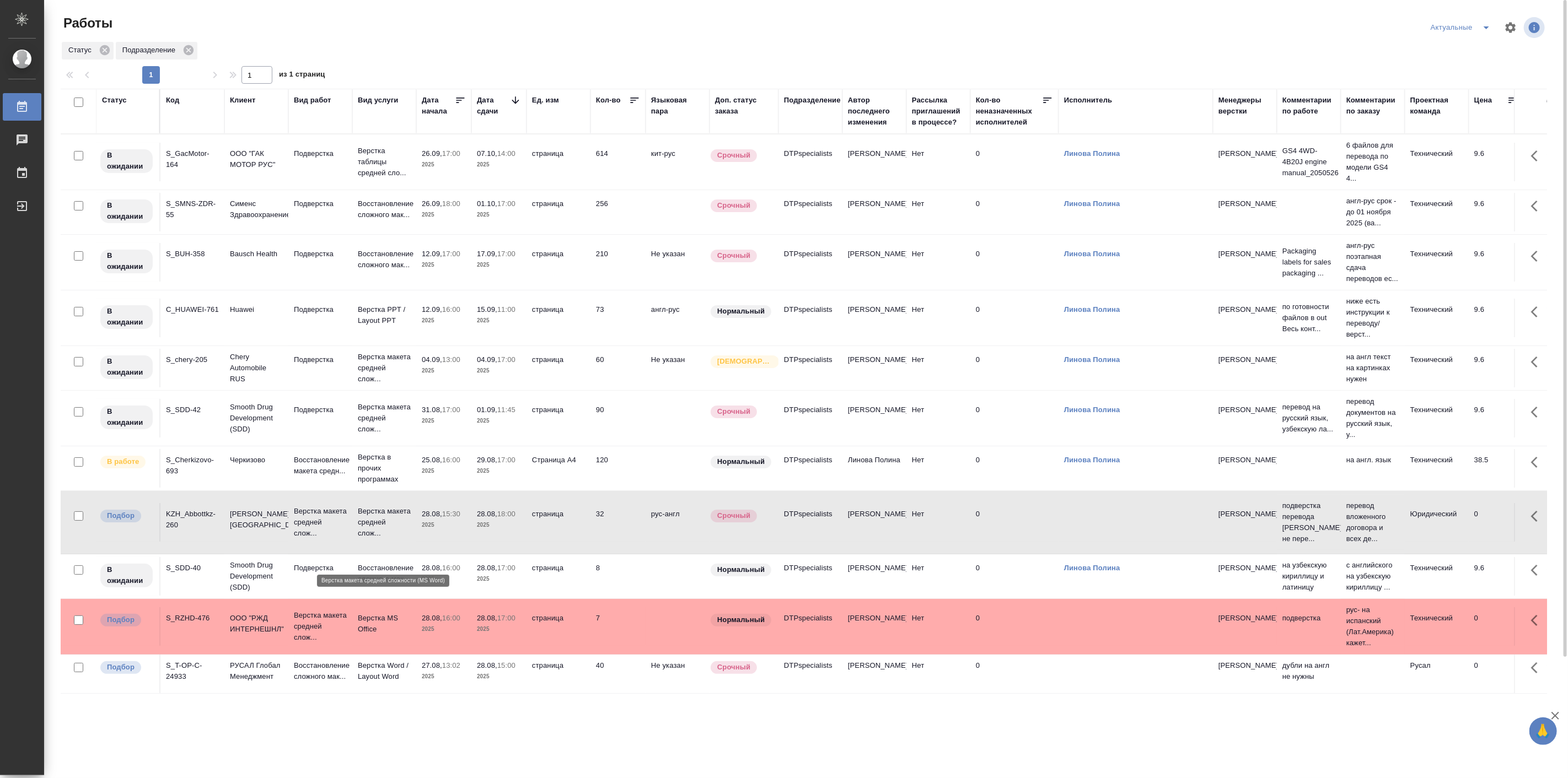
scroll to position [102, 0]
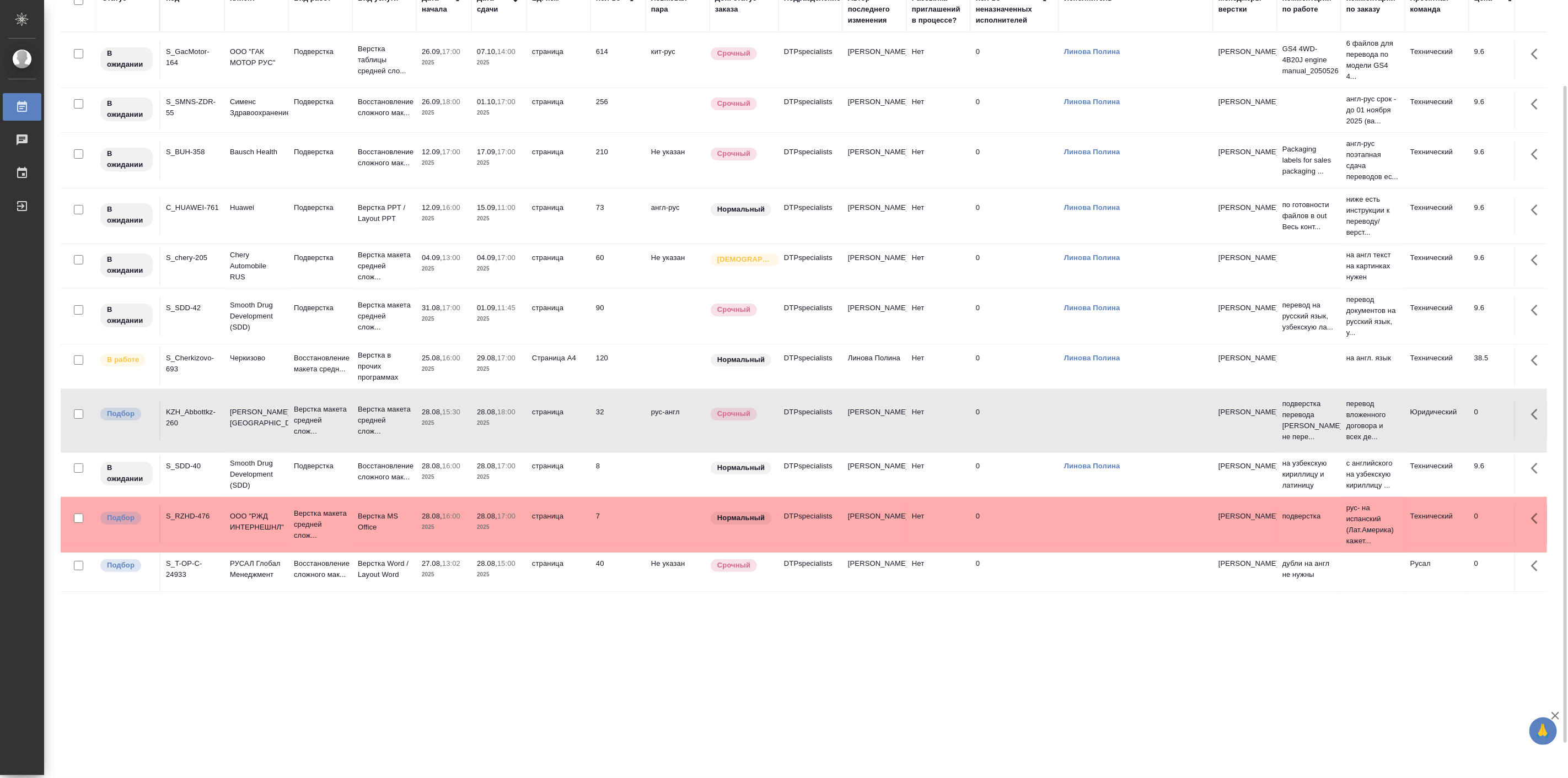
click at [172, 684] on div "Статус Код Клиент Вид работ Вид услуги Дата начала Дата сдачи Ед. изм Кол-во Яз…" at bounding box center [804, 400] width 1486 height 827
click at [322, 706] on div "Статус Код Клиент Вид работ Вид услуги Дата начала Дата сдачи Ед. изм Кол-во Яз…" at bounding box center [804, 400] width 1486 height 827
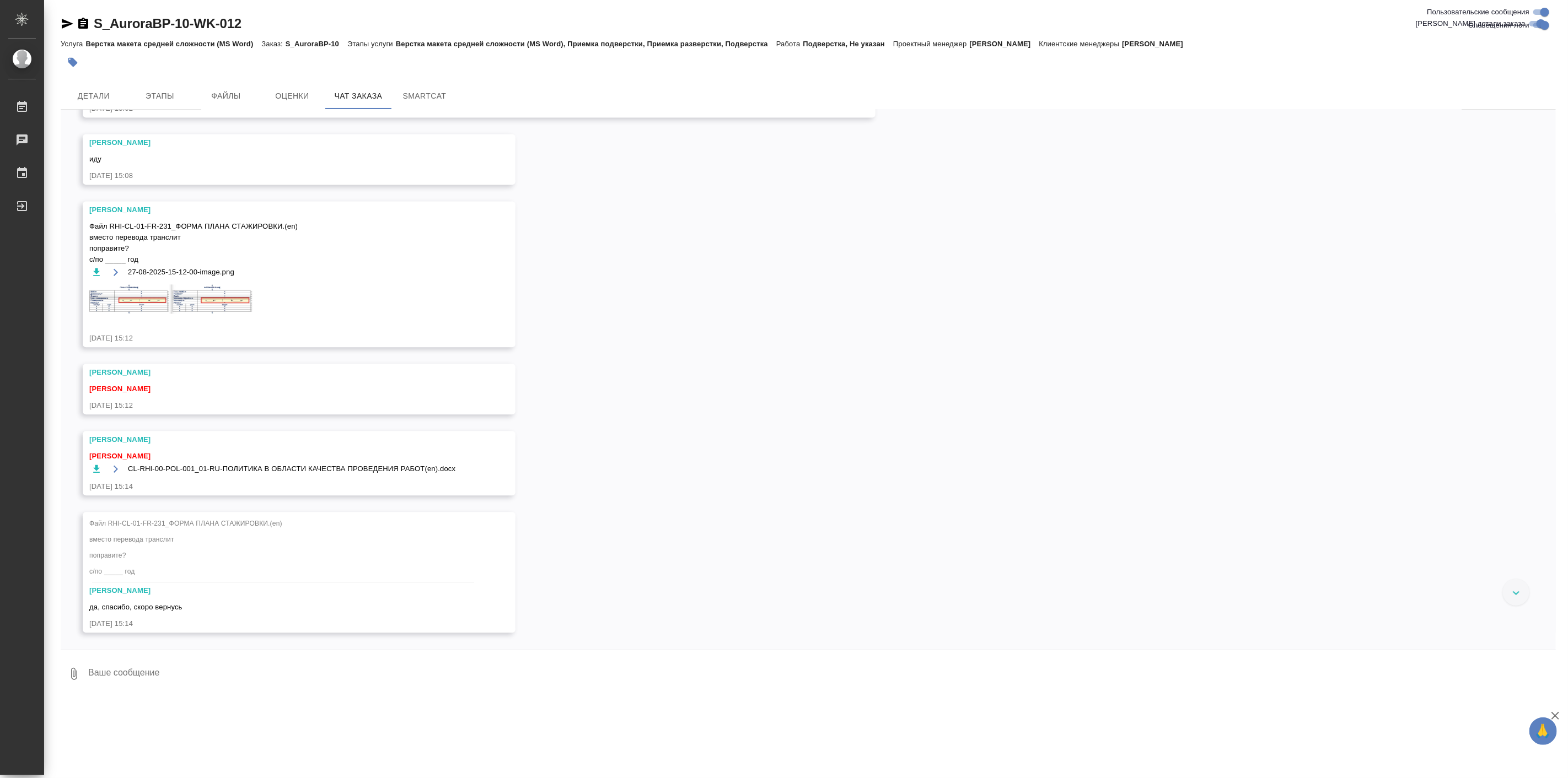
scroll to position [5753, 0]
click at [97, 87] on button "Детали" at bounding box center [94, 96] width 66 height 27
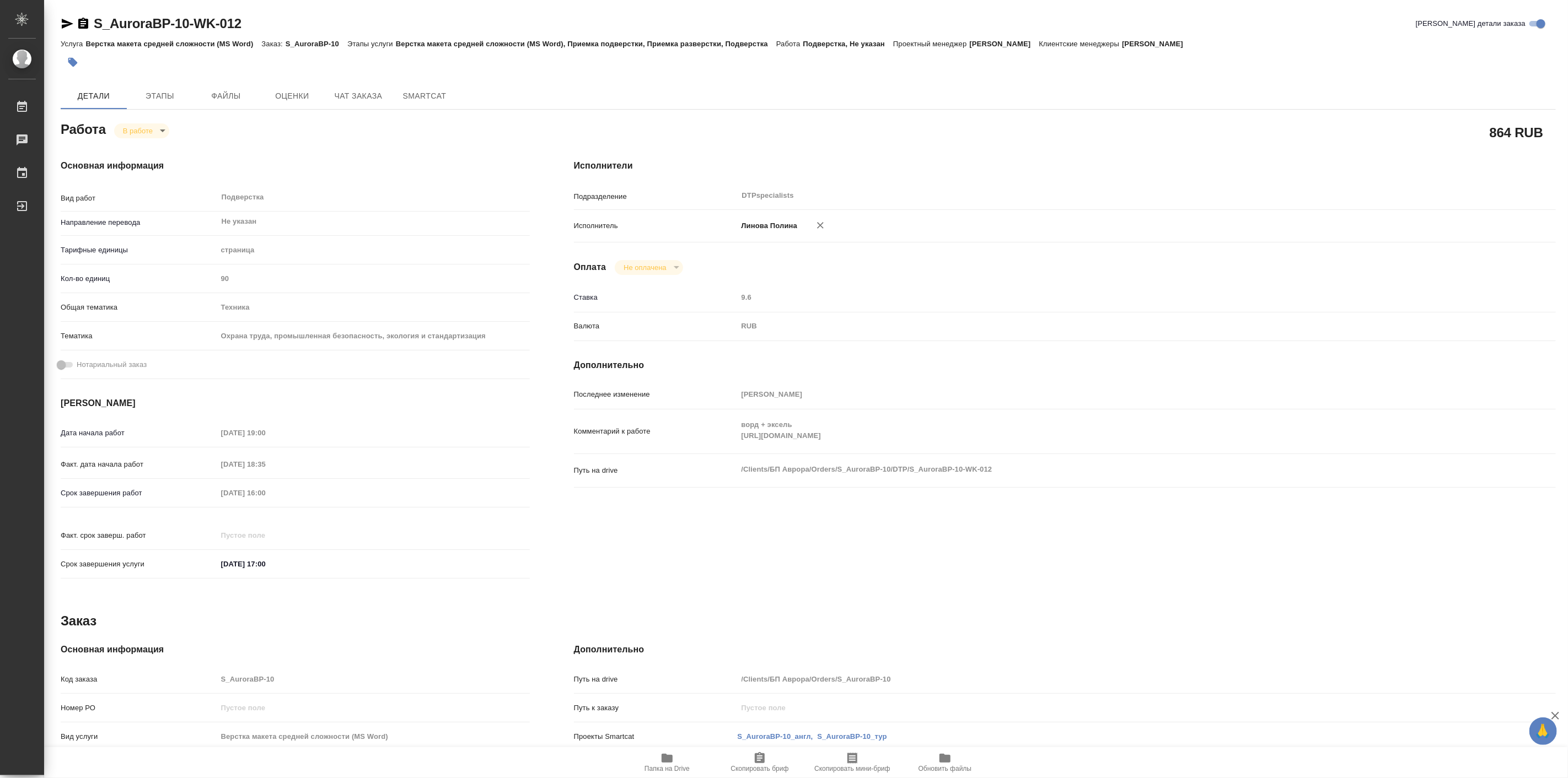
type textarea "x"
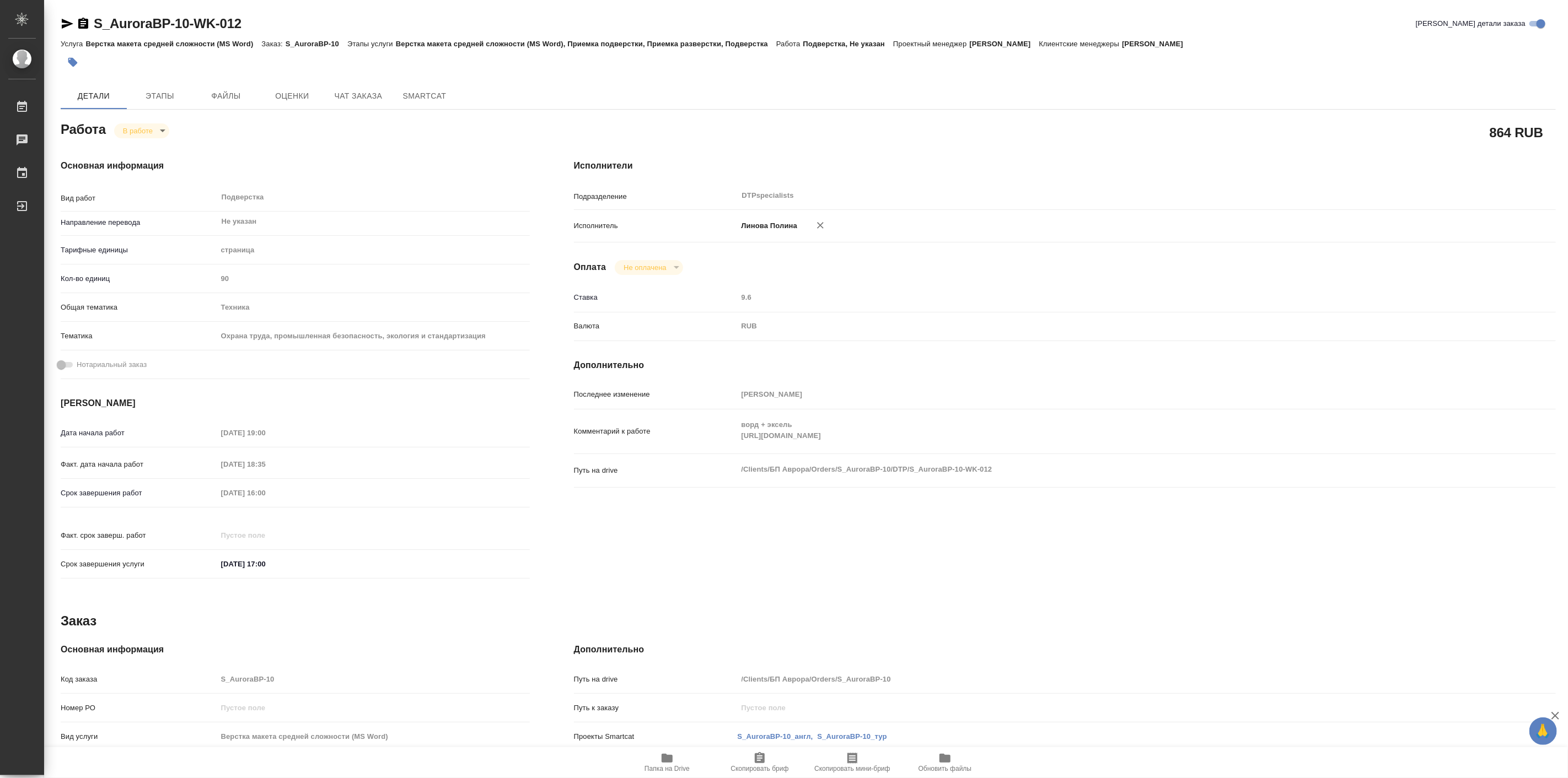
type textarea "x"
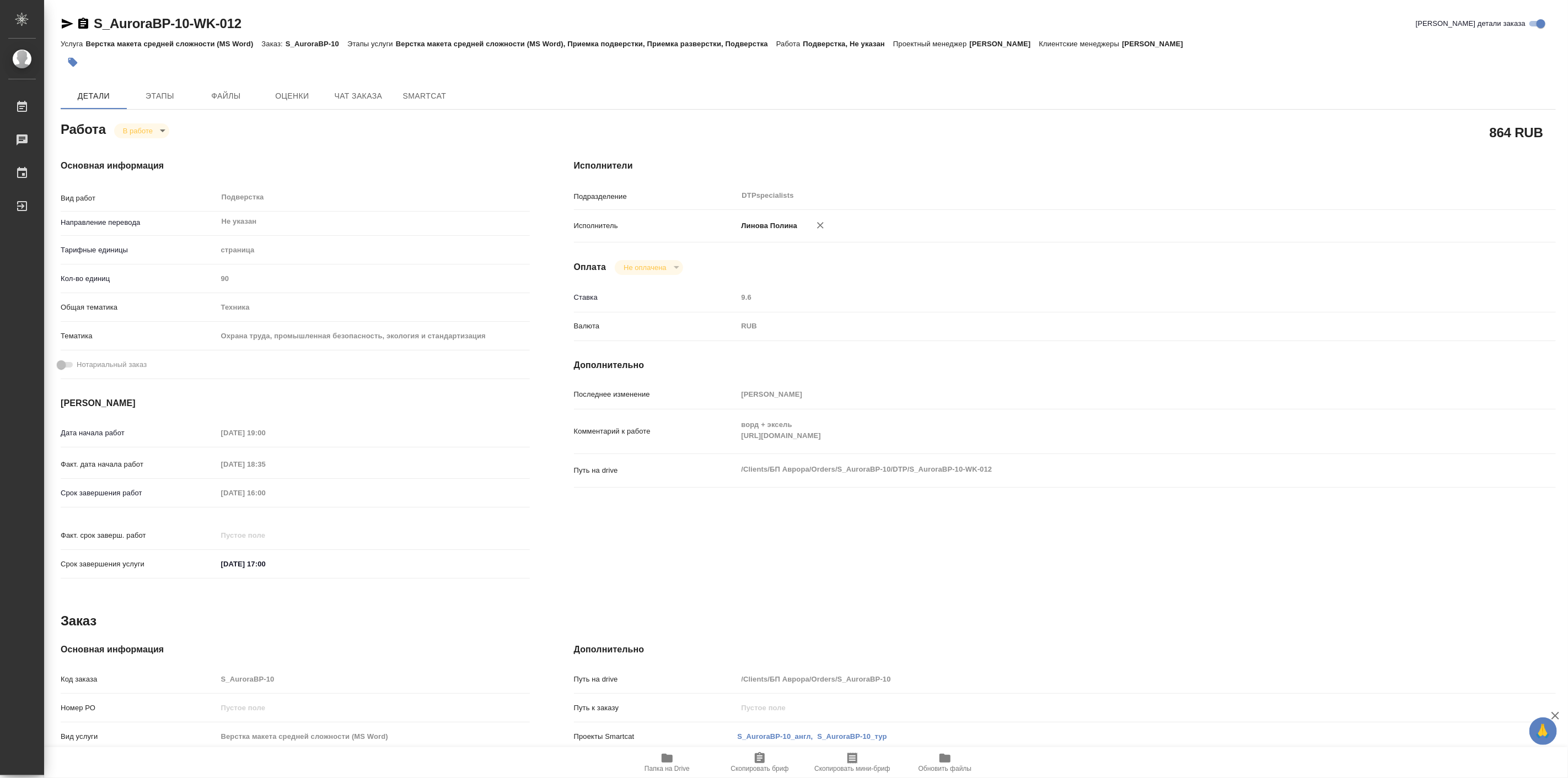
type textarea "x"
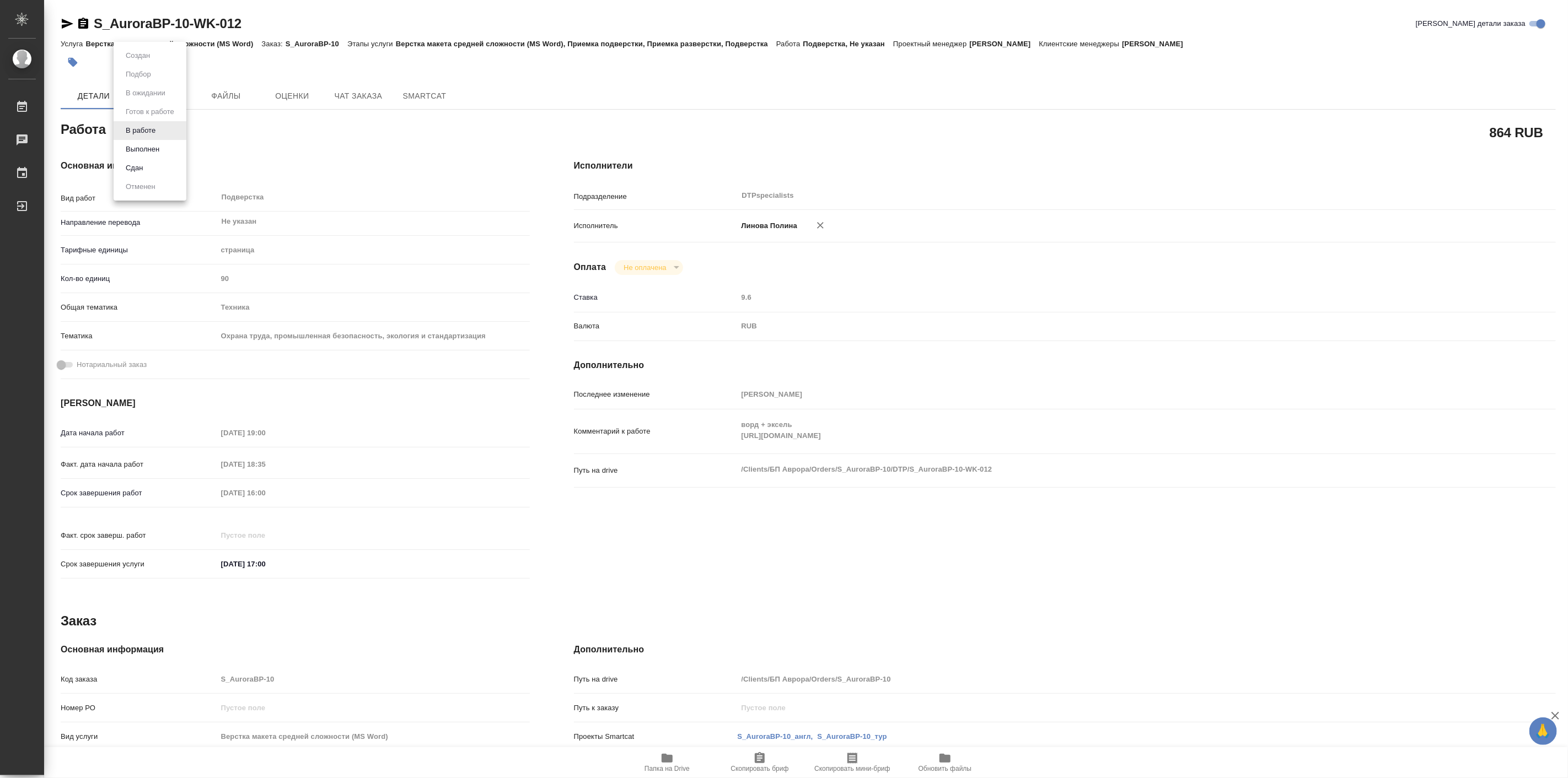
click at [155, 130] on body "🙏 .cls-1 fill:#fff; AWATERA Linova Polina Работы 0 Чаты График Выйти S_AuroraBP…" at bounding box center [784, 389] width 1568 height 778
click at [160, 152] on button "Выполнен" at bounding box center [143, 149] width 40 height 12
type textarea "x"
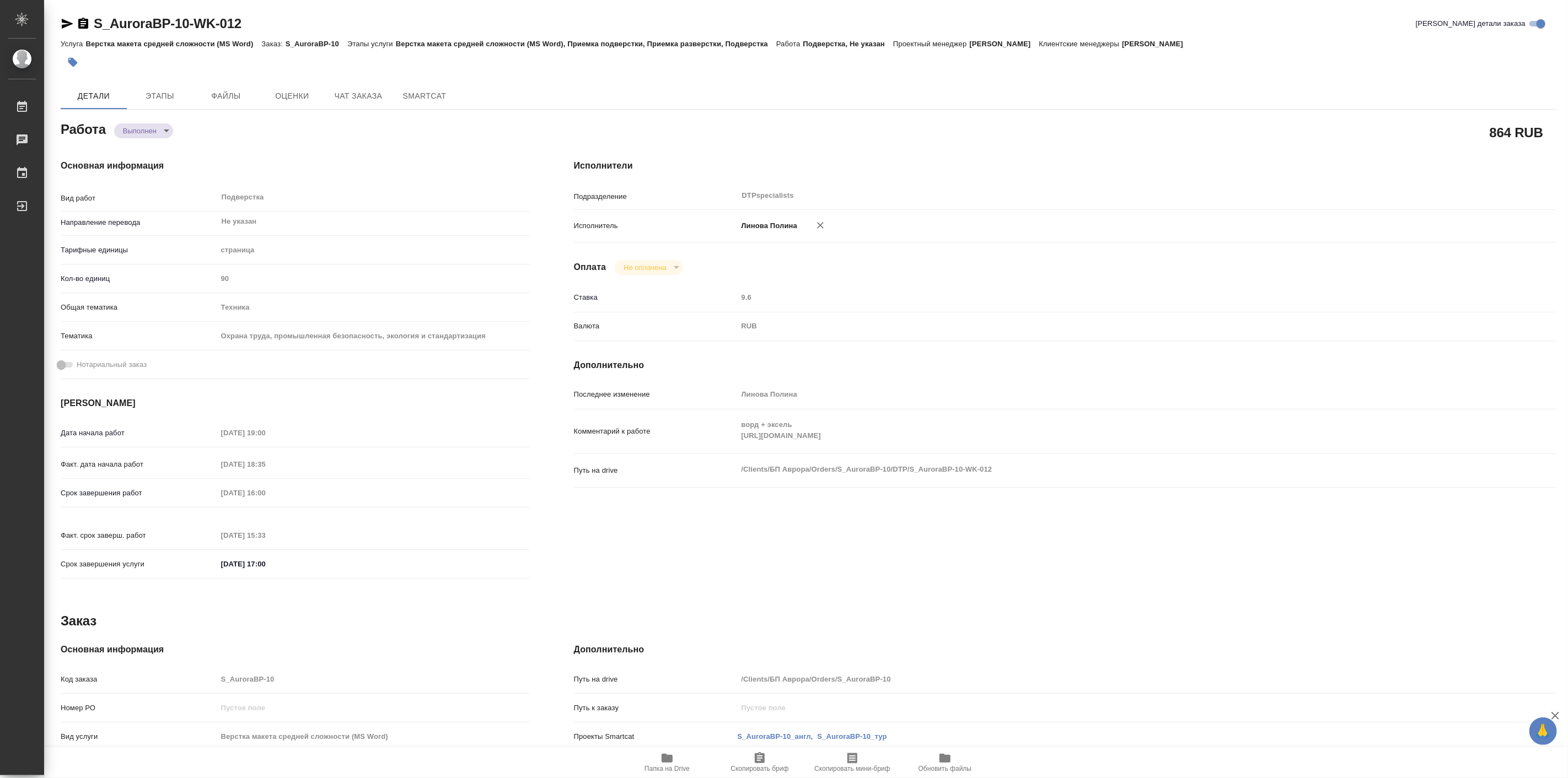
type textarea "x"
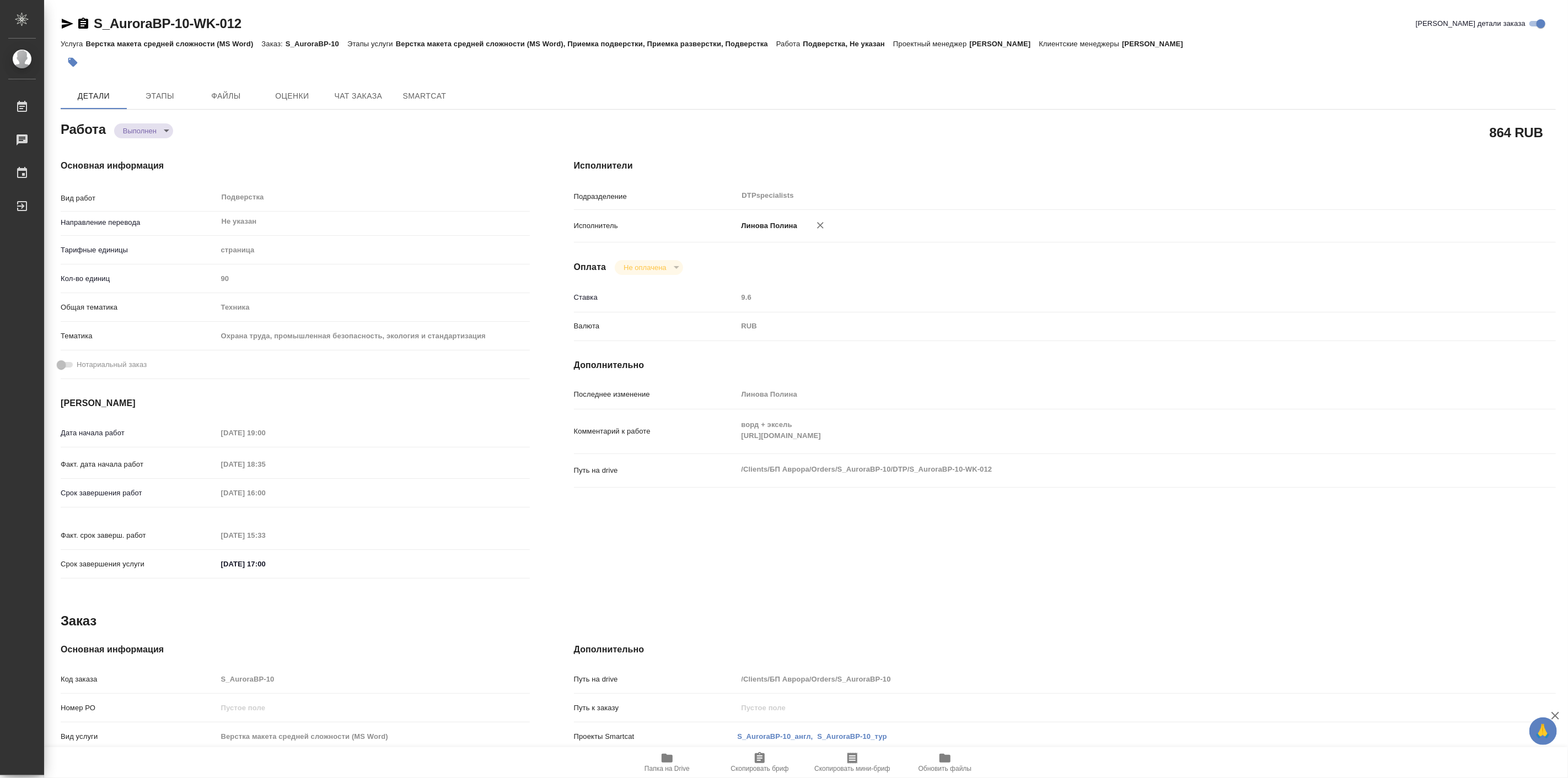
type textarea "x"
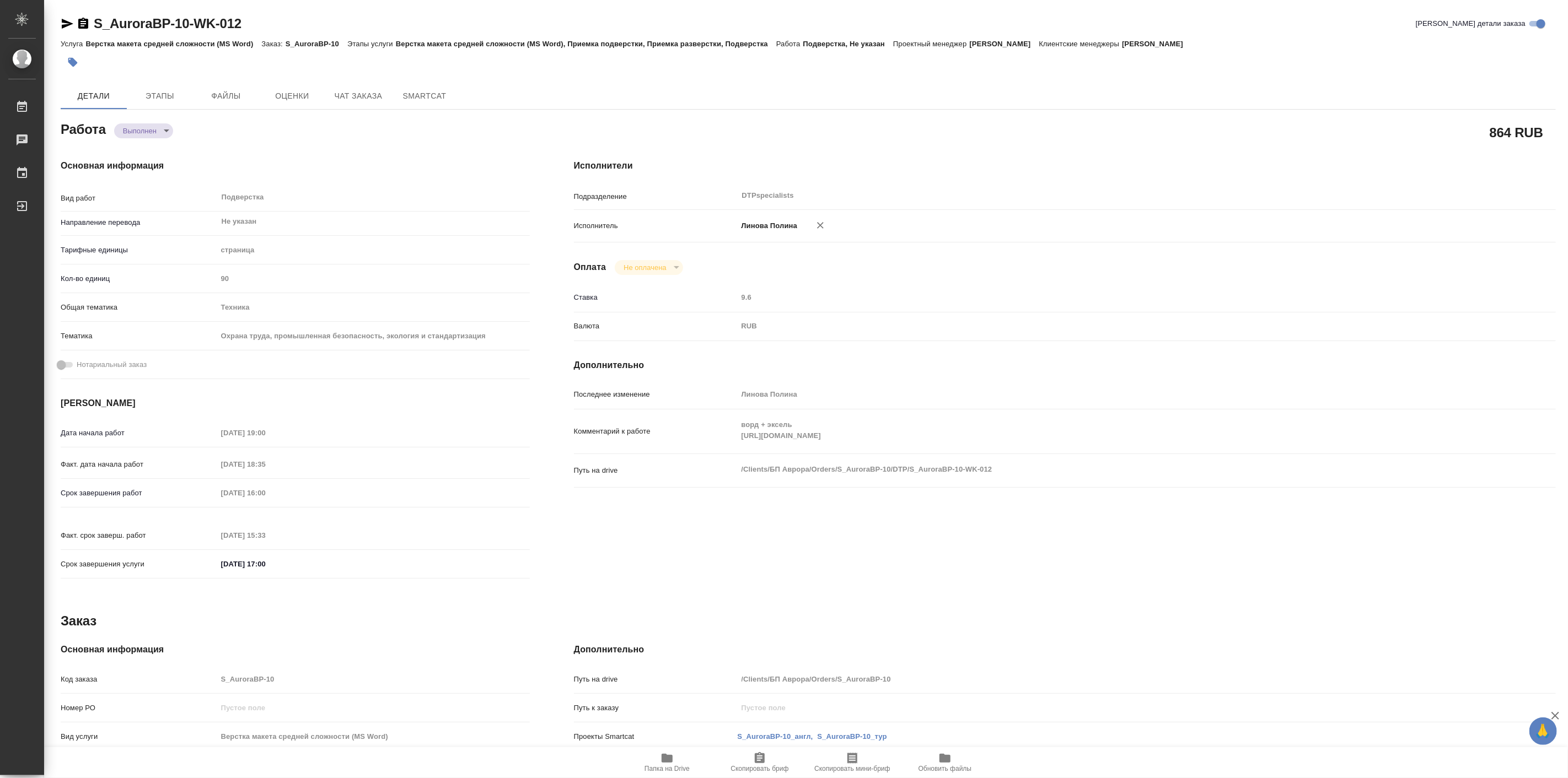
type textarea "x"
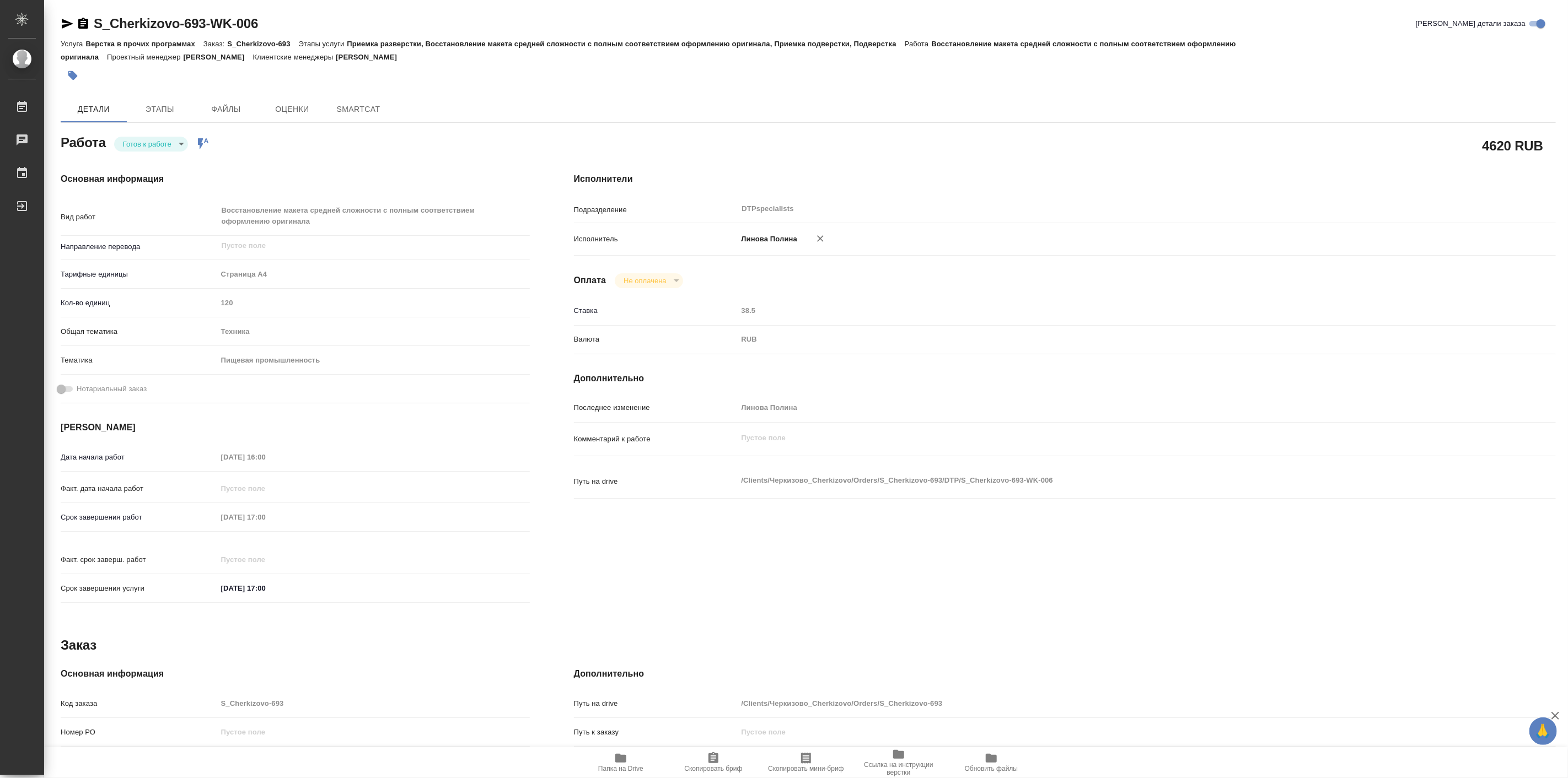
type textarea "x"
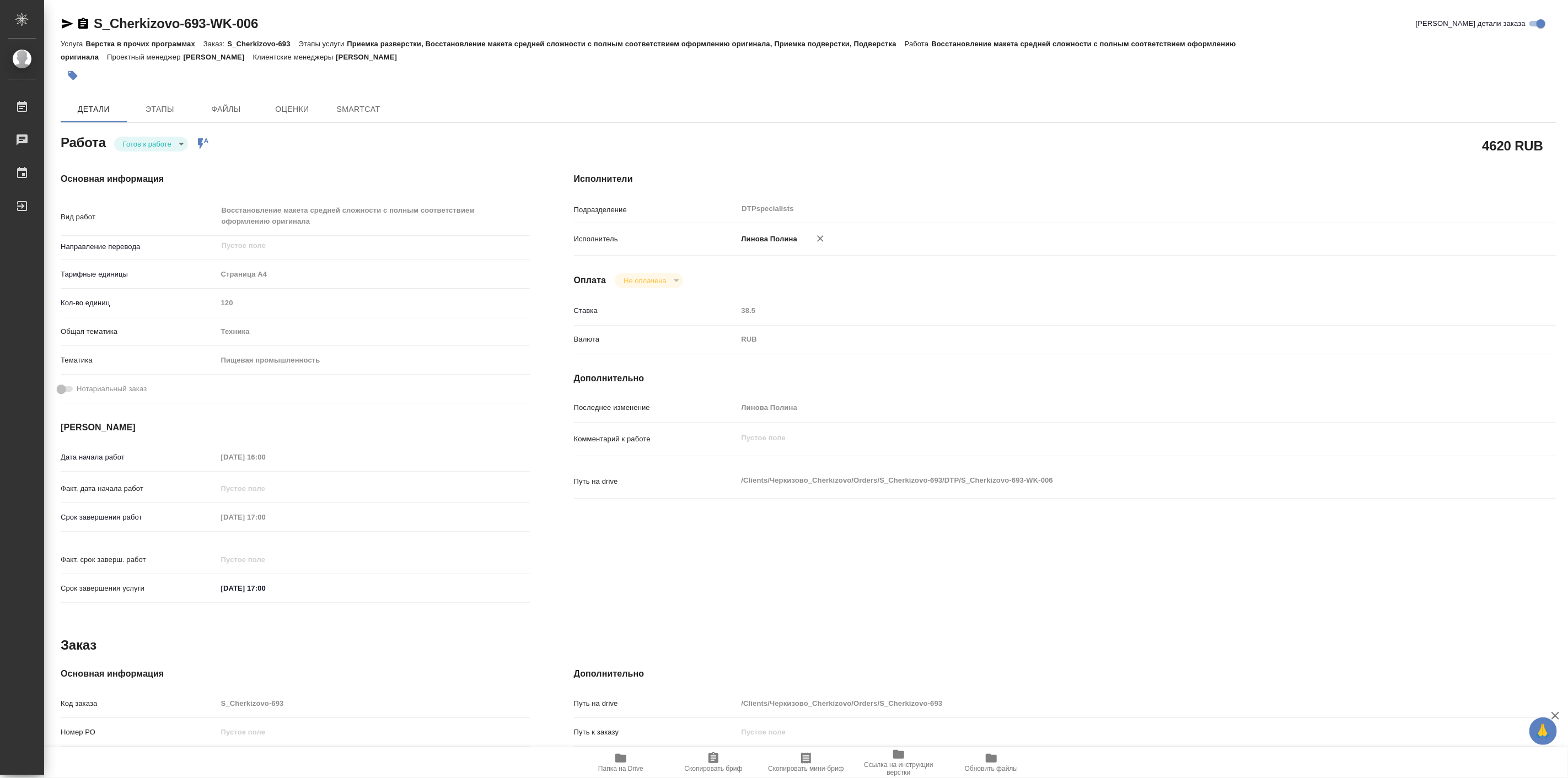
type textarea "x"
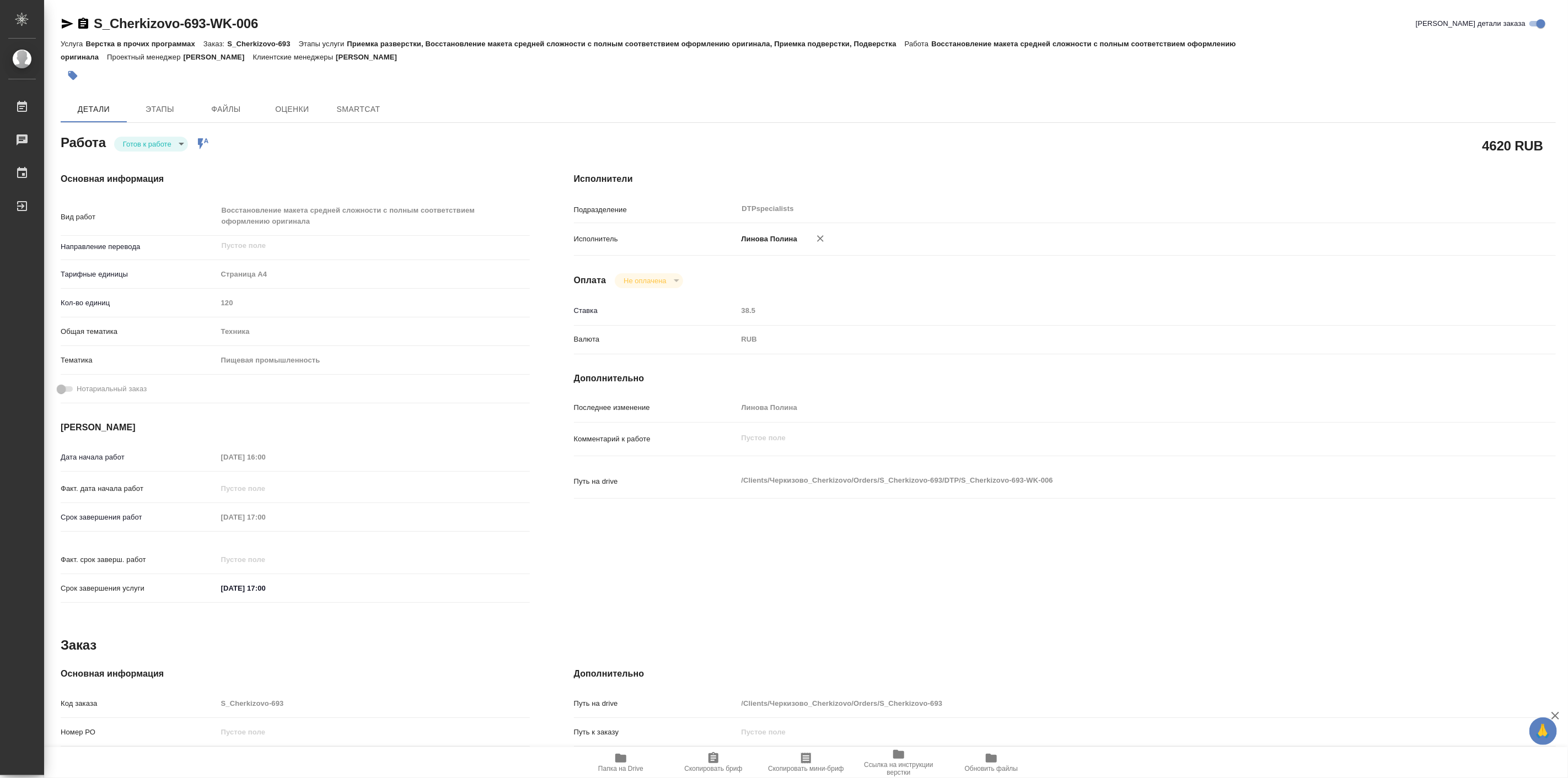
type textarea "x"
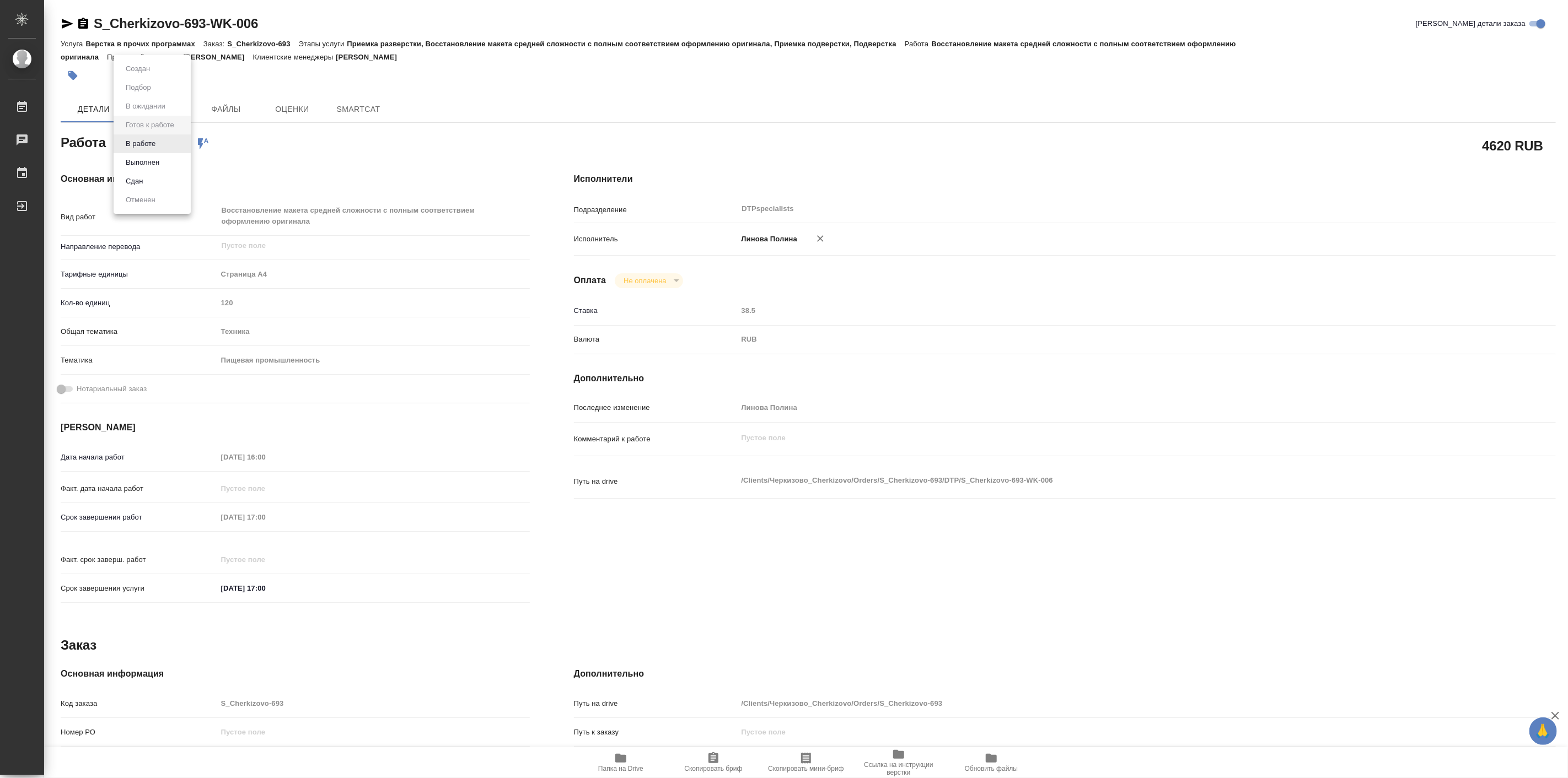
click at [143, 146] on body "🙏 .cls-1 fill:#fff; AWATERA [PERSON_NAME] Работы Чаты График Выйти S_Cherkizovo…" at bounding box center [784, 389] width 1568 height 778
type textarea "x"
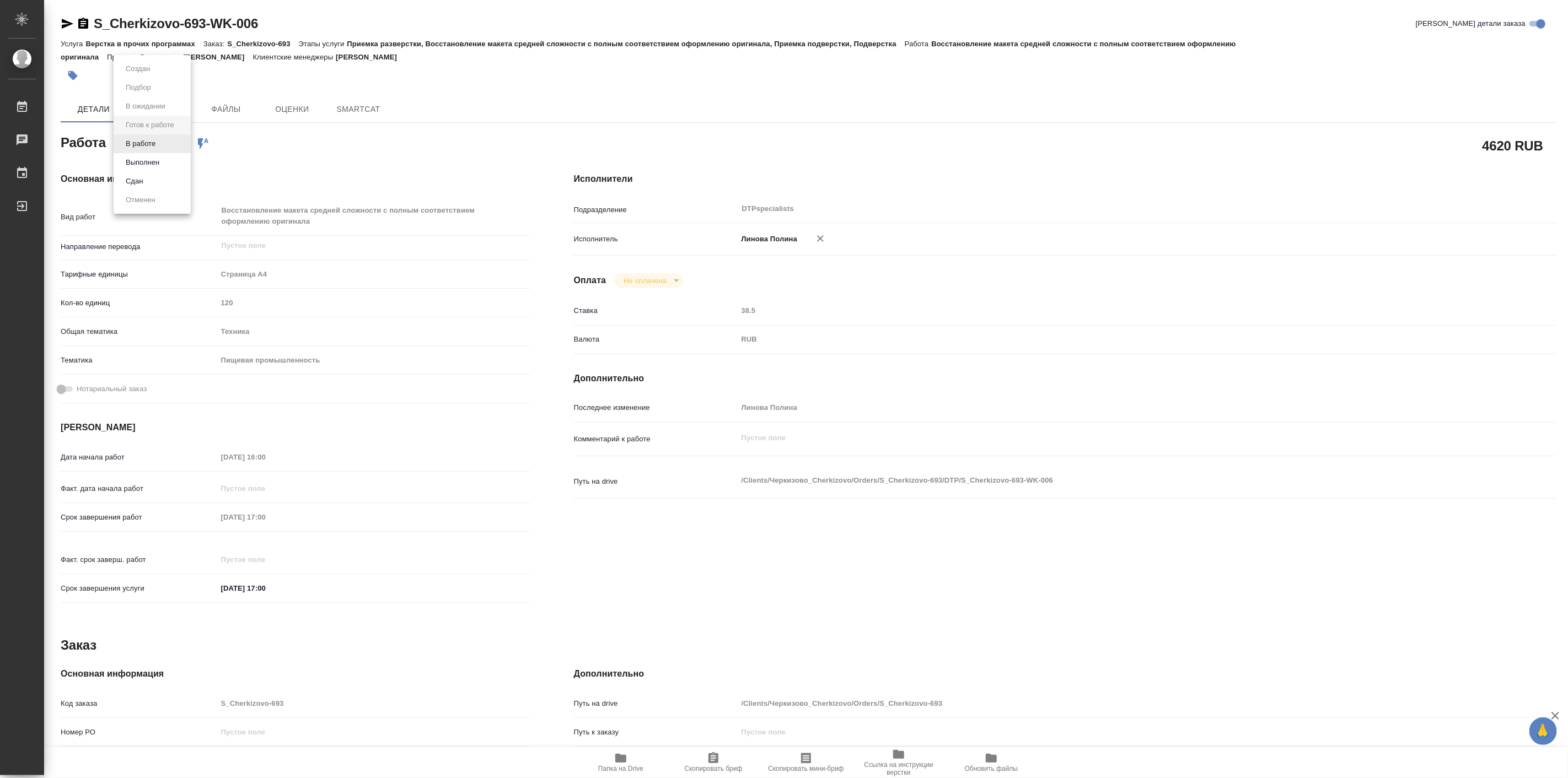
type textarea "x"
type input "readyForWork"
type textarea "Восстановление макета средней сложности с полным соответствием оформлению ориги…"
type textarea "x"
type input "5f036ec4e16dec2d6b59c8ff"
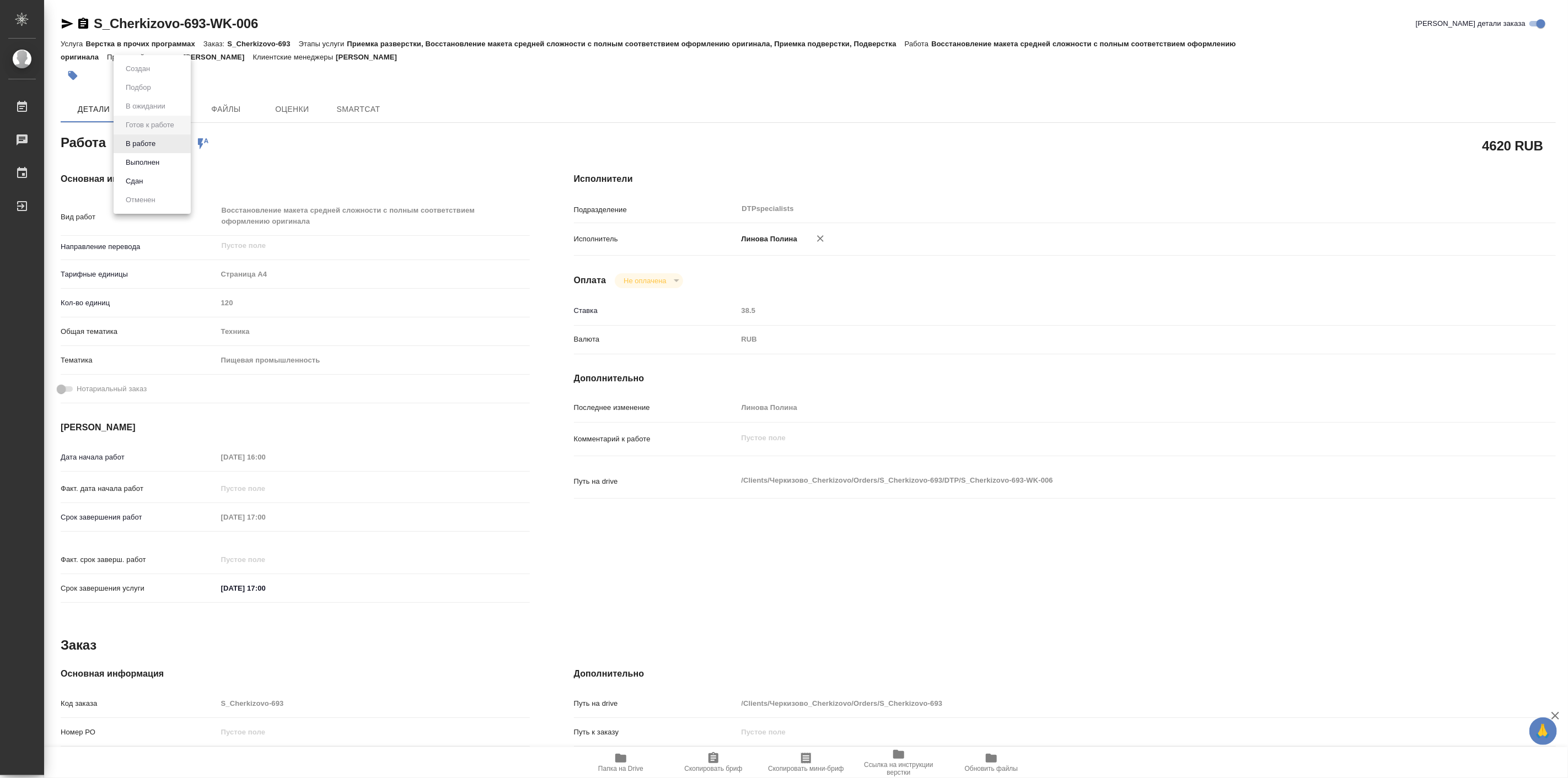
type input "120"
type input "tech"
type input "5a8b8b956a9677013d343d8f"
type input "[DATE] 16:00"
type input "[DATE] 17:00"
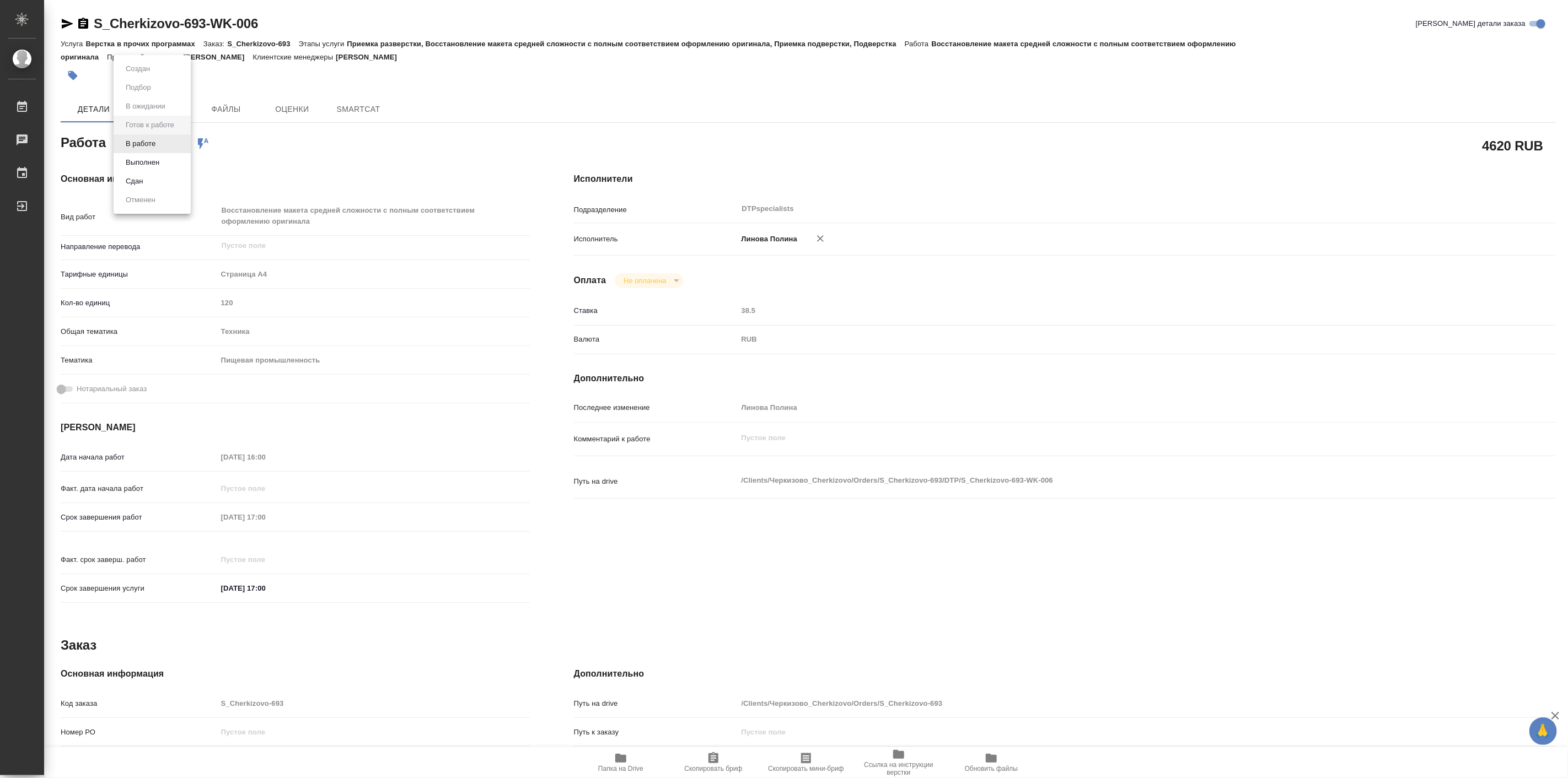
type input "[DATE] 17:00"
type input "DTPspecialists"
type input "notPayed"
type input "38.5"
type input "RUB"
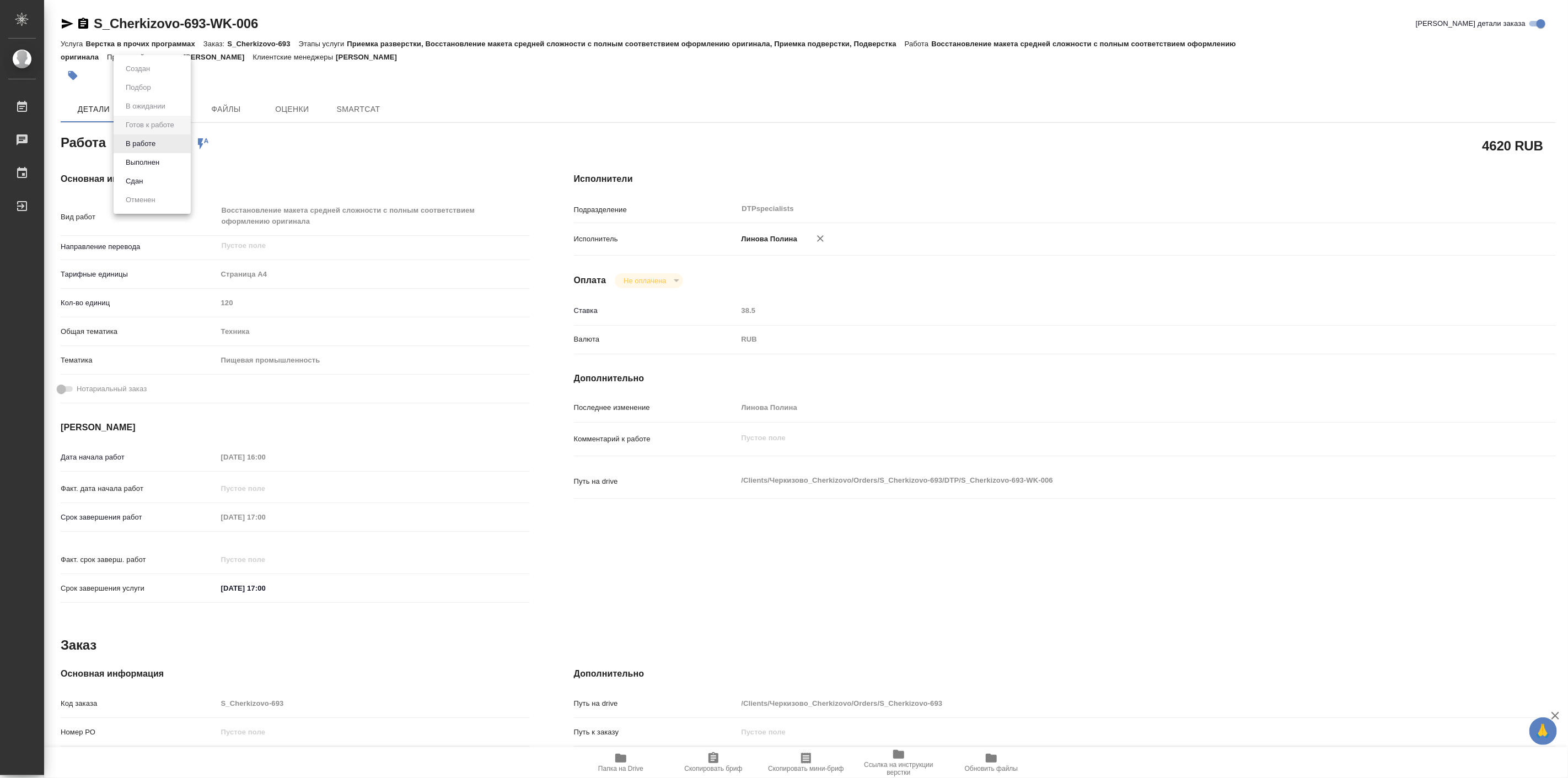
type input "Линова Полина"
type textarea "x"
type textarea "/Clients/Черкизово_Cherkizovо/Orders/S_Cherkizovo-693/DTP/S_Cherkizovo-693-WK-0…"
type textarea "x"
type input "S_Cherkizovo-693"
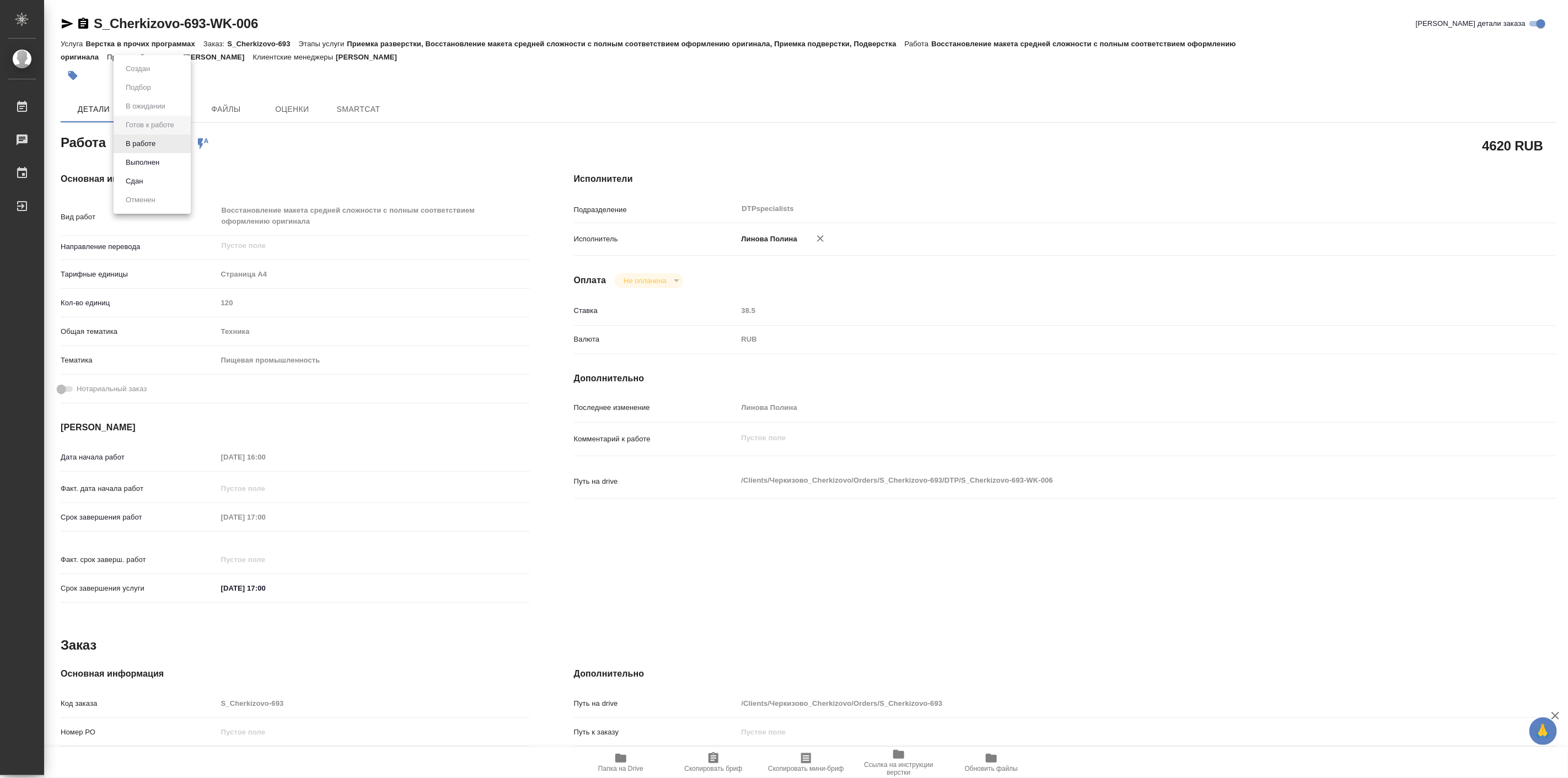
type input "Верстка в прочих программах"
type input "Приемка разверстки, Восстановление макета средней сложности с полным соответств…"
type input "[PERSON_NAME]"
type input "/Clients/Черкизово_Cherkizovо/Orders/S_Cherkizovo-693"
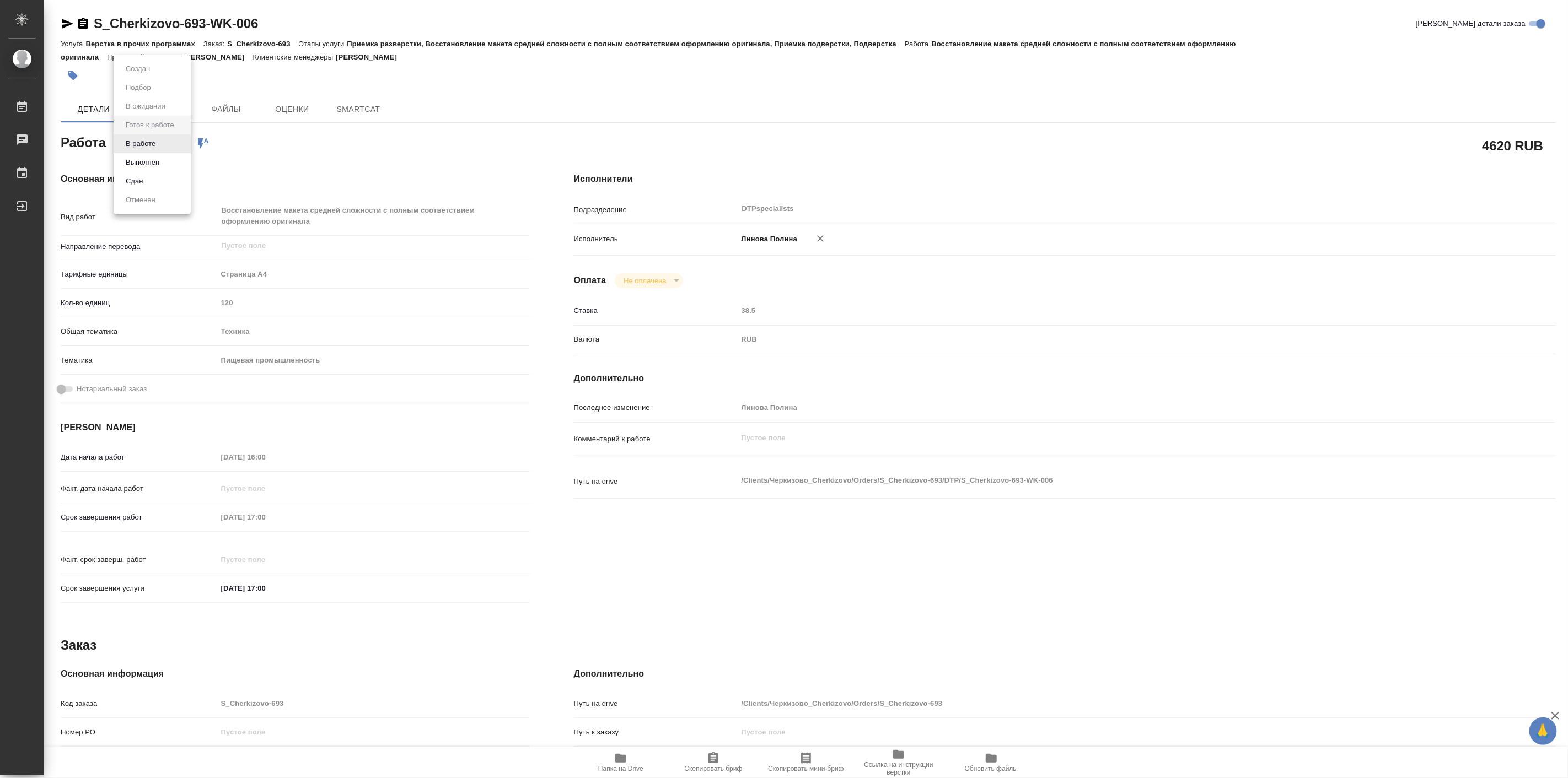
type textarea "x"
type textarea "на англ. язык"
type textarea "x"
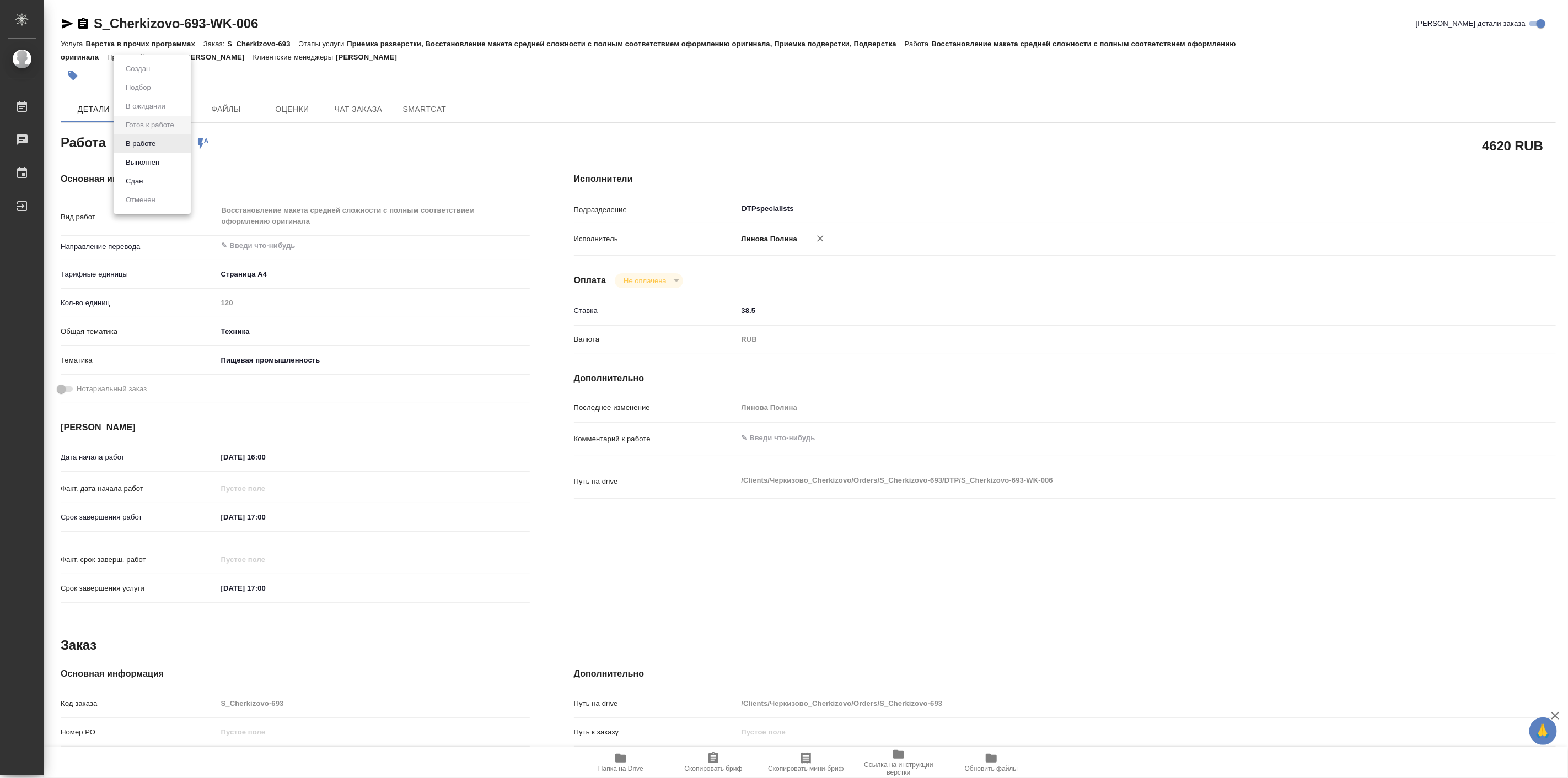
type textarea "x"
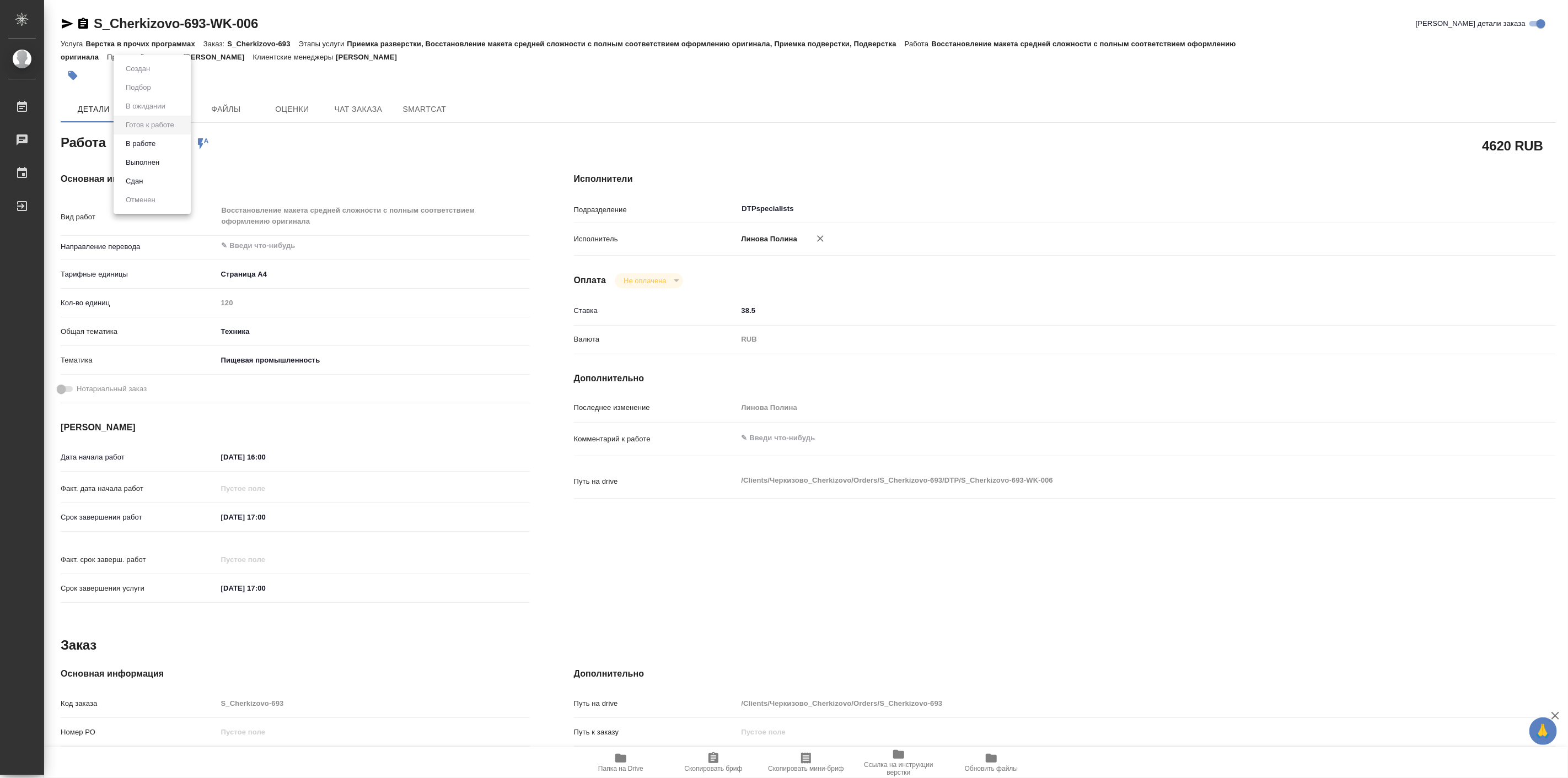
type textarea "x"
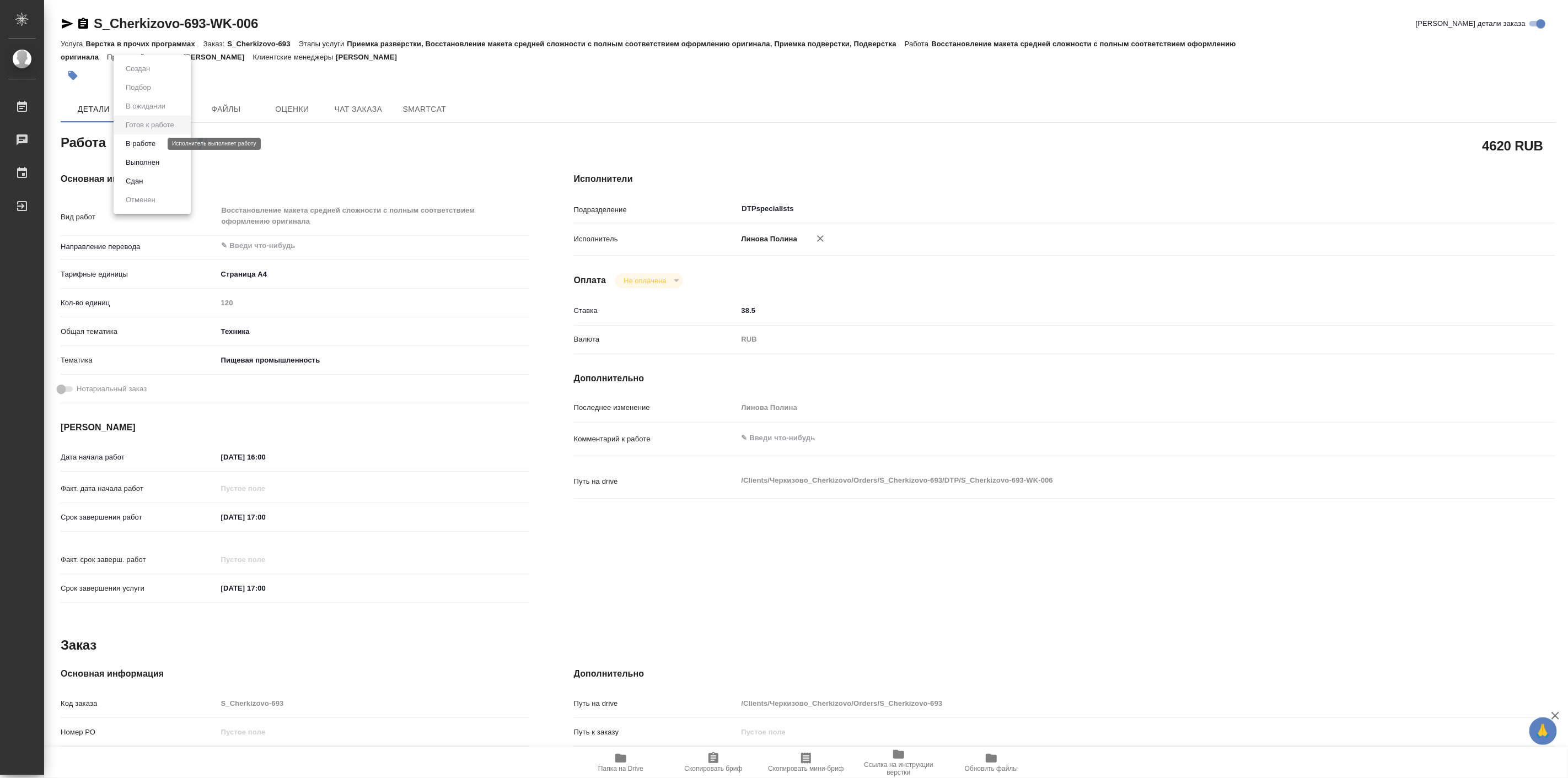
type textarea "x"
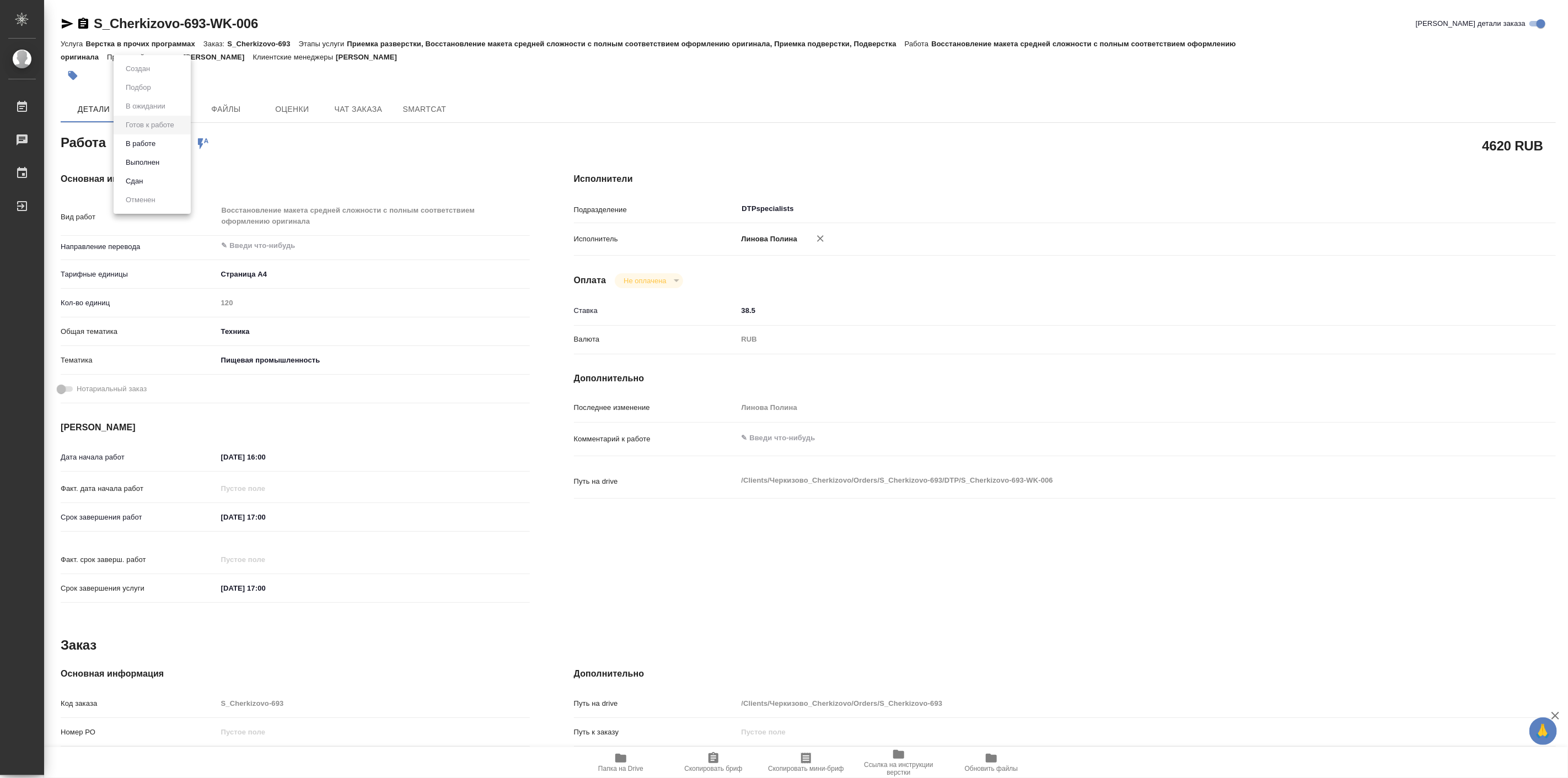
type textarea "x"
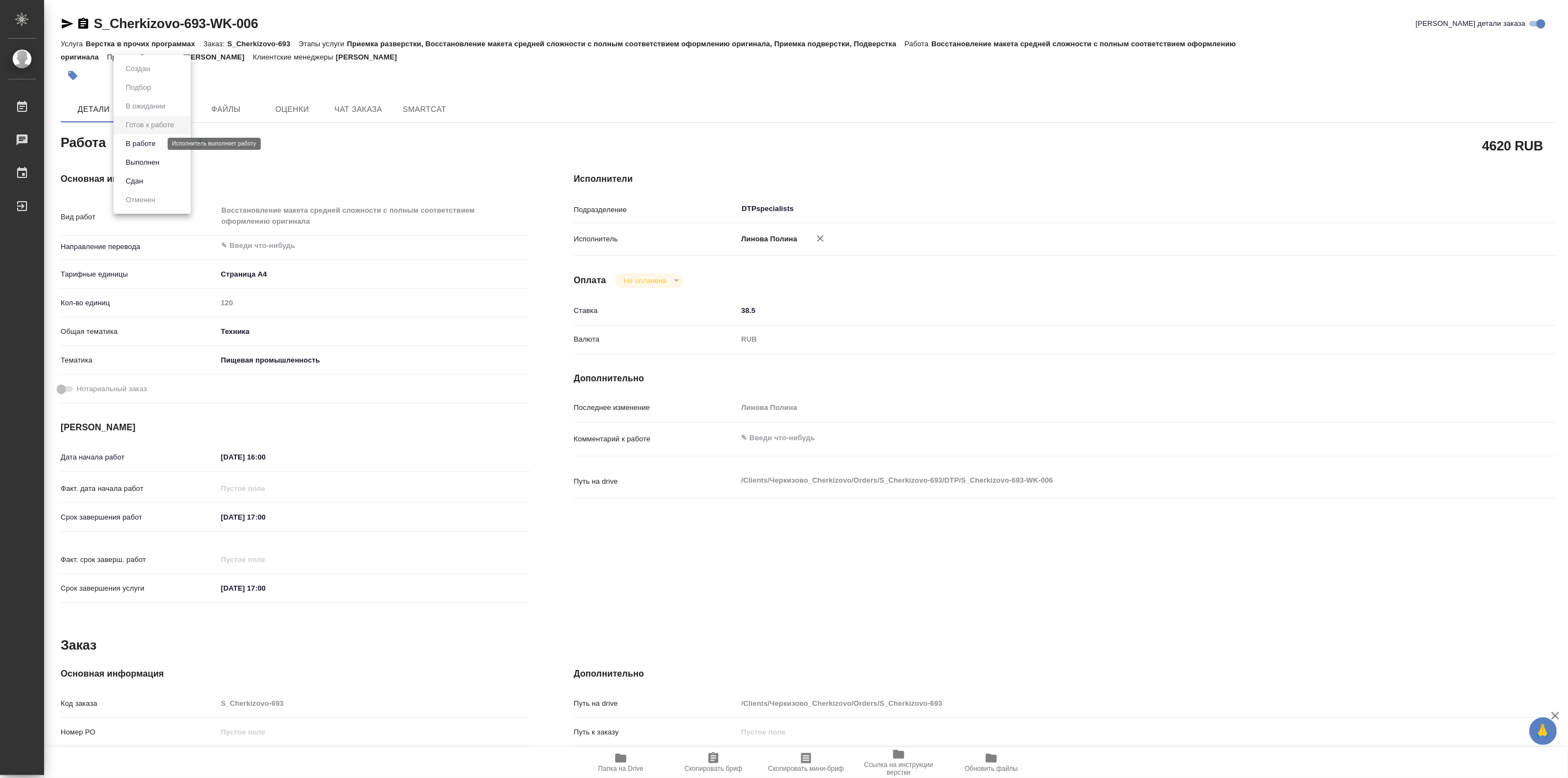
type textarea "x"
click at [145, 136] on li "В работе" at bounding box center [152, 143] width 77 height 19
type textarea "x"
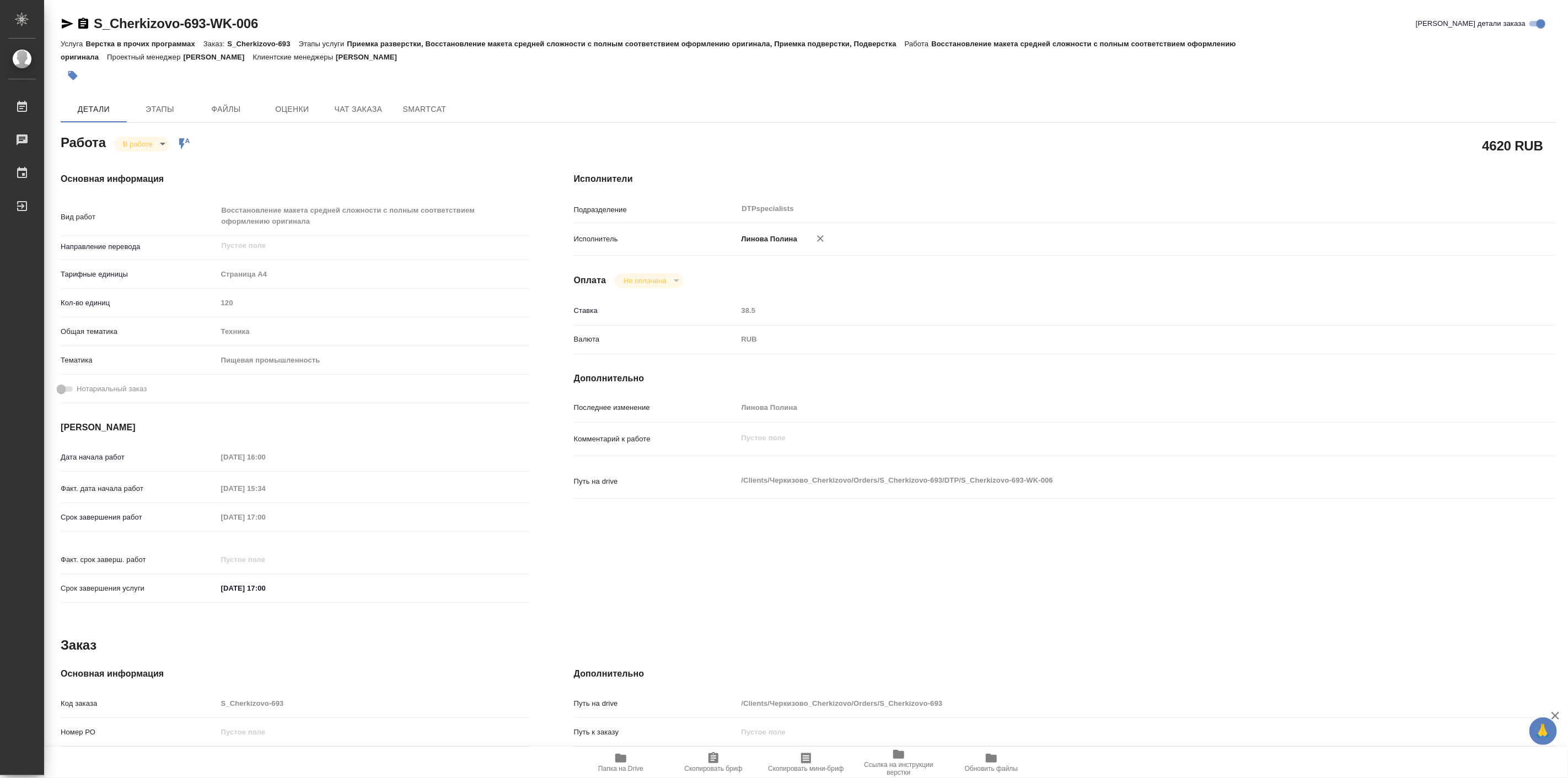
type textarea "x"
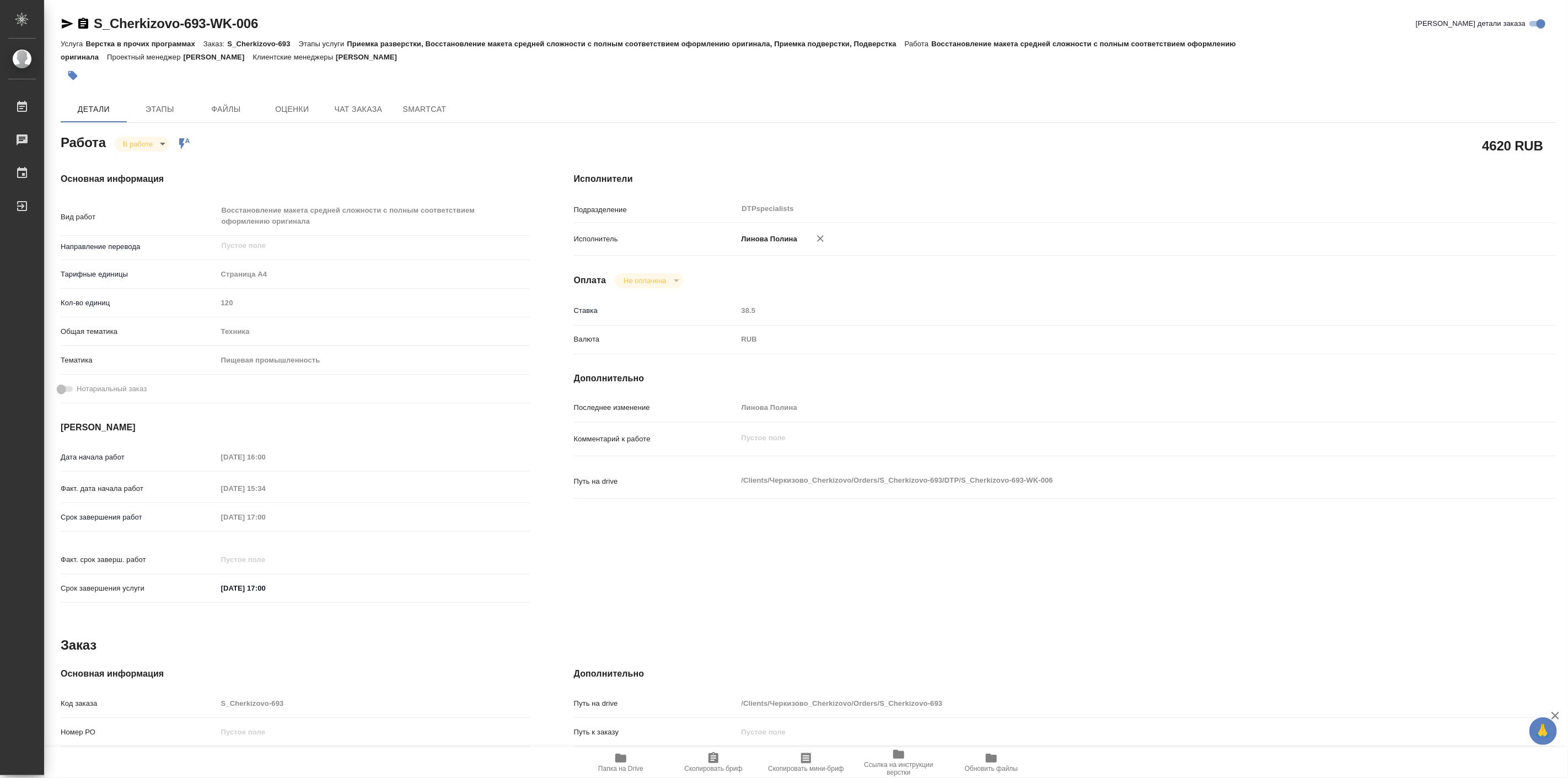
type textarea "x"
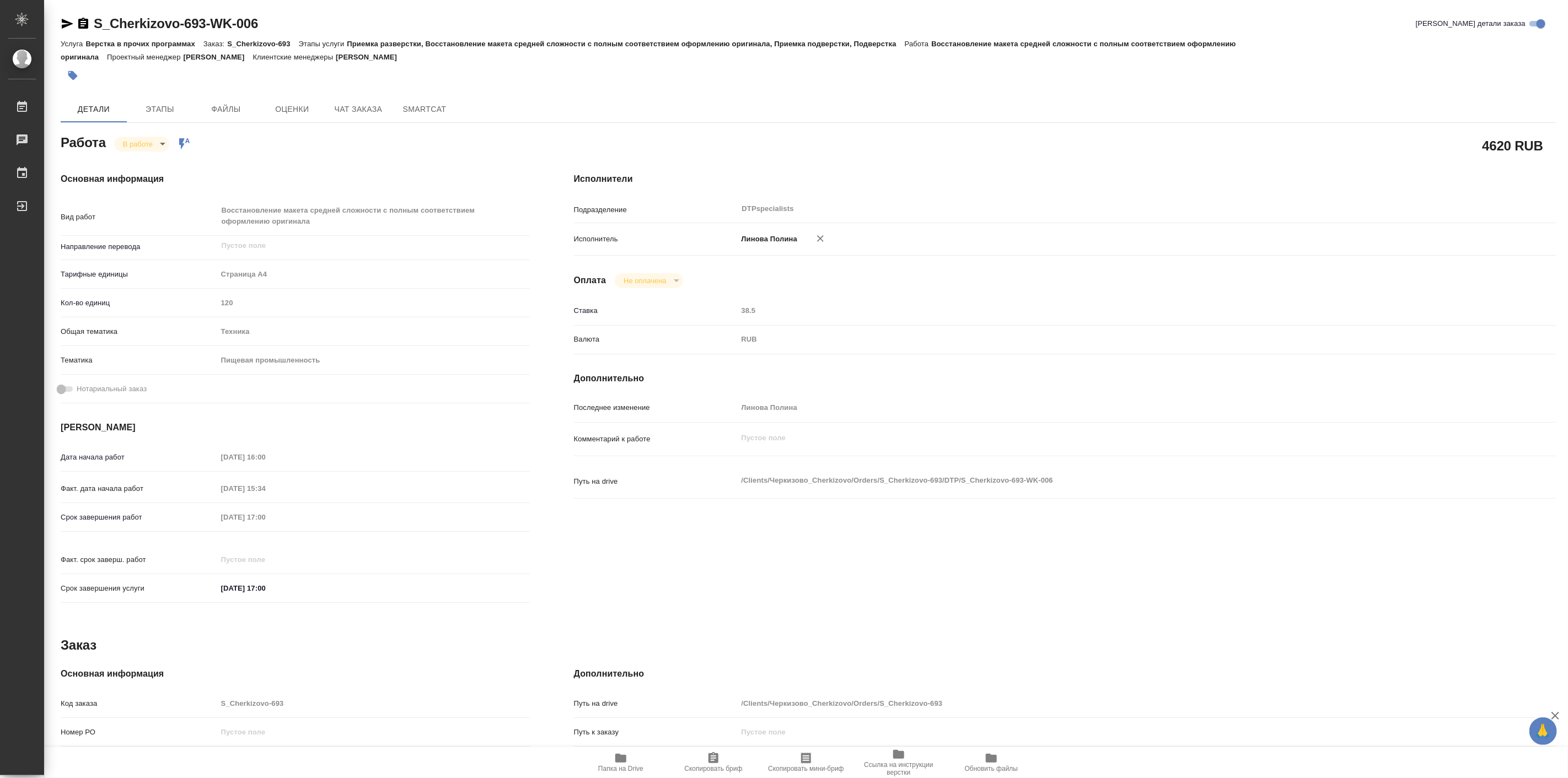
type textarea "x"
